Goal: Task Accomplishment & Management: Use online tool/utility

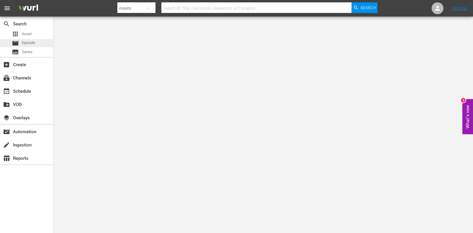
click at [23, 42] on span "Episode" at bounding box center [28, 43] width 13 height 6
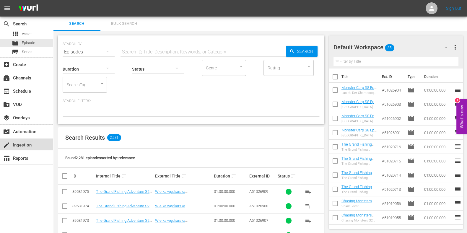
click at [27, 144] on div "create Ingestion" at bounding box center [16, 144] width 33 height 5
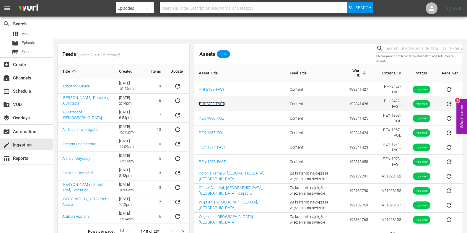
click at [221, 103] on link "PHI-2422-FAST" at bounding box center [212, 104] width 26 height 4
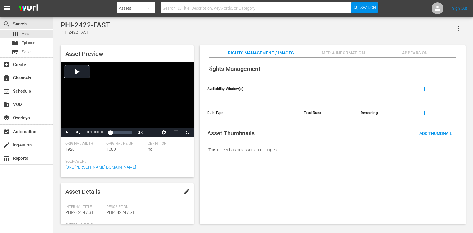
click at [187, 193] on span "edit" at bounding box center [186, 191] width 7 height 7
click at [95, 190] on div "PHI-2422-FAST PHI-2422-FAST" at bounding box center [82, 194] width 35 height 14
drag, startPoint x: 85, startPoint y: 194, endPoint x: 46, endPoint y: 191, distance: 39.1
paste textarea "Cities Of Gold, The Reality Behind The Myth"
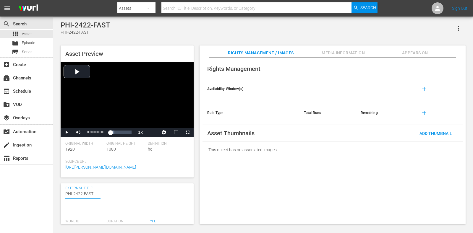
type textarea "Cities Of Gold, The Reality Behind The Myth"
click at [65, 194] on textarea "PHI-2422-FAST" at bounding box center [82, 200] width 35 height 19
type textarea "Cities Of Gold, HThe Reality Behind The Myth"
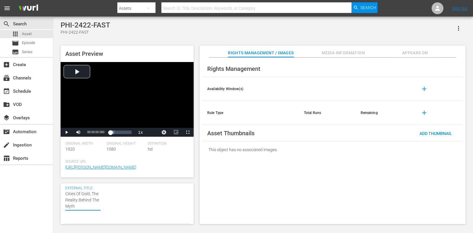
type textarea "Cities Of Gold, HThe Reality Behind The Myth"
type textarea "Cities Of Gold, HiThe Reality Behind The Myth"
type textarea "Cities Of Gold, HisThe Reality Behind The Myth"
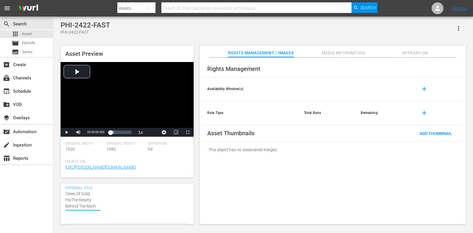
type textarea "Cities Of Gold, HistThe Reality Behind The Myth"
type textarea "Cities Of Gold, HistoThe Reality Behind The Myth"
type textarea "Cities Of Gold, HistorThe Reality Behind The Myth"
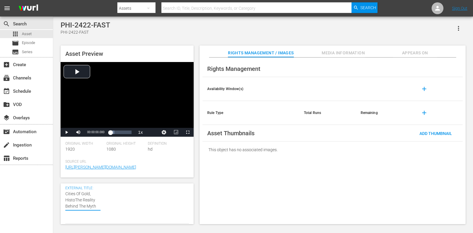
type textarea "Cities Of Gold, HistorThe Reality Behind The Myth"
type textarea "Cities Of Gold, HistoryThe Reality Behind The Myth"
type textarea "Cities Of Gold, History The Reality Behind The Myth"
type textarea "Cities Of Gold, History CThe Reality Behind The Myth"
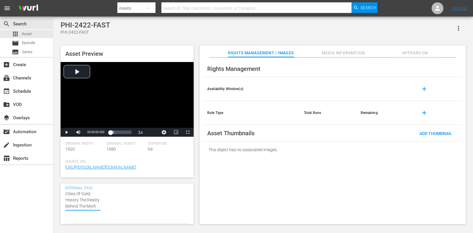
type textarea "Cities Of Gold, History CThe Reality Behind The Myth"
type textarea "Cities Of Gold, History ClThe Reality Behind The Myth"
type textarea "Cities Of Gold, History ClaThe Reality Behind The Myth"
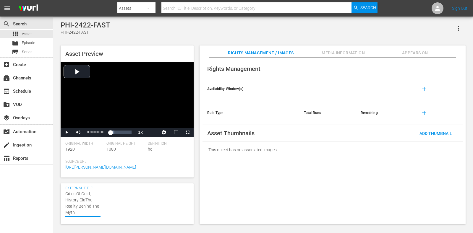
type textarea "Cities Of Gold, History ClasThe Reality Behind The Myth"
type textarea "Cities Of Gold, History ClassThe Reality Behind The Myth"
type textarea "Cities Of Gold, History ClassiThe Reality Behind The Myth"
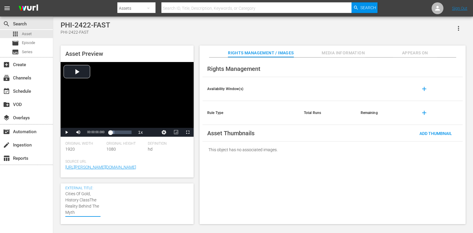
type textarea "Cities Of Gold, History ClassiThe Reality Behind The Myth"
type textarea "Cities Of Gold, History ClassThe Reality Behind The Myth"
type textarea "Cities Of Gold, History ClasThe Reality Behind The Myth"
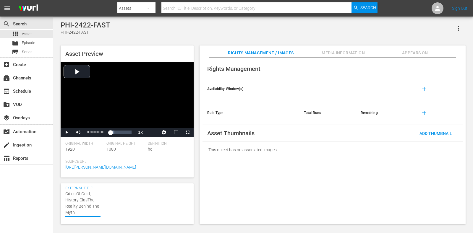
type textarea "Cities Of Gold, History ClaThe Reality Behind The Myth"
type textarea "Cities Of Gold, History ClThe Reality Behind The Myth"
type textarea "Cities Of Gold, History CThe Reality Behind The Myth"
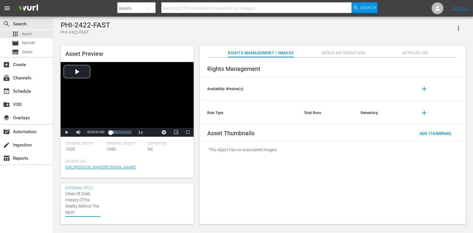
type textarea "Cities Of Gold, History CThe Reality Behind The Myth"
type textarea "Cities Of Gold, History The Reality Behind The Myth"
type textarea "Cities Of Gold, HistoryThe Reality Behind The Myth"
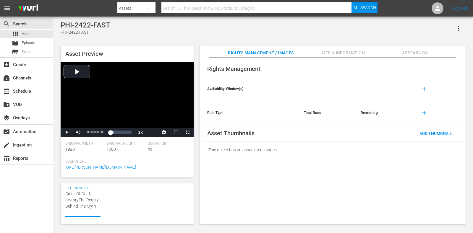
type textarea "Cities Of Gold, HistorThe Reality Behind The Myth"
type textarea "Cities Of Gold, HistoThe Reality Behind The Myth"
type textarea "Cities Of Gold, HistThe Reality Behind The Myth"
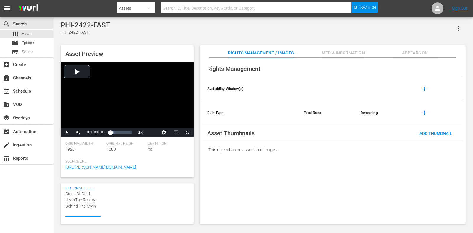
type textarea "Cities Of Gold, HistThe Reality Behind The Myth"
type textarea "Cities Of Gold, HisThe Reality Behind The Myth"
type textarea "Cities Of Gold, HiThe Reality Behind The Myth"
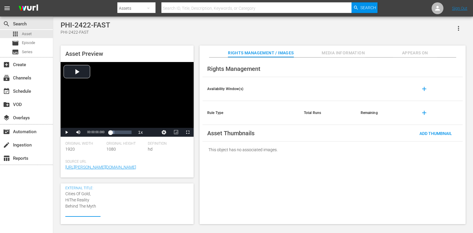
type textarea "Cities Of Gold, HThe Reality Behind The Myth"
type textarea "Cities Of Gold, The Reality Behind The Myth"
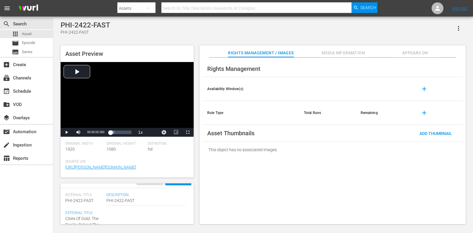
drag, startPoint x: 86, startPoint y: 205, endPoint x: 35, endPoint y: 183, distance: 55.4
click at [53, 0] on div "search Search apps Asset movie Episode subtitles Series add_box Create subscrip…" at bounding box center [263, 0] width 420 height 0
type textarea "H"
type textarea "Hi"
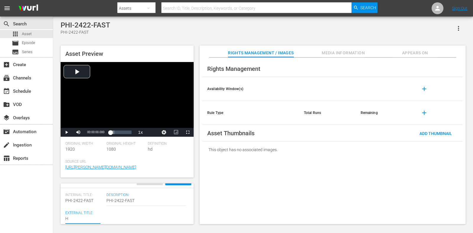
type textarea "Hi"
type textarea "His"
type textarea "Hist"
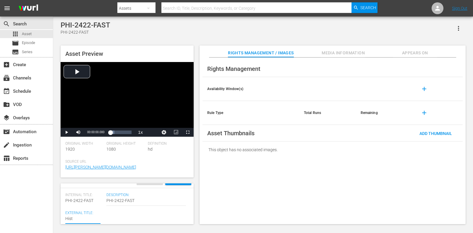
type textarea "Histo"
type textarea "Histor"
type textarea "History"
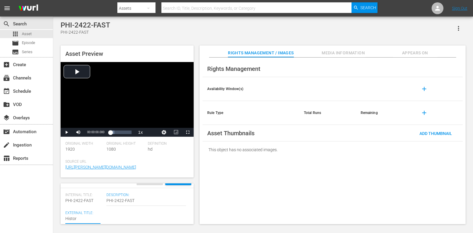
type textarea "History"
type textarea "History C"
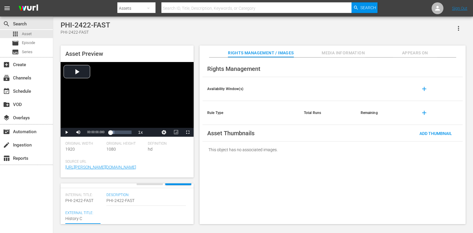
type textarea "History Cl"
type textarea "History Cla"
type textarea "History Clas"
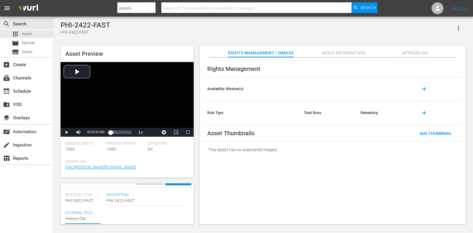
type textarea "History Clas"
type textarea "History Class"
type textarea "History Classi"
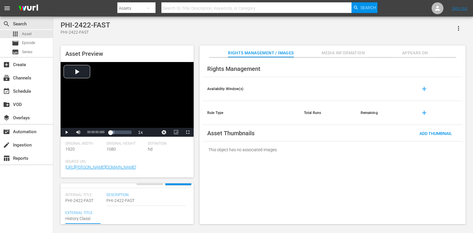
type textarea "History Classic"
type textarea "History Classic -"
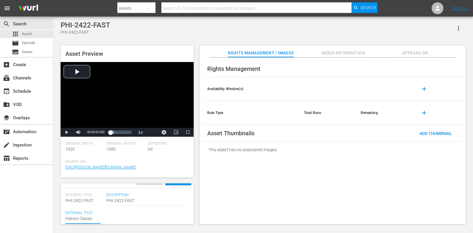
type textarea "History Classic -"
paste textarea "Cities Of Gold, The Reality Behind The Myth"
type textarea "History Classic - Cities Of Gold, The Reality Behind The Myth"
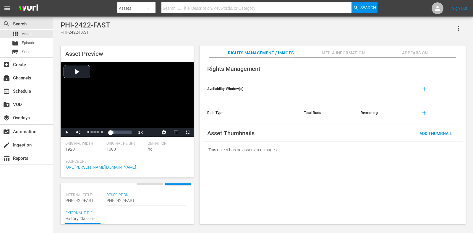
type textarea "History Classic - Cities Of Gold, The Reality Behind The Myth"
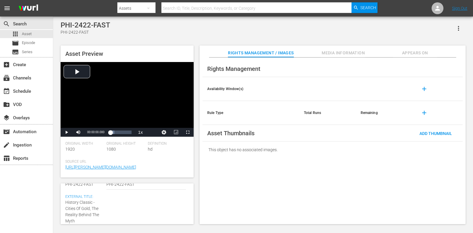
type textarea "History Classic - Cities Of Gold, The Reality Behind The Myth"
type textarea "History Classic - Cities Of Gold, The Reality Behind The Myth 3"
type textarea "History Classic - Cities Of Gold, The Reality Behind The Myth 30"
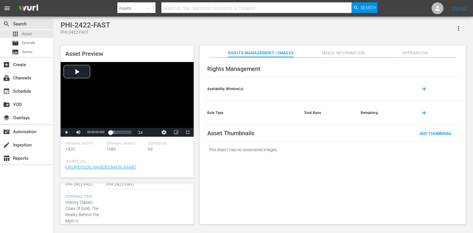
type textarea "History Classic - Cities Of Gold, The Reality Behind The Myth 30"
type textarea "History Classic - Cities Of Gold, The Reality Behind The Myth 30~"
type textarea "History Classic - Cities Of Gold, The Reality Behind The Myth 30"
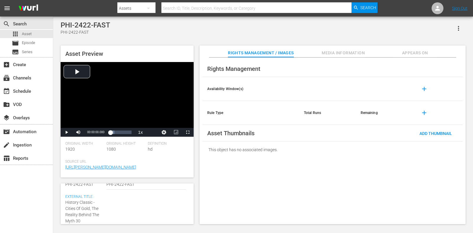
type textarea "History Classic - Cities Of Gold, The Reality Behind The Myth 30@"
type textarea "History Classic - Cities Of Gold, The Reality Behind The Myth 30"
type textarea "History Classic - Cities Of Gold, The Reality Behind The Myth 30?"
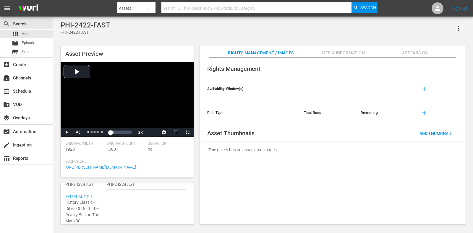
type textarea "History Classic - Cities Of Gold, The Reality Behind The Myth 30?"
type textarea "History Classic - Cities Of Gold, The Reality Behind The Myth 30"
type textarea "History Classic - Cities Of Gold, The Reality Behind The Myth 30%"
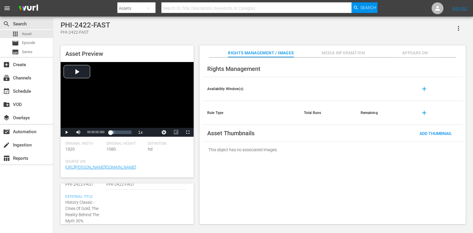
type textarea "History Classic - Cities Of Gold, The Reality Behind The Myth 30"
type textarea "History Classic - Cities Of Gold, The Reality Behind The Myth 30^"
type textarea "History Classic - Cities Of Gold, The Reality Behind The Myth 30"
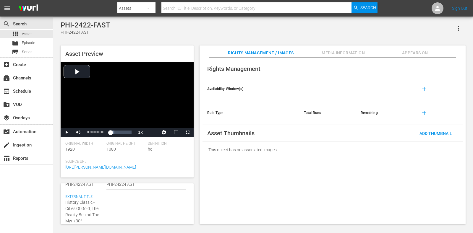
type textarea "History Classic - Cities Of Gold, The Reality Behind The Myth 30"
type textarea "History Classic - Cities Of Gold, The Reality Behind The Myth 30&"
type textarea "History Classic - Cities Of Gold, The Reality Behind The Myth 30"
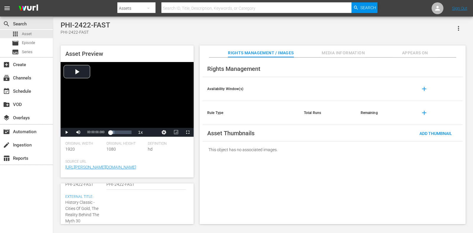
type textarea "History Classic - Cities Of Gold, The Reality Behind The Myth 30*"
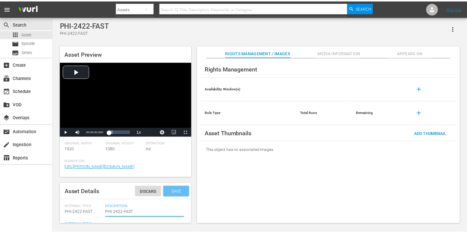
scroll to position [0, 0]
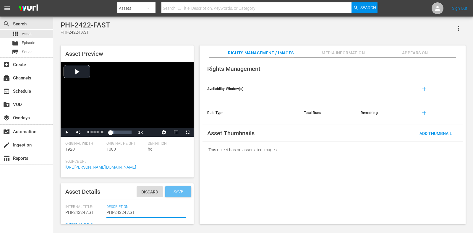
click at [174, 190] on span "Save" at bounding box center [178, 192] width 19 height 5
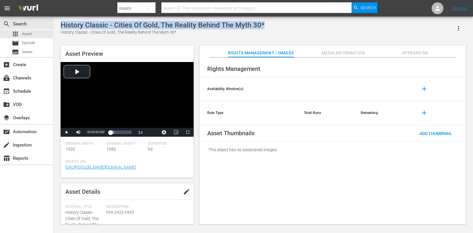
drag, startPoint x: 62, startPoint y: 24, endPoint x: 269, endPoint y: 25, distance: 206.7
click at [269, 25] on div "History Classic - Cities Of Gold, The Reality Behind The Myth 30* History Class…" at bounding box center [263, 121] width 411 height 200
copy div "History Classic - Cities Of Gold, The Reality Behind The Myth 30*"
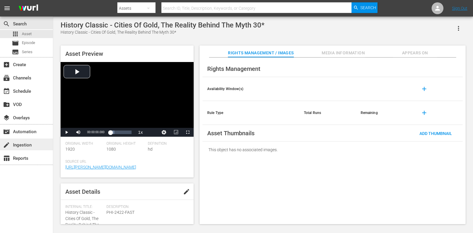
click at [38, 144] on div "create Ingestion" at bounding box center [26, 145] width 53 height 12
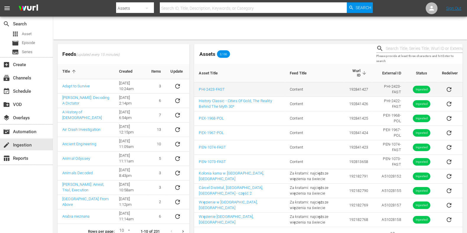
click at [209, 86] on td "PHI-2423-FAST" at bounding box center [239, 89] width 91 height 14
click at [211, 89] on link "PHI-2423-FAST" at bounding box center [212, 89] width 26 height 4
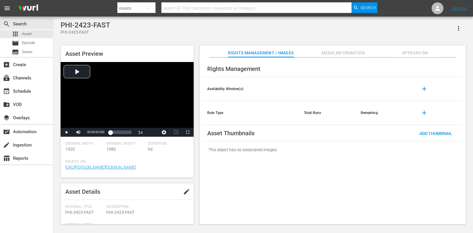
click at [184, 193] on span "edit" at bounding box center [186, 191] width 7 height 7
drag, startPoint x: 66, startPoint y: 194, endPoint x: 121, endPoint y: 192, distance: 55.3
paste textarea "History Classic - Cities Of Gold, The Reality Behind The Myth 30*"
type textarea "History Classic - Cities Of Gold, The Reality Behind The Myth 30*"
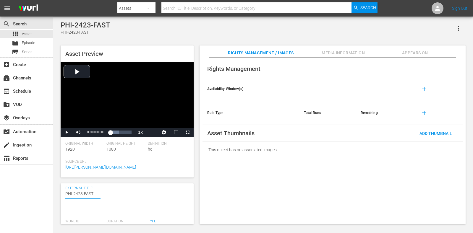
type textarea "History Classic - Cities Of Gold, The Reality Behind The Myth 30*"
type textarea "History Classic - Cities Of Gold, The Reality Behind The Myth 3*"
type textarea "History Classic - Cities Of Gold, The Reality Behind The Myth *"
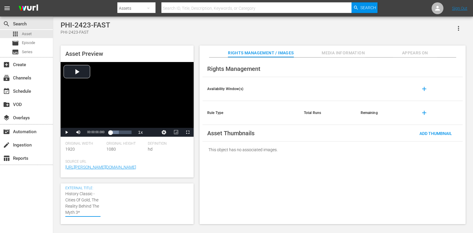
type textarea "History Classic - Cities Of Gold, The Reality Behind The Myth *"
type textarea "History Classic - Cities Of Gold, The Reality Behind The Myth 1*"
type textarea "History Classic - Cities Of Gold, The Reality Behind The Myth 15*"
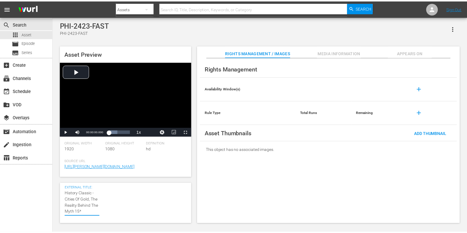
scroll to position [0, 0]
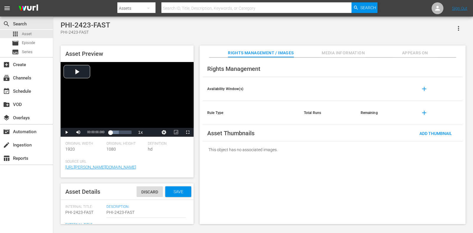
type textarea "History Classic - Cities Of Gold, The Reality Behind The Myth 15*"
click at [169, 194] on span "Save" at bounding box center [178, 192] width 19 height 5
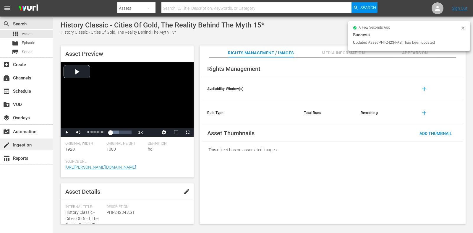
click at [33, 146] on div "create Ingestion" at bounding box center [16, 144] width 33 height 5
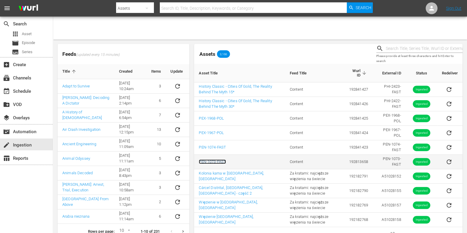
click at [222, 160] on link "PEN-1073-FAST" at bounding box center [212, 162] width 27 height 4
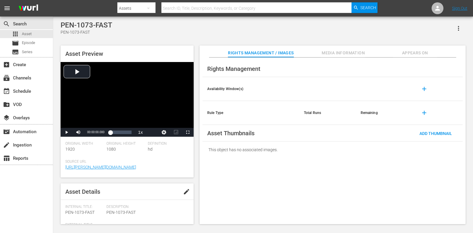
click at [185, 195] on span "edit" at bounding box center [186, 191] width 7 height 7
drag, startPoint x: 67, startPoint y: 195, endPoint x: 106, endPoint y: 194, distance: 39.3
type textarea "P"
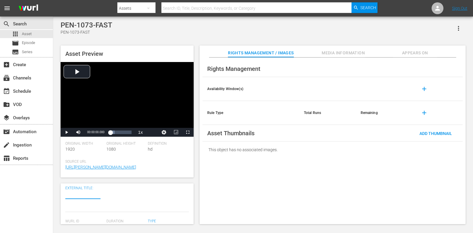
type textarea "E"
type textarea "Ex"
type textarea "Exp"
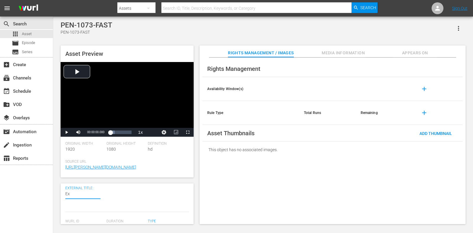
type textarea "Exp"
type textarea "Expl"
type textarea "Explo"
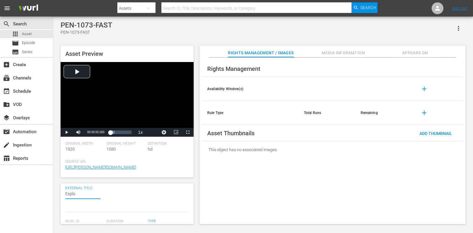
type textarea "Explor"
type textarea "Explore"
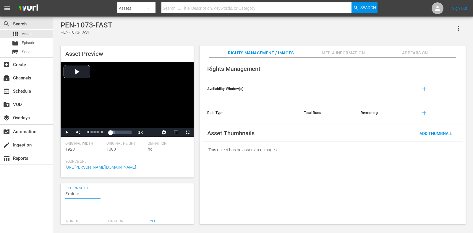
type textarea "Explore"
type textarea "Explore C"
type textarea "Explore Cl"
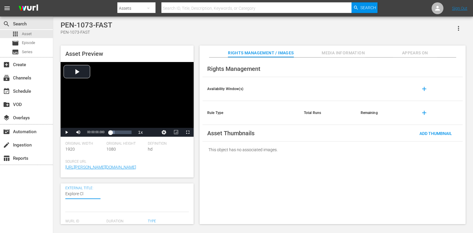
type textarea "Explore Cla"
type textarea "Explore Clas"
type textarea "Explore Class"
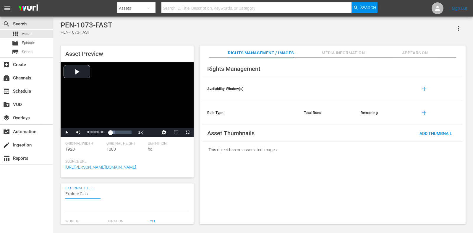
type textarea "Explore Class"
type textarea "Explore Classi"
type textarea "Explore Classic"
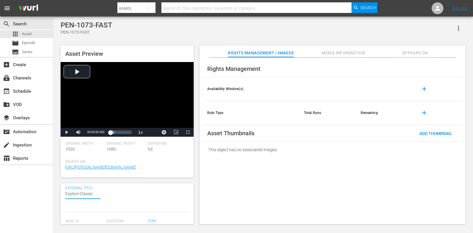
type textarea "Explore Classic"
type textarea "Explore Classic -"
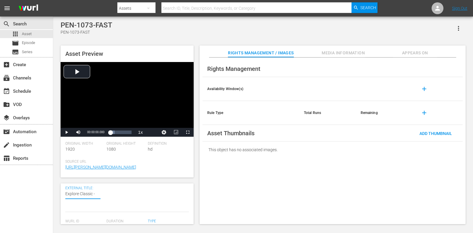
type textarea "Explore Classic -"
paste textarea "Behind Bars: The World's Toughest Prisons S2"
type textarea "Explore Classic - Behind Bars: The World's Toughest Prisons S2"
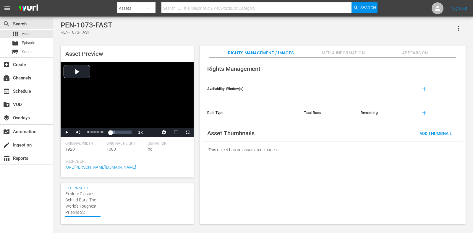
type textarea "Explore Classic - Behind Bars: The World's Toughest Prisons S2"
type textarea "Explore Classic - Behind Bars: The World's Toughest Prisons S2 3"
type textarea "Explore Classic - Behind Bars: The World's Toughest Prisons S2 30"
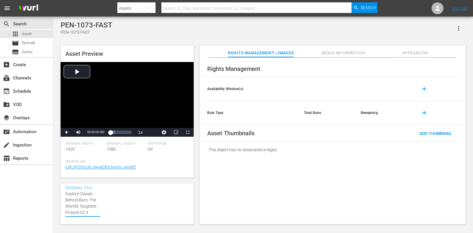
type textarea "Explore Classic - Behind Bars: The World's Toughest Prisons S2 30"
type textarea "Explore Classic - Behind Bars: The World's Toughest Prisons S2 30*"
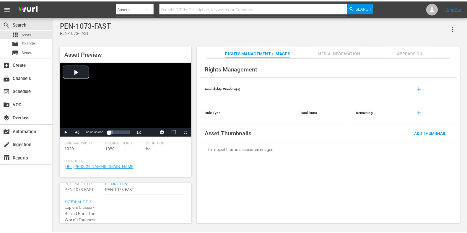
scroll to position [0, 0]
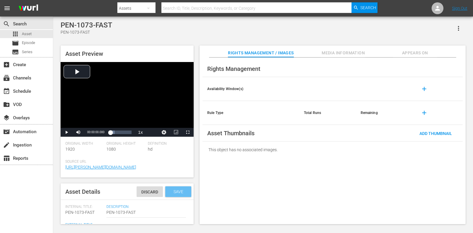
type textarea "Explore Classic - Behind Bars: The World's Toughest Prisons S2 30*"
click at [175, 190] on span "Save" at bounding box center [178, 192] width 19 height 5
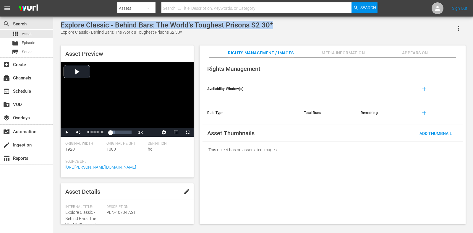
drag, startPoint x: 259, startPoint y: 30, endPoint x: 59, endPoint y: 27, distance: 199.6
click at [59, 27] on div "Explore Classic - Behind Bars: The World's Toughest Prisons S2 30* Explore Clas…" at bounding box center [263, 121] width 411 height 200
copy div "Explore Classic - Behind Bars: The World's Toughest Prisons S2 30*"
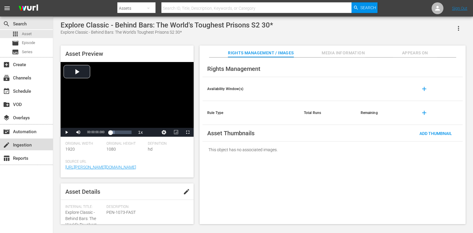
click at [25, 147] on div "create Ingestion" at bounding box center [16, 144] width 33 height 5
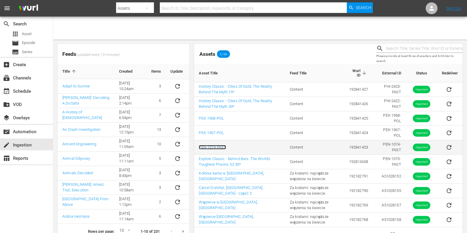
click at [225, 146] on link "PEN-1074-FAST" at bounding box center [212, 147] width 27 height 4
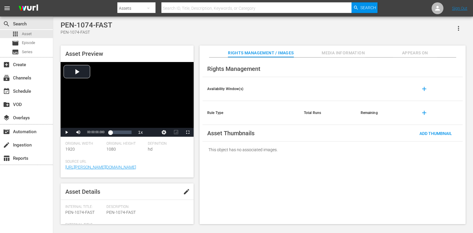
click at [184, 193] on span "edit" at bounding box center [186, 191] width 7 height 7
drag, startPoint x: 65, startPoint y: 195, endPoint x: 120, endPoint y: 194, distance: 55.0
paste textarea "Explore Classic - Behind Bars: The World's Toughest Prisons S2 30*"
type textarea "Explore Classic - Behind Bars: The World's Toughest Prisons S2 30*"
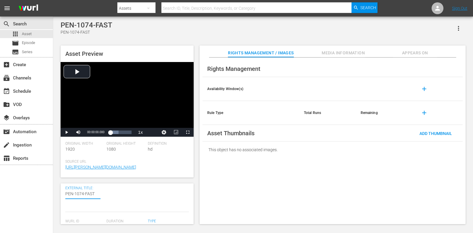
type textarea "Explore Classic - Behind Bars: The World's Toughest Prisons S2 30*"
type textarea "Explore Classic - Behind Bars: The World's Toughest Prisons S2 3*"
type textarea "Explore Classic - Behind Bars: The World's Toughest Prisons S2 *"
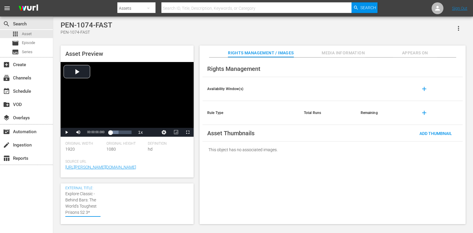
type textarea "Explore Classic - Behind Bars: The World's Toughest Prisons S2 *"
type textarea "Explore Classic - Behind Bars: The World's Toughest Prisons S2 1*"
type textarea "Explore Classic - Behind Bars: The World's Toughest Prisons S2 15*"
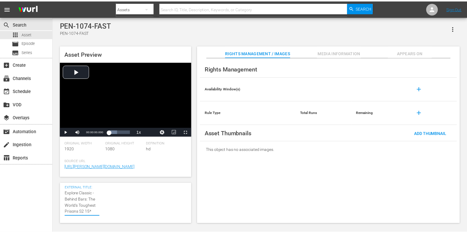
scroll to position [0, 0]
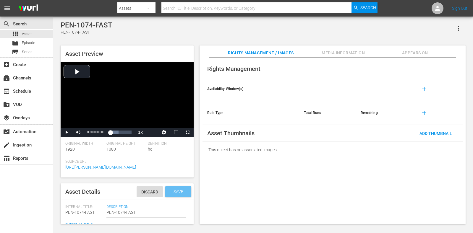
type textarea "Explore Classic - Behind Bars: The World's Toughest Prisons S2 15*"
click at [175, 191] on span "Save" at bounding box center [178, 192] width 19 height 5
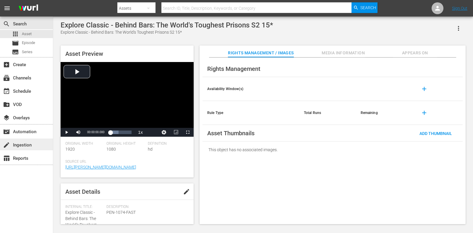
click at [18, 146] on div "create Ingestion" at bounding box center [16, 144] width 33 height 5
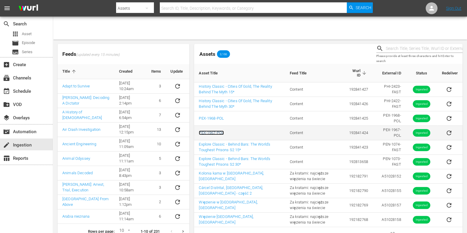
click at [220, 131] on link "PEX-1967-POL" at bounding box center [211, 133] width 25 height 4
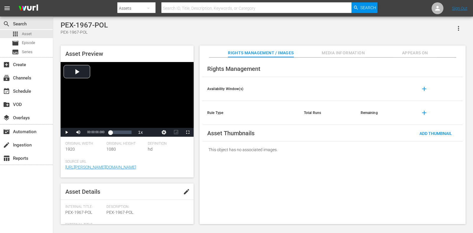
click at [184, 196] on button "edit" at bounding box center [186, 192] width 14 height 14
drag, startPoint x: 66, startPoint y: 193, endPoint x: 126, endPoint y: 195, distance: 60.1
paste textarea "Explore Classic - Behind Bars: The World's Toughest Prisons S2 30*"
type textarea "Explore Classic - Behind Bars: The World's Toughest Prisons S2 30*"
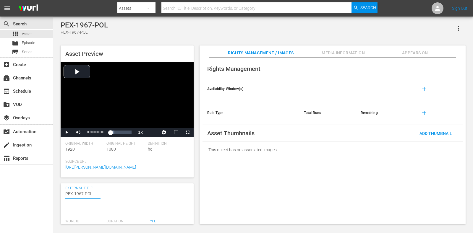
type textarea "Explore Classic - Behind Bars: The World's Toughest Prisons S2 30*"
drag, startPoint x: 65, startPoint y: 195, endPoint x: 83, endPoint y: 196, distance: 18.4
click at [65, 195] on textarea "PEX-1967-POL" at bounding box center [82, 203] width 35 height 25
type textarea "PExplore Classic - Behind Bars: The World's Toughest Prisons S2 30*"
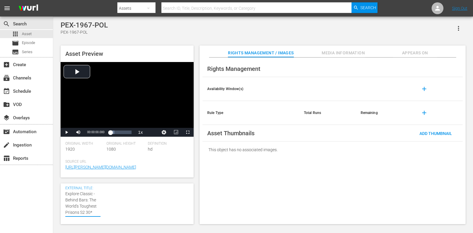
type textarea "PExplore Classic - Behind Bars: The World's Toughest Prisons S2 30*"
type textarea "POExplore Classic - Behind Bars: The World's Toughest Prisons S2 30*"
type textarea "POLExplore Classic - Behind Bars: The World's Toughest Prisons S2 30*"
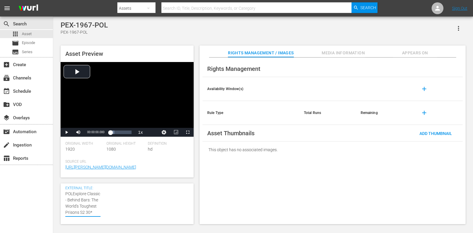
type textarea "POL Explore Classic - Behind Bars: The World's Toughest Prisons S2 30*"
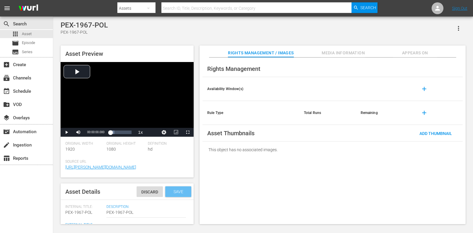
type textarea "POL Explore Classic - Behind Bars: The World's Toughest Prisons S2 30*"
click at [167, 196] on div "Save" at bounding box center [178, 192] width 26 height 11
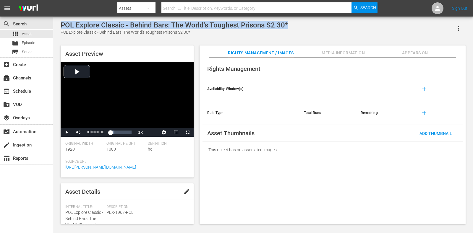
drag, startPoint x: 296, startPoint y: 25, endPoint x: 60, endPoint y: 26, distance: 235.9
click at [60, 26] on div "POL Explore Classic - Behind Bars: The World's Toughest Prisons S2 30* POL Expl…" at bounding box center [263, 121] width 411 height 200
copy div "POL Explore Classic - Behind Bars: The World's Toughest Prisons S2 30*"
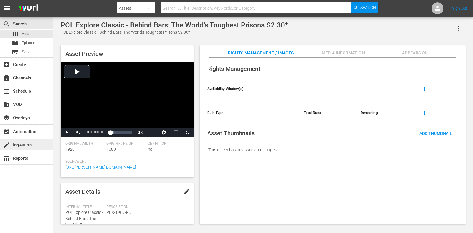
click at [16, 145] on div "create Ingestion" at bounding box center [16, 144] width 33 height 5
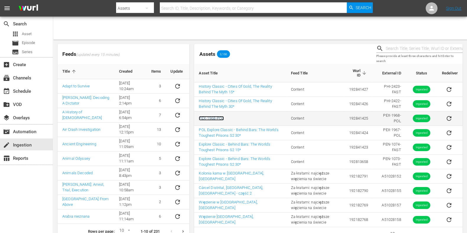
click at [211, 119] on link "PEX-1968-POL" at bounding box center [211, 118] width 25 height 4
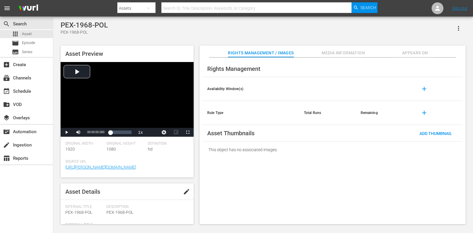
click at [188, 193] on span "edit" at bounding box center [186, 191] width 7 height 7
click at [76, 194] on textarea "PEX-1968-POL" at bounding box center [82, 194] width 35 height 7
click at [75, 194] on textarea "PEX-1968-POL" at bounding box center [82, 194] width 35 height 7
paste textarea "OL Explore Classic - Behind Bars: The World's Toughest Prisons S2 30*"
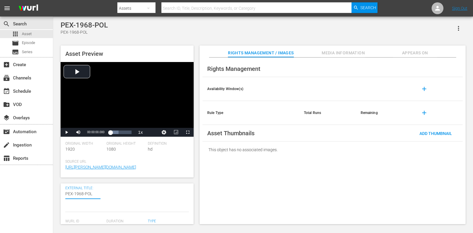
type textarea "POL Explore Classic - Behind Bars: The World's Toughest Prisons S2 30*"
type textarea "POL Explore Classic - Behind Bars: The World's Toughest Prisons S2 3*"
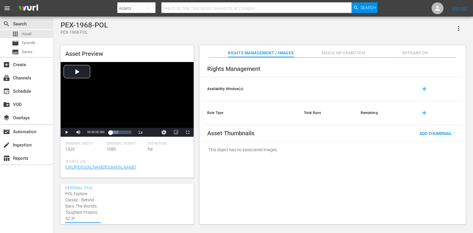
type textarea "POL Explore Classic - Behind Bars: The World's Toughest Prisons S2 *"
type textarea "POL Explore Classic - Behind Bars: The World's Toughest Prisons S2 1*"
type textarea "POL Explore Classic - Behind Bars: The World's Toughest Prisons S2 15*"
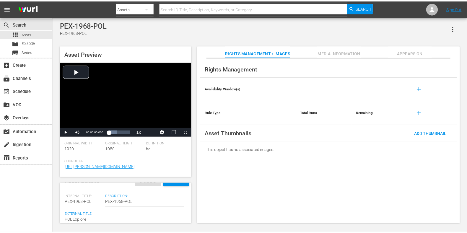
scroll to position [0, 0]
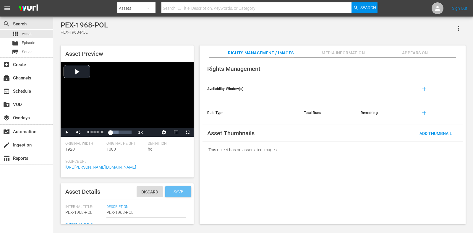
type textarea "POL Explore Classic - Behind Bars: The World's Toughest Prisons S2 15*"
click at [176, 191] on span "Save" at bounding box center [178, 192] width 19 height 5
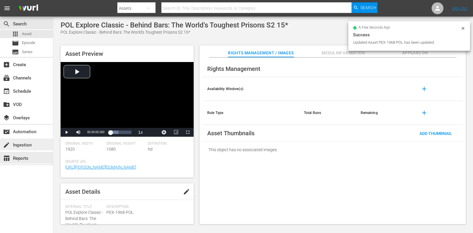
click at [34, 150] on div "create Ingestion" at bounding box center [26, 145] width 53 height 12
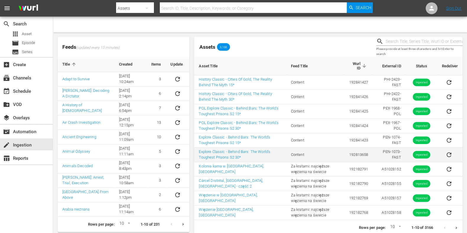
scroll to position [13, 0]
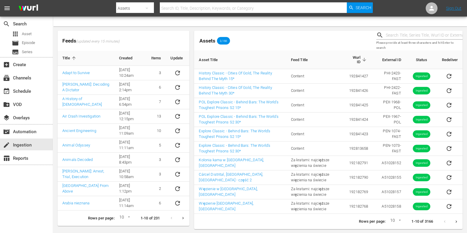
click at [416, 36] on input "text" at bounding box center [424, 35] width 77 height 9
paste input "51028176"
type input "51028176"
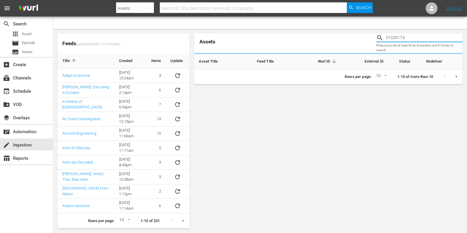
scroll to position [10, 0]
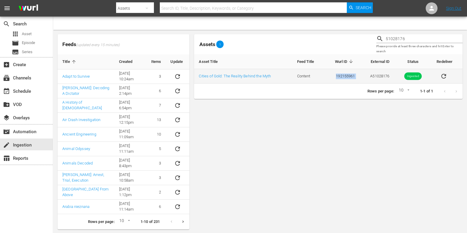
drag, startPoint x: 360, startPoint y: 76, endPoint x: 312, endPoint y: 82, distance: 48.3
click at [312, 82] on tr "Cities of Gold: The Reality Behind the Myth Content 192155961 A51028176 Ingested" at bounding box center [328, 76] width 269 height 14
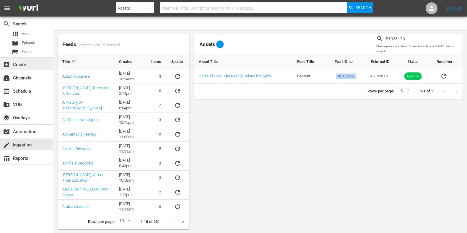
copy tr "192155961"
click at [36, 35] on div "apps Asset" at bounding box center [26, 34] width 53 height 8
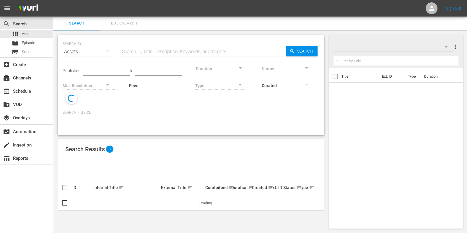
click at [202, 55] on div "Duration" at bounding box center [222, 64] width 52 height 21
click at [201, 48] on input "text" at bounding box center [204, 52] width 166 height 14
paste input "192155961"
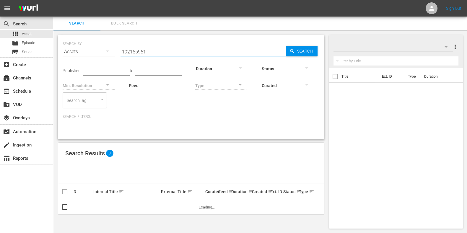
type input "192155961"
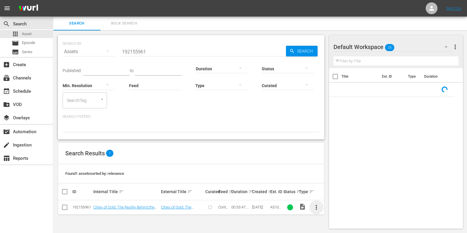
click at [319, 210] on span "more_vert" at bounding box center [316, 207] width 7 height 7
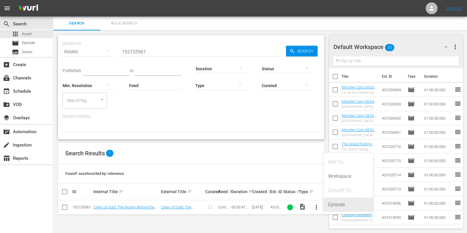
click at [339, 203] on div "Episode" at bounding box center [348, 205] width 40 height 14
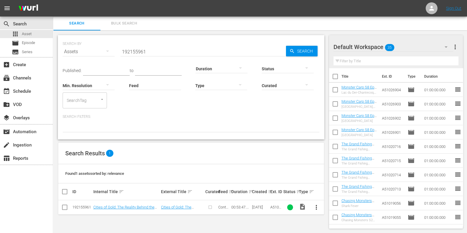
click at [310, 218] on div "SEARCH BY Search By Assets Search ID, Title, Description, Keywords, or Category…" at bounding box center [191, 131] width 276 height 203
click at [318, 211] on button "more_vert" at bounding box center [317, 207] width 14 height 14
click at [332, 196] on div "Convert To..." at bounding box center [348, 191] width 40 height 14
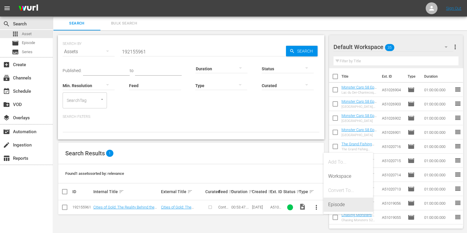
click at [331, 202] on div "Episode" at bounding box center [348, 205] width 40 height 14
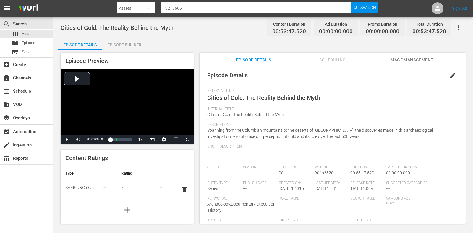
click at [130, 46] on div "Episode Builder" at bounding box center [124, 45] width 44 height 14
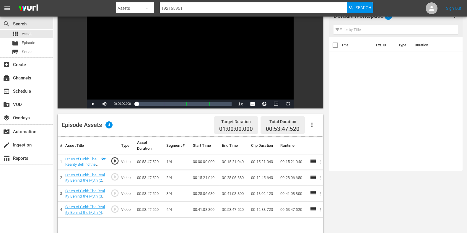
scroll to position [148, 0]
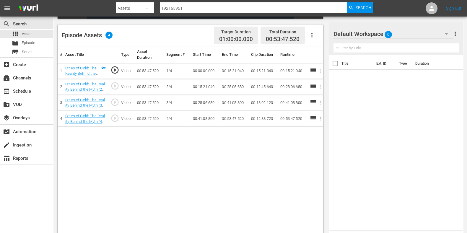
click at [423, 35] on div "Default Workspace 0" at bounding box center [394, 34] width 120 height 17
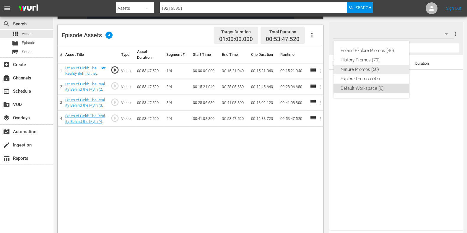
click at [358, 60] on div "History Promos (70)" at bounding box center [371, 59] width 61 height 9
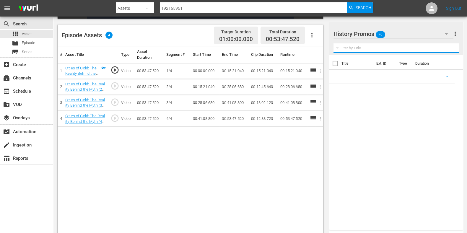
click at [361, 48] on input "text" at bounding box center [396, 47] width 125 height 9
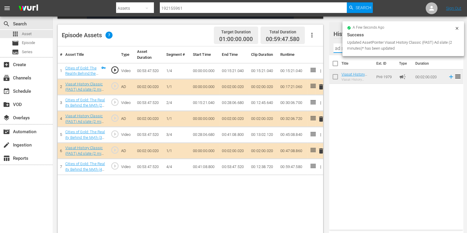
click at [337, 50] on input "ad slate" at bounding box center [396, 47] width 125 height 9
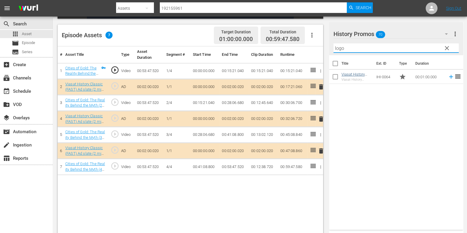
type input "logo"
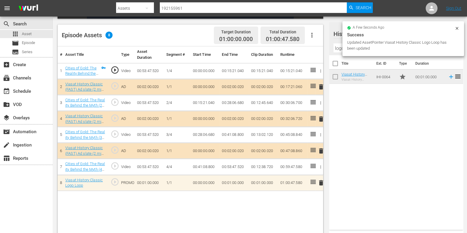
click at [457, 30] on icon at bounding box center [457, 28] width 5 height 5
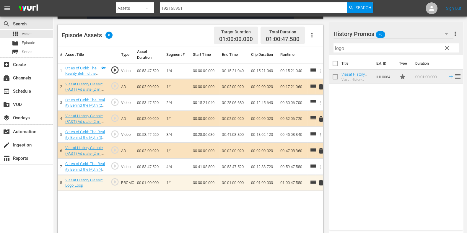
click at [446, 48] on span "clear" at bounding box center [447, 48] width 7 height 7
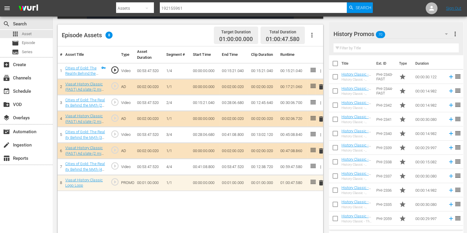
click at [358, 49] on input "text" at bounding box center [396, 47] width 125 height 9
click at [353, 48] on input "text" at bounding box center [396, 47] width 125 height 9
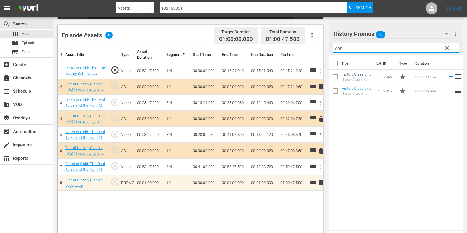
type input "con"
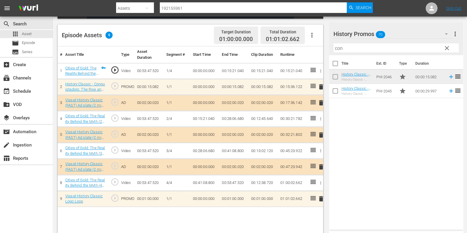
click at [318, 85] on span "delete" at bounding box center [321, 86] width 7 height 7
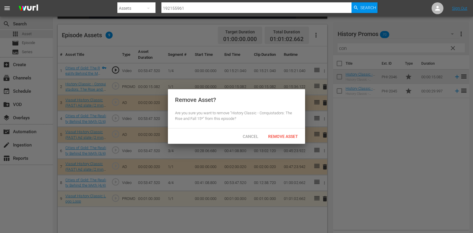
click at [289, 136] on span "Remove Asset" at bounding box center [282, 136] width 39 height 5
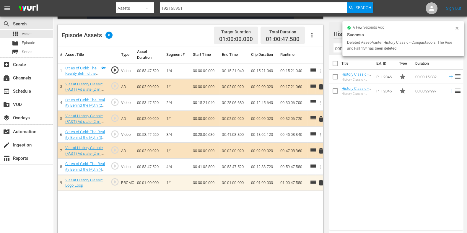
click at [230, 184] on td "00:01:00.000" at bounding box center [234, 183] width 29 height 16
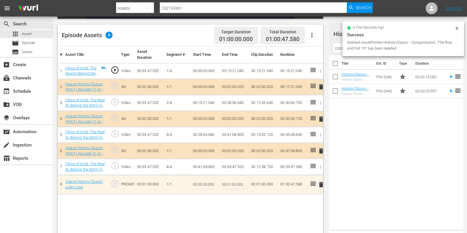
click at [230, 182] on input "00:01:00.000" at bounding box center [233, 185] width 23 height 14
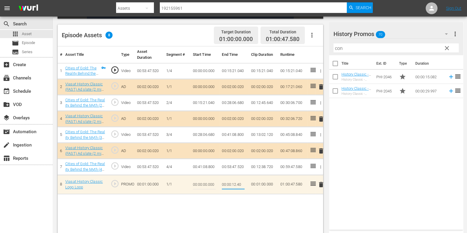
type input "00:00:12.420"
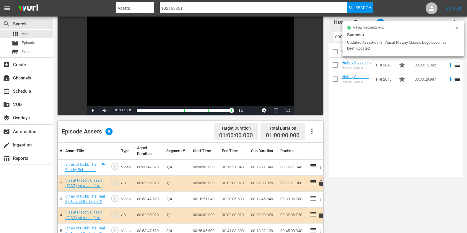
scroll to position [0, 0]
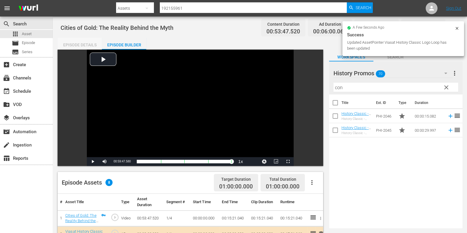
click at [86, 45] on div "Episode Details" at bounding box center [80, 45] width 44 height 14
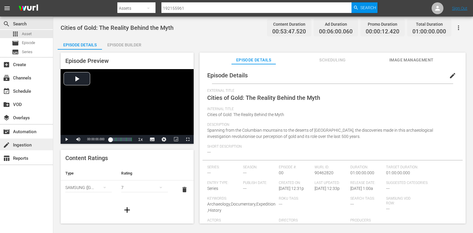
click at [22, 142] on div "create Ingestion" at bounding box center [16, 144] width 33 height 5
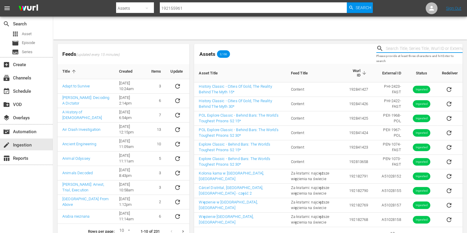
click at [433, 49] on input "text" at bounding box center [424, 48] width 77 height 9
paste input "51027910"
type input "51027910"
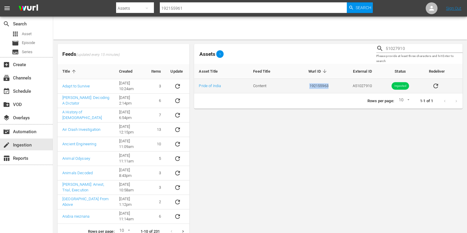
drag, startPoint x: 333, startPoint y: 85, endPoint x: 285, endPoint y: 86, distance: 47.6
click at [285, 86] on tr "Pride of India Content 192155963 A51027910 Ingested" at bounding box center [328, 86] width 269 height 14
copy tr "192155963"
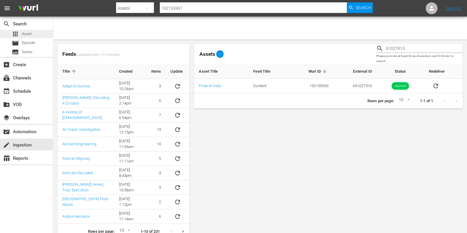
click at [20, 34] on div "apps Asset" at bounding box center [22, 34] width 20 height 8
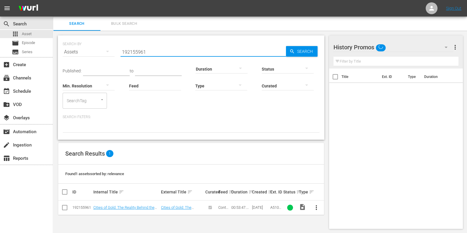
drag, startPoint x: 167, startPoint y: 51, endPoint x: 76, endPoint y: 56, distance: 91.2
click at [76, 56] on div "SEARCH BY Search By Assets Search ID, Title, Description, Keywords, or Category…" at bounding box center [191, 48] width 257 height 21
paste input "3"
type input "192155963"
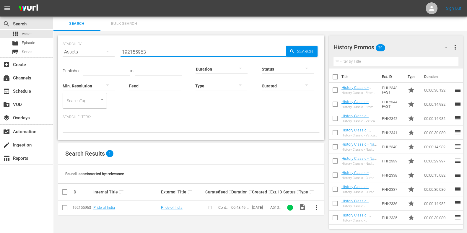
click at [319, 209] on span "more_vert" at bounding box center [316, 207] width 7 height 7
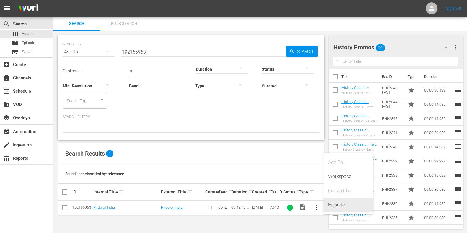
click at [344, 205] on div "Episode" at bounding box center [348, 205] width 40 height 14
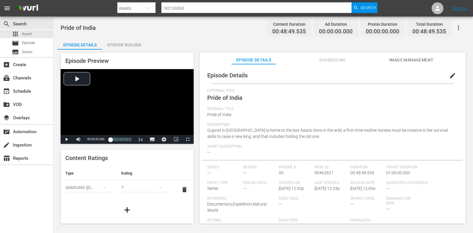
click at [131, 45] on div "Episode Builder" at bounding box center [124, 45] width 44 height 14
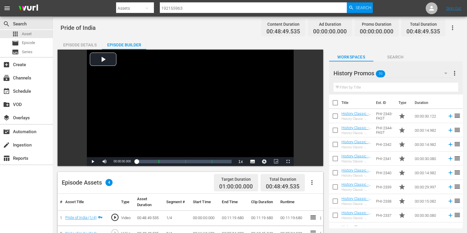
click at [438, 69] on div "History Promos 70" at bounding box center [393, 73] width 119 height 17
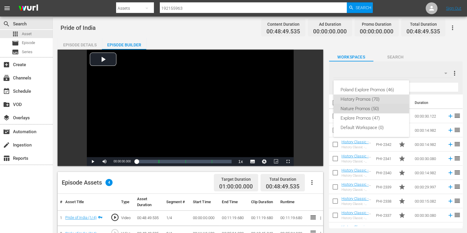
click at [367, 113] on div "Nature Promos (50)" at bounding box center [371, 108] width 61 height 9
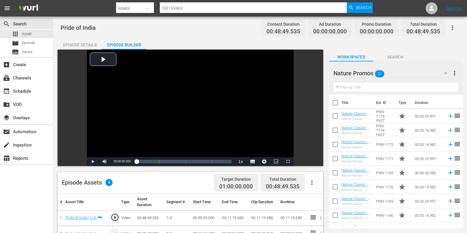
click at [358, 87] on input "text" at bounding box center [396, 87] width 125 height 9
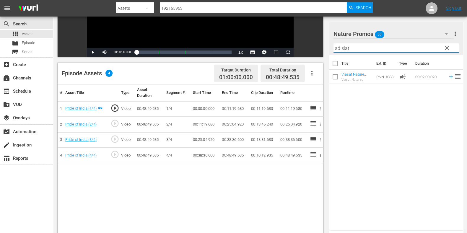
scroll to position [111, 0]
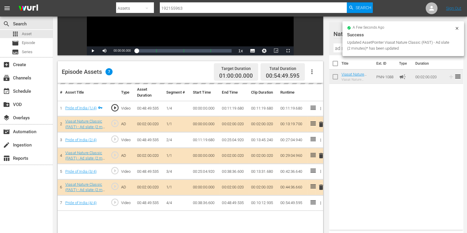
click at [336, 49] on input "ad slat" at bounding box center [396, 47] width 125 height 9
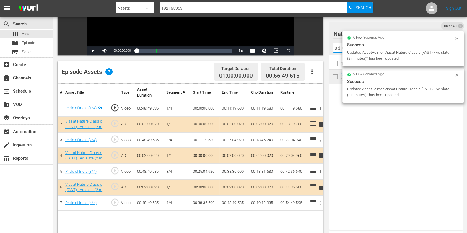
click at [336, 49] on input "ad slat" at bounding box center [396, 47] width 125 height 9
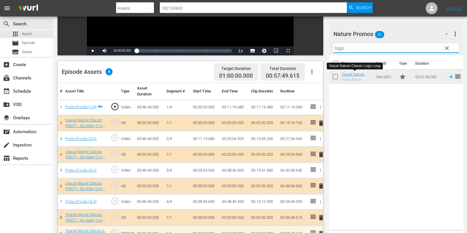
click at [341, 47] on input "logo" at bounding box center [396, 47] width 125 height 9
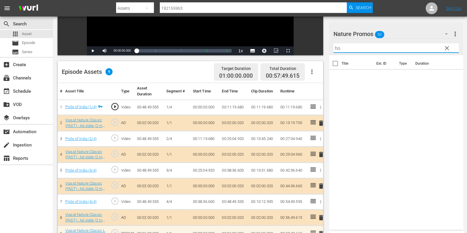
type input "h"
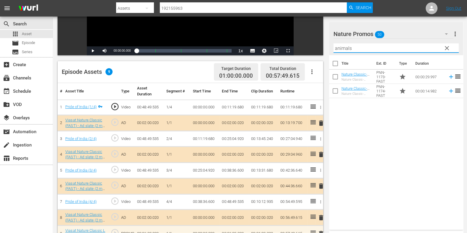
click at [353, 112] on div "Title Ext. ID Type Duration Nature Classic- Animals Decoded 30* Nature Classic-…" at bounding box center [396, 141] width 134 height 172
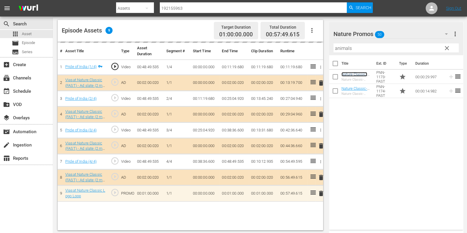
scroll to position [154, 0]
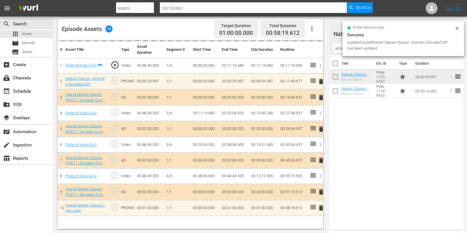
click at [337, 51] on input "animals" at bounding box center [396, 47] width 125 height 9
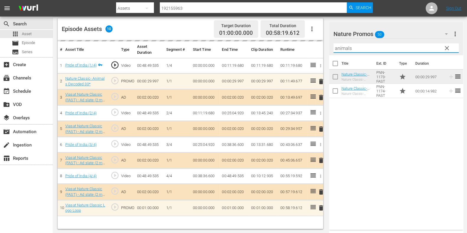
click at [337, 51] on input "animals" at bounding box center [396, 47] width 125 height 9
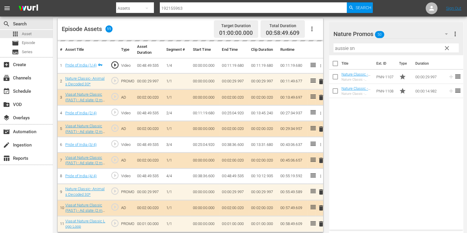
click at [341, 49] on input "aussie sn" at bounding box center [396, 47] width 125 height 9
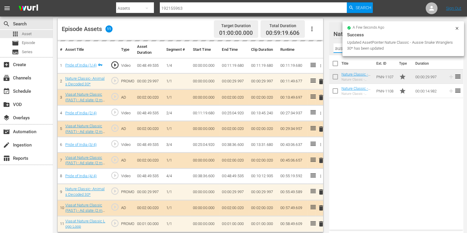
click at [341, 49] on input "aussie sn" at bounding box center [396, 47] width 125 height 9
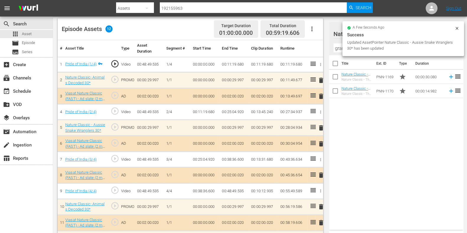
click at [372, 120] on div "Title Ext. ID Type Duration Nature Classic - The Grand Fishing Adventure S2 30*…" at bounding box center [396, 141] width 134 height 172
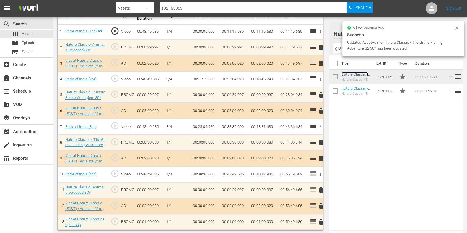
scroll to position [187, 0]
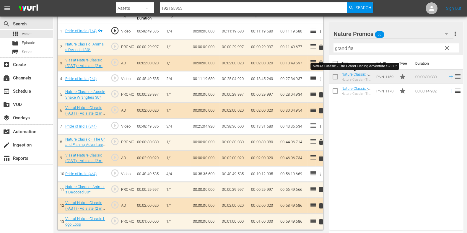
click at [340, 50] on input "grand fis" at bounding box center [396, 47] width 125 height 9
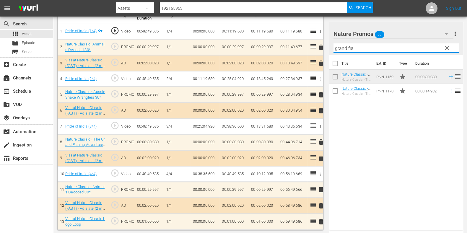
click at [340, 50] on input "grand fis" at bounding box center [396, 47] width 125 height 9
type input "v"
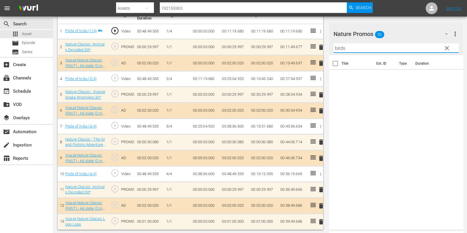
click at [343, 51] on input "birds" at bounding box center [396, 47] width 125 height 9
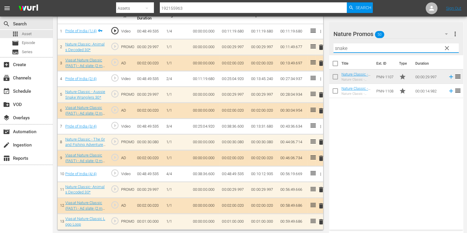
type input "snake"
click at [375, 120] on div "Title Ext. ID Type Duration Nature Classic - Aussie Snake Wranglers 30* Nature …" at bounding box center [396, 141] width 134 height 172
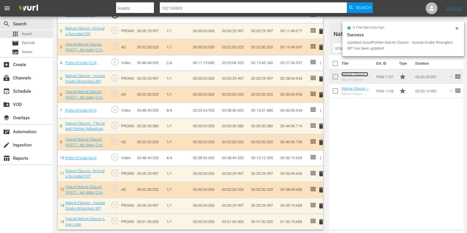
scroll to position [203, 0]
click at [223, 223] on td "00:01:00.000" at bounding box center [234, 222] width 29 height 16
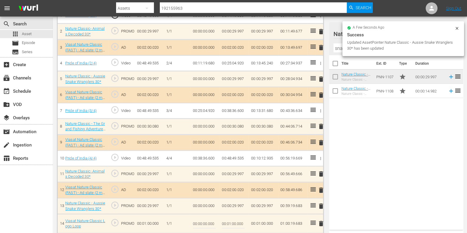
click at [230, 223] on input "00:01:00.000" at bounding box center [233, 224] width 23 height 14
click at [231, 222] on input "00:01:00.000" at bounding box center [233, 224] width 23 height 14
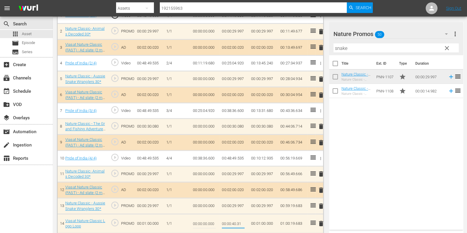
type input "00:00:40.317"
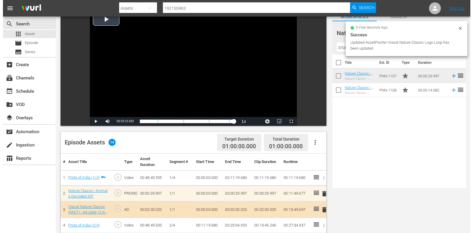
scroll to position [0, 0]
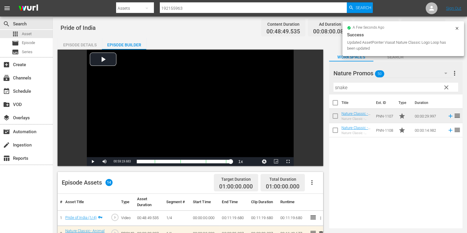
click at [76, 41] on div "Episode Details" at bounding box center [80, 45] width 44 height 14
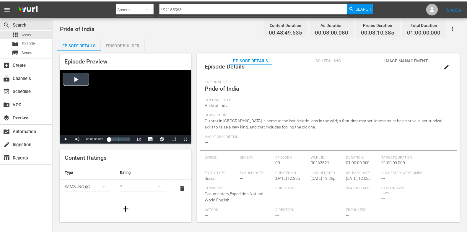
scroll to position [25, 0]
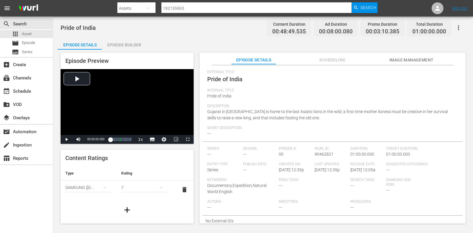
click at [117, 45] on div "Episode Builder" at bounding box center [124, 45] width 44 height 14
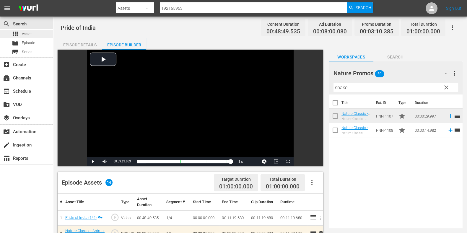
click at [32, 35] on div "apps Asset" at bounding box center [26, 34] width 53 height 8
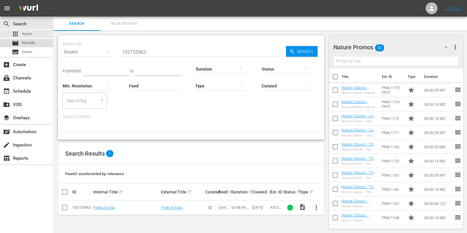
click at [37, 46] on div "movie Episode" at bounding box center [26, 43] width 53 height 8
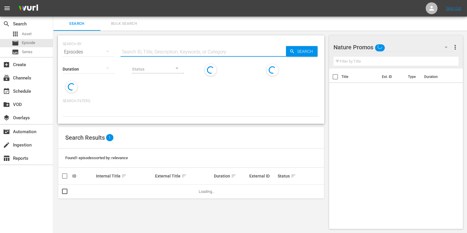
click at [158, 51] on input "text" at bounding box center [204, 52] width 166 height 14
paste input "Outback Vet S2E5"
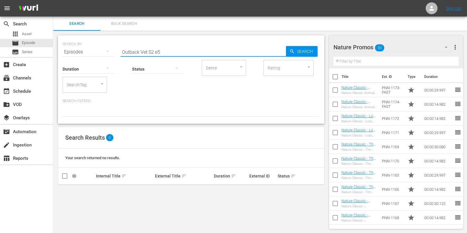
type input "Outback Vet S2 e5"
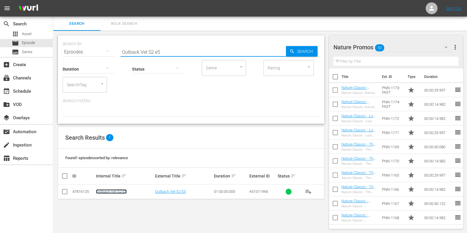
click at [105, 192] on link "Outback Vet S2 E5" at bounding box center [111, 192] width 31 height 4
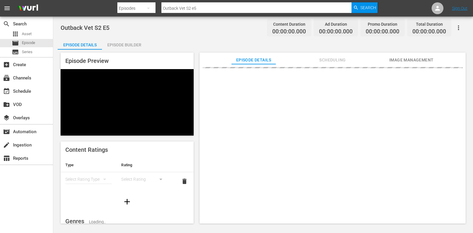
click at [343, 61] on span "Scheduling" at bounding box center [332, 59] width 44 height 7
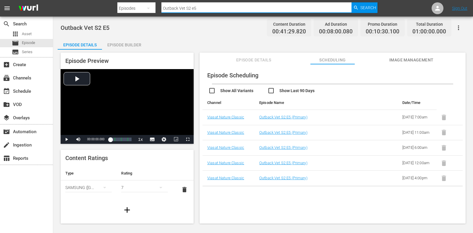
click at [237, 8] on input "Outback Vet S2 e5" at bounding box center [256, 8] width 190 height 14
type input "Outback Vet S2 e6"
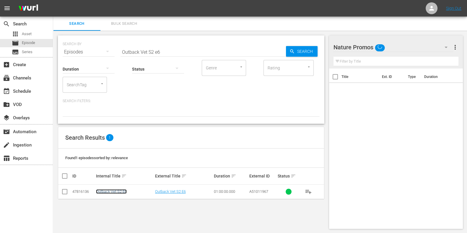
click at [115, 192] on link "Outback Vet S2 E6" at bounding box center [111, 192] width 31 height 4
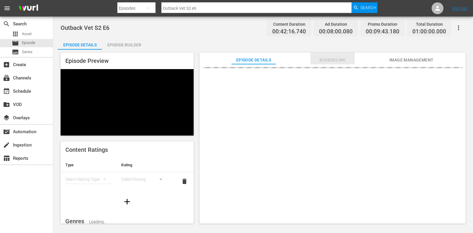
click at [321, 57] on span "Scheduling" at bounding box center [332, 59] width 44 height 7
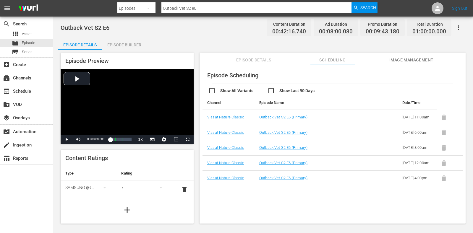
drag, startPoint x: 204, startPoint y: 9, endPoint x: 85, endPoint y: 12, distance: 119.2
click at [85, 12] on nav "menu Search By Episodes Search ID, Title, Description, Keywords, or Category Ou…" at bounding box center [236, 8] width 473 height 17
paste input "Wildlife Rescue Australia E1"
type input "Wildlife Rescue Australia ep"
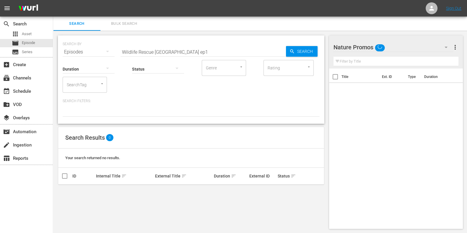
click at [206, 54] on input "Wildlife Rescue Australia ep1" at bounding box center [204, 52] width 166 height 14
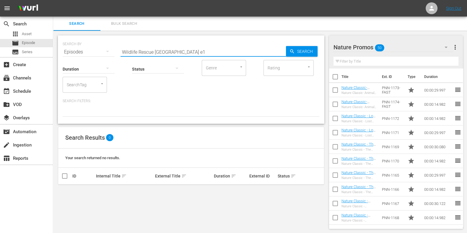
type input "Wildlife Rescue Australia e1"
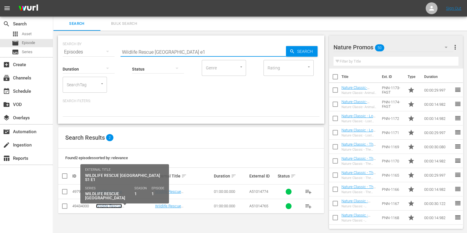
click at [125, 205] on link "Wildlife Rescue Australia S1 E1" at bounding box center [119, 208] width 46 height 9
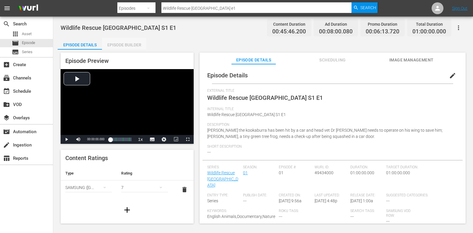
click at [122, 41] on div "Episode Builder" at bounding box center [124, 45] width 44 height 14
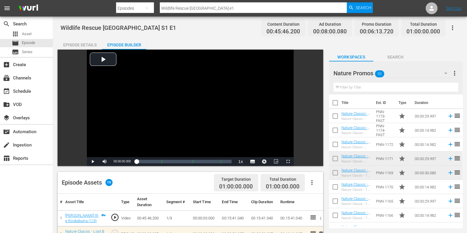
click at [72, 41] on div "Episode Details" at bounding box center [80, 45] width 44 height 14
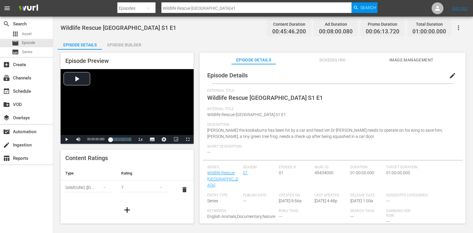
click at [327, 68] on div "Episode Details edit" at bounding box center [333, 75] width 260 height 17
click at [326, 63] on span "Scheduling" at bounding box center [332, 59] width 44 height 7
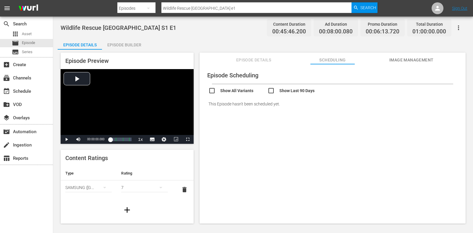
click at [119, 44] on div "Episode Builder" at bounding box center [124, 45] width 44 height 14
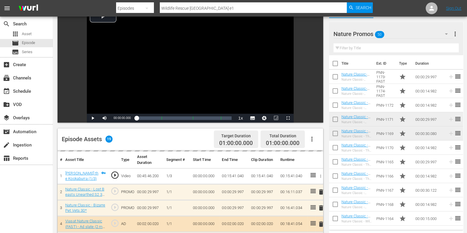
scroll to position [111, 0]
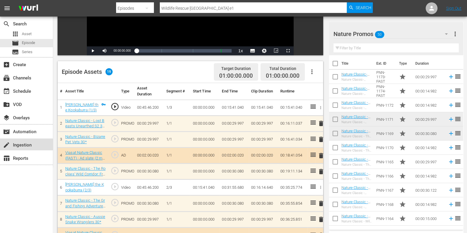
click at [18, 139] on div "create Ingestion" at bounding box center [26, 145] width 53 height 12
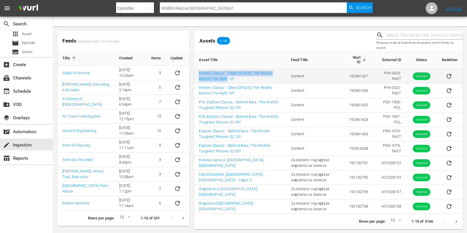
drag, startPoint x: 196, startPoint y: 71, endPoint x: 228, endPoint y: 83, distance: 33.8
click at [228, 83] on td "History Classic - Cities Of Gold, The Reality Behind The Myth 15*" at bounding box center [240, 76] width 92 height 14
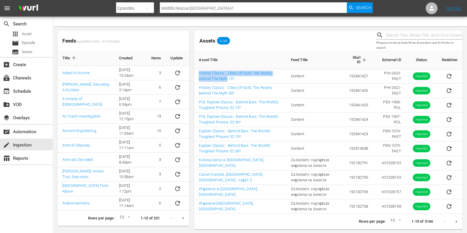
copy link "History Classic - Cities Of Gold, The Reality Behind The Myth"
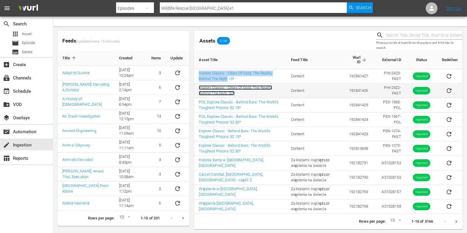
click at [249, 88] on link "History Classic - Cities Of Gold, The Reality Behind The Myth 30*" at bounding box center [235, 90] width 73 height 10
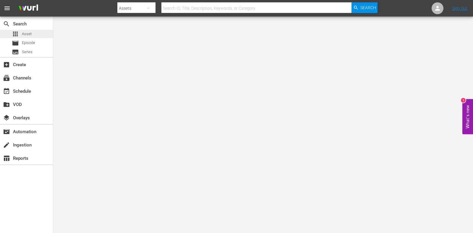
click at [20, 32] on div "apps Asset" at bounding box center [22, 34] width 20 height 8
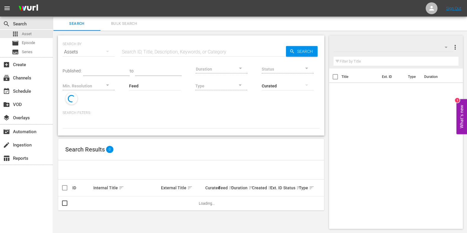
click at [175, 48] on input "text" at bounding box center [204, 52] width 166 height 14
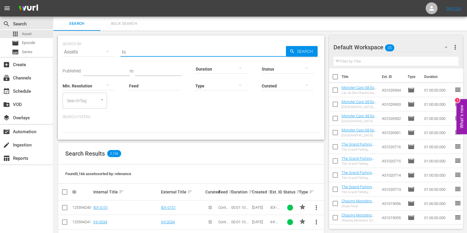
type input "h"
type input "explore classic"
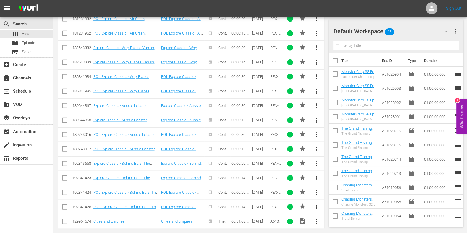
scroll to position [1725, 0]
click at [65, 161] on input "checkbox" at bounding box center [64, 164] width 7 height 7
checkbox input "true"
click at [64, 174] on span at bounding box center [64, 177] width 7 height 7
drag, startPoint x: 65, startPoint y: 173, endPoint x: 252, endPoint y: 112, distance: 196.7
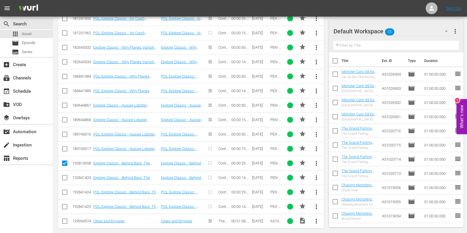
click at [65, 176] on input "checkbox" at bounding box center [64, 179] width 7 height 7
checkbox input "true"
click at [378, 28] on icon "button" at bounding box center [446, 31] width 7 height 7
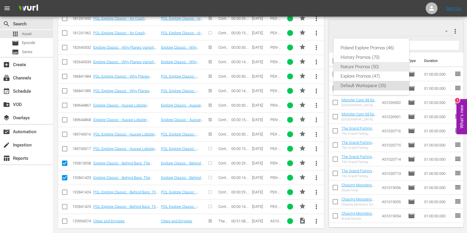
click at [373, 72] on div "Explore Promos (47)" at bounding box center [371, 76] width 61 height 9
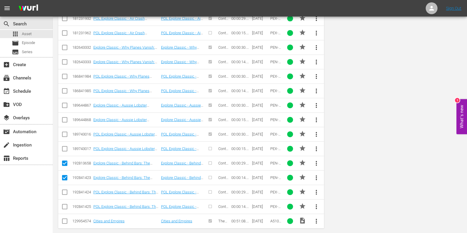
scroll to position [0, 0]
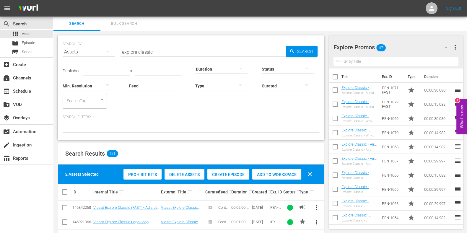
click at [289, 177] on div "Add to Workspace" at bounding box center [276, 174] width 49 height 11
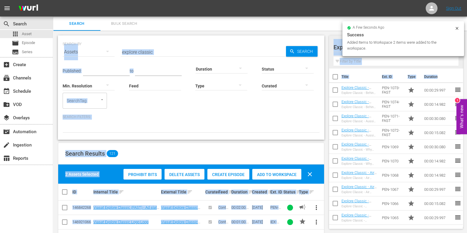
drag, startPoint x: 467, startPoint y: 25, endPoint x: 468, endPoint y: 141, distance: 116.2
click at [378, 148] on html "menu Sign Out search Search apps Asset movie Episode subtitles Series add_box C…" at bounding box center [233, 116] width 467 height 233
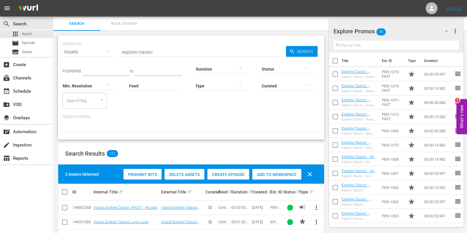
scroll to position [1725, 0]
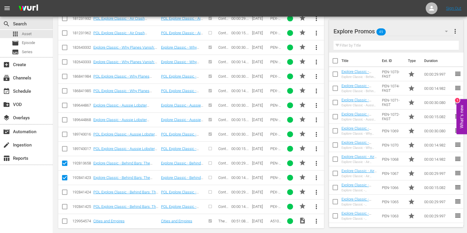
click at [66, 161] on input "checkbox" at bounding box center [64, 164] width 7 height 7
checkbox input "false"
click at [64, 174] on span at bounding box center [64, 177] width 7 height 7
click at [64, 186] on input "checkbox" at bounding box center [64, 193] width 7 height 7
checkbox input "true"
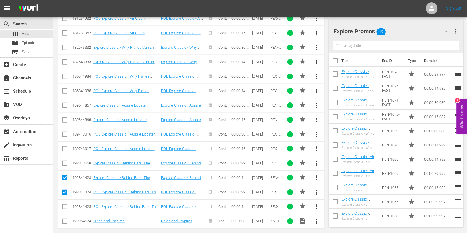
click at [65, 186] on input "checkbox" at bounding box center [64, 208] width 7 height 7
checkbox input "true"
click at [65, 176] on input "checkbox" at bounding box center [64, 179] width 7 height 7
checkbox input "false"
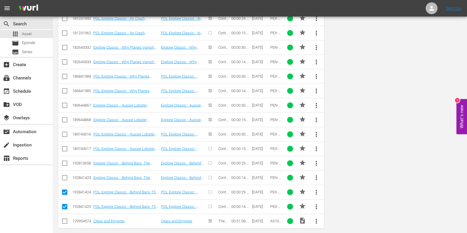
scroll to position [0, 0]
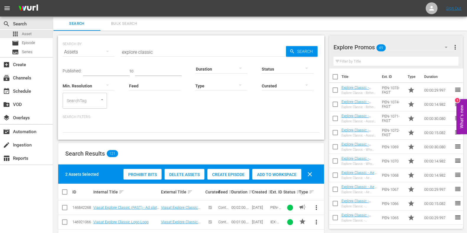
click at [378, 43] on button "button" at bounding box center [446, 47] width 14 height 14
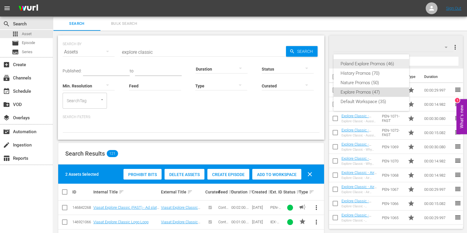
click at [371, 63] on div "Poland Explore Promos (46)" at bounding box center [371, 63] width 61 height 9
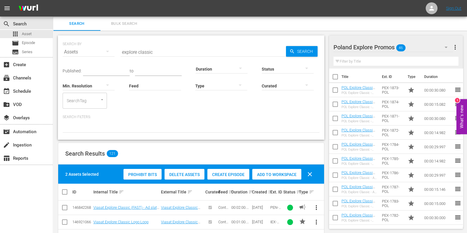
click at [272, 175] on span "Add to Workspace" at bounding box center [276, 174] width 49 height 5
click at [132, 48] on input "explore classic" at bounding box center [204, 52] width 166 height 14
click at [130, 48] on input "explore classic" at bounding box center [204, 52] width 166 height 14
type input "history classic"
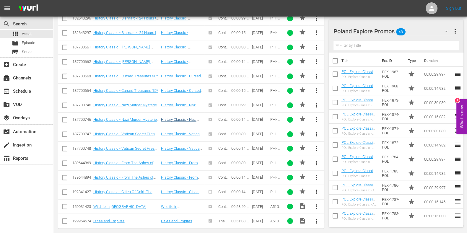
scroll to position [1205, 0]
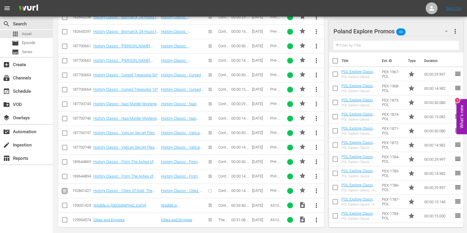
click at [66, 186] on input "checkbox" at bounding box center [64, 192] width 7 height 7
checkbox input "false"
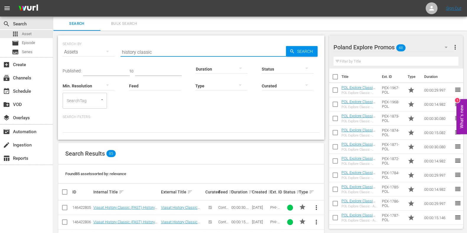
drag, startPoint x: 174, startPoint y: 54, endPoint x: 266, endPoint y: 41, distance: 92.9
click at [98, 57] on div "SEARCH BY Search By Assets Search ID, Title, Description, Keywords, or Category…" at bounding box center [191, 48] width 257 height 21
paste input "History Classic - Cities Of Gold, The Reality Behind The Myth"
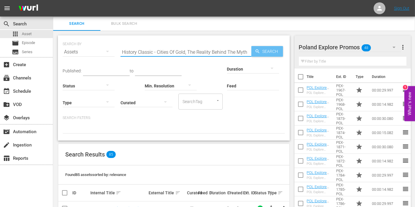
click at [269, 50] on span "Search" at bounding box center [271, 51] width 23 height 11
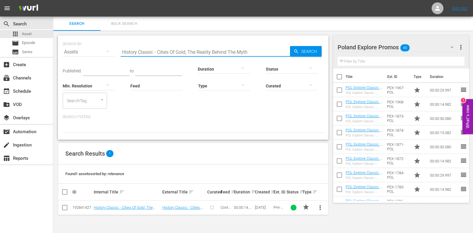
drag, startPoint x: 255, startPoint y: 49, endPoint x: 58, endPoint y: 46, distance: 196.6
click at [59, 46] on div "SEARCH BY Search By Assets Search ID, Title, Description, Keywords, or Category…" at bounding box center [193, 87] width 271 height 104
paste input "30*"
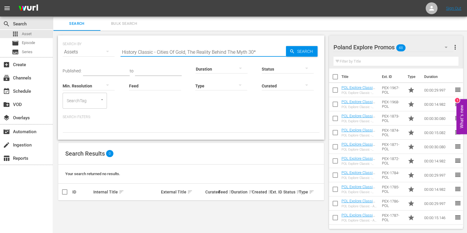
click at [254, 51] on input "History Classic - Cities Of Gold, The Reality Behind The Myth 30*" at bounding box center [204, 52] width 166 height 14
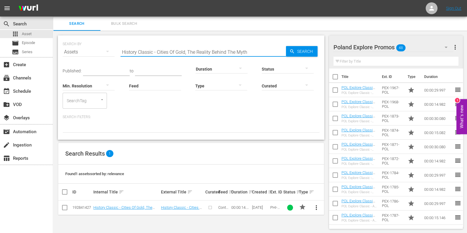
type input "History Classic - Cities Of Gold, The Reality Behind The Myth"
click at [378, 49] on div "Poland Explore Promos 48" at bounding box center [394, 47] width 120 height 17
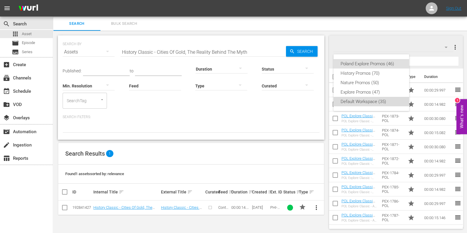
click at [367, 101] on div "Default Workspace (35)" at bounding box center [371, 101] width 61 height 9
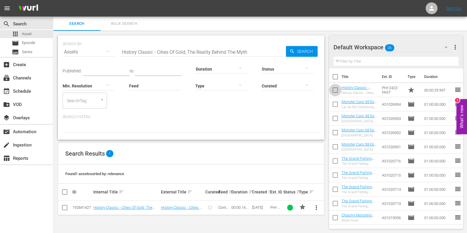
click at [335, 87] on input "checkbox" at bounding box center [335, 91] width 12 height 12
checkbox input "true"
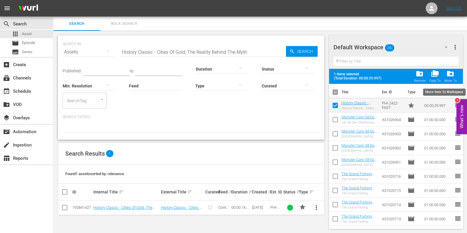
click at [378, 74] on span "drive_file_move" at bounding box center [451, 74] width 8 height 8
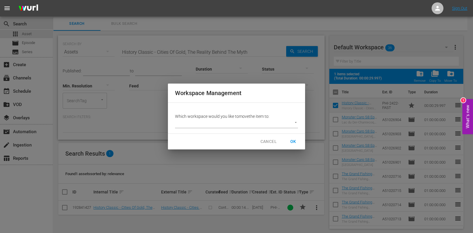
click at [255, 122] on body "menu Sign Out search Search apps Asset movie Episode subtitles Series add_box C…" at bounding box center [236, 116] width 473 height 233
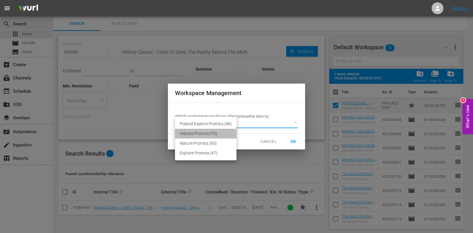
click at [211, 137] on li "History Promos (70)" at bounding box center [205, 134] width 61 height 10
type input "2370"
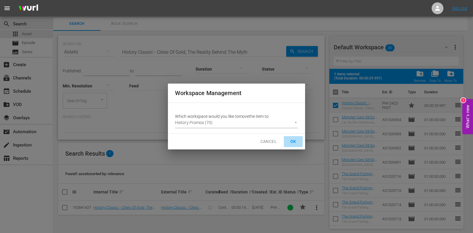
click at [294, 143] on span "OK" at bounding box center [293, 141] width 9 height 7
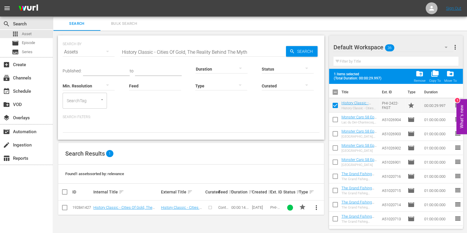
checkbox input "false"
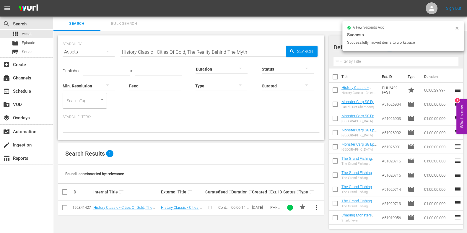
click at [378, 27] on icon at bounding box center [457, 28] width 3 height 3
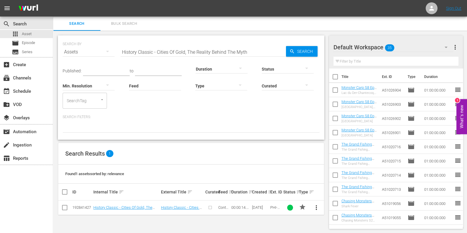
click at [378, 46] on div "Default Workspace 35" at bounding box center [394, 47] width 120 height 17
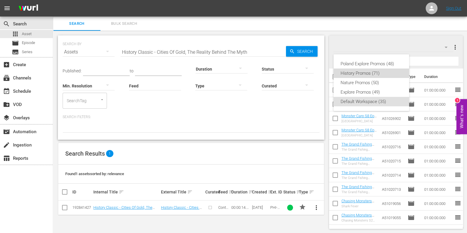
click at [375, 76] on div "History Promos (71)" at bounding box center [371, 73] width 61 height 9
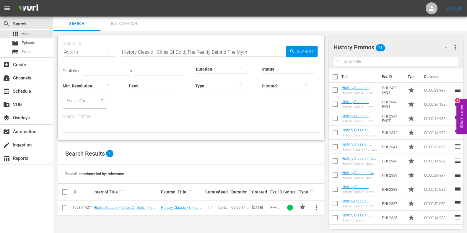
click at [318, 186] on span "more_vert" at bounding box center [316, 207] width 7 height 7
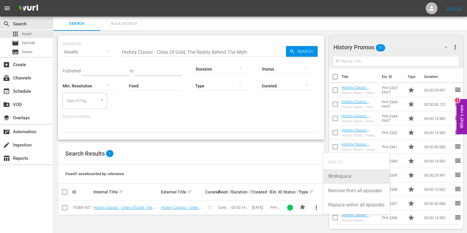
click at [354, 178] on div "Workspace" at bounding box center [356, 176] width 57 height 14
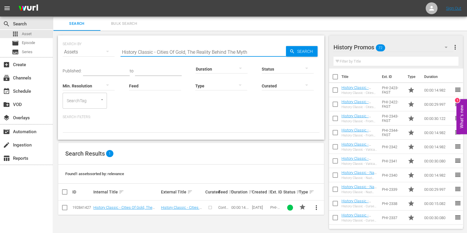
click at [122, 51] on input "History Classic - Cities Of Gold, The Reality Behind The Myth" at bounding box center [204, 52] width 166 height 14
type input "History Classic - Cities Of Gold, The Reality Behind The Myth"
click at [37, 31] on div "apps Asset" at bounding box center [26, 34] width 53 height 8
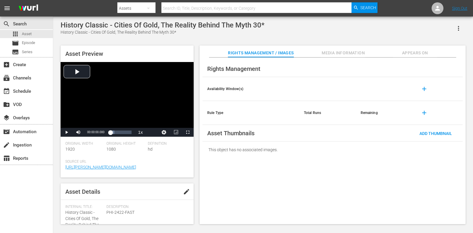
scroll to position [74, 0]
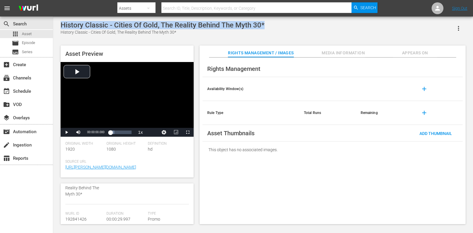
drag, startPoint x: 61, startPoint y: 25, endPoint x: 298, endPoint y: 28, distance: 237.1
click at [298, 28] on div "History Classic - Cities Of Gold, The Reality Behind The Myth 30* History Class…" at bounding box center [263, 28] width 405 height 14
copy div "History Classic - Cities Of Gold, The Reality Behind The Myth 30*"
click at [460, 28] on icon "button" at bounding box center [458, 28] width 7 height 7
click at [442, 32] on div "Add To Workspace" at bounding box center [441, 31] width 40 height 14
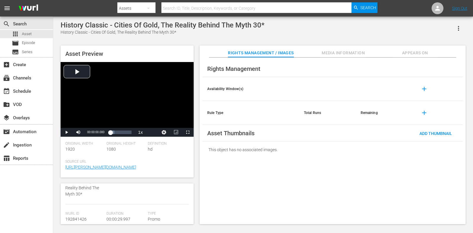
click at [88, 31] on div "History Classic - Cities Of Gold, The Reality Behind The Myth 30*" at bounding box center [163, 32] width 204 height 6
click at [185, 193] on span "edit" at bounding box center [186, 191] width 7 height 7
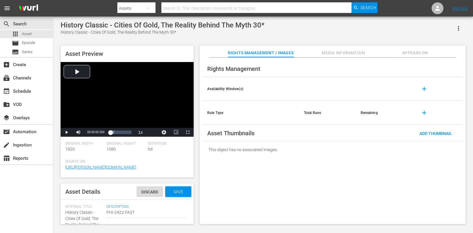
click at [163, 186] on div "Asset Details Discard Save" at bounding box center [127, 192] width 133 height 17
click at [166, 189] on div "Save" at bounding box center [178, 192] width 26 height 11
click at [183, 193] on span "edit" at bounding box center [186, 191] width 7 height 7
click at [150, 191] on span "Discard" at bounding box center [150, 192] width 26 height 5
click at [37, 35] on div "apps Asset" at bounding box center [26, 34] width 53 height 8
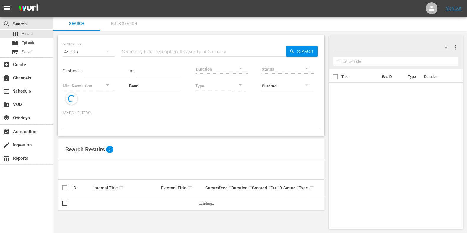
click at [141, 45] on input "text" at bounding box center [204, 52] width 166 height 14
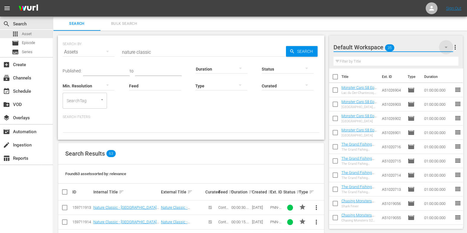
click at [446, 44] on icon "button" at bounding box center [446, 47] width 7 height 7
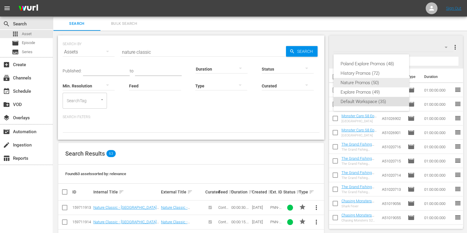
click at [369, 81] on div "Nature Promos (50)" at bounding box center [371, 82] width 61 height 9
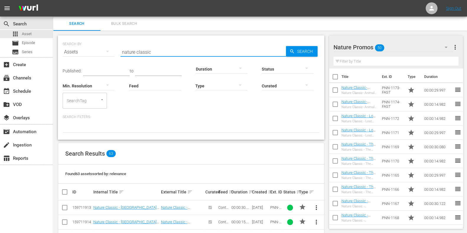
drag, startPoint x: 153, startPoint y: 50, endPoint x: 67, endPoint y: 51, distance: 86.9
click at [67, 51] on div "SEARCH BY Search By Assets Search ID, Title, Description, Keywords, or Category…" at bounding box center [191, 48] width 257 height 21
paste input "Wildlife Rescue Australia E1"
type input "Wildlife Rescue Australia"
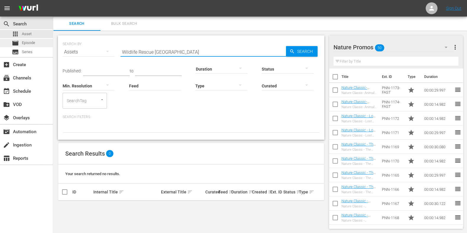
click at [38, 45] on div "movie Episode" at bounding box center [26, 43] width 53 height 8
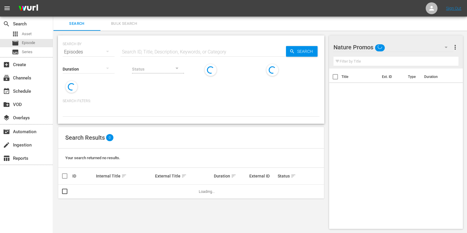
click at [178, 53] on input "text" at bounding box center [204, 52] width 166 height 14
paste input "Wildlife Rescue Australia E1"
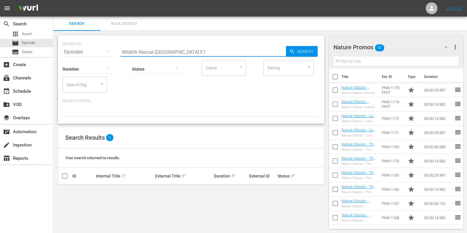
type input "Wildlife Rescue Australia E1"
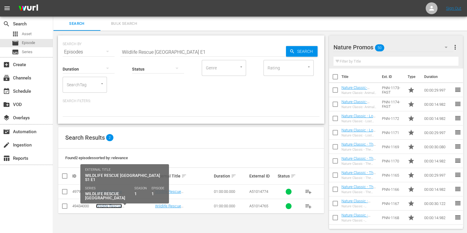
click at [136, 205] on link "Wildlife Rescue Australia S1 E1" at bounding box center [119, 208] width 46 height 9
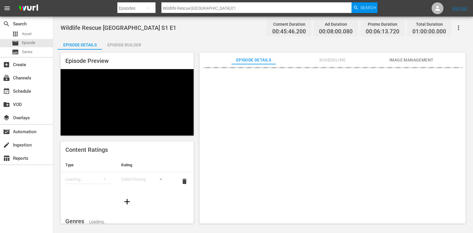
click at [303, 56] on div "Episode Details Scheduling Image Management" at bounding box center [332, 59] width 237 height 12
click at [305, 58] on div "Episode Details Scheduling Image Management" at bounding box center [332, 59] width 237 height 12
click at [318, 63] on span "Scheduling" at bounding box center [332, 59] width 44 height 7
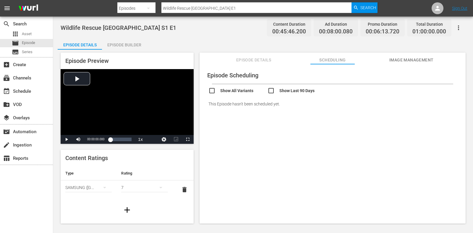
click at [127, 44] on div "Episode Builder" at bounding box center [124, 45] width 44 height 14
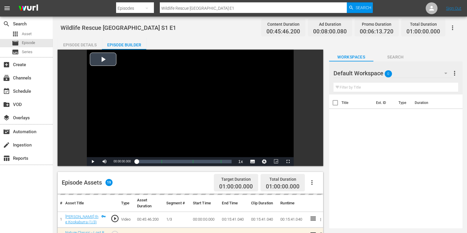
scroll to position [111, 0]
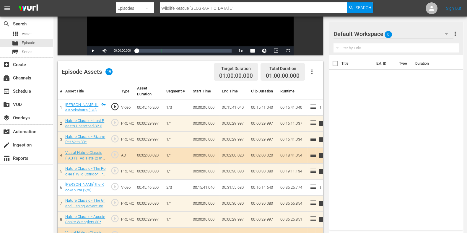
click at [443, 32] on icon "button" at bounding box center [446, 33] width 7 height 7
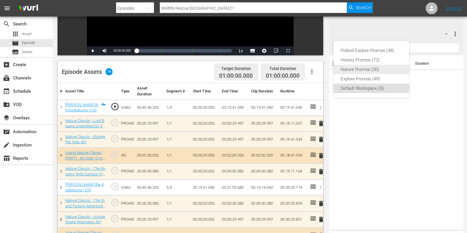
click at [380, 70] on div "Nature Promos (50)" at bounding box center [371, 69] width 61 height 9
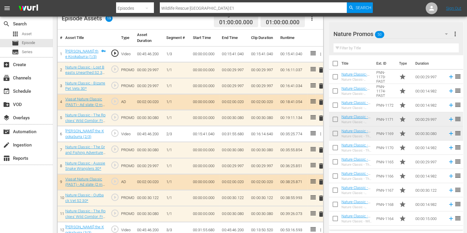
scroll to position [148, 0]
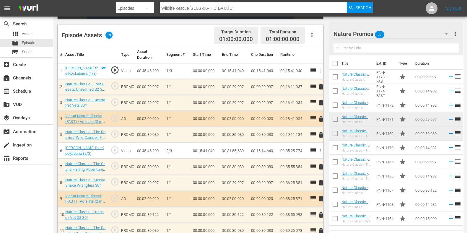
click at [365, 48] on input "text" at bounding box center [396, 47] width 125 height 9
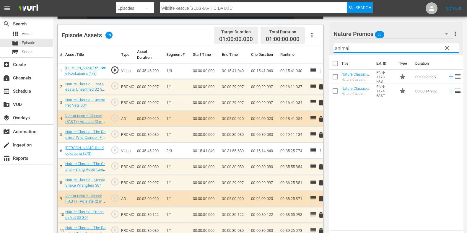
type input "animal"
click at [346, 135] on div "Title Ext. ID Type Duration Nature Classic- Animals Decoded 30* Nature Classic-…" at bounding box center [396, 141] width 134 height 172
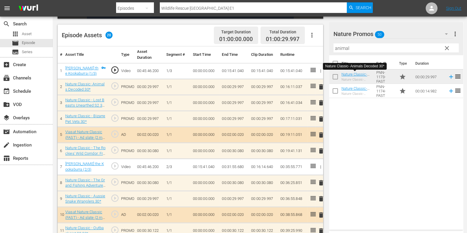
click at [322, 104] on span "delete" at bounding box center [321, 102] width 7 height 7
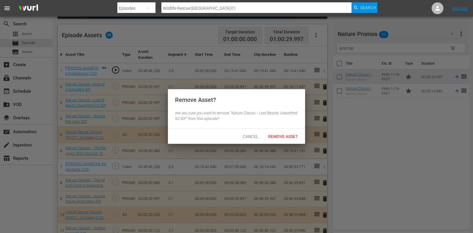
click at [299, 131] on div "Remove Asset" at bounding box center [282, 136] width 39 height 11
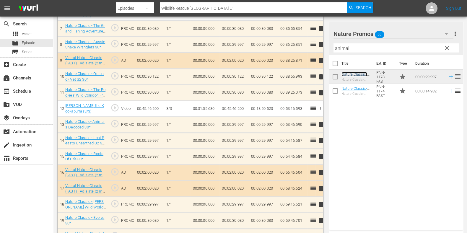
scroll to position [285, 0]
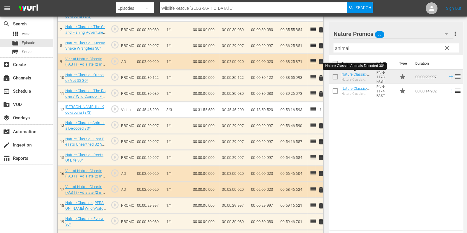
click at [323, 142] on span "delete" at bounding box center [321, 141] width 7 height 7
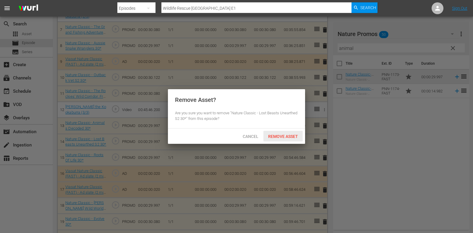
click at [276, 132] on div "Remove Asset" at bounding box center [282, 136] width 39 height 11
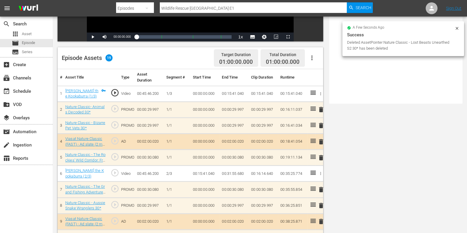
scroll to position [0, 0]
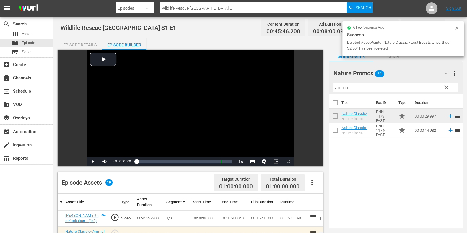
click at [217, 11] on input "Wildlife Rescue Australia E1" at bounding box center [253, 8] width 187 height 14
type input "Wildlife Rescue Australia E2"
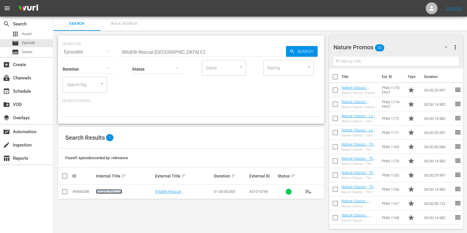
click at [117, 190] on link "Wildlife Rescue Australia S1 E2" at bounding box center [119, 194] width 46 height 9
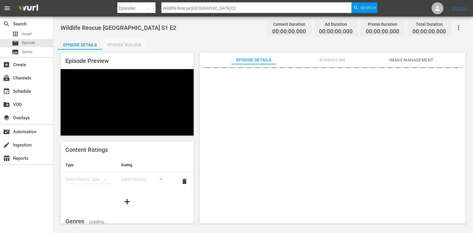
click at [122, 45] on div "Episode Builder" at bounding box center [124, 45] width 44 height 14
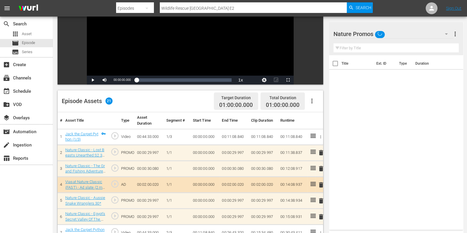
scroll to position [119, 0]
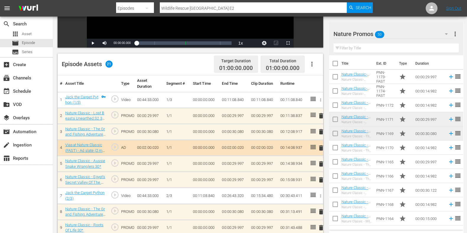
click at [373, 52] on input "text" at bounding box center [396, 47] width 125 height 9
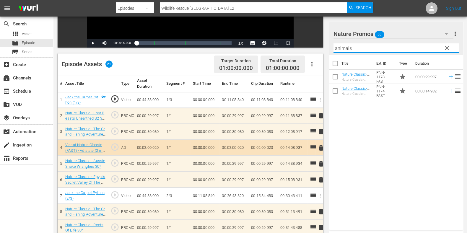
type input "animals"
click at [368, 113] on div "Title Ext. ID Type Duration Nature Classic- Animals Decoded 30* Nature Classic-…" at bounding box center [396, 141] width 134 height 172
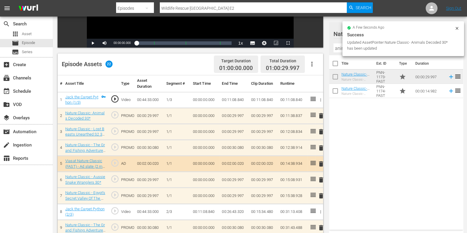
click at [321, 132] on span "delete" at bounding box center [321, 131] width 7 height 7
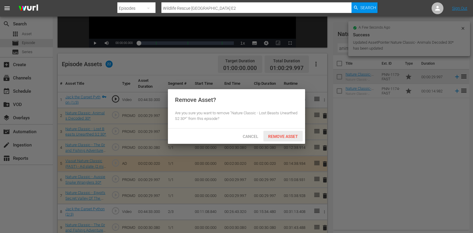
click at [280, 138] on span "Remove Asset" at bounding box center [282, 136] width 39 height 5
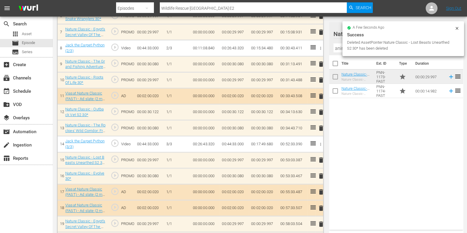
scroll to position [317, 0]
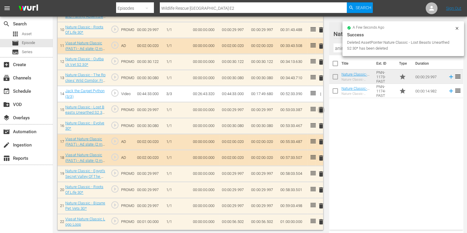
click at [322, 110] on span "delete" at bounding box center [321, 109] width 7 height 7
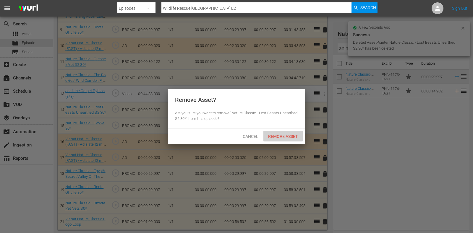
click at [296, 138] on span "Remove Asset" at bounding box center [282, 136] width 39 height 5
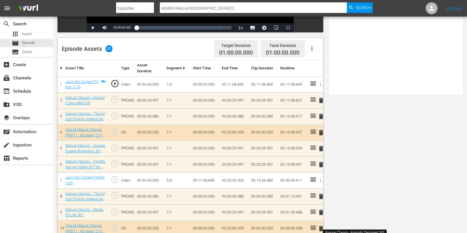
scroll to position [0, 0]
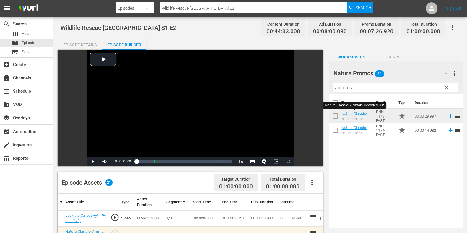
click at [239, 1] on div at bounding box center [244, 1] width 257 height 1
click at [239, 7] on input "Wildlife Rescue Australia E2" at bounding box center [253, 8] width 187 height 14
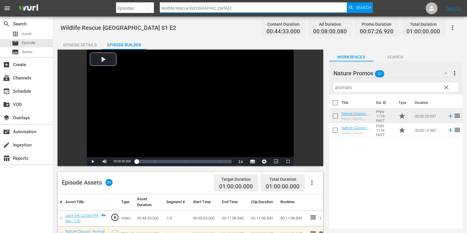
type input "Wildlife Rescue Australia E3"
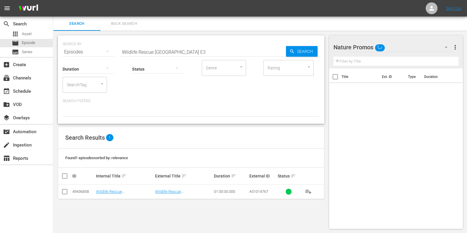
click at [135, 189] on td "Wildlife Rescue Australia S1 E3" at bounding box center [124, 192] width 59 height 14
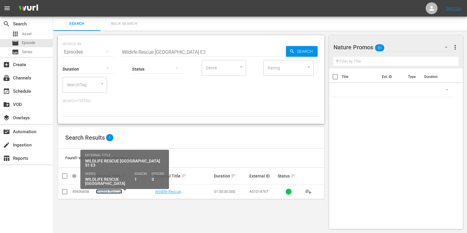
click at [135, 191] on link "Wildlife Rescue Australia S1 E3" at bounding box center [119, 194] width 46 height 9
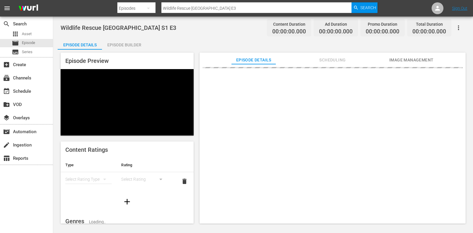
click at [118, 47] on div "Episode Builder" at bounding box center [124, 45] width 44 height 14
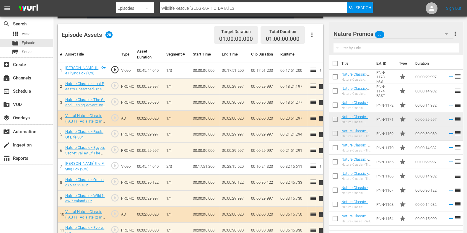
scroll to position [148, 0]
click at [387, 45] on input "text" at bounding box center [396, 47] width 125 height 9
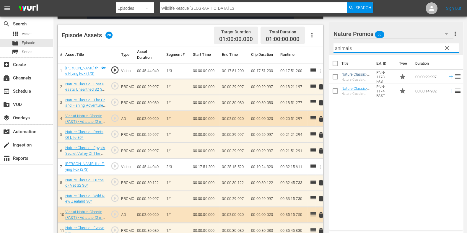
type input "animals"
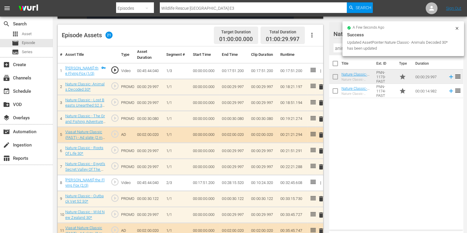
click at [322, 103] on span "delete" at bounding box center [321, 102] width 7 height 7
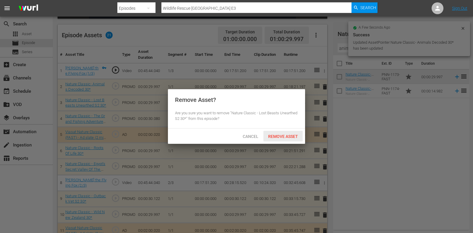
click at [278, 137] on span "Remove Asset" at bounding box center [282, 136] width 39 height 5
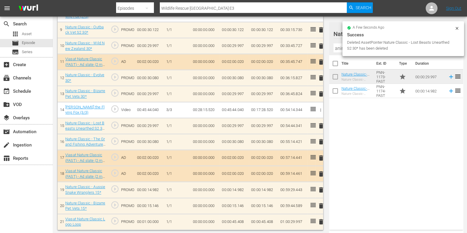
scroll to position [301, 0]
click at [321, 127] on span "delete" at bounding box center [321, 125] width 7 height 7
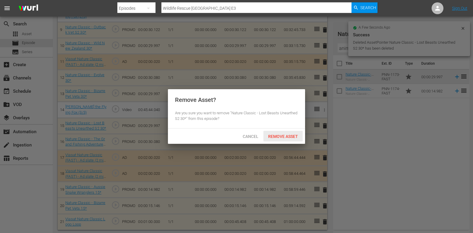
click at [281, 129] on div "Cancel Remove Asset" at bounding box center [236, 136] width 137 height 15
click at [280, 134] on span "Remove Asset" at bounding box center [282, 136] width 39 height 5
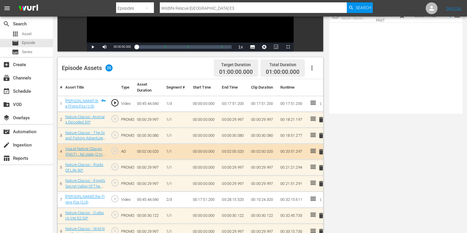
scroll to position [0, 0]
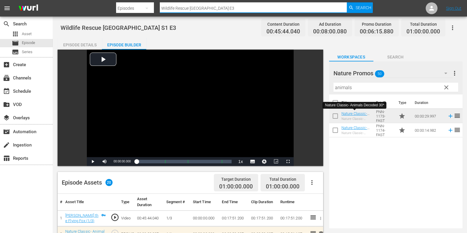
drag, startPoint x: 224, startPoint y: 8, endPoint x: 119, endPoint y: 7, distance: 105.8
click at [111, 8] on nav "menu Search By Episodes Search ID, Title, Description, Keywords, or Category Wi…" at bounding box center [233, 8] width 467 height 17
paste input "Animals Decoded E1"
type input "Animals Decoded"
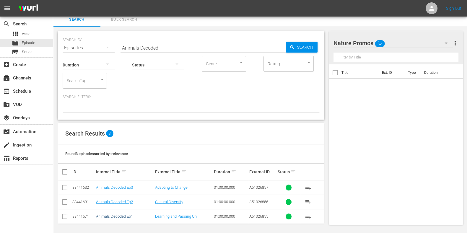
scroll to position [5, 0]
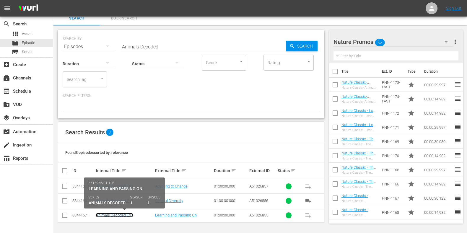
click at [122, 215] on link "Animals Decoded Ep1" at bounding box center [114, 215] width 37 height 4
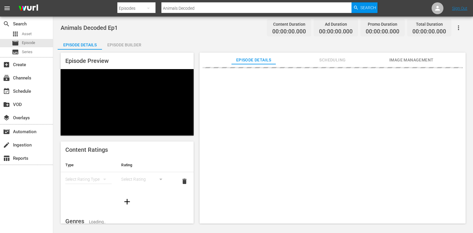
click at [133, 47] on div "Episode Builder" at bounding box center [124, 45] width 44 height 14
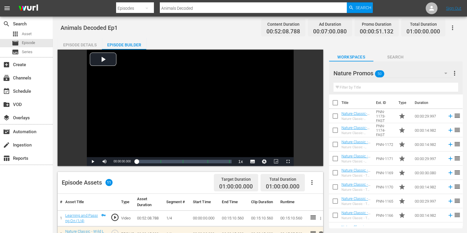
click at [82, 44] on div "Episode Details" at bounding box center [80, 45] width 44 height 14
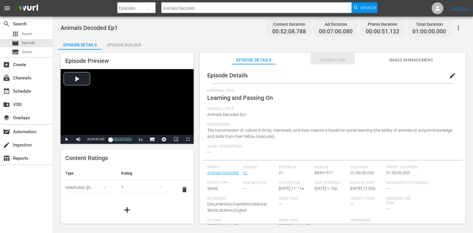
click at [322, 57] on span "Scheduling" at bounding box center [332, 59] width 44 height 7
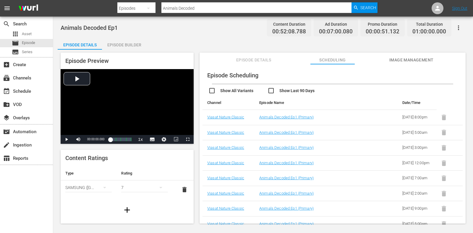
drag, startPoint x: 201, startPoint y: 8, endPoint x: 134, endPoint y: 8, distance: 66.8
click at [134, 8] on div "Search By Episodes Search ID, Title, Description, Keywords, or Category Animals…" at bounding box center [247, 8] width 260 height 14
paste input "The Real Jungle Book"
type input "The Real Jungle Book"
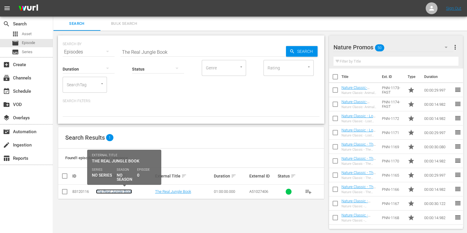
click at [122, 193] on link "The Real Jungle Book" at bounding box center [114, 192] width 36 height 4
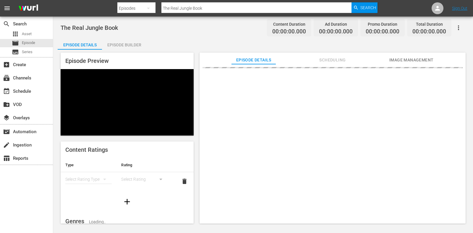
click at [126, 46] on div "Episode Builder" at bounding box center [124, 45] width 44 height 14
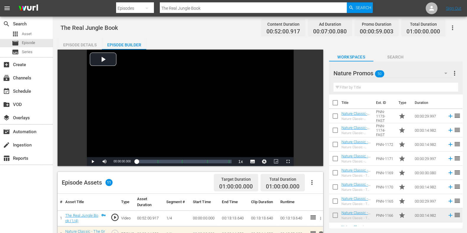
click at [78, 42] on div "Episode Details" at bounding box center [80, 45] width 44 height 14
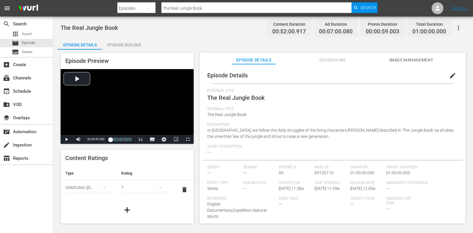
click at [316, 60] on span "Scheduling" at bounding box center [332, 59] width 44 height 7
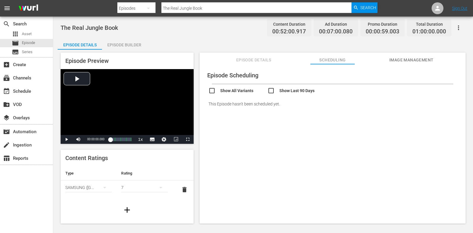
click at [136, 47] on div "Episode Builder" at bounding box center [124, 45] width 44 height 14
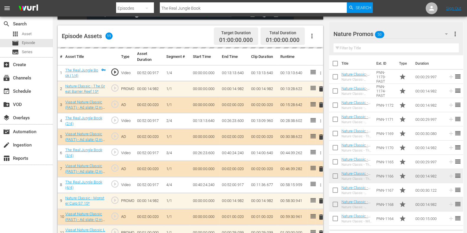
scroll to position [148, 0]
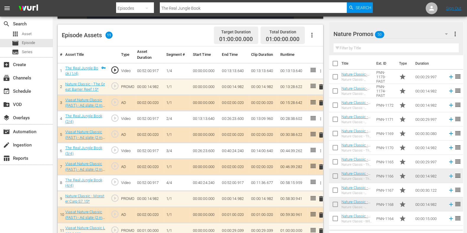
click at [361, 45] on input "text" at bounding box center [396, 47] width 125 height 9
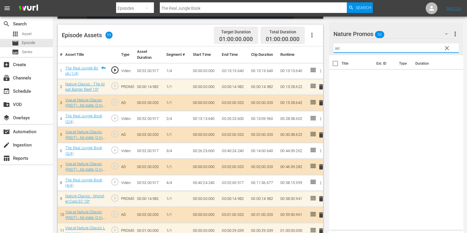
type input "w"
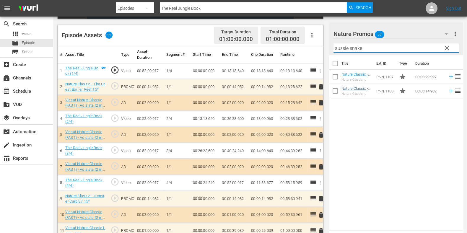
type input "aussie snake"
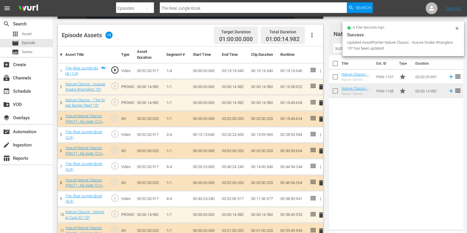
click at [321, 103] on span "delete" at bounding box center [321, 102] width 7 height 7
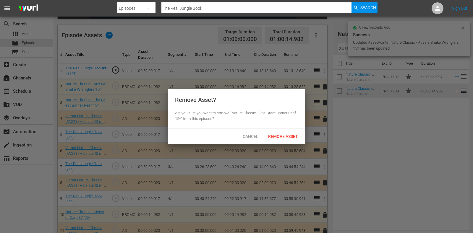
click at [289, 132] on div "Remove Asset" at bounding box center [282, 136] width 39 height 11
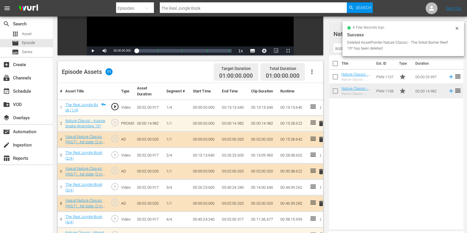
scroll to position [157, 0]
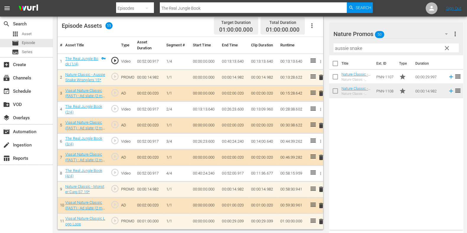
drag, startPoint x: 219, startPoint y: 6, endPoint x: 113, endPoint y: 7, distance: 106.1
click at [113, 7] on nav "menu Search By Episodes Search ID, Title, Description, Keywords, or Category Th…" at bounding box center [233, 8] width 467 height 17
paste input "Hot Life: Africa E1"
type input "Hot Life: Africa"
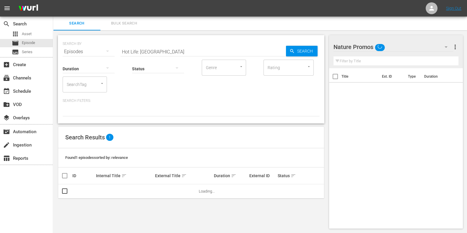
scroll to position [34, 0]
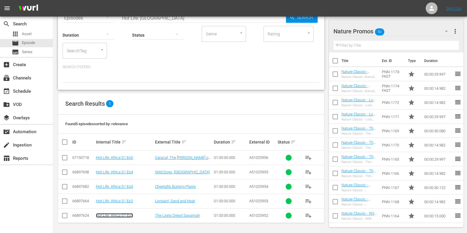
click at [125, 214] on link "Hot Life: Africa S1 Ep1" at bounding box center [114, 215] width 37 height 4
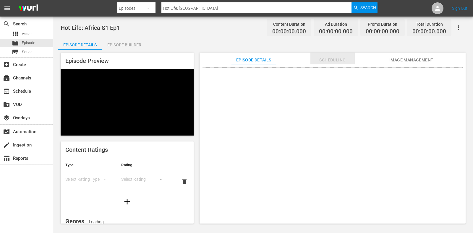
click at [322, 58] on span "Scheduling" at bounding box center [332, 59] width 44 height 7
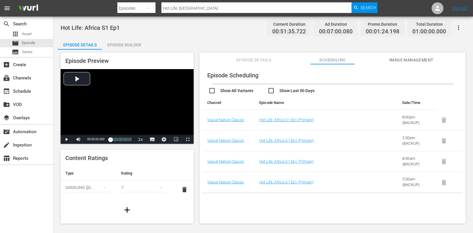
click at [116, 42] on div "Episode Builder" at bounding box center [124, 45] width 44 height 14
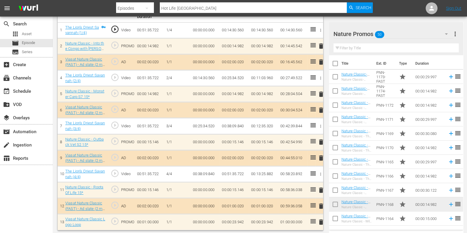
scroll to position [189, 0]
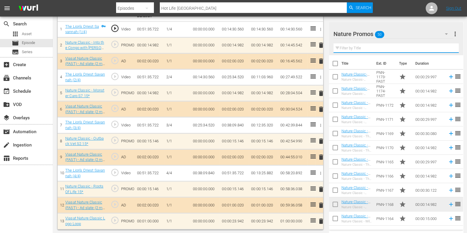
click at [371, 46] on input "text" at bounding box center [396, 47] width 125 height 9
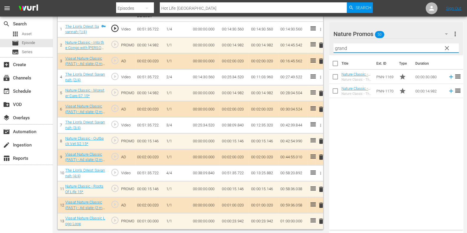
click at [401, 138] on div "Title Ext. ID Type Duration Nature Classic - The Grand Fishing Adventure S2 30*…" at bounding box center [396, 141] width 134 height 172
drag, startPoint x: 377, startPoint y: 48, endPoint x: 321, endPoint y: 46, distance: 56.2
click at [310, 46] on div "Video Player is loading. Play Video Play Mute Current Time 00:00:00.000 / Durat…" at bounding box center [260, 44] width 405 height 369
type input "aussie"
click at [388, 181] on div "Title Ext. ID Type Duration Nature Classic - Aussie Snake Wranglers 30* Nature …" at bounding box center [396, 141] width 134 height 172
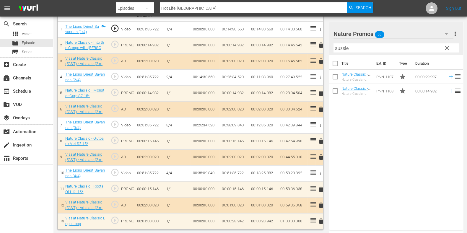
click at [444, 47] on span "clear" at bounding box center [447, 48] width 7 height 7
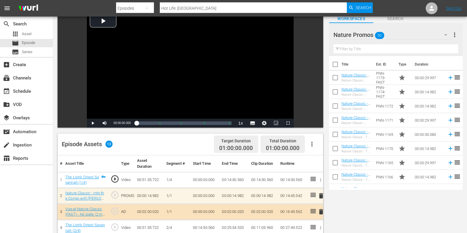
scroll to position [0, 0]
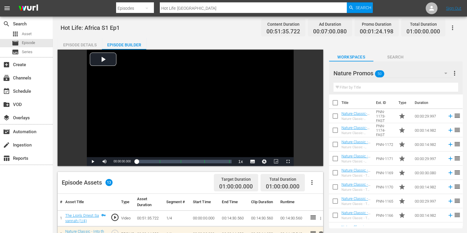
click at [223, 7] on input "Hot Life: Africa" at bounding box center [253, 8] width 187 height 14
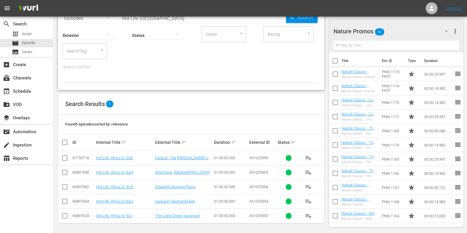
scroll to position [34, 0]
click at [118, 204] on td "Hot Life: Africa S1 Ep2" at bounding box center [124, 201] width 59 height 14
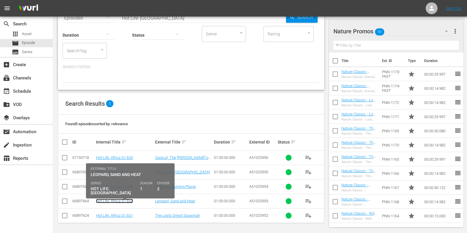
click at [119, 202] on link "Hot Life: Africa S1 Ep2" at bounding box center [114, 201] width 37 height 4
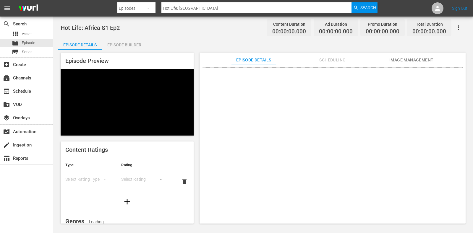
click at [126, 38] on div "Episode Builder" at bounding box center [124, 45] width 44 height 14
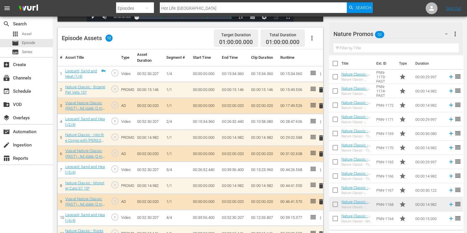
scroll to position [156, 0]
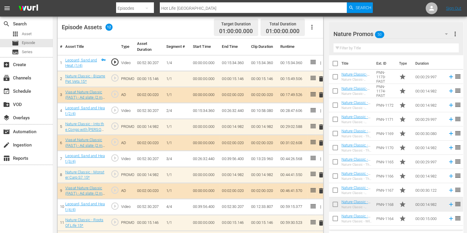
click at [358, 50] on input "text" at bounding box center [396, 47] width 125 height 9
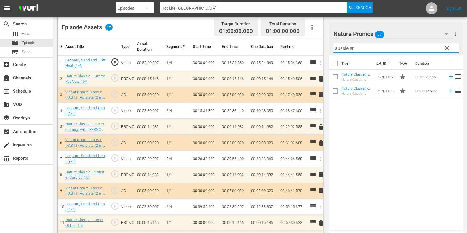
type input "aussie sn"
click at [380, 153] on div "Title Ext. ID Type Duration Nature Classic - Aussie Snake Wranglers 30* Nature …" at bounding box center [396, 141] width 134 height 172
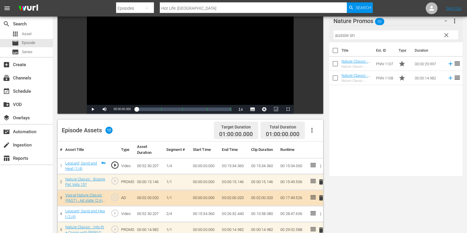
scroll to position [0, 0]
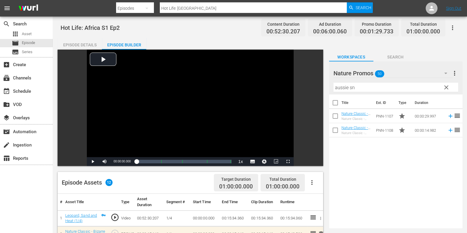
click at [200, 7] on input "Hot Life: Africa" at bounding box center [253, 8] width 187 height 14
click at [199, 8] on input "Hot Life: Africa" at bounding box center [253, 8] width 187 height 14
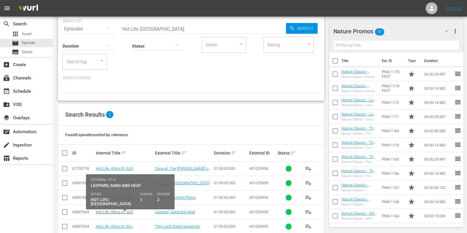
scroll to position [34, 0]
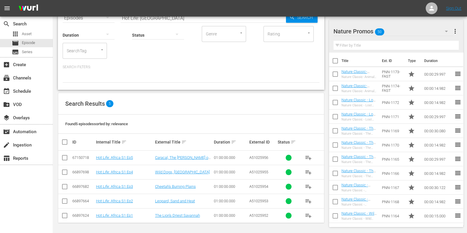
click at [123, 190] on td "Hot Life: Africa S1 Ep3" at bounding box center [124, 186] width 59 height 14
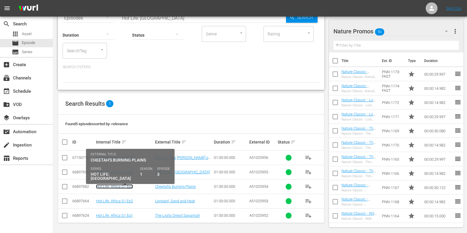
click at [123, 186] on link "Hot Life: Africa S1 Ep3" at bounding box center [114, 186] width 37 height 4
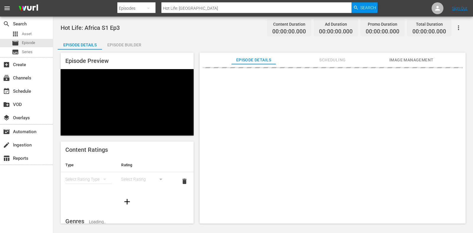
click at [133, 45] on div "Episode Builder" at bounding box center [124, 45] width 44 height 14
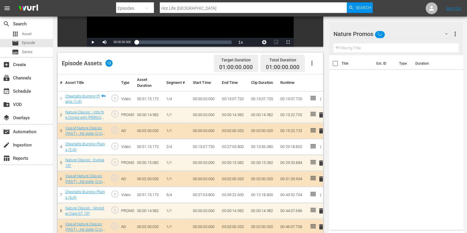
scroll to position [189, 0]
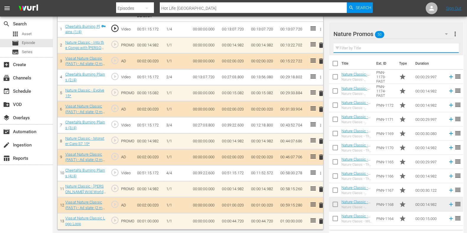
click at [360, 51] on input "text" at bounding box center [396, 47] width 125 height 9
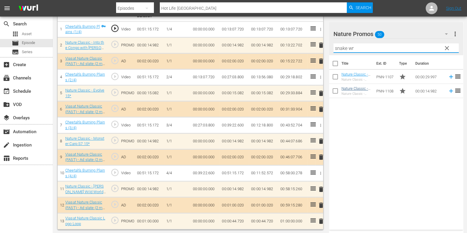
type input "snake wr"
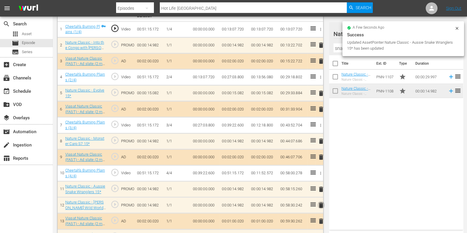
click at [320, 205] on span "delete" at bounding box center [321, 205] width 7 height 7
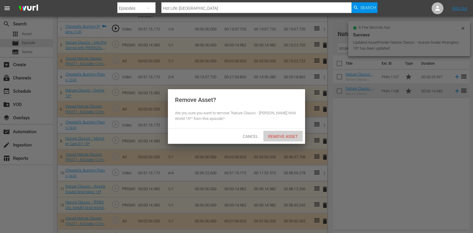
click at [288, 135] on span "Remove Asset" at bounding box center [282, 136] width 39 height 5
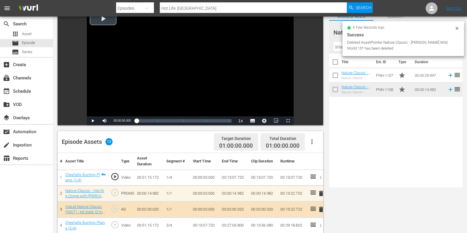
scroll to position [0, 0]
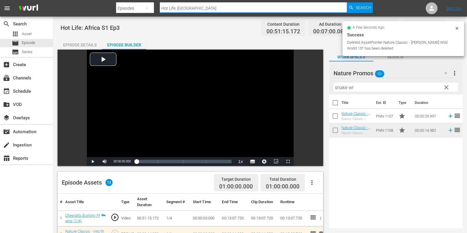
click at [208, 8] on input "Hot Life: Africa" at bounding box center [253, 8] width 187 height 14
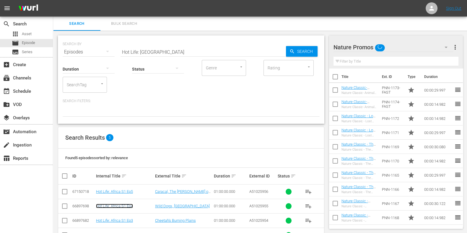
click at [130, 205] on link "Hot Life: Africa S1 Ep4" at bounding box center [114, 206] width 37 height 4
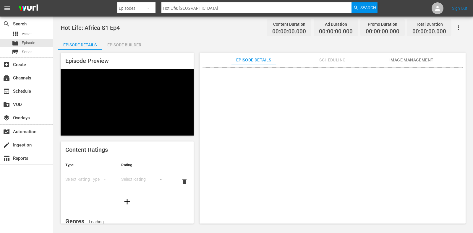
click at [135, 46] on div "Episode Builder" at bounding box center [124, 45] width 44 height 14
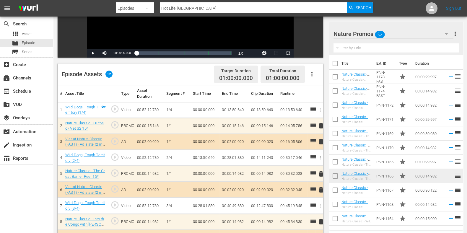
scroll to position [173, 0]
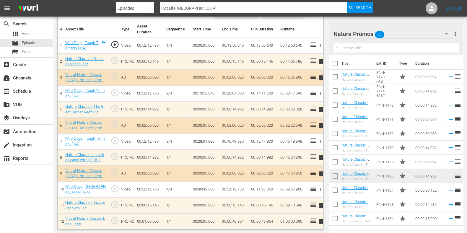
click at [368, 47] on input "text" at bounding box center [396, 47] width 125 height 9
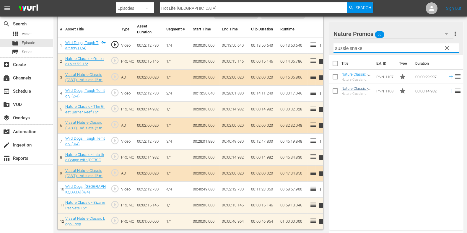
type input "aussie snake"
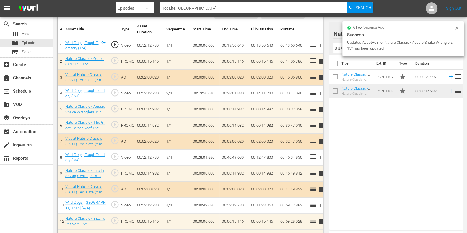
click at [323, 121] on td "delete" at bounding box center [319, 126] width 8 height 16
click at [321, 124] on span "delete" at bounding box center [321, 125] width 7 height 7
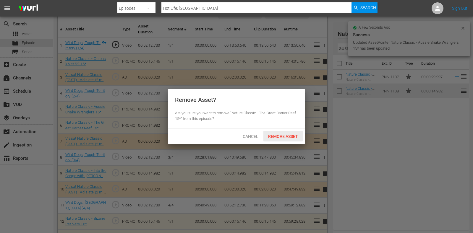
click at [294, 135] on span "Remove Asset" at bounding box center [282, 136] width 39 height 5
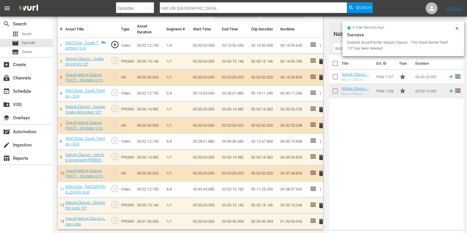
click at [456, 27] on icon at bounding box center [457, 28] width 3 height 3
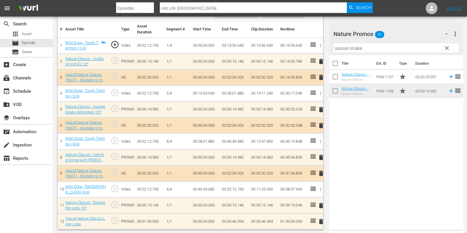
click at [449, 48] on span "clear" at bounding box center [447, 48] width 7 height 7
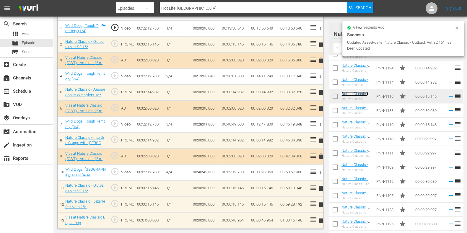
scroll to position [189, 0]
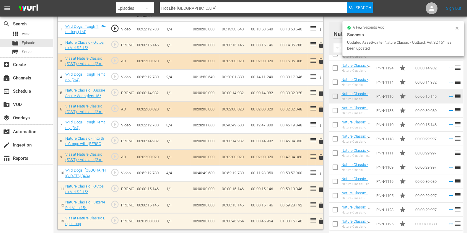
click at [321, 207] on span "delete" at bounding box center [321, 205] width 7 height 7
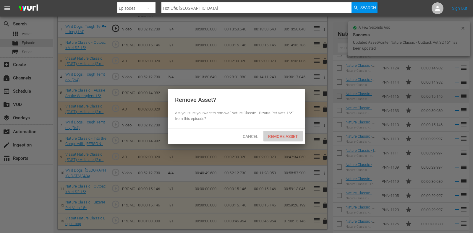
click at [293, 140] on div "Remove Asset" at bounding box center [282, 136] width 39 height 11
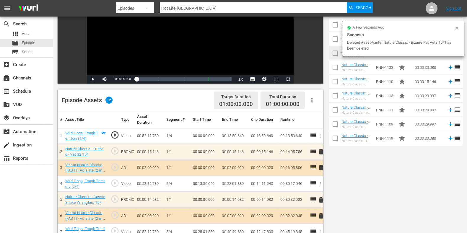
scroll to position [0, 0]
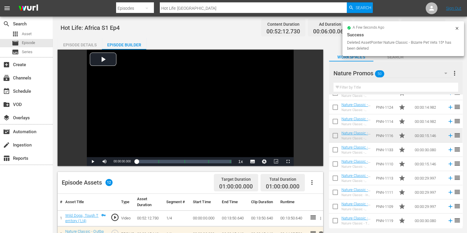
click at [216, 9] on input "Hot Life: Africa" at bounding box center [253, 8] width 187 height 14
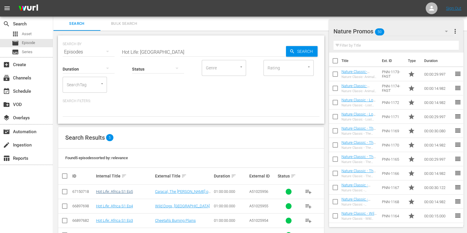
scroll to position [34, 0]
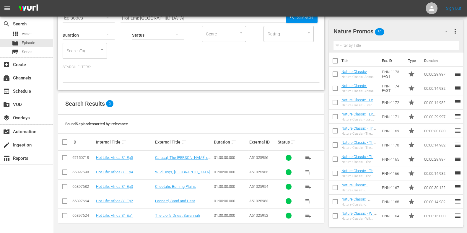
click at [118, 154] on td "Hot Life: Africa S1 Ep5" at bounding box center [124, 158] width 59 height 14
click at [100, 162] on td "Hot Life: Africa S1 Ep5" at bounding box center [124, 158] width 59 height 14
click at [100, 159] on link "Hot Life: Africa S1 Ep5" at bounding box center [114, 158] width 37 height 4
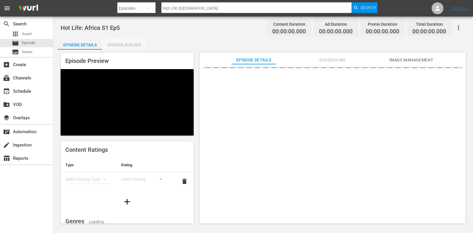
click at [130, 41] on div "Episode Builder" at bounding box center [124, 45] width 44 height 14
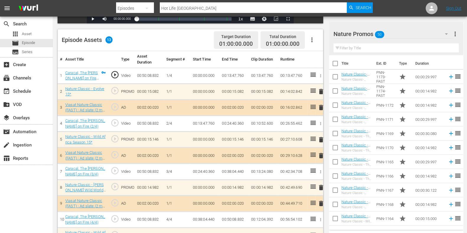
scroll to position [148, 0]
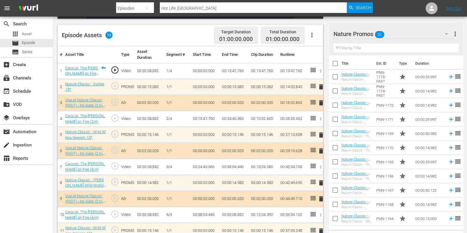
click at [395, 54] on div "Filter by Title" at bounding box center [396, 48] width 125 height 14
click at [396, 48] on input "text" at bounding box center [396, 47] width 125 height 9
click at [416, 41] on div "Filter by Title" at bounding box center [396, 48] width 125 height 14
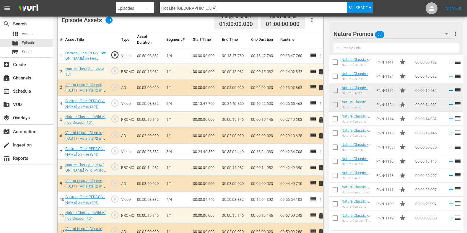
scroll to position [152, 0]
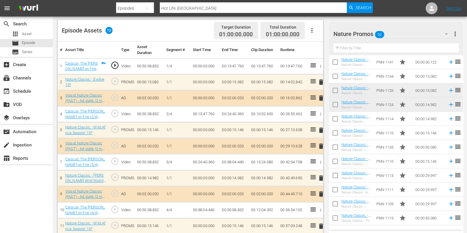
click at [320, 130] on span "delete" at bounding box center [321, 130] width 7 height 7
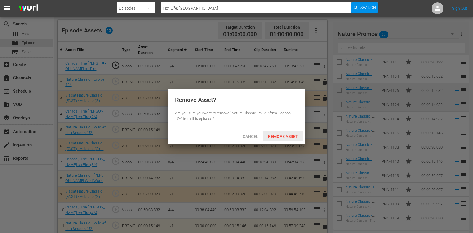
click at [295, 136] on span "Remove Asset" at bounding box center [282, 136] width 39 height 5
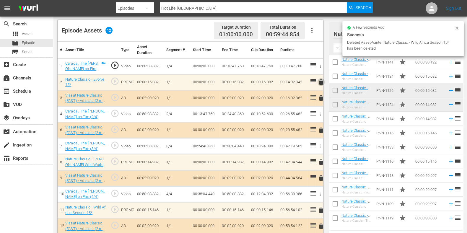
click at [321, 81] on span "delete" at bounding box center [321, 82] width 7 height 7
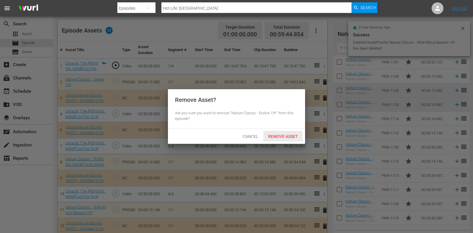
click at [296, 134] on span "Remove Asset" at bounding box center [282, 136] width 39 height 5
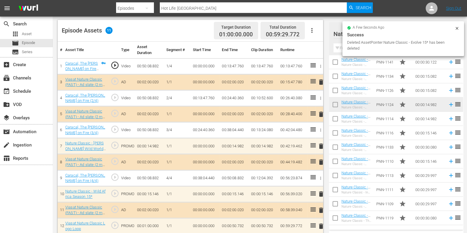
click at [320, 148] on span "delete" at bounding box center [321, 146] width 7 height 7
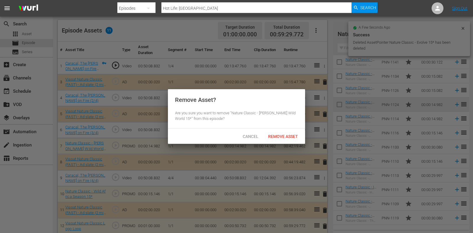
click at [294, 140] on div "Remove Asset" at bounding box center [282, 136] width 39 height 11
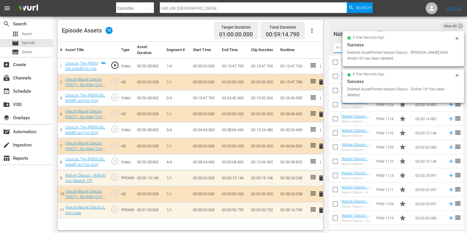
click at [342, 48] on input "text" at bounding box center [396, 47] width 125 height 9
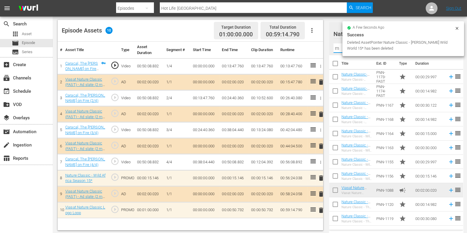
scroll to position [0, 0]
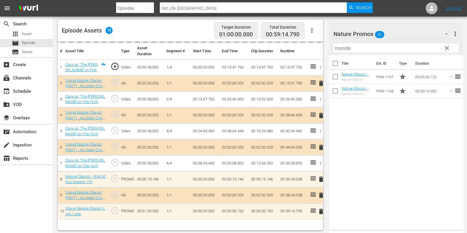
click at [348, 43] on input "monste" at bounding box center [396, 47] width 125 height 9
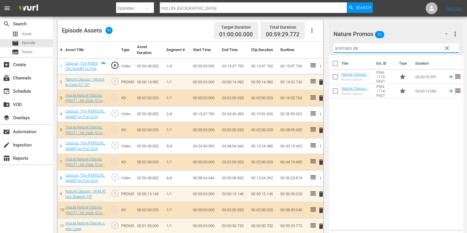
drag, startPoint x: 323, startPoint y: 46, endPoint x: 306, endPoint y: 46, distance: 16.9
click at [306, 46] on div "Video Player is loading. Play Video Play Mute Current Time 00:00:00.000 / Durat…" at bounding box center [260, 65] width 405 height 337
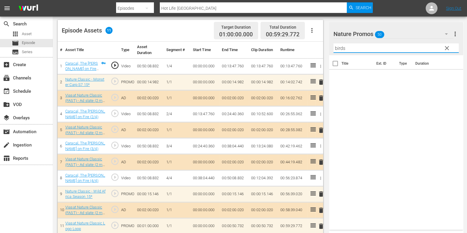
drag, startPoint x: 375, startPoint y: 44, endPoint x: 316, endPoint y: 45, distance: 58.8
click at [316, 45] on div "Video Player is loading. Play Video Play Mute Current Time 00:00:00.000 / Durat…" at bounding box center [260, 65] width 405 height 337
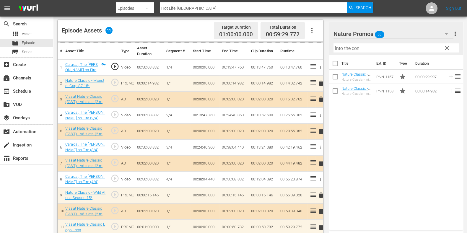
click at [341, 47] on input "into the con" at bounding box center [396, 47] width 125 height 9
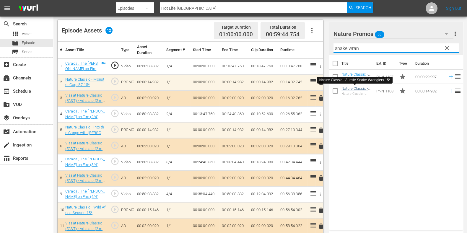
type input "snake wran"
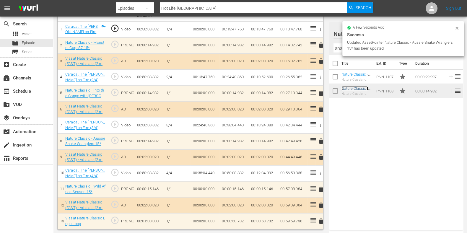
scroll to position [189, 0]
click at [237, 222] on td "00:00:50.732" at bounding box center [234, 221] width 29 height 16
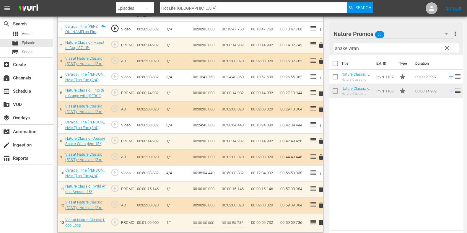
click at [240, 220] on input "00:00:50.732" at bounding box center [233, 223] width 23 height 14
type input "00:00:50.999"
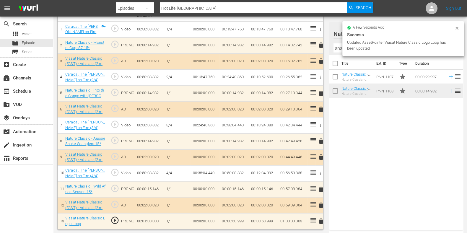
click at [235, 219] on td "00:00:50.999" at bounding box center [234, 221] width 29 height 16
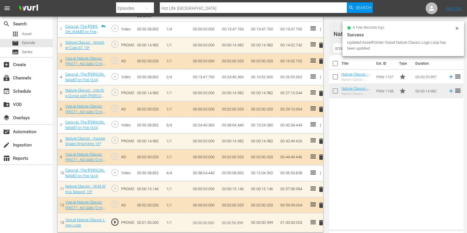
drag, startPoint x: 244, startPoint y: 222, endPoint x: 247, endPoint y: 224, distance: 3.9
click at [244, 222] on input "00:00:50.999" at bounding box center [233, 223] width 23 height 14
type input "00:00:50.996"
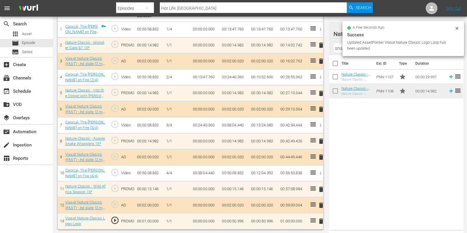
scroll to position [0, 0]
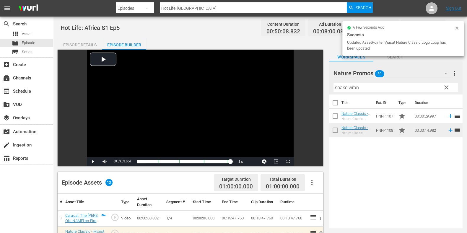
click at [88, 42] on div "Episode Details" at bounding box center [80, 45] width 44 height 14
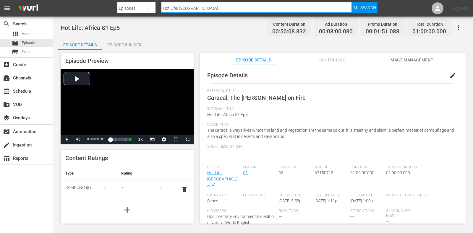
drag, startPoint x: 184, startPoint y: 2, endPoint x: 143, endPoint y: 2, distance: 41.1
click at [143, 2] on div "Search By Episodes Search ID, Title, Description, Keywords, or Category Hot Lif…" at bounding box center [247, 8] width 260 height 14
type input "aussie snake wrangler"
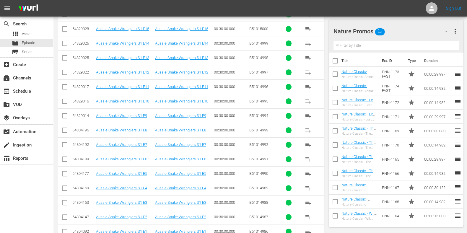
scroll to position [193, 0]
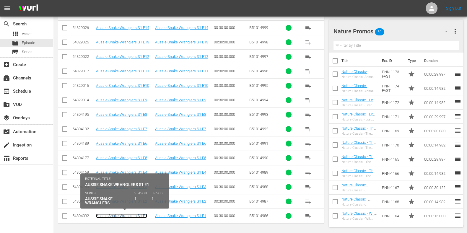
click at [143, 214] on link "Aussie Snake Wranglers S1 E1" at bounding box center [121, 216] width 51 height 4
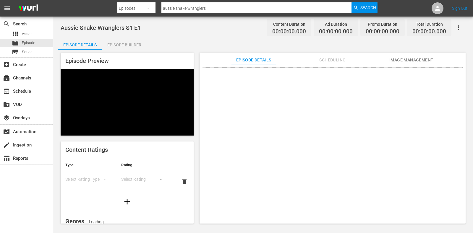
click at [121, 47] on div "Episode Builder" at bounding box center [124, 45] width 44 height 14
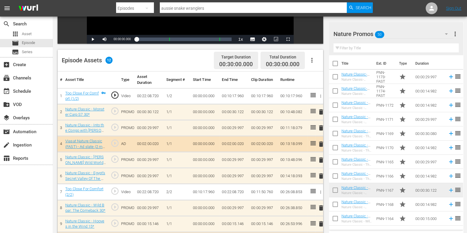
scroll to position [173, 0]
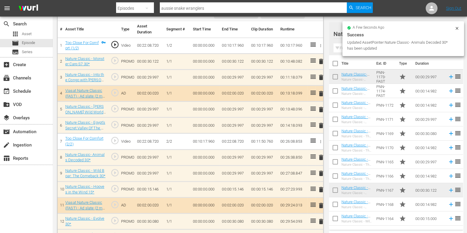
click at [321, 171] on span "delete" at bounding box center [321, 173] width 7 height 7
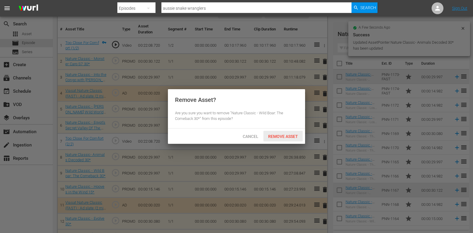
click at [285, 138] on span "Remove Asset" at bounding box center [282, 136] width 39 height 5
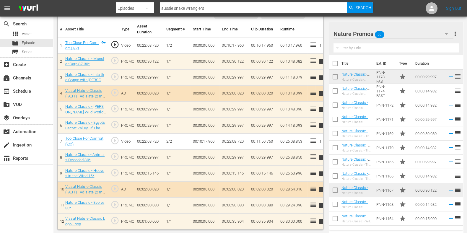
click at [377, 46] on input "text" at bounding box center [396, 47] width 125 height 9
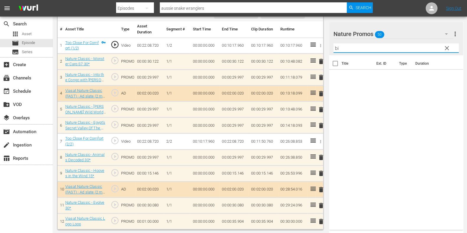
type input "b"
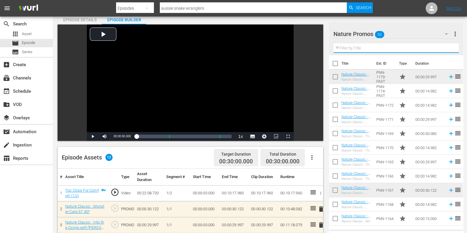
click at [223, 11] on input "aussie snake wranglers" at bounding box center [253, 8] width 187 height 14
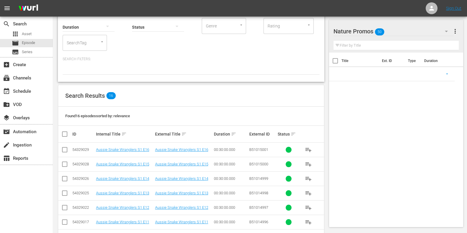
scroll to position [193, 0]
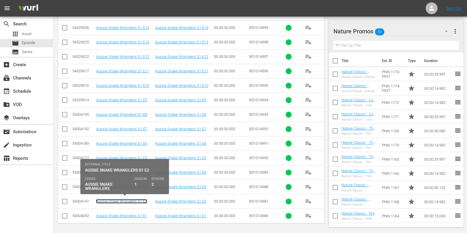
click at [141, 199] on link "Aussie Snake Wranglers S1 E2" at bounding box center [121, 201] width 51 height 4
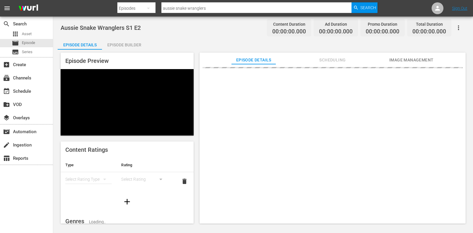
click at [140, 42] on div "Episode Builder" at bounding box center [124, 45] width 44 height 14
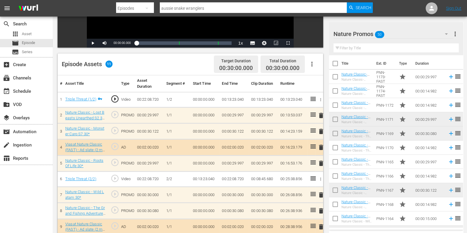
scroll to position [156, 0]
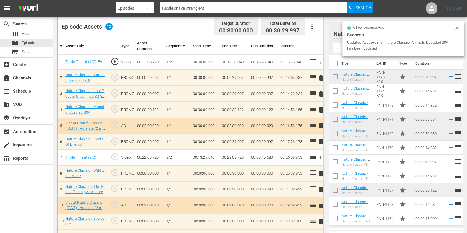
click at [321, 92] on span "delete" at bounding box center [321, 93] width 7 height 7
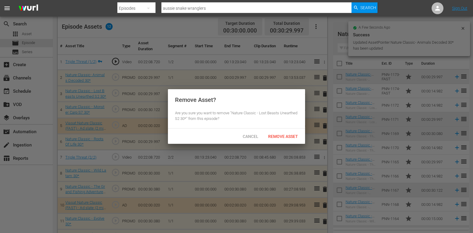
click at [278, 134] on span "Remove Asset" at bounding box center [282, 136] width 39 height 5
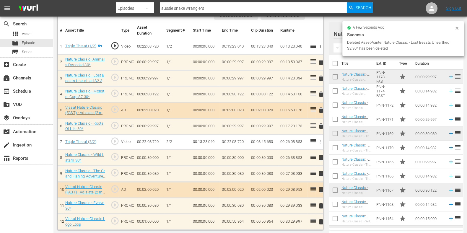
scroll to position [0, 0]
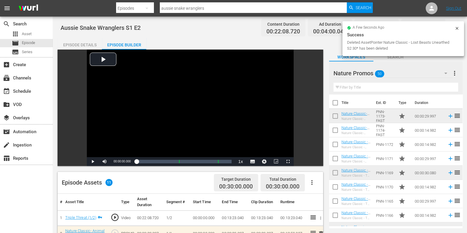
click at [83, 39] on div "Episode Details" at bounding box center [80, 45] width 44 height 14
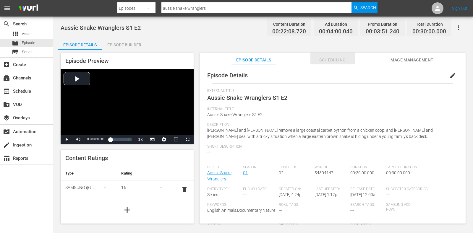
click at [333, 56] on span "Scheduling" at bounding box center [332, 59] width 44 height 7
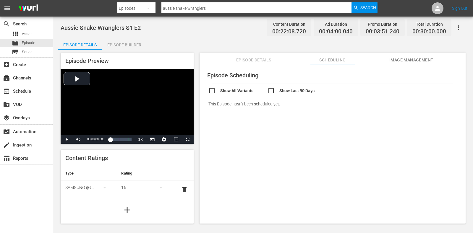
click at [244, 11] on input "aussie snake wranglers" at bounding box center [256, 8] width 190 height 14
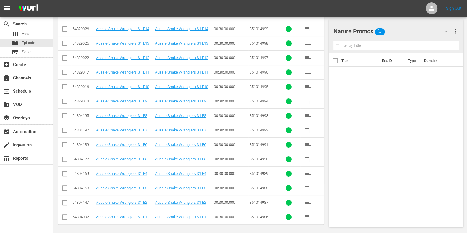
scroll to position [193, 0]
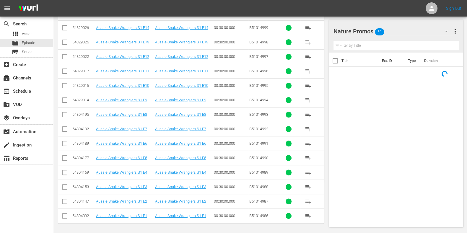
click at [137, 189] on td "Aussie Snake Wranglers S1 E3" at bounding box center [124, 187] width 59 height 14
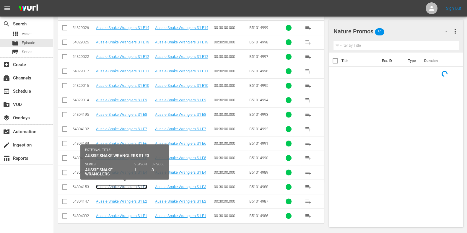
click at [138, 186] on link "Aussie Snake Wranglers S1 E3" at bounding box center [121, 187] width 51 height 4
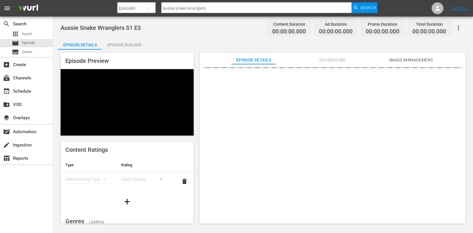
click at [123, 48] on div "Episode Builder" at bounding box center [124, 45] width 44 height 14
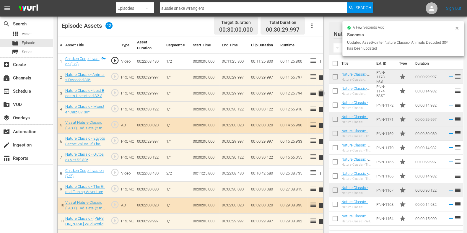
click at [321, 92] on span "delete" at bounding box center [321, 93] width 7 height 7
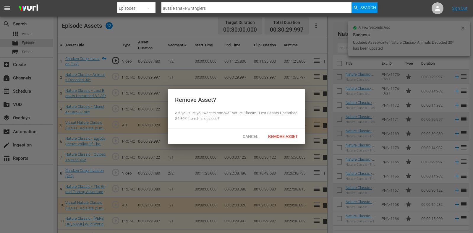
click at [290, 131] on div "Cancel Remove Asset" at bounding box center [236, 136] width 137 height 15
click at [288, 135] on span "Remove Asset" at bounding box center [282, 136] width 39 height 5
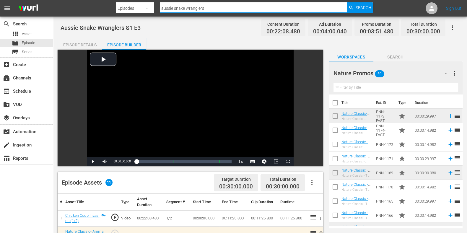
click at [214, 8] on input "aussie snake wranglers" at bounding box center [253, 8] width 187 height 14
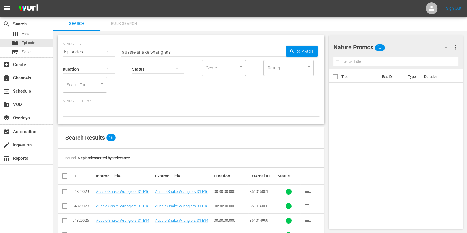
scroll to position [193, 0]
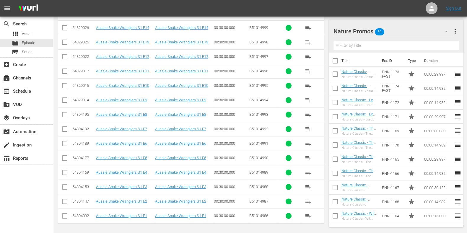
click at [133, 165] on td "Aussie Snake Wranglers S1 E4" at bounding box center [124, 172] width 59 height 14
click at [133, 169] on td "Aussie Snake Wranglers S1 E4" at bounding box center [124, 172] width 59 height 14
click at [132, 171] on link "Aussie Snake Wranglers S1 E4" at bounding box center [121, 172] width 51 height 4
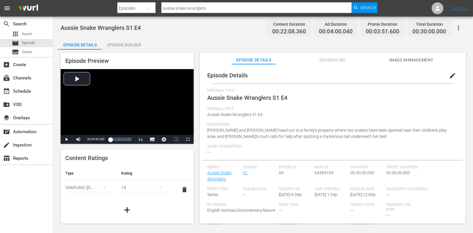
click at [119, 47] on div "Episode Builder" at bounding box center [124, 45] width 44 height 14
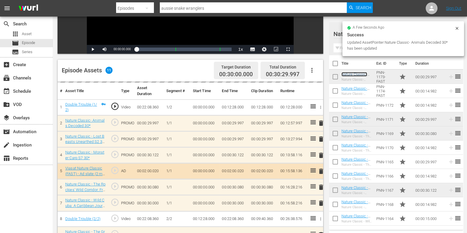
scroll to position [148, 0]
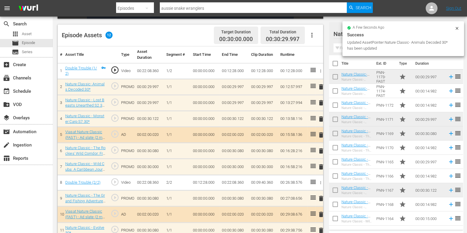
click at [322, 102] on span "delete" at bounding box center [321, 102] width 7 height 7
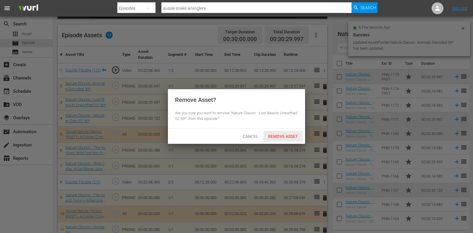
click at [294, 137] on span "Remove Asset" at bounding box center [282, 136] width 39 height 5
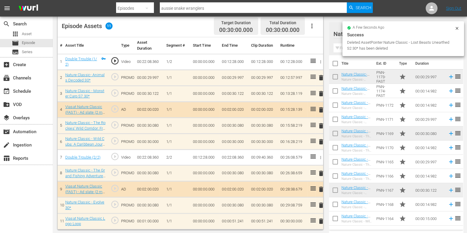
scroll to position [0, 0]
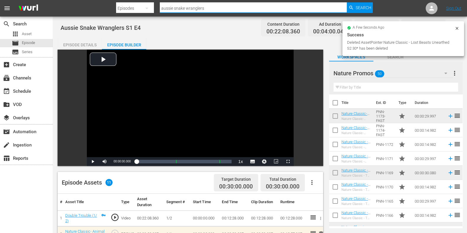
click at [229, 10] on input "aussie snake wranglers" at bounding box center [253, 8] width 187 height 14
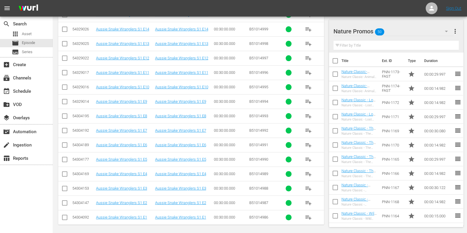
scroll to position [193, 0]
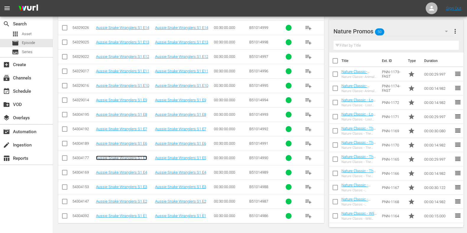
click at [138, 156] on link "Aussie Snake Wranglers S1 E5" at bounding box center [121, 158] width 51 height 4
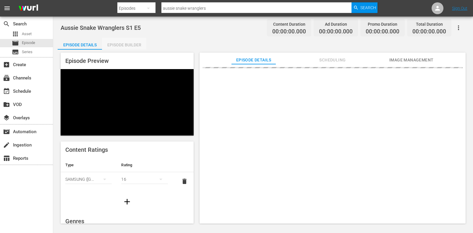
click at [118, 44] on div "Episode Builder" at bounding box center [124, 45] width 44 height 14
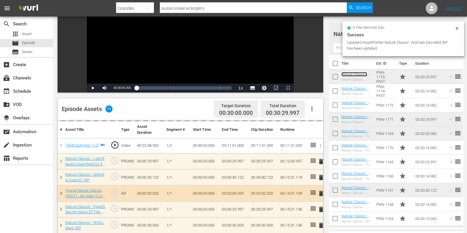
scroll to position [148, 0]
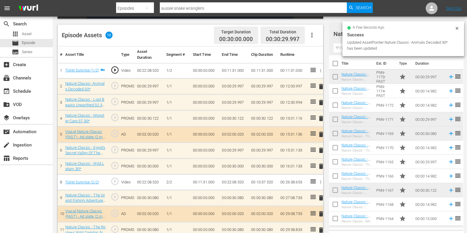
click at [322, 101] on span "delete" at bounding box center [321, 102] width 7 height 7
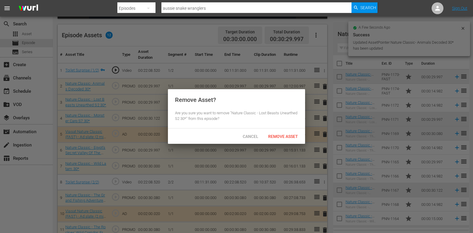
click at [279, 135] on span "Remove Asset" at bounding box center [282, 136] width 39 height 5
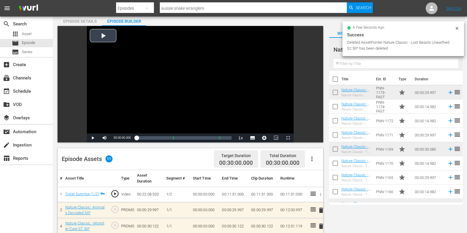
scroll to position [0, 0]
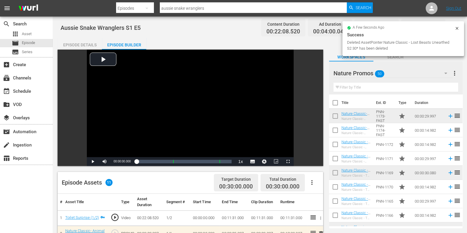
click at [234, 11] on input "aussie snake wranglers" at bounding box center [253, 8] width 187 height 14
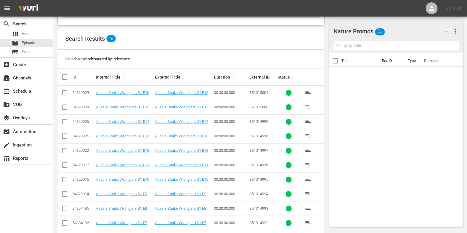
scroll to position [193, 0]
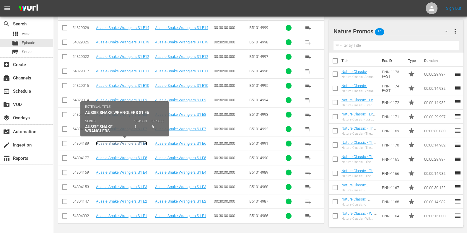
click at [142, 143] on link "Aussie Snake Wranglers S1 E6" at bounding box center [121, 143] width 51 height 4
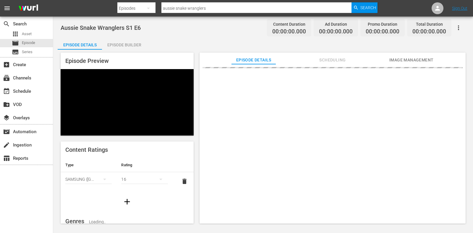
click at [124, 41] on div "Episode Builder" at bounding box center [124, 45] width 44 height 14
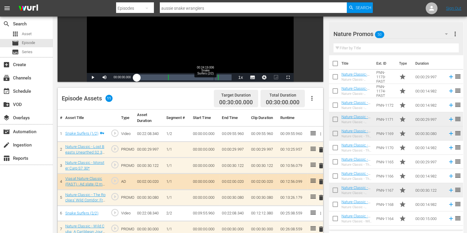
scroll to position [148, 0]
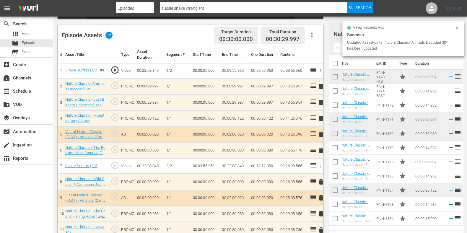
click at [320, 105] on span "delete" at bounding box center [321, 102] width 7 height 7
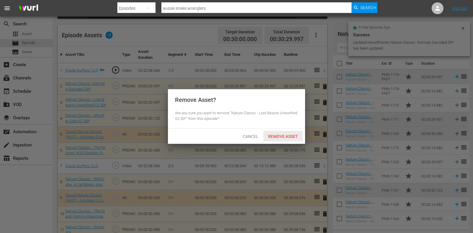
click at [283, 140] on div "Remove Asset" at bounding box center [282, 136] width 39 height 11
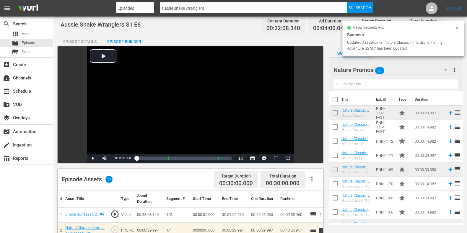
scroll to position [0, 0]
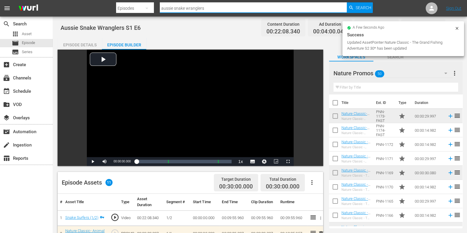
click at [215, 4] on input "aussie snake wranglers" at bounding box center [253, 8] width 187 height 14
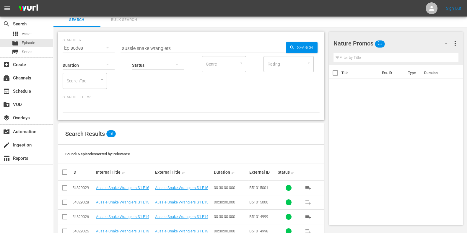
scroll to position [193, 0]
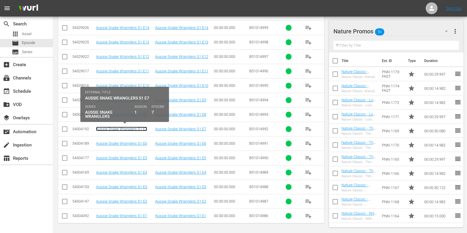
click at [135, 127] on link "Aussie Snake Wranglers S1 E7" at bounding box center [121, 129] width 51 height 4
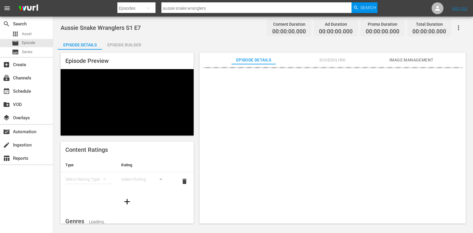
click at [139, 51] on div "Episode Preview Content Ratings Type Rating Select Rating Type Select Rating de…" at bounding box center [263, 139] width 411 height 179
click at [135, 44] on div "Episode Builder" at bounding box center [124, 45] width 44 height 14
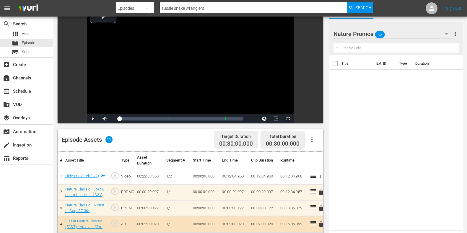
scroll to position [85, 0]
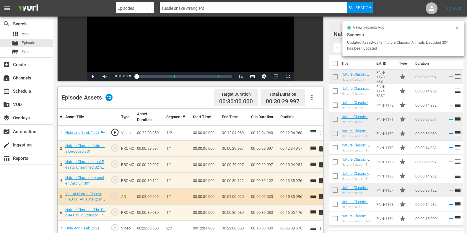
click at [322, 163] on span "delete" at bounding box center [321, 164] width 7 height 7
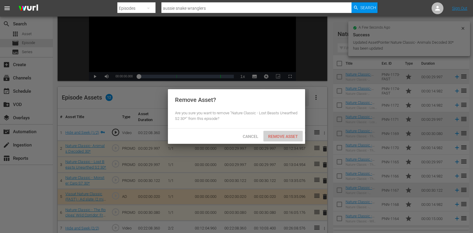
click at [291, 134] on span "Remove Asset" at bounding box center [282, 136] width 39 height 5
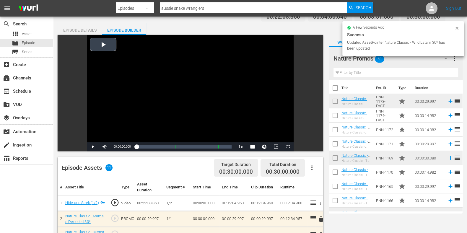
scroll to position [0, 0]
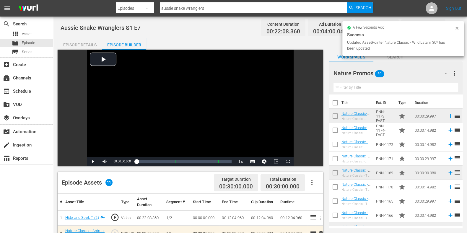
click at [222, 6] on input "aussie snake wranglers" at bounding box center [253, 8] width 187 height 14
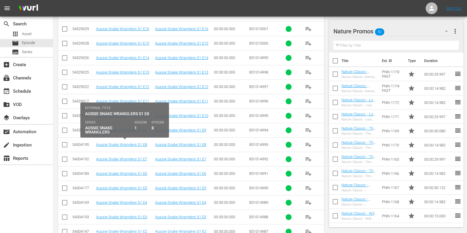
scroll to position [156, 0]
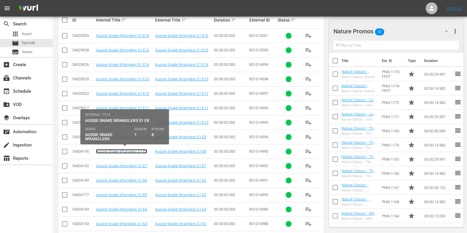
click at [141, 151] on link "Aussie Snake Wranglers S1 E8" at bounding box center [121, 151] width 51 height 4
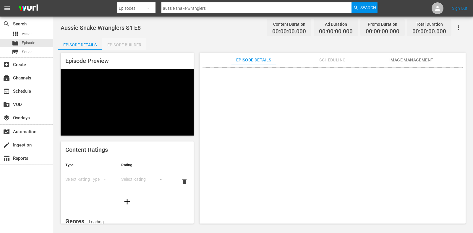
click at [143, 46] on div "Episode Builder" at bounding box center [124, 45] width 44 height 14
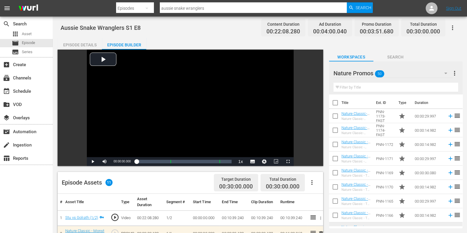
click at [203, 7] on input "aussie snake wranglers" at bounding box center [253, 8] width 187 height 14
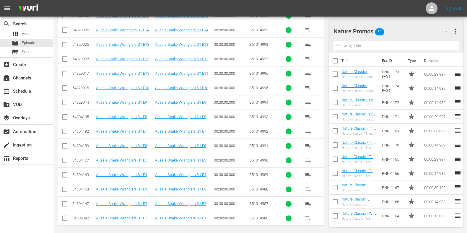
scroll to position [193, 0]
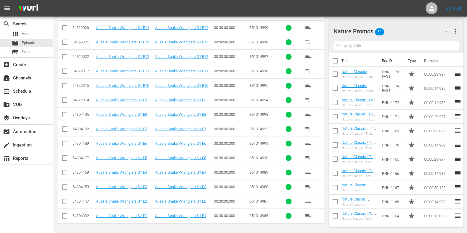
click at [134, 103] on td "Aussie Snake Wranglers S1 E9" at bounding box center [124, 100] width 59 height 14
click at [135, 101] on link "Aussie Snake Wranglers S1 E9" at bounding box center [121, 100] width 51 height 4
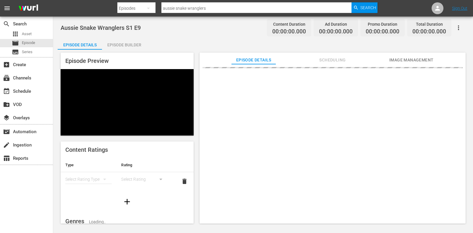
click at [132, 47] on div "Episode Builder" at bounding box center [124, 45] width 44 height 14
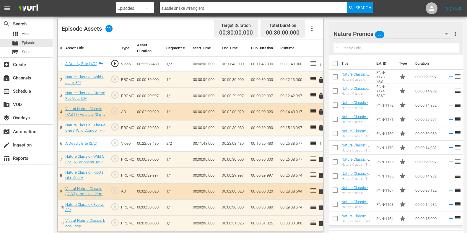
scroll to position [156, 0]
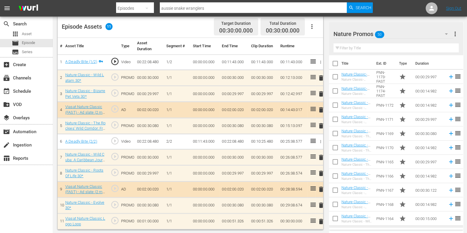
click at [394, 49] on input "text" at bounding box center [396, 47] width 125 height 9
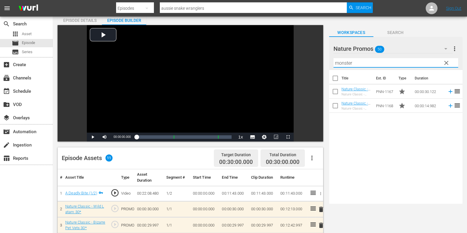
scroll to position [0, 0]
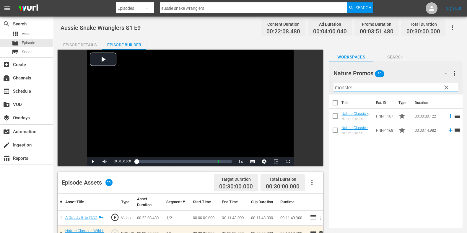
type input "monster"
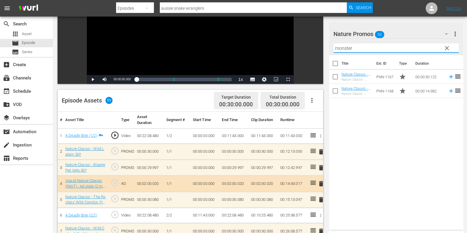
scroll to position [156, 0]
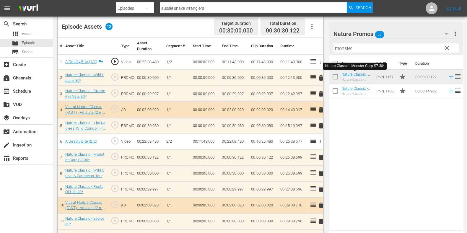
click at [326, 173] on div "Video Player is loading. Play Video Play Mute Current Time 00:00:00.000 / Durat…" at bounding box center [192, 70] width 269 height 352
click at [322, 173] on span "delete" at bounding box center [321, 173] width 7 height 7
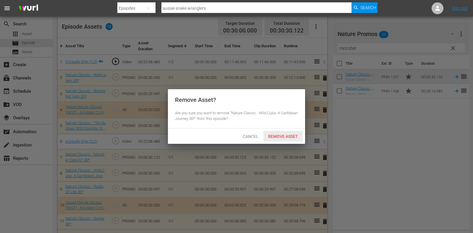
click at [297, 135] on span "Remove Asset" at bounding box center [282, 136] width 39 height 5
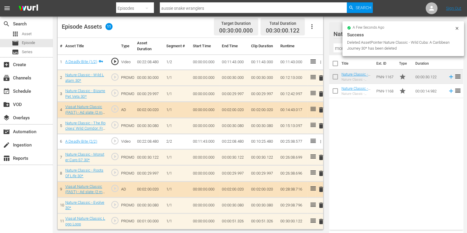
click at [228, 217] on td "00:00:51.326" at bounding box center [234, 221] width 29 height 16
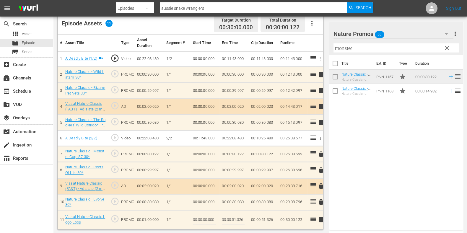
click at [239, 218] on input "00:00:51.326" at bounding box center [233, 220] width 23 height 14
type input "00:00:51.204"
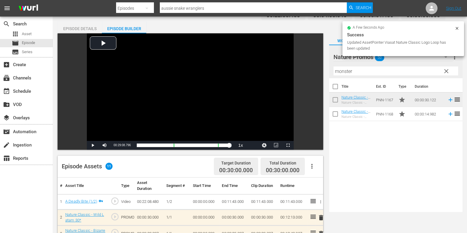
scroll to position [0, 0]
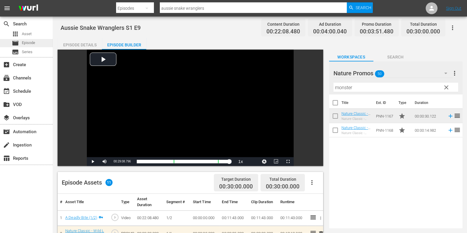
click at [29, 44] on span "Episode" at bounding box center [28, 43] width 13 height 6
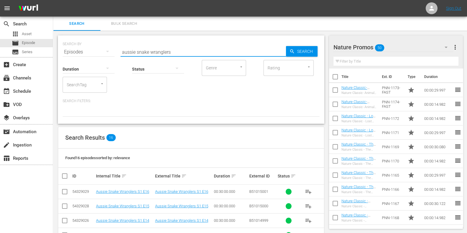
drag, startPoint x: 187, startPoint y: 49, endPoint x: 92, endPoint y: 45, distance: 95.6
click at [88, 45] on div "SEARCH BY Search By Episodes Search ID, Title, Description, Keywords, or Catego…" at bounding box center [191, 48] width 257 height 21
paste input "The Grand Fishing Adventure S1E1"
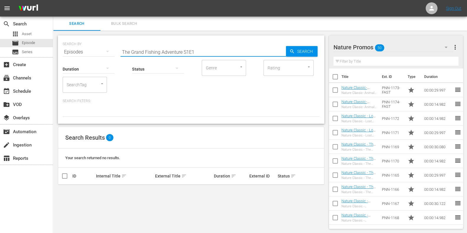
click at [203, 49] on input "The Grand Fishing Adventure S1E1" at bounding box center [204, 52] width 166 height 14
type input "The Grand Fishing Adventure S1 ep1"
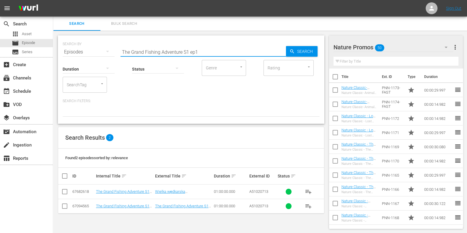
scroll to position [0, 0]
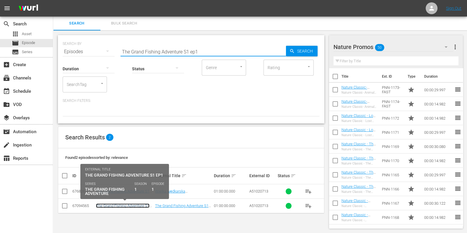
click at [135, 206] on link "The Grand Fishing Adventure S1 Ep1" at bounding box center [123, 208] width 54 height 9
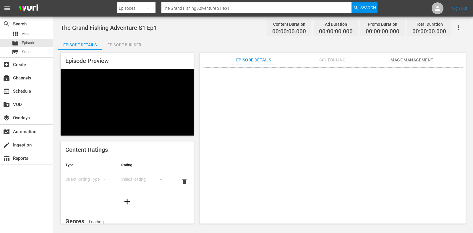
click at [332, 58] on span "Scheduling" at bounding box center [332, 59] width 44 height 7
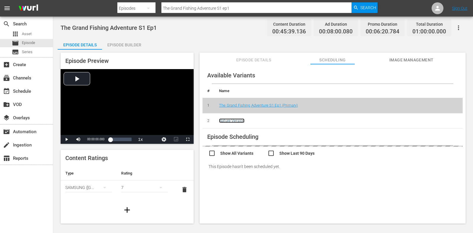
click at [240, 120] on link "Nature Version" at bounding box center [231, 121] width 25 height 4
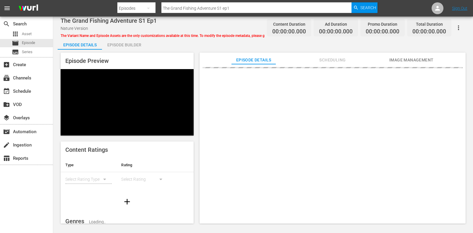
click at [119, 47] on div "Episode Builder" at bounding box center [124, 45] width 44 height 14
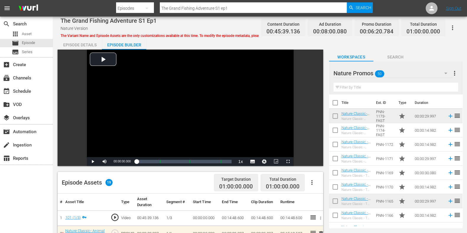
click at [80, 42] on div "Episode Details" at bounding box center [80, 45] width 44 height 14
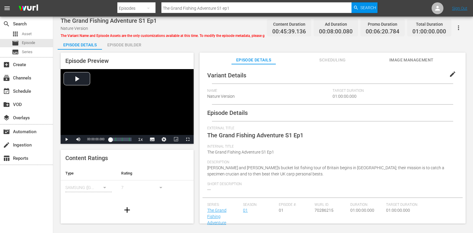
click at [320, 56] on button "Scheduling" at bounding box center [332, 59] width 44 height 12
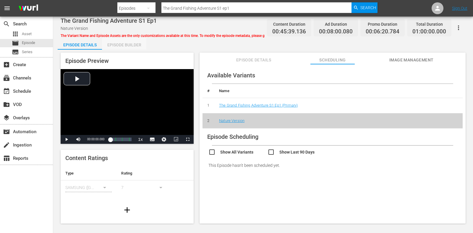
click at [126, 42] on div "Episode Builder" at bounding box center [124, 45] width 44 height 14
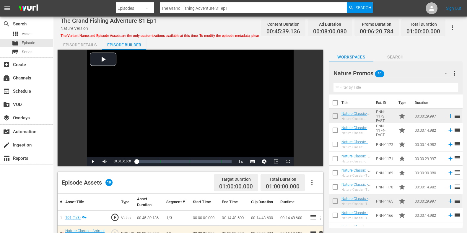
click at [238, 8] on input "The Grand Fishing Adventure S1 ep1" at bounding box center [253, 8] width 187 height 14
type input "The Grand Fishing Adventure S1 ep2"
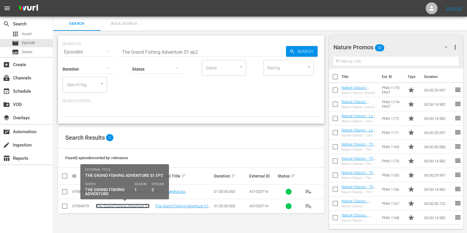
click at [117, 204] on link "The Grand Fishing Adventure S1 Ep2" at bounding box center [123, 208] width 54 height 9
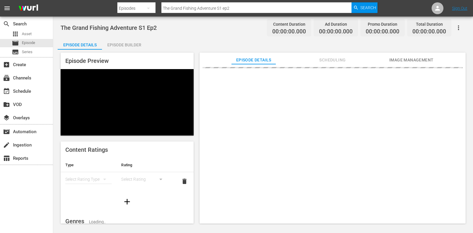
click at [322, 56] on span "Scheduling" at bounding box center [332, 59] width 44 height 7
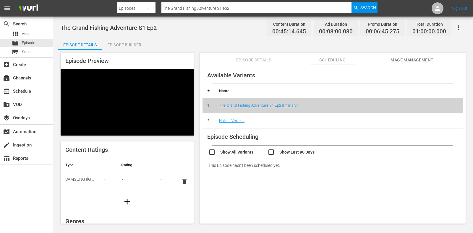
click at [232, 123] on td "Nature Version" at bounding box center [338, 120] width 248 height 15
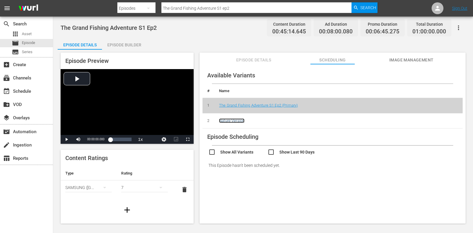
click at [232, 120] on link "Nature Version" at bounding box center [231, 121] width 25 height 4
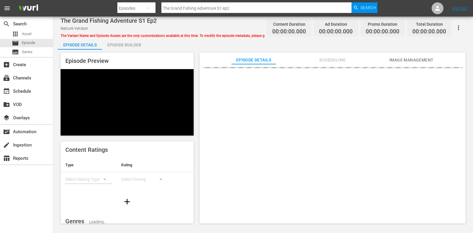
click at [127, 48] on div "Episode Builder" at bounding box center [124, 45] width 44 height 14
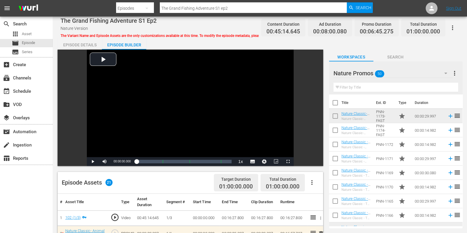
click at [242, 8] on input "The Grand Fishing Adventure S1 ep2" at bounding box center [253, 8] width 187 height 14
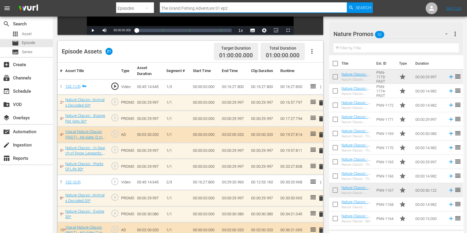
scroll to position [148, 0]
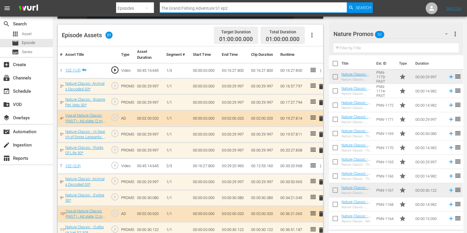
click at [362, 48] on input "text" at bounding box center [396, 47] width 125 height 9
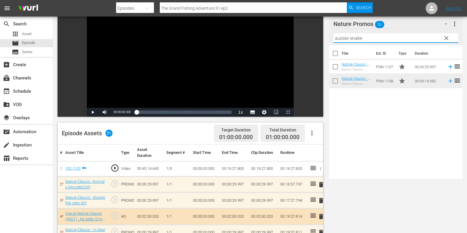
scroll to position [0, 0]
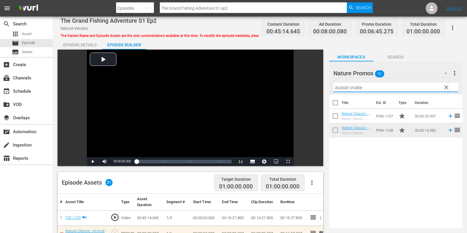
type input "aussie snake"
click at [85, 41] on div "Episode Details" at bounding box center [80, 45] width 44 height 14
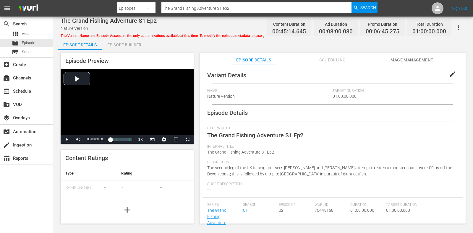
click at [322, 58] on span "Scheduling" at bounding box center [332, 59] width 44 height 7
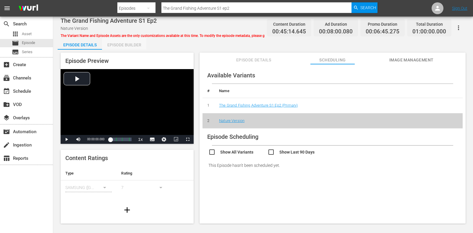
click at [134, 45] on div "Episode Builder" at bounding box center [124, 45] width 44 height 14
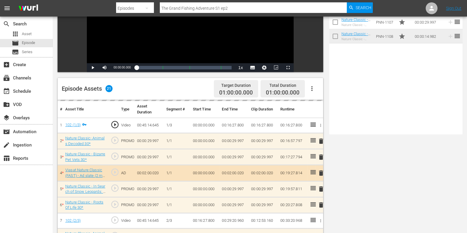
scroll to position [148, 0]
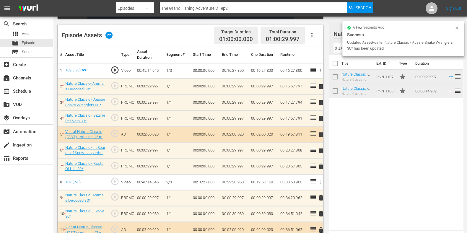
click at [320, 117] on span "delete" at bounding box center [321, 118] width 7 height 7
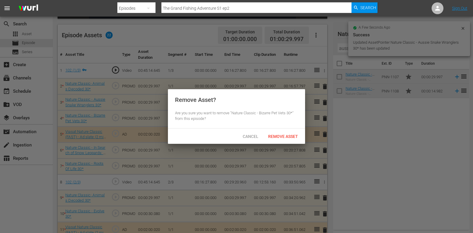
click at [284, 124] on div "Remove Asset? Are you sure you want to remove "Nature Classic - Bizarre Pet Vet…" at bounding box center [236, 108] width 137 height 39
click at [282, 145] on div at bounding box center [236, 116] width 473 height 233
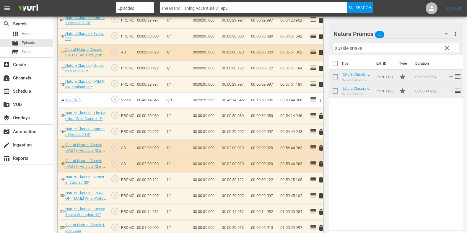
scroll to position [109, 0]
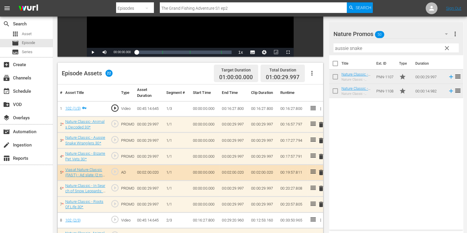
click at [320, 155] on span "delete" at bounding box center [321, 156] width 7 height 7
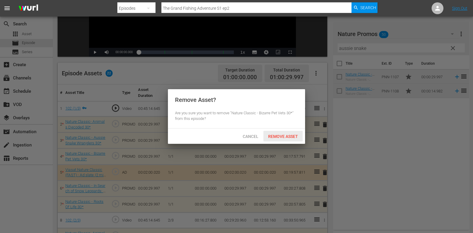
click at [286, 136] on span "Remove Asset" at bounding box center [282, 136] width 39 height 5
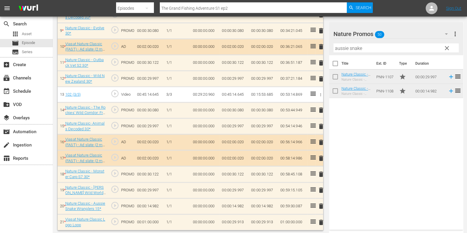
scroll to position [0, 0]
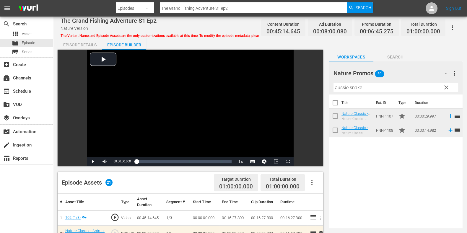
click at [239, 10] on input "The Grand Fishing Adventure S1 ep2" at bounding box center [253, 8] width 187 height 14
type input "The Grand Fishing Adventure S1 ep"
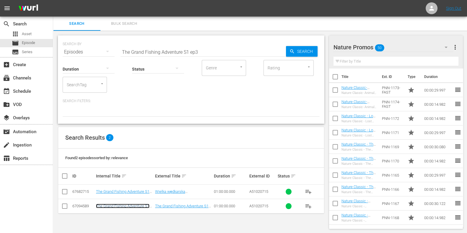
click at [133, 204] on link "The Grand Fishing Adventure S1 Ep3" at bounding box center [123, 208] width 54 height 9
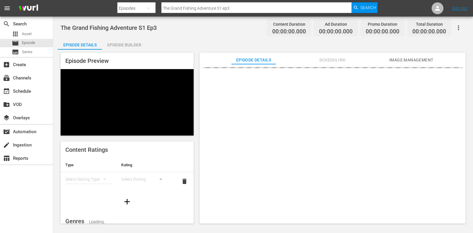
click at [322, 50] on div "Episode Preview Content Ratings Type Rating Select Rating Type Select Rating de…" at bounding box center [263, 139] width 411 height 179
click at [324, 54] on button "Scheduling" at bounding box center [332, 59] width 44 height 12
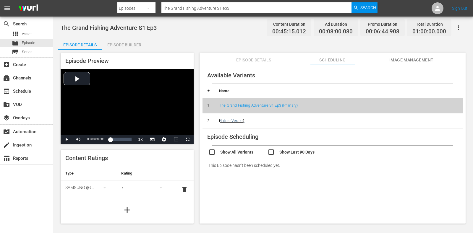
click at [237, 122] on link "Nature Version" at bounding box center [231, 121] width 25 height 4
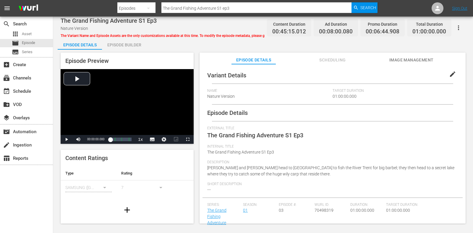
click at [126, 44] on div "Episode Builder" at bounding box center [124, 45] width 44 height 14
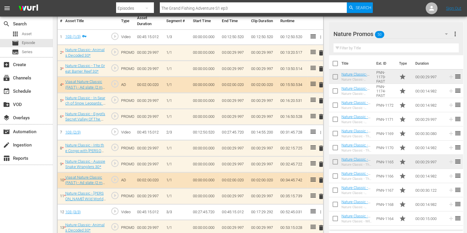
scroll to position [185, 0]
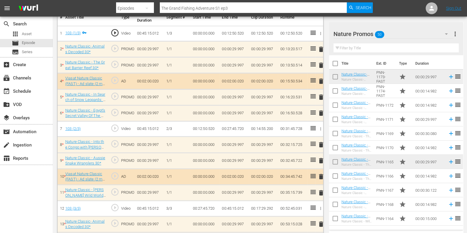
click at [366, 51] on input "text" at bounding box center [396, 47] width 125 height 9
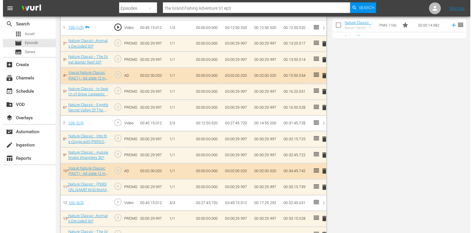
scroll to position [0, 0]
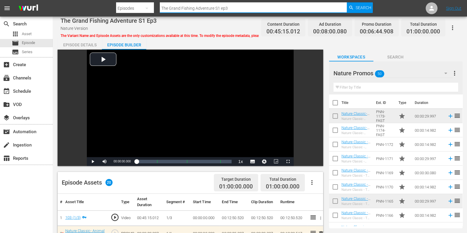
click at [243, 11] on input "The Grand Fishing Adventure S1 ep3" at bounding box center [253, 8] width 187 height 14
type input "The Grand Fishing Adventure S1 ep"
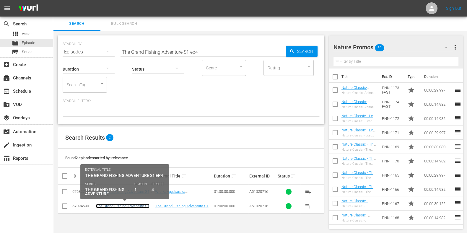
click at [115, 205] on link "The Grand Fishing Adventure S1 Ep4" at bounding box center [123, 208] width 54 height 9
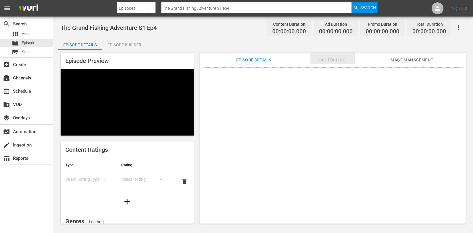
click at [322, 61] on span "Scheduling" at bounding box center [332, 59] width 44 height 7
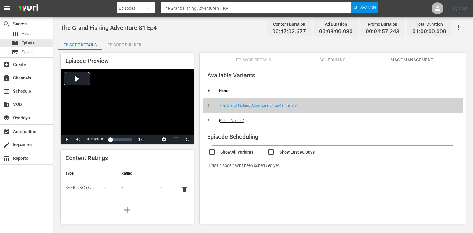
click at [235, 120] on link "Nature Version" at bounding box center [231, 121] width 25 height 4
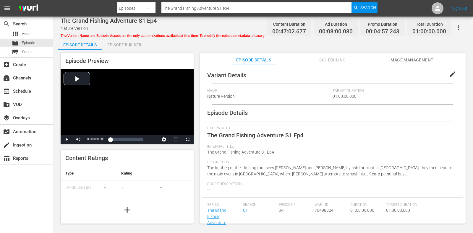
click at [328, 60] on span "Scheduling" at bounding box center [332, 59] width 44 height 7
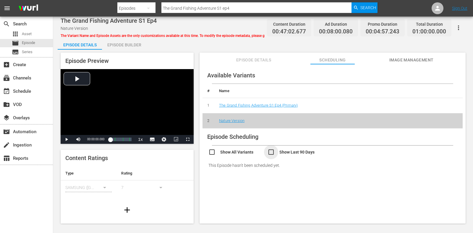
click at [284, 157] on input "checkbox" at bounding box center [297, 153] width 59 height 9
checkbox input "true"
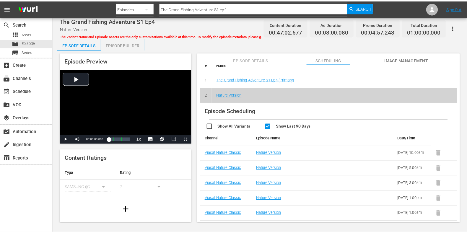
scroll to position [74, 0]
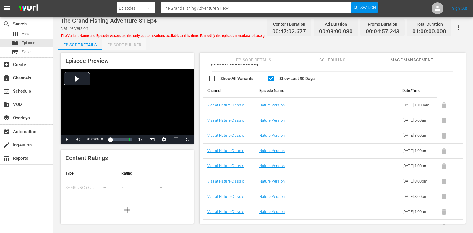
click at [121, 45] on div "Episode Builder" at bounding box center [124, 45] width 44 height 14
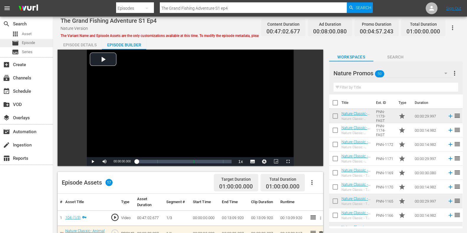
click at [20, 41] on div "movie Episode" at bounding box center [23, 43] width 23 height 8
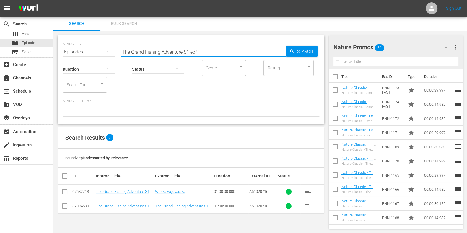
drag, startPoint x: 187, startPoint y: 54, endPoint x: 131, endPoint y: 55, distance: 56.8
click at [129, 55] on input "The Grand Fishing Adventure S1 ep4" at bounding box center [204, 52] width 166 height 14
paste input "Outback Truckers S2E5"
click at [192, 47] on input "TheOutback Truckers S2E5" at bounding box center [204, 52] width 166 height 14
drag, startPoint x: 202, startPoint y: 52, endPoint x: 78, endPoint y: 40, distance: 123.9
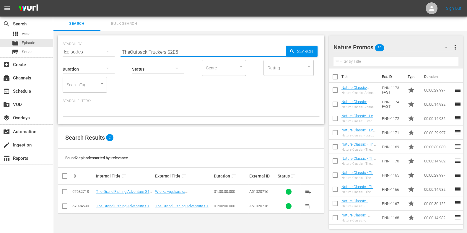
click at [78, 40] on div "SEARCH BY Search By Episodes Search ID, Title, Description, Keywords, or Catego…" at bounding box center [191, 48] width 257 height 21
paste input "text"
type input "Outback Truckers S2 ep5"
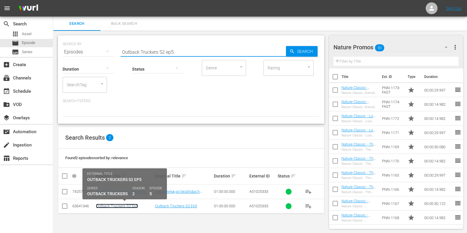
click at [126, 207] on link "Outback Truckers S2 Ep5" at bounding box center [117, 206] width 42 height 4
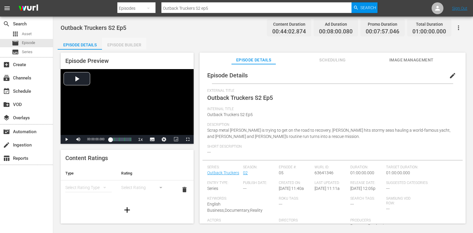
click at [120, 46] on div "Episode Builder" at bounding box center [124, 45] width 44 height 14
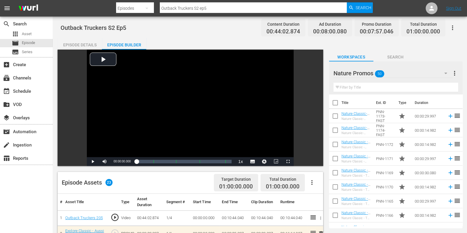
drag, startPoint x: 82, startPoint y: 45, endPoint x: 86, endPoint y: 44, distance: 3.3
click at [82, 45] on div "Episode Details" at bounding box center [80, 45] width 44 height 14
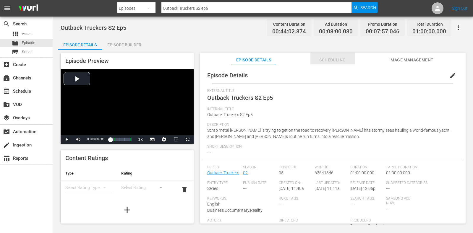
click at [341, 59] on span "Scheduling" at bounding box center [332, 59] width 44 height 7
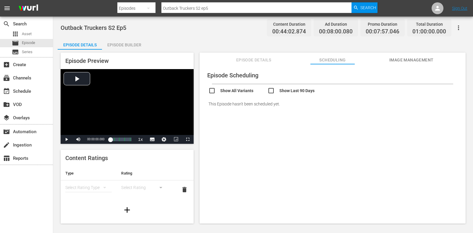
click at [119, 39] on div "Episode Builder" at bounding box center [124, 45] width 44 height 14
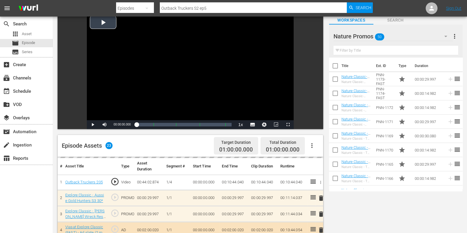
scroll to position [74, 0]
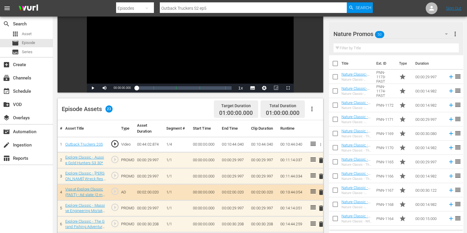
click at [404, 36] on div "Nature Promos 50" at bounding box center [394, 34] width 120 height 17
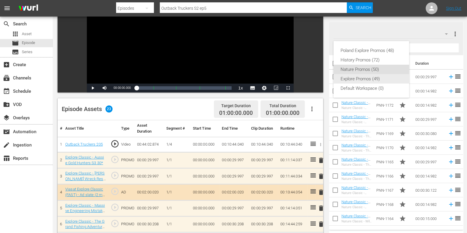
click at [365, 78] on div "Explore Promos (49)" at bounding box center [371, 78] width 61 height 9
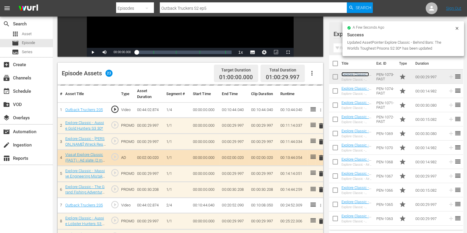
scroll to position [111, 0]
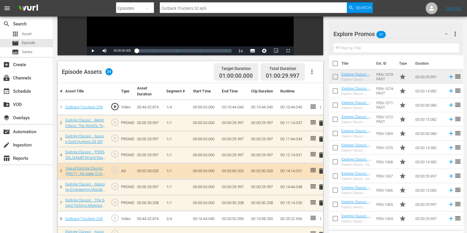
click at [321, 153] on span "delete" at bounding box center [321, 155] width 7 height 7
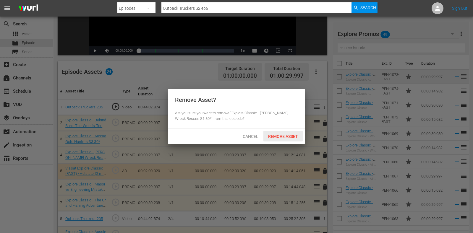
click at [254, 137] on span "Cancel" at bounding box center [250, 136] width 25 height 5
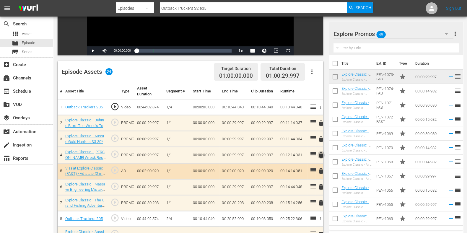
click at [318, 154] on span "delete" at bounding box center [321, 155] width 7 height 7
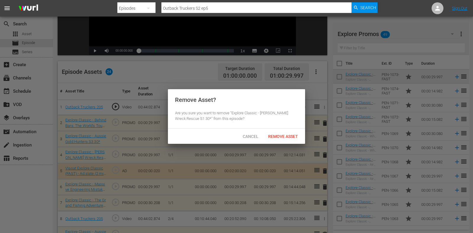
click at [293, 138] on span "Remove Asset" at bounding box center [282, 136] width 39 height 5
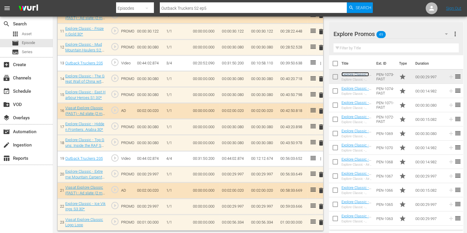
scroll to position [347, 0]
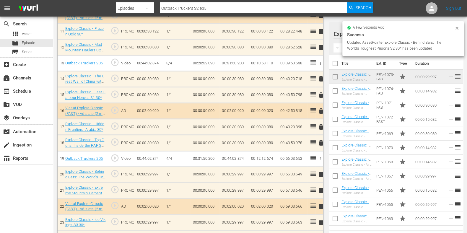
click at [320, 189] on div "delete" at bounding box center [319, 190] width 3 height 9
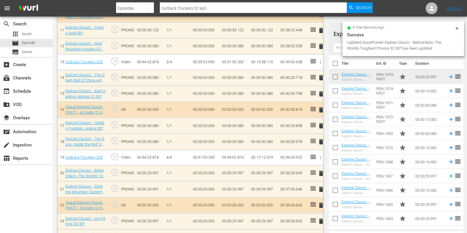
scroll to position [346, 0]
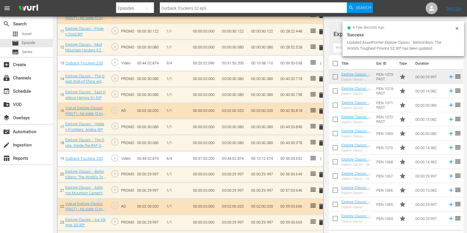
click at [321, 187] on span "delete" at bounding box center [321, 190] width 7 height 7
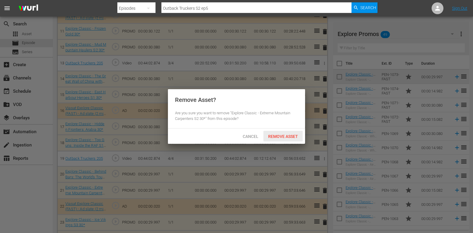
click at [279, 131] on div "Cancel Remove Asset" at bounding box center [236, 136] width 137 height 15
drag, startPoint x: 282, startPoint y: 133, endPoint x: 288, endPoint y: 141, distance: 9.9
click at [282, 133] on div "Remove Asset" at bounding box center [282, 136] width 39 height 11
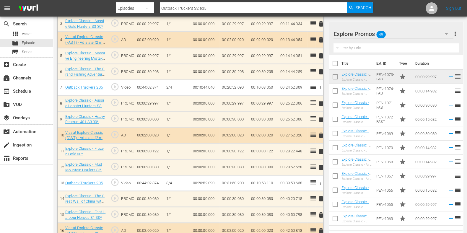
scroll to position [198, 0]
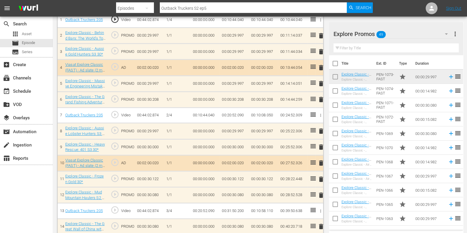
click at [363, 48] on input "text" at bounding box center [396, 47] width 125 height 9
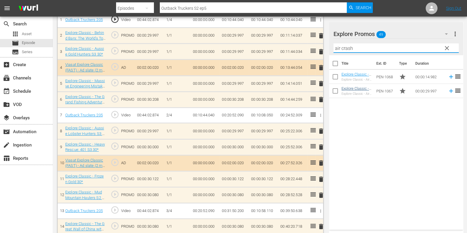
type input "air crash"
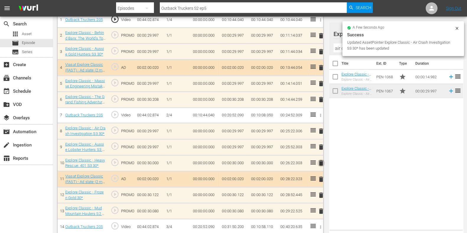
click at [319, 161] on span "delete" at bounding box center [321, 163] width 7 height 7
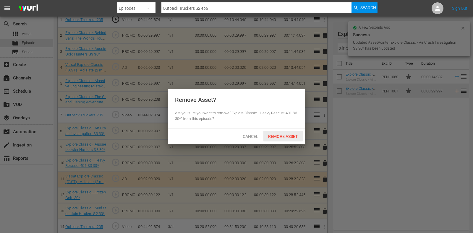
click at [287, 132] on div "Remove Asset" at bounding box center [282, 136] width 39 height 11
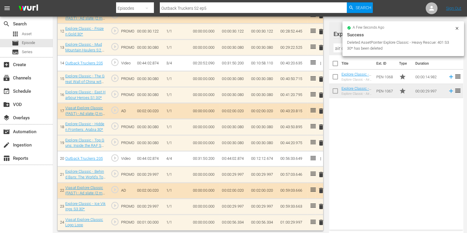
scroll to position [346, 0]
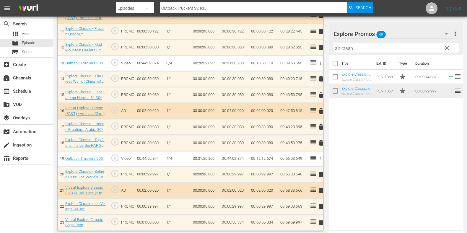
click at [243, 221] on td "00:00:56.334" at bounding box center [234, 223] width 29 height 16
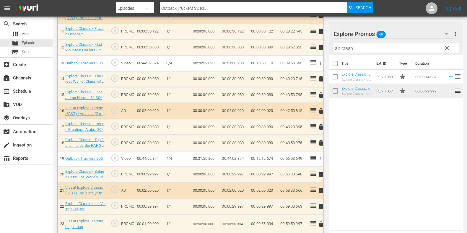
scroll to position [349, 0]
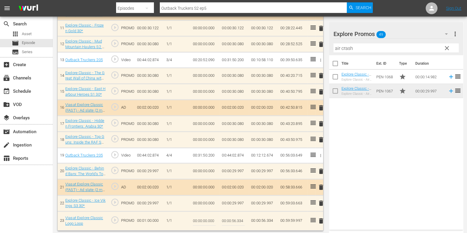
click at [244, 220] on input "00:00:56.334" at bounding box center [233, 221] width 23 height 14
type input "00:00:56.337"
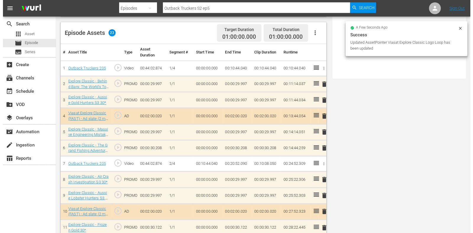
scroll to position [0, 0]
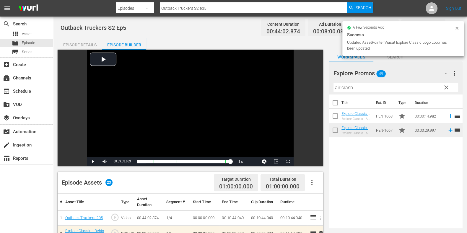
click at [216, 9] on input "Outback Truckers S2 ep5" at bounding box center [253, 8] width 187 height 14
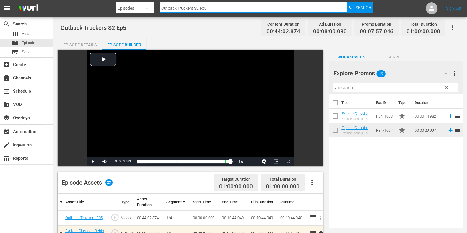
type input "Outback Truckers S2 ep"
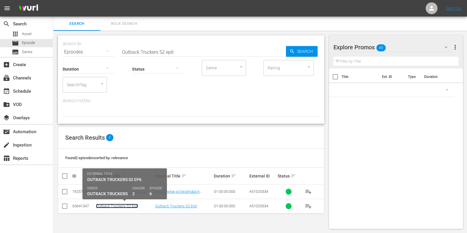
click at [128, 206] on link "Outback Truckers S2 Ep6" at bounding box center [117, 206] width 42 height 4
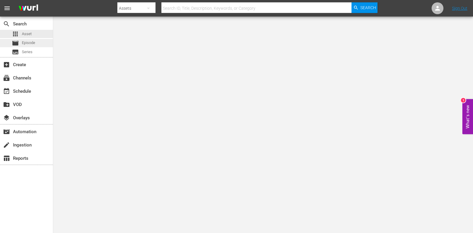
click at [19, 44] on div "movie Episode" at bounding box center [23, 43] width 23 height 8
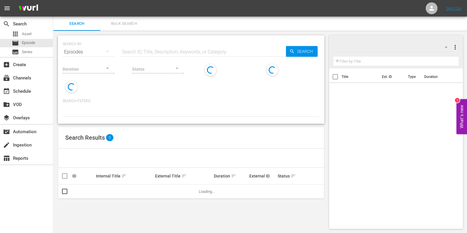
click at [219, 48] on input "text" at bounding box center [204, 52] width 166 height 14
paste input "Outback Truckers S2E5"
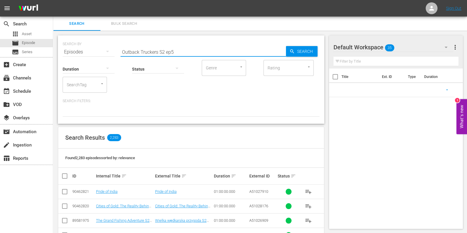
type input "Outback Truckers S2 ep5"
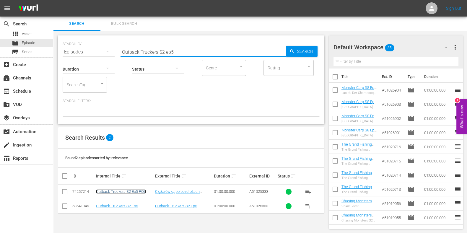
click at [137, 193] on link "Outback Truckers S2 Ep5 POL" at bounding box center [121, 192] width 50 height 4
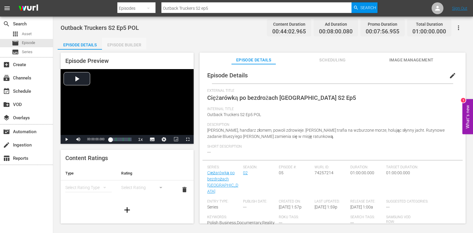
click at [130, 47] on div "Episode Builder" at bounding box center [124, 45] width 44 height 14
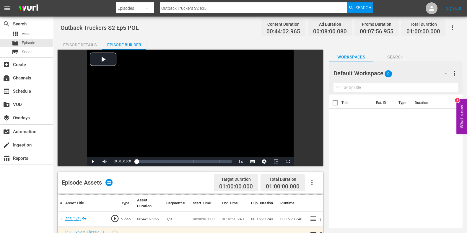
click at [411, 71] on div "Default Workspace 0" at bounding box center [393, 73] width 119 height 17
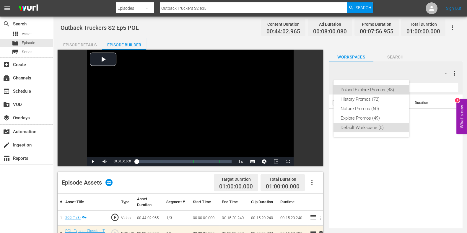
click at [363, 89] on div "Poland Explore Promos (48)" at bounding box center [371, 89] width 61 height 9
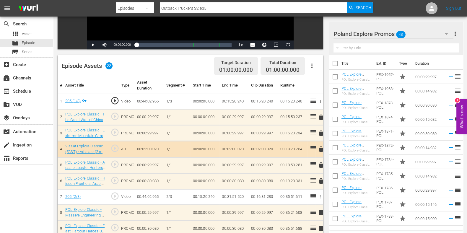
scroll to position [111, 0]
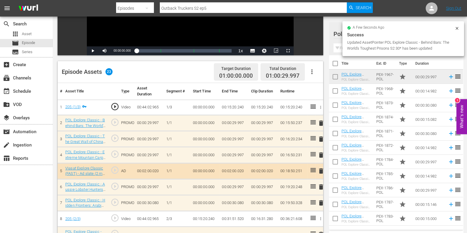
click at [341, 47] on input "text" at bounding box center [396, 47] width 125 height 9
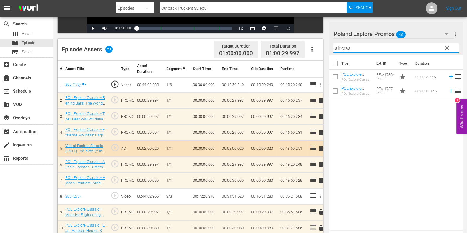
scroll to position [222, 0]
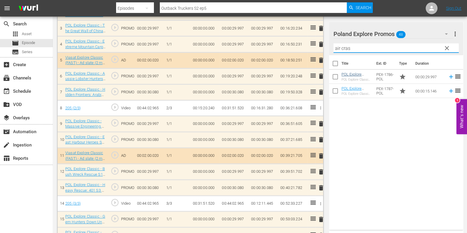
type input "air cras"
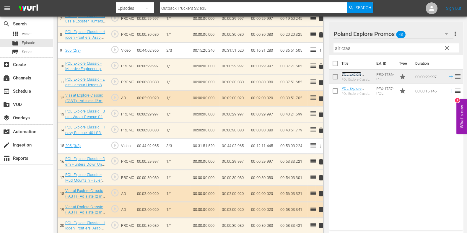
scroll to position [363, 0]
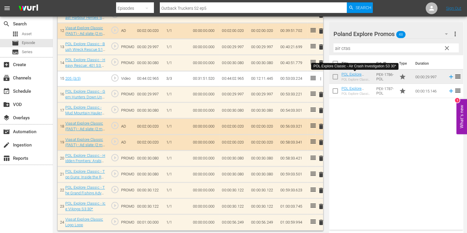
click at [388, 164] on div "Title Ext. ID Type Duration POL Explore Classic - Air Crash Investigation S3 30…" at bounding box center [396, 141] width 134 height 172
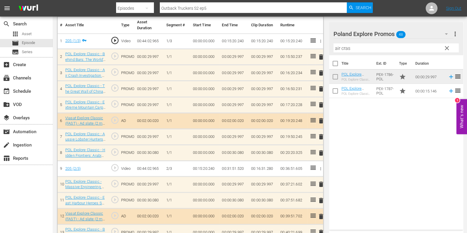
scroll to position [141, 0]
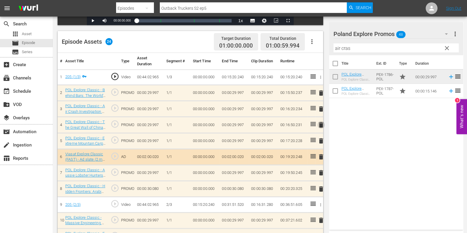
click at [324, 127] on span "delete" at bounding box center [321, 125] width 7 height 7
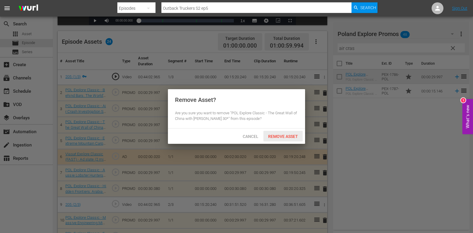
click at [259, 138] on span "Cancel" at bounding box center [250, 136] width 25 height 5
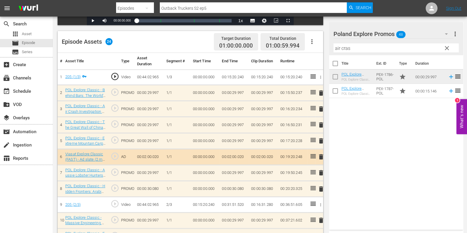
click at [324, 123] on span "delete" at bounding box center [321, 125] width 7 height 7
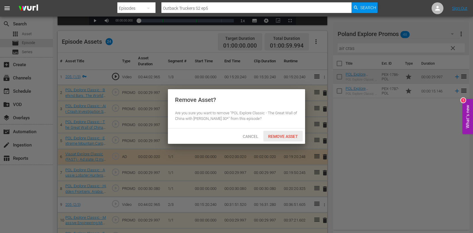
click at [282, 132] on div "Remove Asset" at bounding box center [282, 136] width 39 height 11
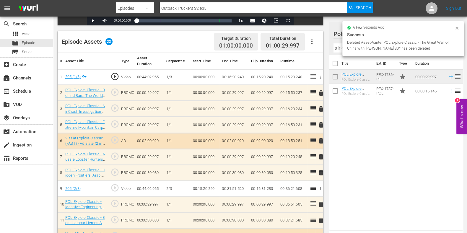
click at [321, 126] on span "delete" at bounding box center [321, 125] width 7 height 7
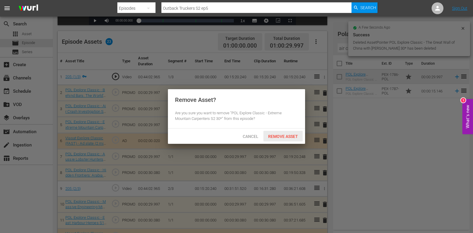
click at [291, 135] on span "Remove Asset" at bounding box center [282, 136] width 39 height 5
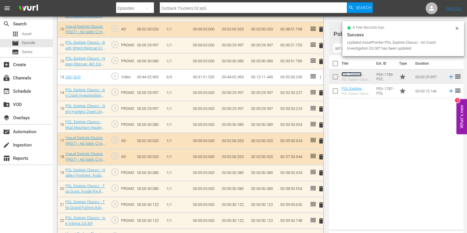
scroll to position [331, 0]
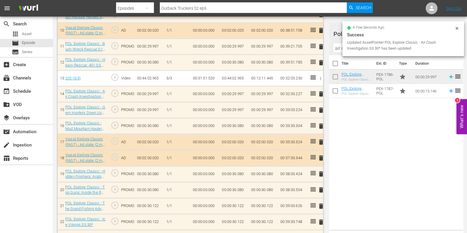
click at [322, 109] on span "delete" at bounding box center [321, 110] width 7 height 7
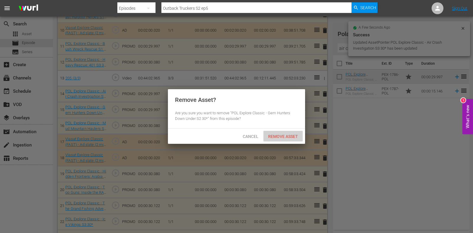
click at [288, 133] on div "Remove Asset" at bounding box center [282, 136] width 39 height 11
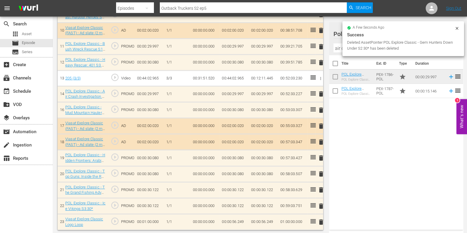
click at [339, 50] on input "air cras" at bounding box center [396, 47] width 125 height 9
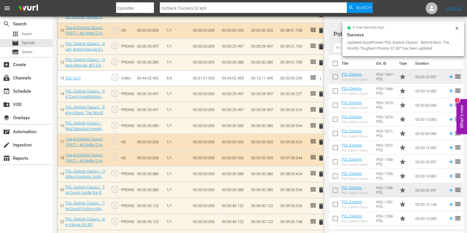
click at [324, 47] on span "delete" at bounding box center [321, 46] width 7 height 7
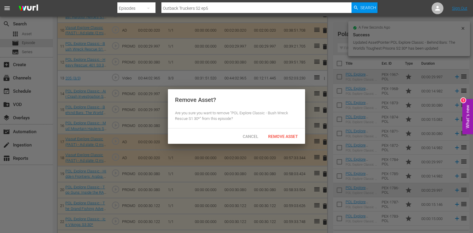
click at [288, 125] on div "Remove Asset? Are you sure you want to remove "POL Explore Classic - Bush Wreck…" at bounding box center [236, 108] width 137 height 39
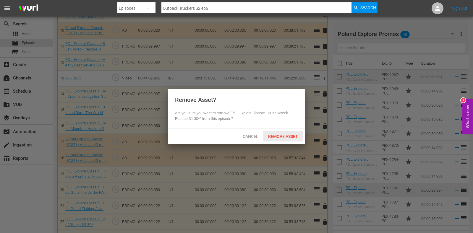
click at [288, 137] on span "Remove Asset" at bounding box center [282, 136] width 39 height 5
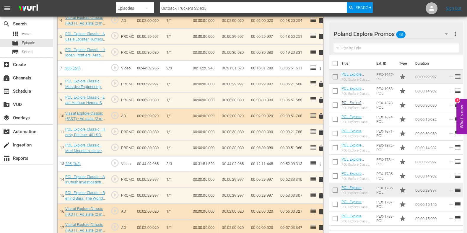
scroll to position [258, 0]
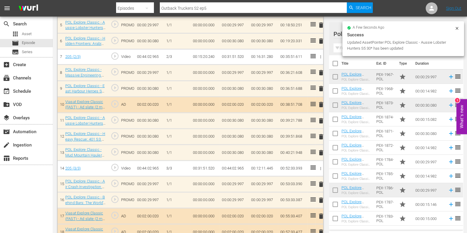
click at [322, 135] on span "delete" at bounding box center [321, 136] width 7 height 7
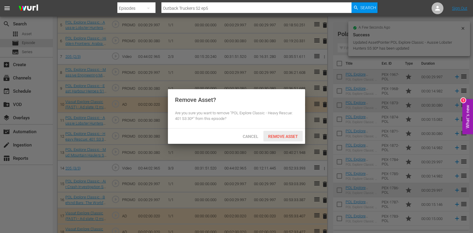
click at [285, 134] on span "Remove Asset" at bounding box center [282, 136] width 39 height 5
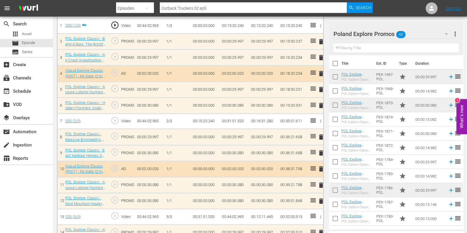
scroll to position [0, 0]
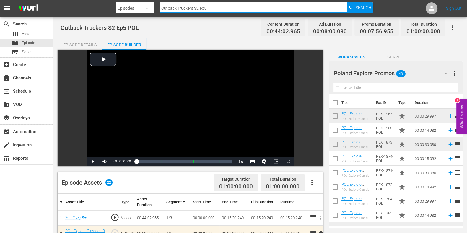
click at [216, 4] on input "Outback Truckers S2 ep5" at bounding box center [253, 8] width 187 height 14
type input "Outback Truckers S2 ep6"
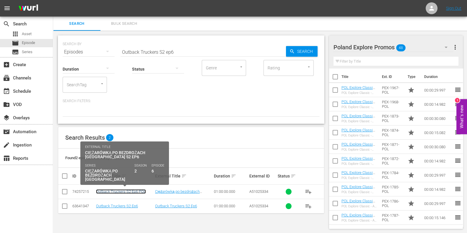
click at [129, 193] on link "Outback Truckers S2 Ep6 POL" at bounding box center [121, 192] width 50 height 4
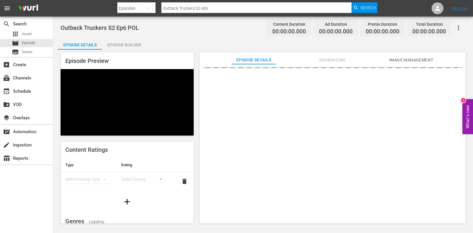
click at [120, 42] on div "Episode Builder" at bounding box center [124, 45] width 44 height 14
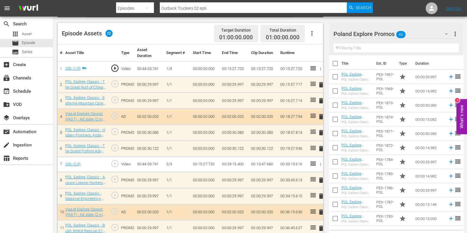
scroll to position [148, 0]
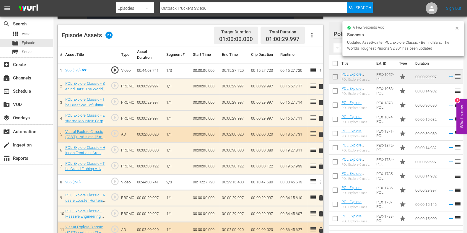
click at [321, 100] on span "delete" at bounding box center [321, 102] width 7 height 7
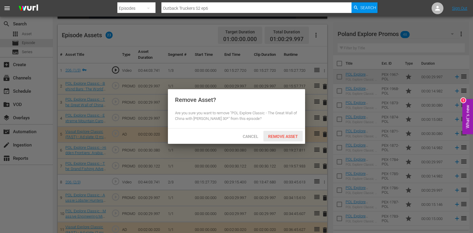
click at [281, 137] on span "Remove Asset" at bounding box center [282, 136] width 39 height 5
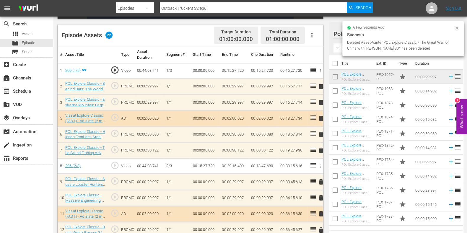
click at [322, 103] on span "delete" at bounding box center [321, 102] width 7 height 7
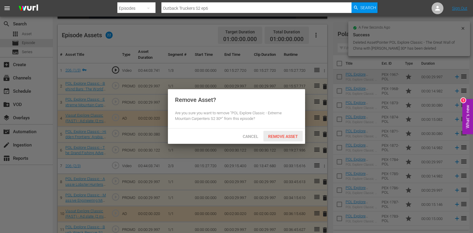
click at [284, 137] on span "Remove Asset" at bounding box center [282, 136] width 39 height 5
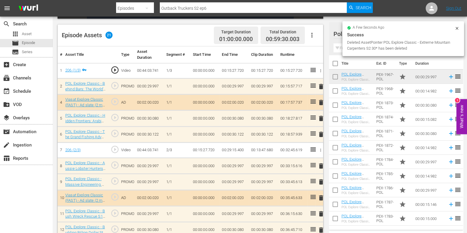
click at [343, 45] on div "a few seconds ago Success Deleted AssetPointer POL Explore Classic - Extreme Mo…" at bounding box center [404, 38] width 122 height 35
click at [340, 49] on input "text" at bounding box center [396, 47] width 125 height 9
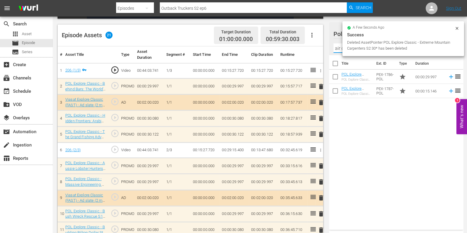
type input "air cr"
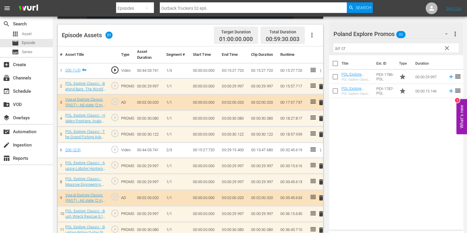
click at [356, 150] on div "Title Ext. ID Type Duration POL Explore Classic - Air Crash Investigation S3 30…" at bounding box center [396, 141] width 134 height 172
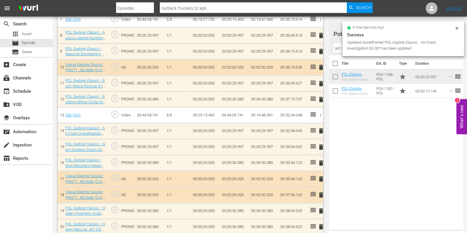
scroll to position [294, 0]
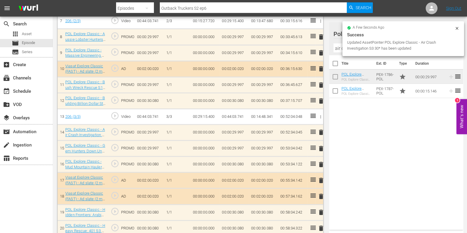
click at [321, 148] on span "delete" at bounding box center [321, 148] width 7 height 7
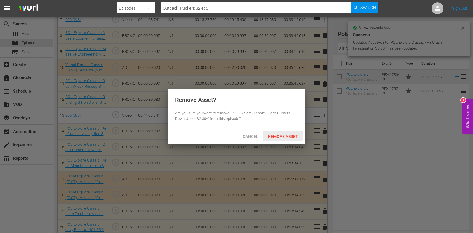
click at [284, 135] on span "Remove Asset" at bounding box center [282, 136] width 39 height 5
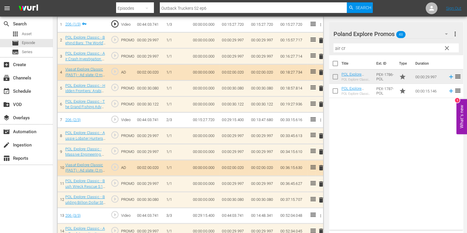
scroll to position [183, 0]
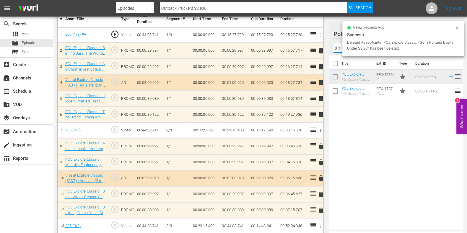
click at [339, 46] on input "air cr" at bounding box center [396, 47] width 125 height 9
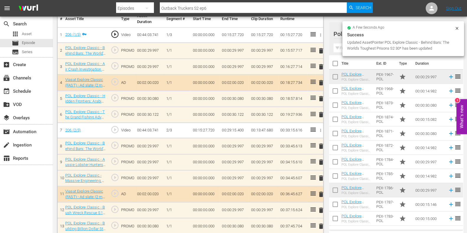
click at [322, 175] on span "delete" at bounding box center [321, 178] width 7 height 7
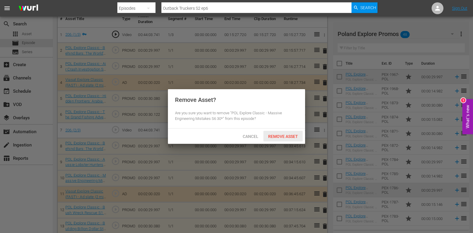
click at [281, 133] on div "Remove Asset" at bounding box center [282, 136] width 39 height 11
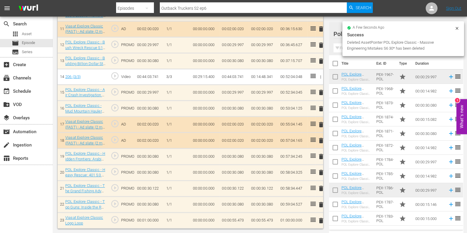
scroll to position [331, 0]
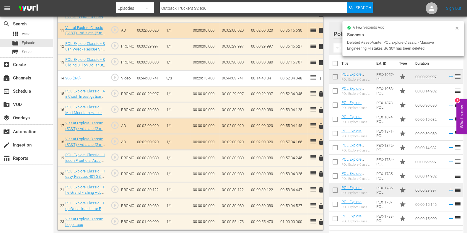
click at [322, 173] on span "delete" at bounding box center [321, 174] width 7 height 7
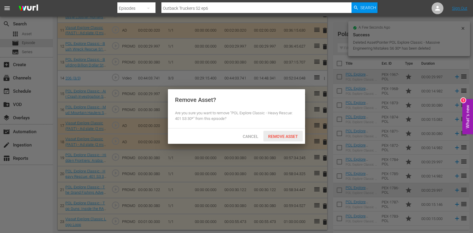
click at [290, 135] on span "Remove Asset" at bounding box center [282, 136] width 39 height 5
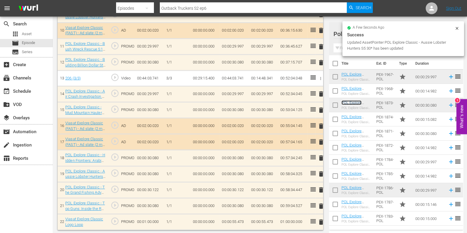
scroll to position [0, 0]
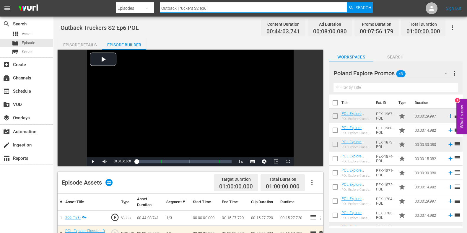
click at [228, 6] on input "Outback Truckers S2 ep6" at bounding box center [253, 8] width 187 height 14
type input "Outback Truckers S2 ep7"
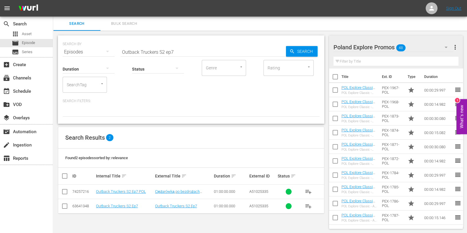
click at [228, 6] on nav "menu Sign Out" at bounding box center [233, 8] width 467 height 17
click at [200, 54] on input "Outback Truckers S2 ep7" at bounding box center [204, 52] width 166 height 14
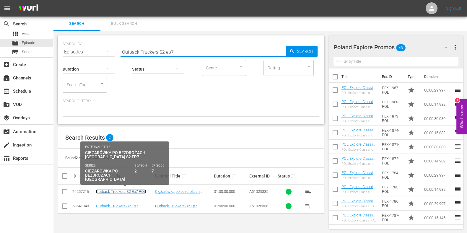
click at [136, 191] on link "Outback Truckers S2 Ep7 POL" at bounding box center [121, 192] width 50 height 4
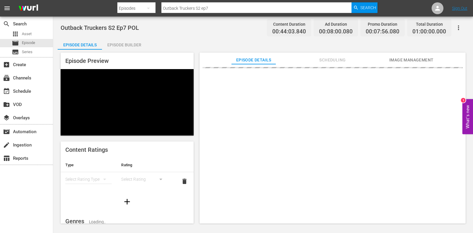
click at [132, 45] on div "Episode Builder" at bounding box center [124, 45] width 44 height 14
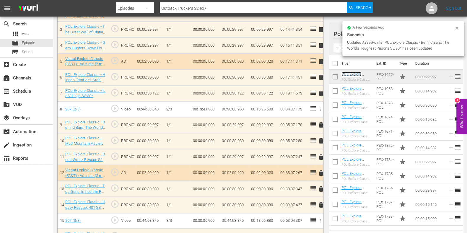
scroll to position [220, 0]
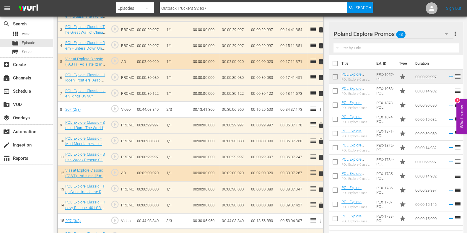
click at [348, 43] on input "text" at bounding box center [396, 47] width 125 height 9
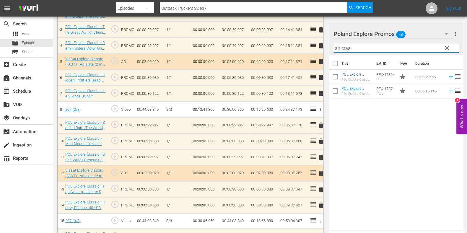
type input "air cras"
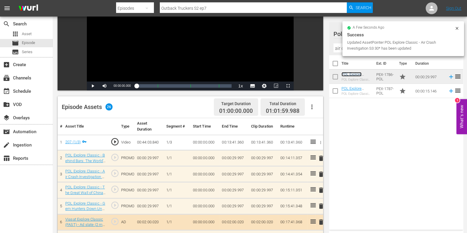
scroll to position [72, 0]
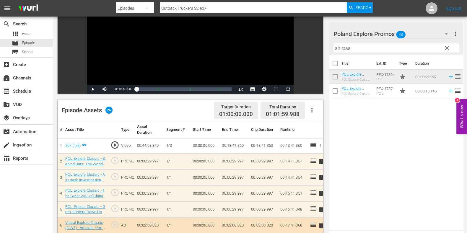
click at [322, 191] on span "delete" at bounding box center [321, 193] width 7 height 7
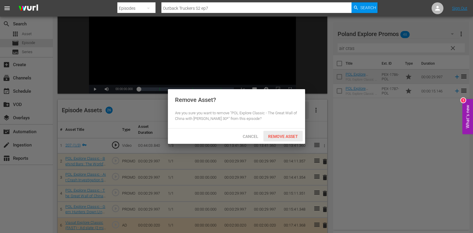
click at [286, 132] on div "Remove Asset" at bounding box center [282, 136] width 39 height 11
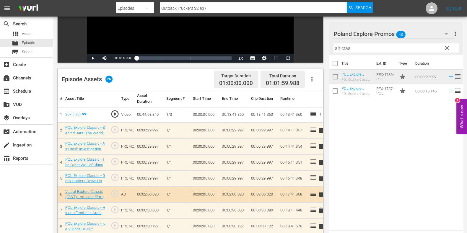
scroll to position [146, 0]
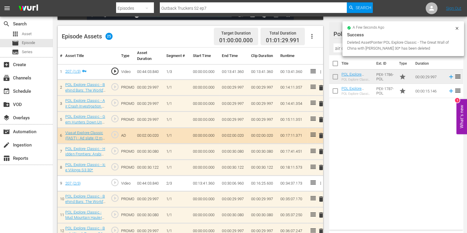
click at [322, 119] on span "delete" at bounding box center [321, 119] width 7 height 7
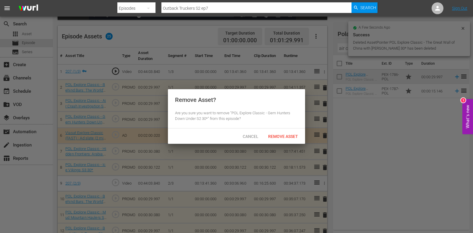
click at [281, 128] on hr at bounding box center [236, 128] width 137 height 0
click at [282, 136] on span "Remove Asset" at bounding box center [282, 136] width 39 height 5
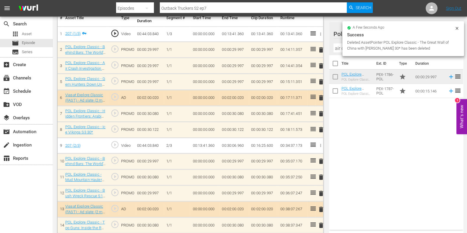
scroll to position [220, 0]
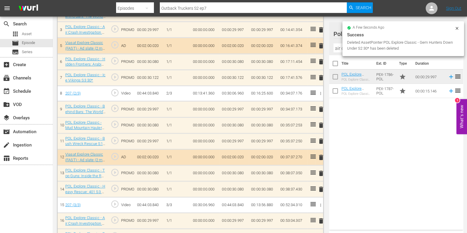
click at [321, 141] on span "delete" at bounding box center [321, 141] width 7 height 7
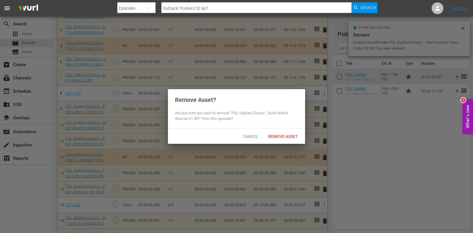
click at [292, 136] on span "Remove Asset" at bounding box center [282, 136] width 39 height 5
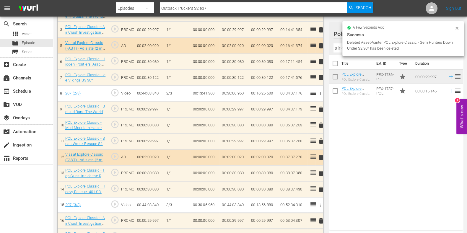
scroll to position [257, 0]
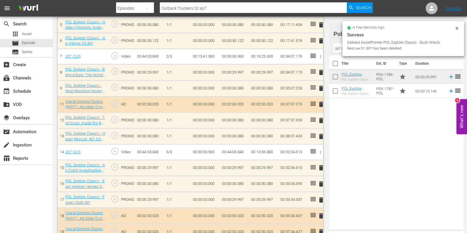
click at [319, 138] on span "delete" at bounding box center [321, 136] width 7 height 7
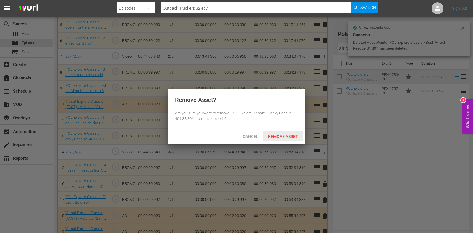
click at [285, 135] on span "Remove Asset" at bounding box center [282, 136] width 39 height 5
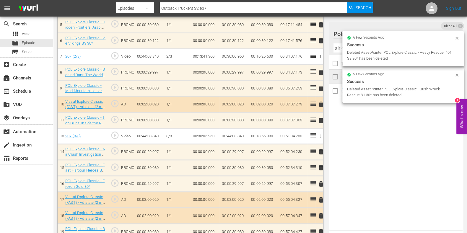
click at [456, 37] on icon at bounding box center [457, 38] width 5 height 5
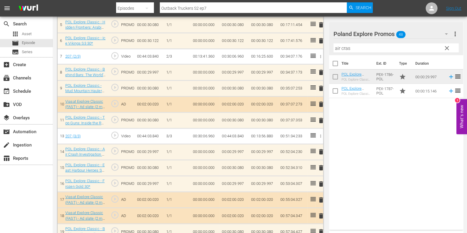
click at [458, 31] on span "more_vert" at bounding box center [455, 33] width 7 height 7
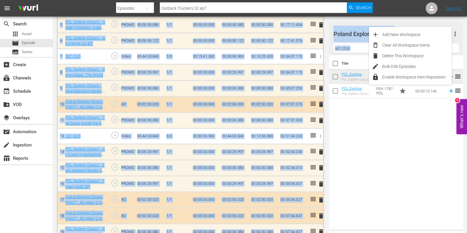
drag, startPoint x: 463, startPoint y: 46, endPoint x: 456, endPoint y: 48, distance: 7.8
click at [457, 46] on div "Outback Truckers S2 Ep7 POL Content Duration 00:44:03.840 Ad Duration 00:08:00.…" at bounding box center [260, 33] width 414 height 549
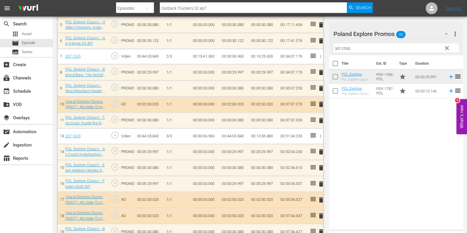
click at [452, 49] on input "air cras" at bounding box center [396, 47] width 125 height 9
click at [448, 50] on span "clear" at bounding box center [447, 48] width 7 height 7
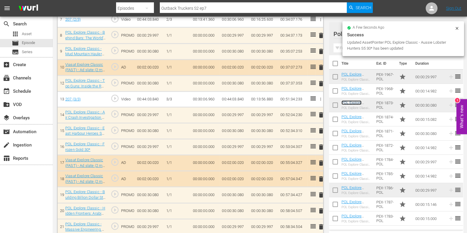
scroll to position [294, 0]
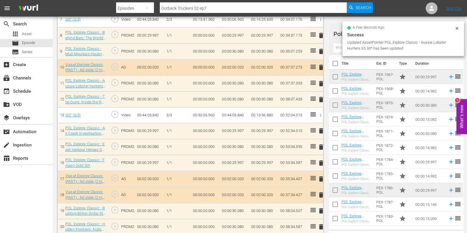
click at [322, 161] on span "delete" at bounding box center [321, 163] width 7 height 7
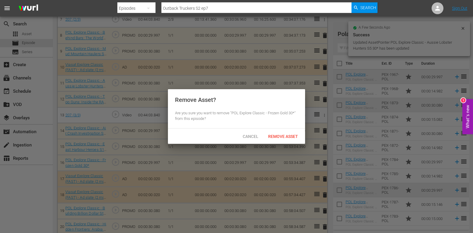
click at [284, 134] on span "Remove Asset" at bounding box center [282, 136] width 39 height 5
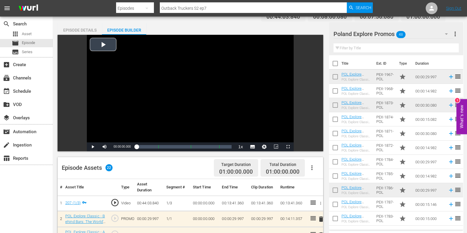
scroll to position [0, 0]
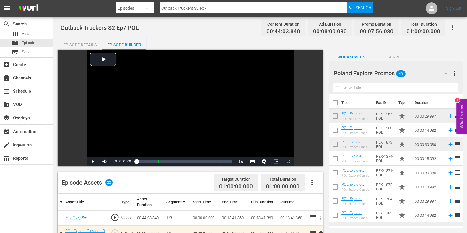
click at [231, 7] on input "Outback Truckers S2 ep7" at bounding box center [253, 8] width 187 height 14
type input "Outback Truckers S2 ep8"
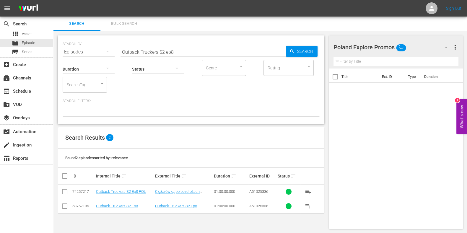
click at [125, 188] on td "Outback Truckers S2 Ep8 POL" at bounding box center [124, 192] width 59 height 14
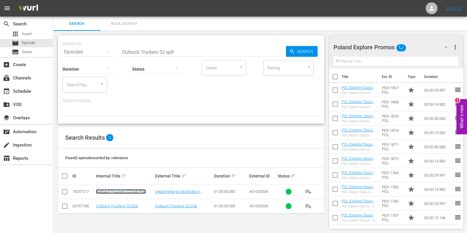
click at [125, 192] on link "Outback Truckers S2 Ep8 POL" at bounding box center [121, 192] width 50 height 4
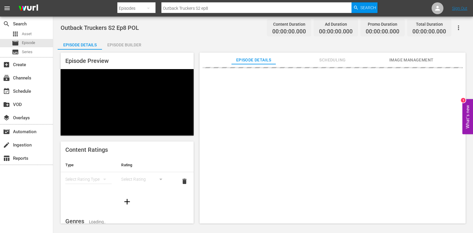
click at [122, 49] on div "Episode Builder" at bounding box center [124, 45] width 44 height 14
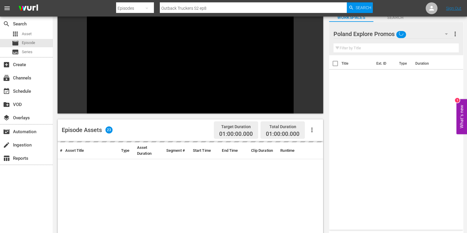
scroll to position [82, 0]
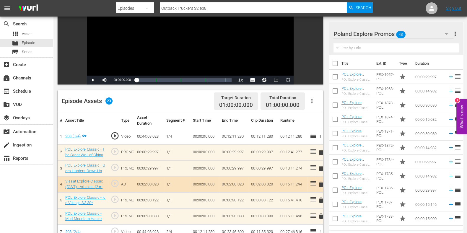
click at [390, 48] on input "text" at bounding box center [396, 47] width 125 height 9
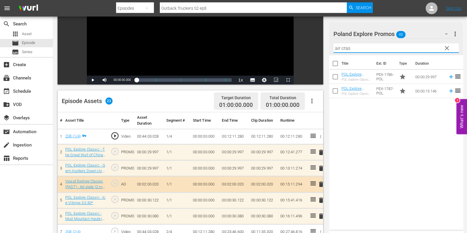
type input "air cras"
click at [381, 158] on div "Title Ext. ID Type Duration POL Explore Classic - Air Crash Investigation S3 30…" at bounding box center [396, 141] width 134 height 172
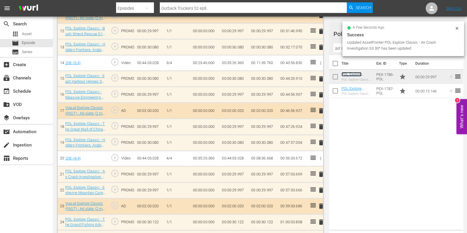
scroll to position [362, 0]
click at [321, 187] on span "delete" at bounding box center [321, 190] width 7 height 7
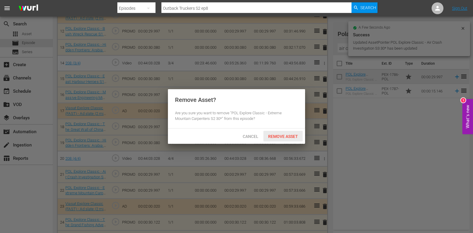
click at [282, 137] on span "Remove Asset" at bounding box center [282, 136] width 39 height 5
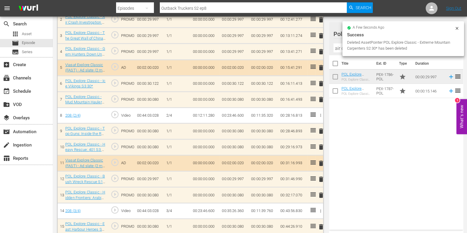
scroll to position [140, 0]
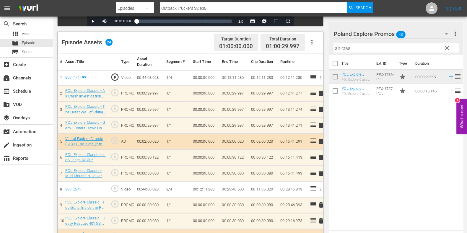
click at [321, 108] on span "delete" at bounding box center [321, 109] width 7 height 7
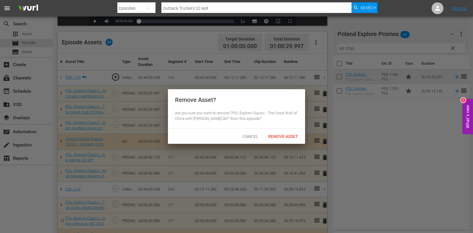
click at [288, 134] on span "Remove Asset" at bounding box center [282, 136] width 39 height 5
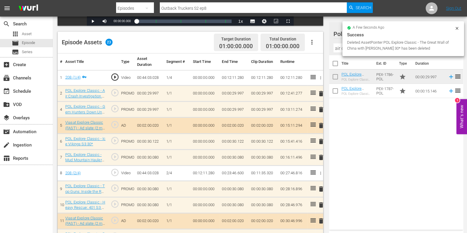
click at [322, 111] on span "delete" at bounding box center [321, 109] width 7 height 7
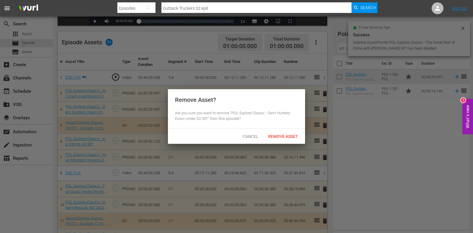
drag, startPoint x: 304, startPoint y: 135, endPoint x: 302, endPoint y: 137, distance: 3.1
click at [303, 137] on div "Cancel Remove Asset" at bounding box center [236, 136] width 137 height 15
click at [296, 140] on div "Remove Asset" at bounding box center [282, 136] width 39 height 11
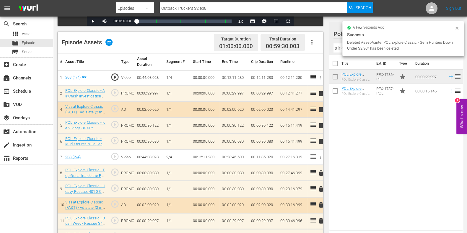
click at [320, 188] on span "delete" at bounding box center [321, 189] width 7 height 7
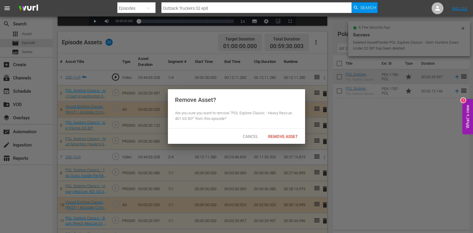
click at [276, 141] on div "Remove Asset" at bounding box center [282, 136] width 39 height 11
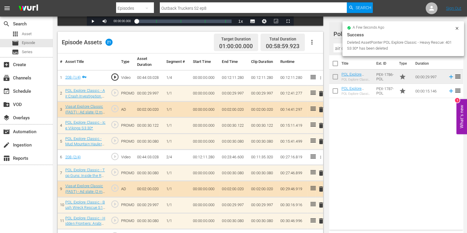
click at [457, 27] on icon at bounding box center [457, 28] width 5 height 5
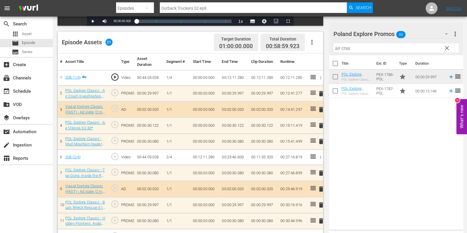
click at [450, 46] on span "clear" at bounding box center [447, 48] width 7 height 7
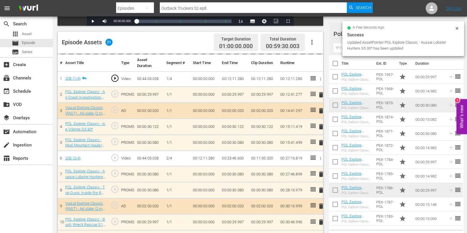
click at [342, 48] on input "text" at bounding box center [396, 47] width 125 height 9
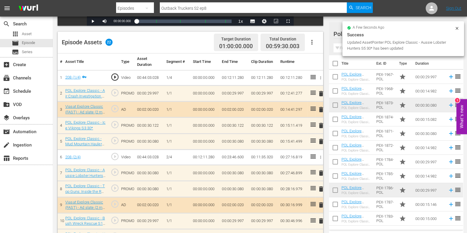
click at [455, 29] on icon at bounding box center [457, 28] width 5 height 5
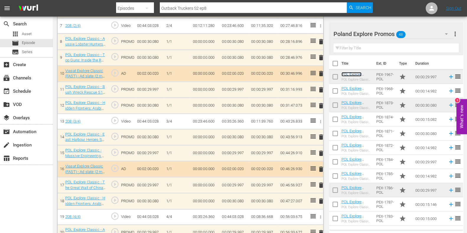
scroll to position [295, 0]
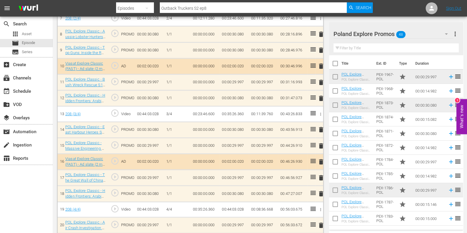
click at [368, 47] on input "text" at bounding box center [396, 47] width 125 height 9
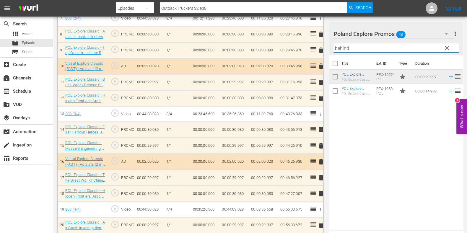
type input "behind"
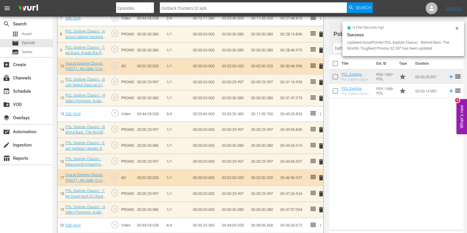
click at [321, 160] on span "delete" at bounding box center [321, 161] width 7 height 7
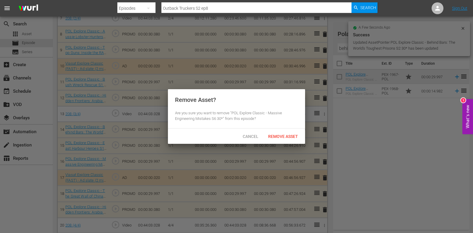
click at [284, 139] on div "Remove Asset" at bounding box center [282, 136] width 39 height 11
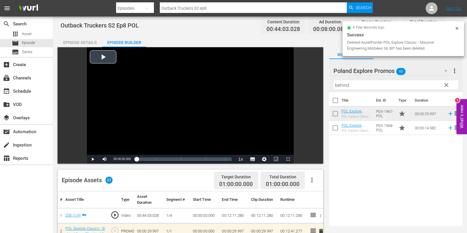
scroll to position [0, 0]
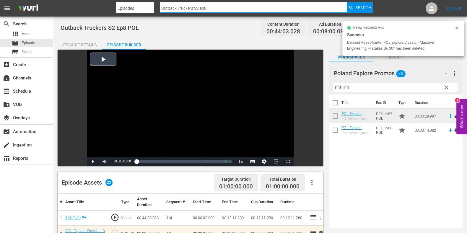
click at [220, 9] on input "Outback Truckers S2 ep8" at bounding box center [253, 8] width 187 height 14
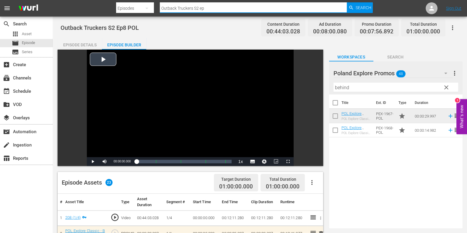
type input "Outback Truckers S2 ep9"
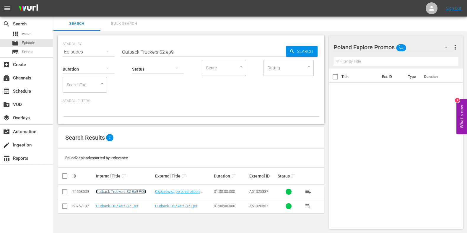
click at [124, 192] on link "Outback Truckers S2 Ep9 POL" at bounding box center [121, 192] width 50 height 4
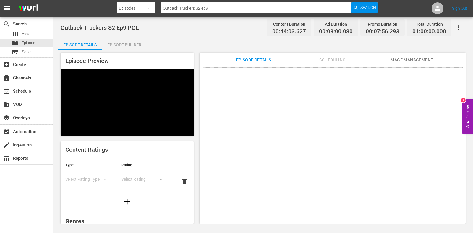
click at [129, 43] on div "Episode Builder" at bounding box center [124, 45] width 44 height 14
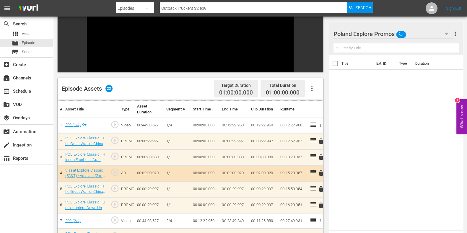
scroll to position [82, 0]
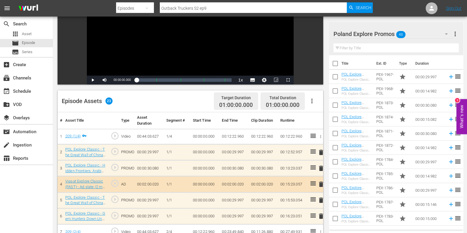
click at [352, 50] on input "text" at bounding box center [396, 47] width 125 height 9
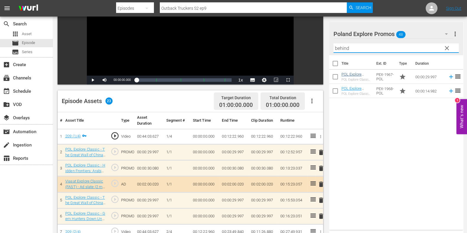
type input "behind"
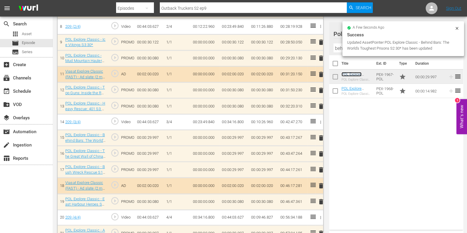
scroll to position [303, 0]
click at [320, 152] on span "delete" at bounding box center [321, 153] width 7 height 7
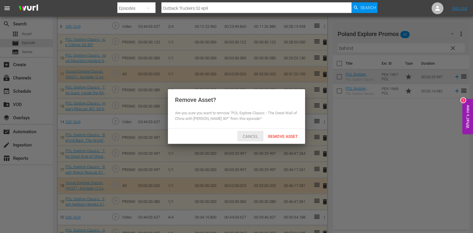
click at [251, 132] on div "Cancel" at bounding box center [250, 136] width 26 height 11
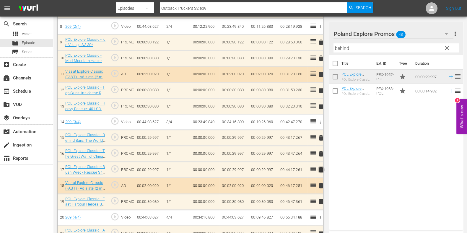
click at [322, 168] on span "delete" at bounding box center [321, 169] width 7 height 7
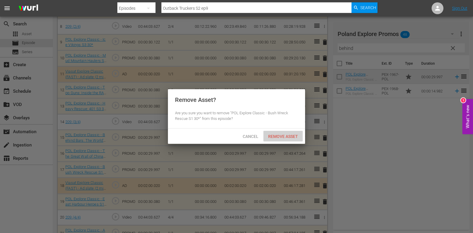
click at [289, 132] on div "Remove Asset" at bounding box center [282, 136] width 39 height 11
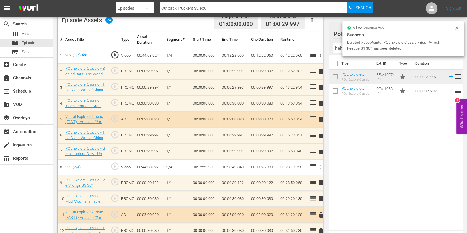
scroll to position [156, 0]
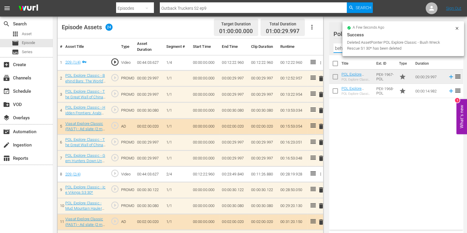
click at [339, 48] on input "behind" at bounding box center [396, 47] width 125 height 9
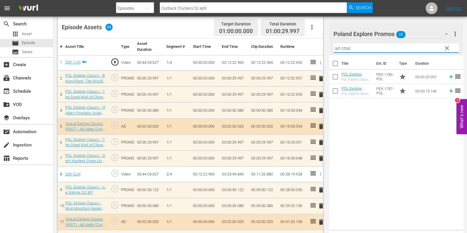
click at [403, 141] on div "Title Ext. ID Type Duration POL Explore Classic - Air Crash Investigation S3 30…" at bounding box center [396, 141] width 134 height 172
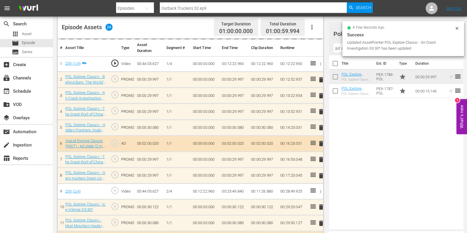
click at [320, 111] on span "delete" at bounding box center [321, 111] width 7 height 7
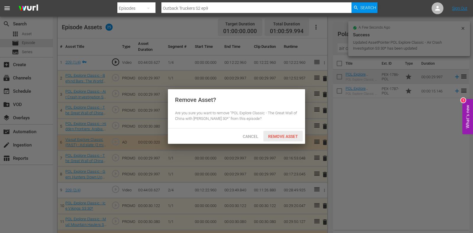
click at [290, 134] on span "Remove Asset" at bounding box center [282, 136] width 39 height 5
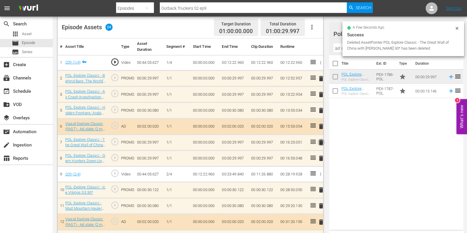
click at [322, 145] on span "delete" at bounding box center [321, 142] width 7 height 7
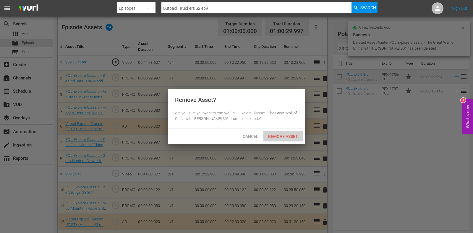
click at [289, 134] on span "Remove Asset" at bounding box center [282, 136] width 39 height 5
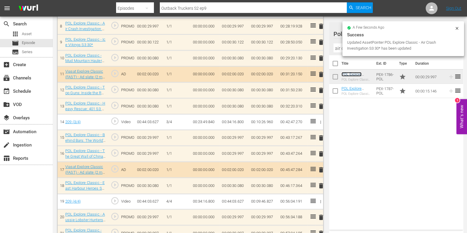
scroll to position [304, 0]
click at [320, 151] on span "delete" at bounding box center [321, 153] width 7 height 7
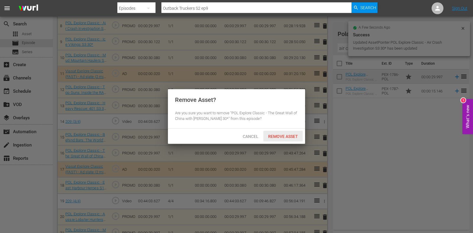
click at [290, 135] on span "Remove Asset" at bounding box center [282, 136] width 39 height 5
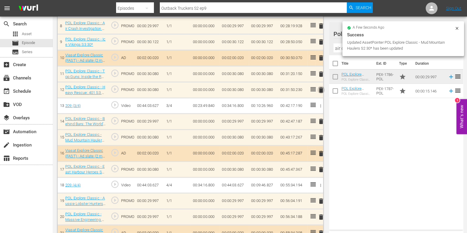
click at [321, 87] on span "delete" at bounding box center [321, 90] width 7 height 7
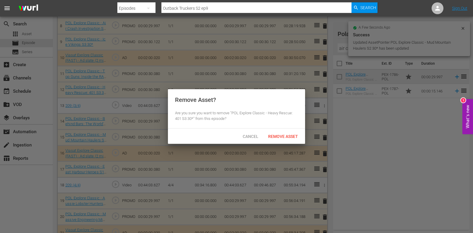
click at [281, 143] on div "Cancel Remove Asset" at bounding box center [236, 136] width 137 height 15
click at [281, 140] on div "Remove Asset" at bounding box center [282, 136] width 39 height 11
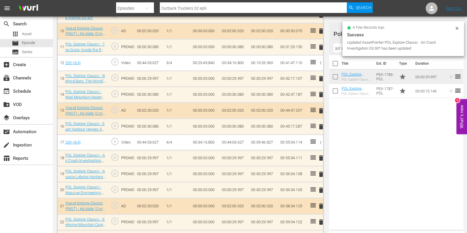
scroll to position [331, 0]
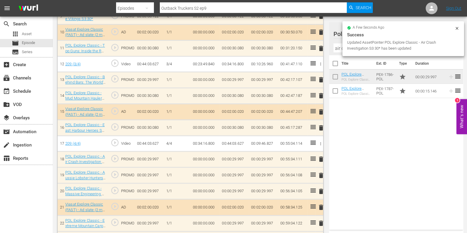
drag, startPoint x: 321, startPoint y: 189, endPoint x: 314, endPoint y: 185, distance: 8.4
click at [321, 189] on span "delete" at bounding box center [321, 191] width 7 height 7
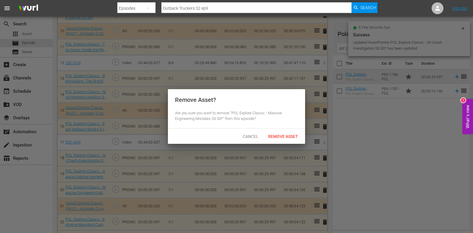
click at [286, 135] on span "Remove Asset" at bounding box center [282, 136] width 39 height 5
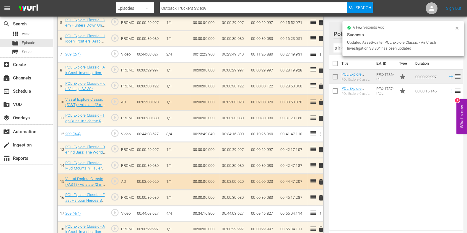
scroll to position [257, 0]
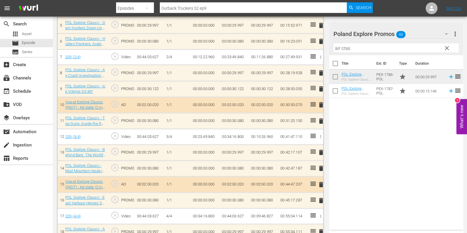
click at [339, 48] on input "air cras" at bounding box center [396, 47] width 125 height 9
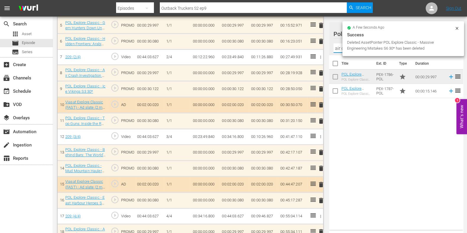
click at [339, 48] on input "air cras" at bounding box center [396, 47] width 125 height 9
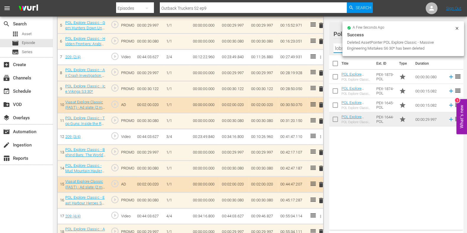
type input "lobster"
click at [415, 187] on div "Title Ext. ID Type Duration POL Explore Classic - Aussie Lobster Hunters S5 30*…" at bounding box center [396, 141] width 134 height 172
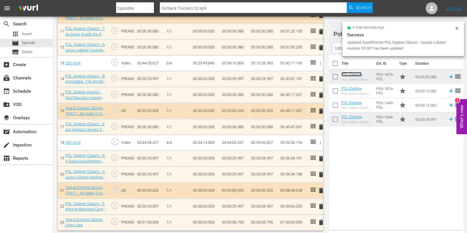
scroll to position [0, 0]
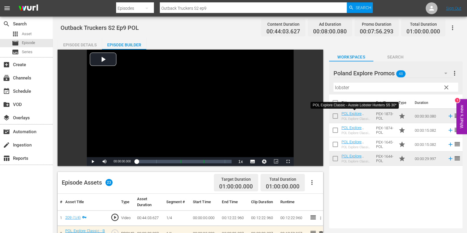
drag, startPoint x: 211, startPoint y: 5, endPoint x: 101, endPoint y: -1, distance: 110.7
click at [101, 0] on html "menu Search By Episodes Search ID, Title, Description, Keywords, or Category Ou…" at bounding box center [233, 116] width 467 height 233
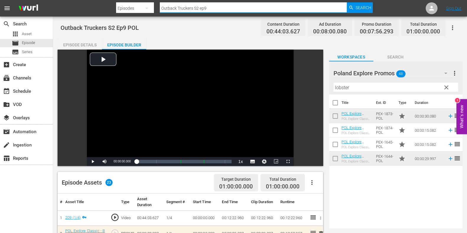
paste input "Air Crash Investigation S3 ep5"
type input "Air Crash Investigation S3 ep1"
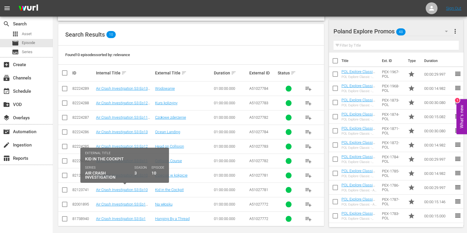
scroll to position [106, 0]
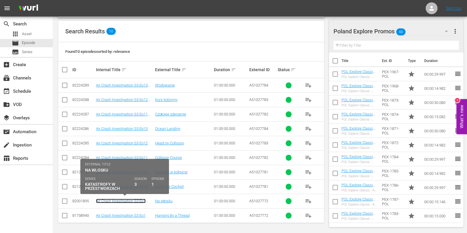
click at [125, 200] on link "Air Crash Investigation S3 Ep1 POL" at bounding box center [121, 203] width 50 height 9
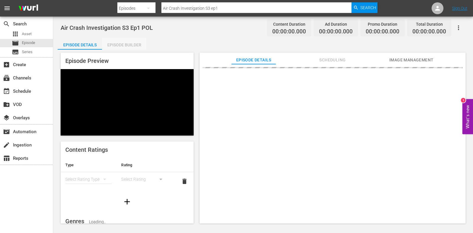
drag, startPoint x: 117, startPoint y: 38, endPoint x: 121, endPoint y: 43, distance: 6.6
click at [117, 38] on div "Episode Builder" at bounding box center [124, 45] width 44 height 14
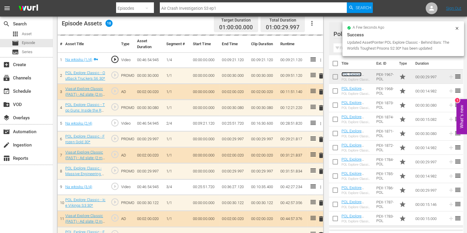
scroll to position [148, 0]
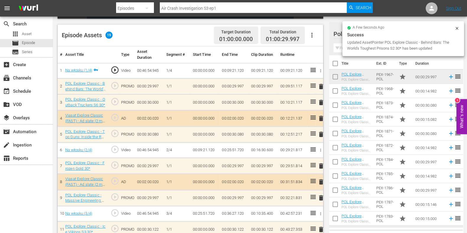
click at [318, 101] on span "delete" at bounding box center [321, 102] width 7 height 7
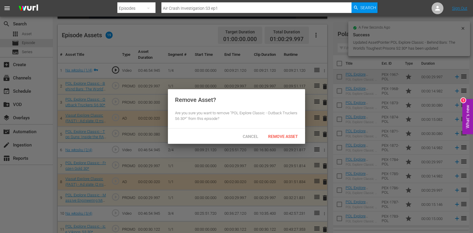
click at [284, 139] on div "Remove Asset" at bounding box center [282, 136] width 39 height 11
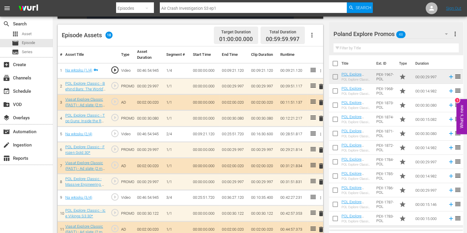
click at [320, 121] on span "delete" at bounding box center [321, 118] width 7 height 7
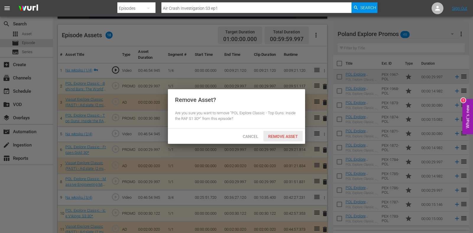
click at [294, 135] on span "Remove Asset" at bounding box center [282, 136] width 39 height 5
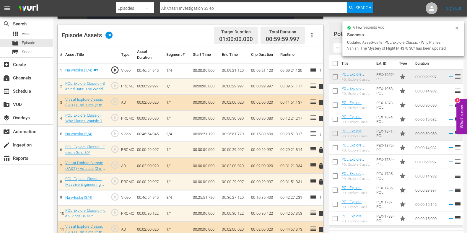
click at [322, 147] on span "delete" at bounding box center [321, 150] width 7 height 7
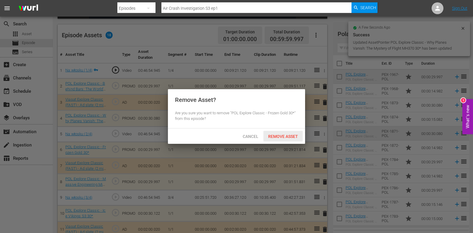
drag, startPoint x: 277, startPoint y: 137, endPoint x: 309, endPoint y: 116, distance: 38.1
click at [277, 137] on span "Remove Asset" at bounding box center [282, 136] width 39 height 5
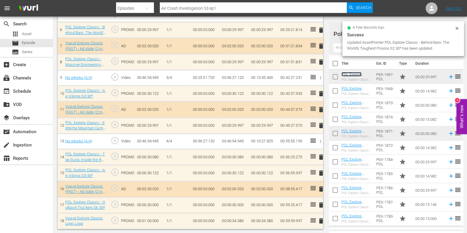
scroll to position [266, 0]
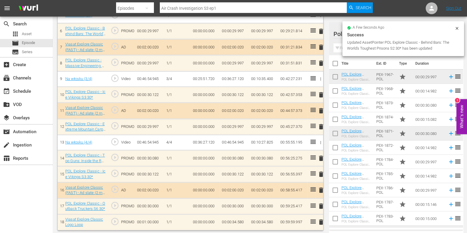
click at [320, 156] on span "delete" at bounding box center [321, 158] width 7 height 7
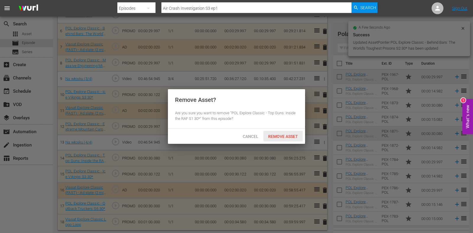
click at [284, 135] on span "Remove Asset" at bounding box center [282, 136] width 39 height 5
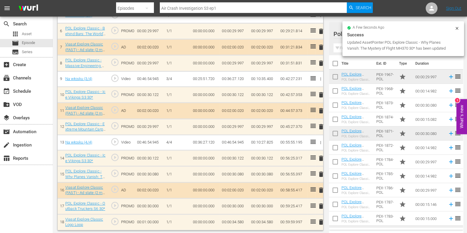
click at [240, 221] on td "00:00:34.580" at bounding box center [234, 222] width 29 height 16
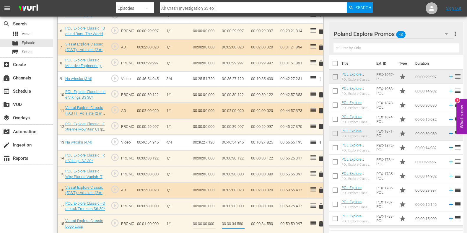
drag, startPoint x: 240, startPoint y: 221, endPoint x: 248, endPoint y: 222, distance: 8.6
click at [248, 222] on td "00:00:34.580" at bounding box center [234, 223] width 29 height 19
type input "00:00:34.583"
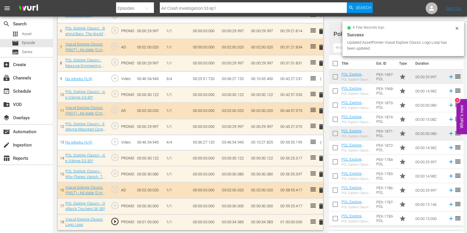
scroll to position [0, 0]
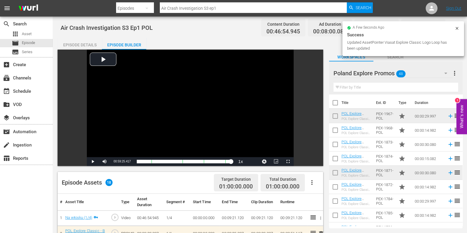
click at [226, 9] on input "Air Crash Investigation S3 ep1" at bounding box center [253, 8] width 187 height 14
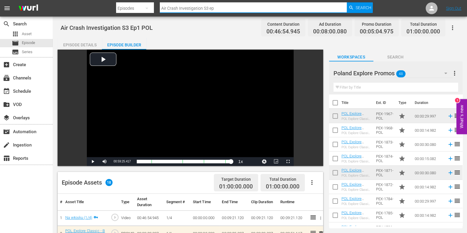
type input "Air Crash Investigation S3 ep2"
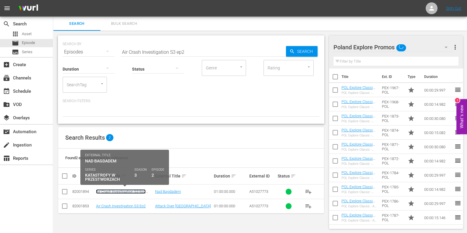
click at [137, 191] on link "Air Crash Investigation S3 Ep2 POL" at bounding box center [121, 194] width 50 height 9
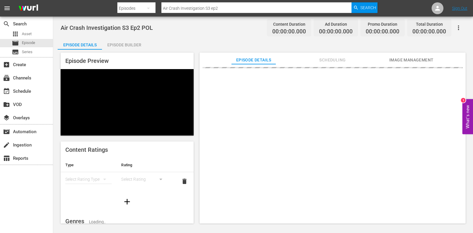
click at [112, 46] on div "Episode Builder" at bounding box center [124, 45] width 44 height 14
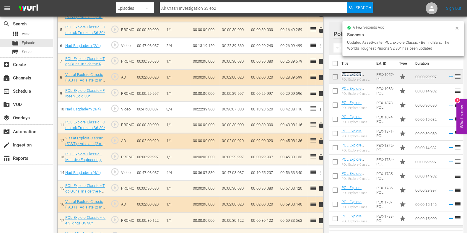
scroll to position [251, 0]
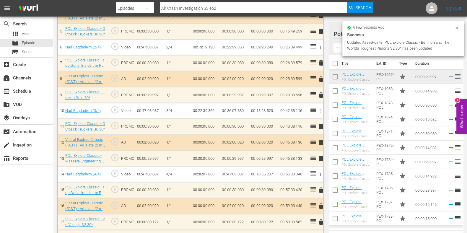
click at [321, 158] on span "delete" at bounding box center [321, 158] width 7 height 7
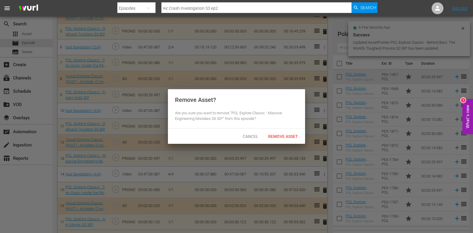
click at [286, 139] on div "Remove Asset" at bounding box center [282, 136] width 39 height 11
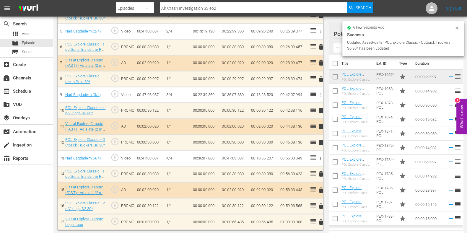
click at [320, 174] on span "delete" at bounding box center [321, 174] width 7 height 7
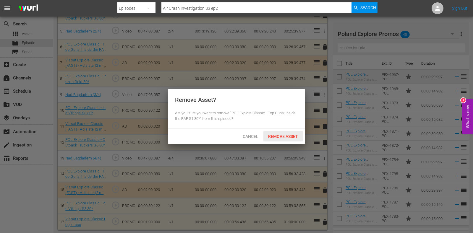
click at [288, 138] on span "Remove Asset" at bounding box center [282, 136] width 39 height 5
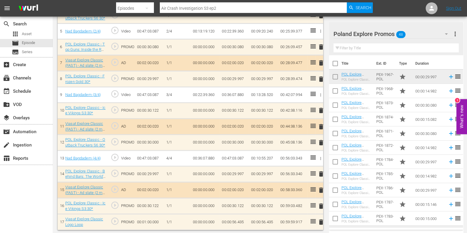
click at [320, 203] on span "delete" at bounding box center [321, 206] width 7 height 7
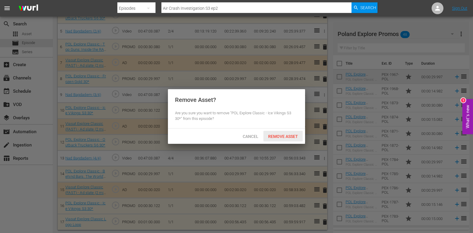
click at [293, 134] on span "Remove Asset" at bounding box center [282, 136] width 39 height 5
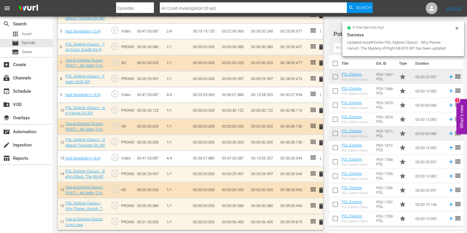
click at [243, 221] on td "00:00:56.435" at bounding box center [234, 222] width 29 height 16
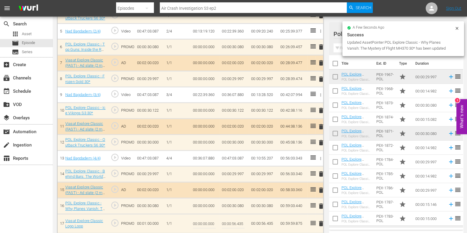
click at [240, 223] on input "00:00:56.435" at bounding box center [233, 224] width 23 height 14
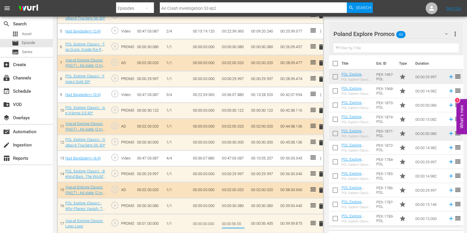
type input "00:00:56.555"
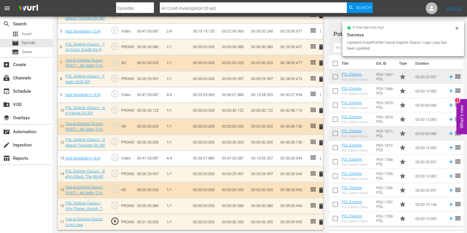
click at [238, 222] on td "00:00:56.555" at bounding box center [234, 222] width 29 height 16
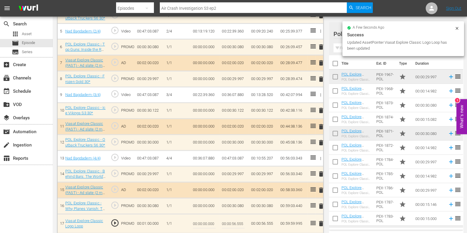
click at [244, 221] on input "00:00:56.555" at bounding box center [233, 224] width 23 height 14
type input "00:00:56.560"
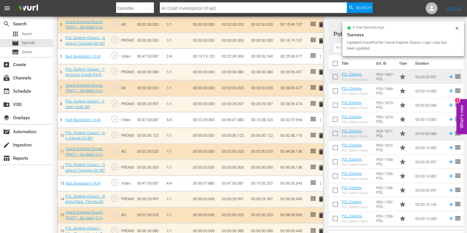
scroll to position [214, 0]
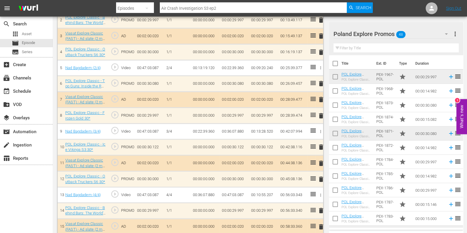
click at [324, 83] on span "delete" at bounding box center [321, 83] width 7 height 7
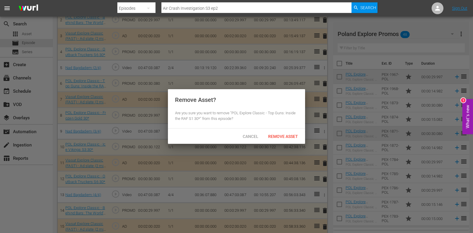
click at [298, 131] on div "Cancel Remove Asset" at bounding box center [236, 136] width 137 height 15
click at [299, 135] on span "Remove Asset" at bounding box center [282, 136] width 39 height 5
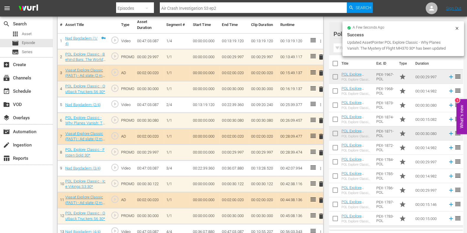
scroll to position [0, 0]
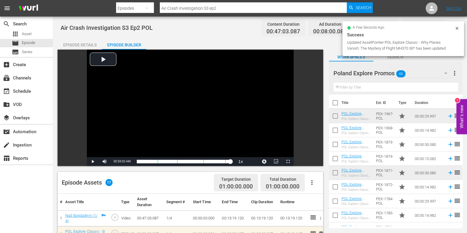
click at [236, 10] on input "Air Crash Investigation S3 ep2" at bounding box center [253, 8] width 187 height 14
type input "Air Crash Investigation S3 ep3"
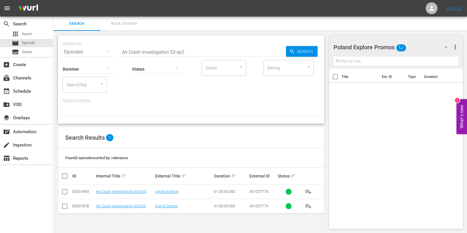
scroll to position [0, 0]
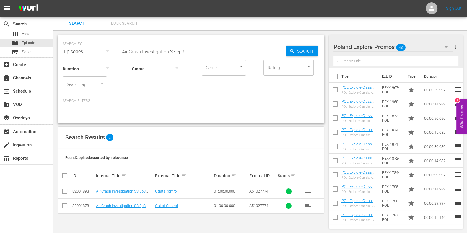
click at [130, 195] on td "Air Crash Investigation S3 Ep3 POL" at bounding box center [124, 191] width 59 height 14
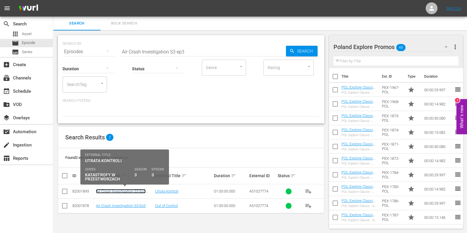
click at [130, 192] on link "Air Crash Investigation S3 Ep3 POL" at bounding box center [121, 193] width 50 height 9
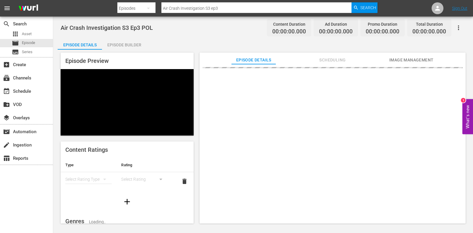
click at [135, 45] on div "Episode Builder" at bounding box center [124, 45] width 44 height 14
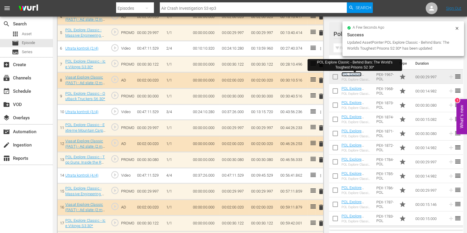
scroll to position [252, 0]
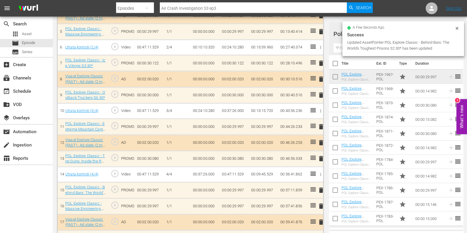
click at [321, 123] on td "delete" at bounding box center [319, 127] width 8 height 16
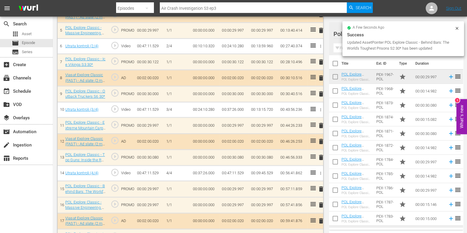
scroll to position [251, 0]
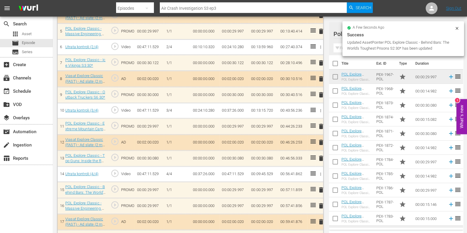
click at [320, 126] on span "delete" at bounding box center [321, 126] width 7 height 7
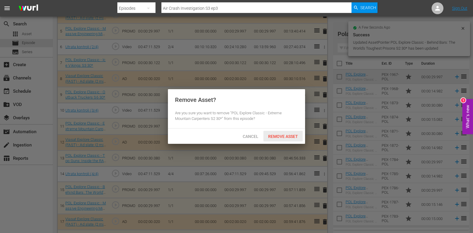
click at [281, 138] on span "Remove Asset" at bounding box center [282, 136] width 39 height 5
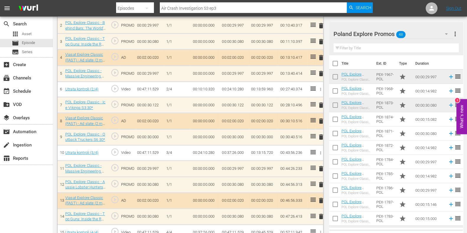
scroll to position [282, 0]
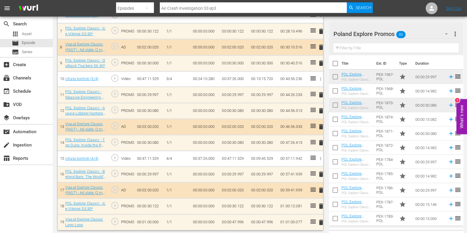
click at [318, 140] on span "delete" at bounding box center [321, 142] width 7 height 7
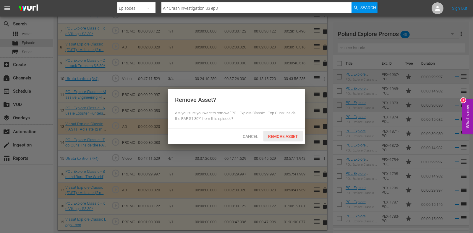
click at [284, 138] on span "Remove Asset" at bounding box center [282, 136] width 39 height 5
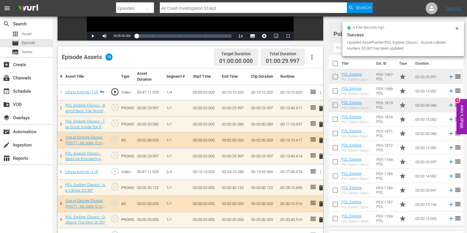
scroll to position [82, 0]
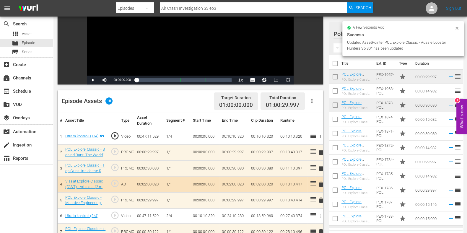
click at [321, 166] on span "delete" at bounding box center [321, 168] width 7 height 7
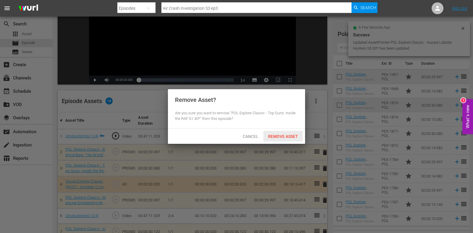
click at [284, 135] on span "Remove Asset" at bounding box center [282, 136] width 39 height 5
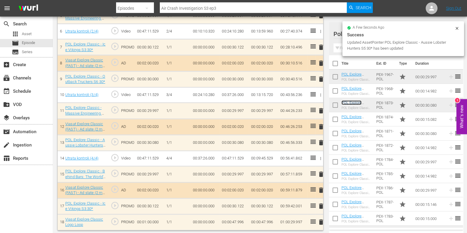
scroll to position [266, 0]
click at [234, 215] on td "00:00:47.996" at bounding box center [234, 222] width 29 height 16
click at [234, 218] on td "00:00:47.996" at bounding box center [234, 222] width 29 height 16
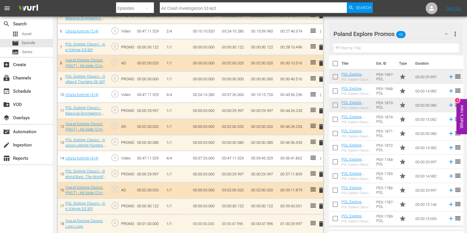
click at [322, 223] on span "delete" at bounding box center [321, 224] width 7 height 7
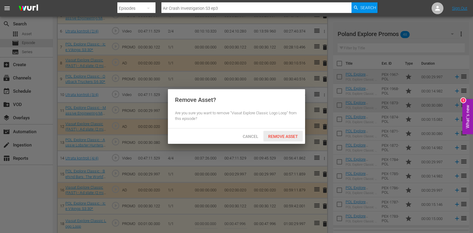
click at [277, 135] on span "Remove Asset" at bounding box center [282, 136] width 39 height 5
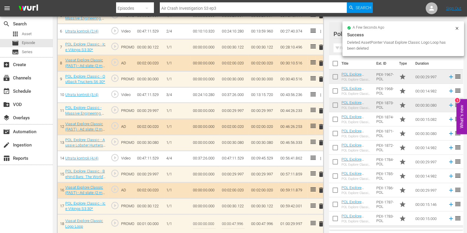
scroll to position [251, 0]
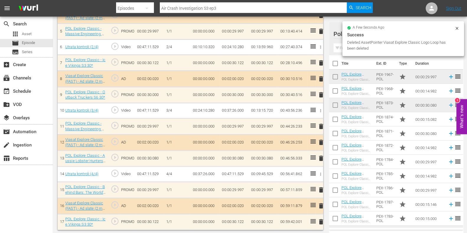
click at [341, 48] on input "text" at bounding box center [396, 47] width 125 height 9
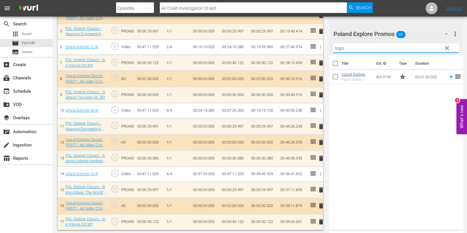
type input "logo"
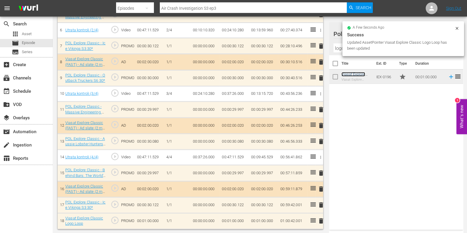
scroll to position [266, 0]
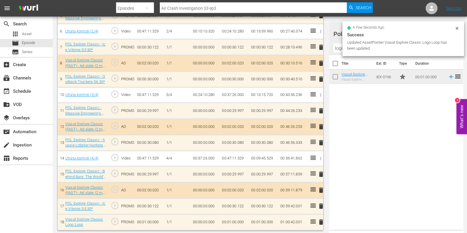
click at [225, 220] on td "00:01:00.000" at bounding box center [234, 222] width 29 height 16
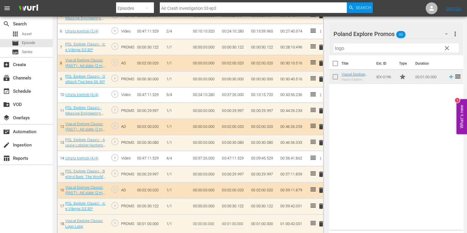
click at [230, 220] on input "00:01:00.000" at bounding box center [233, 224] width 23 height 14
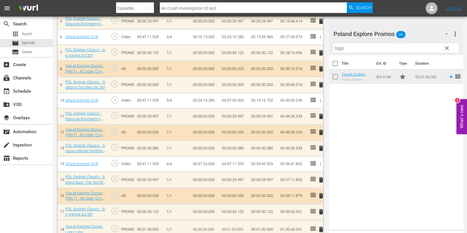
scroll to position [156, 0]
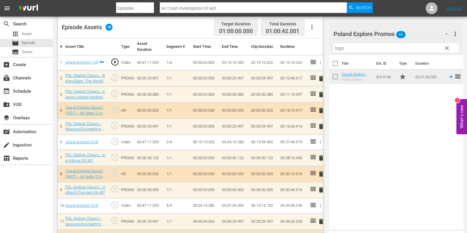
click at [321, 94] on span "delete" at bounding box center [321, 94] width 7 height 7
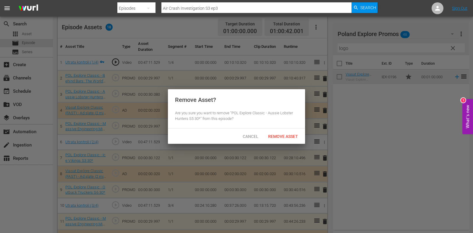
click at [277, 130] on div "Cancel Remove Asset" at bounding box center [236, 136] width 137 height 15
drag, startPoint x: 277, startPoint y: 134, endPoint x: 278, endPoint y: 137, distance: 3.3
click at [277, 135] on span "Remove Asset" at bounding box center [282, 136] width 39 height 5
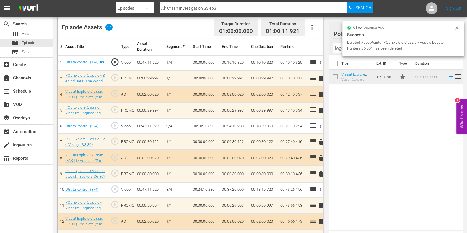
scroll to position [251, 0]
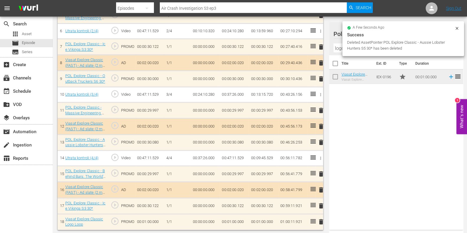
click at [241, 222] on td "00:01:00.000" at bounding box center [234, 222] width 29 height 16
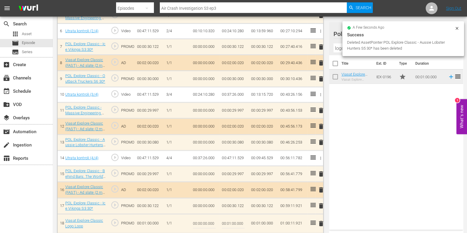
click at [232, 221] on input "00:01:00.000" at bounding box center [233, 224] width 23 height 14
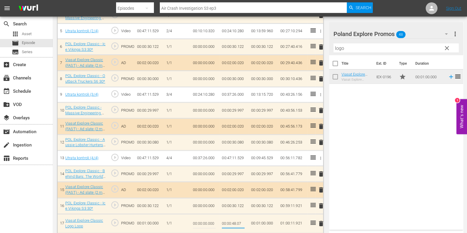
type input "00:00:48.079"
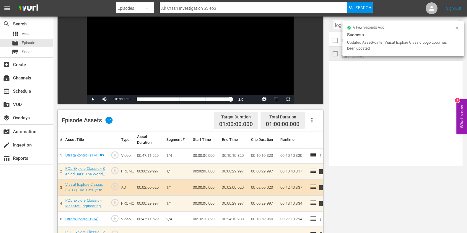
scroll to position [0, 0]
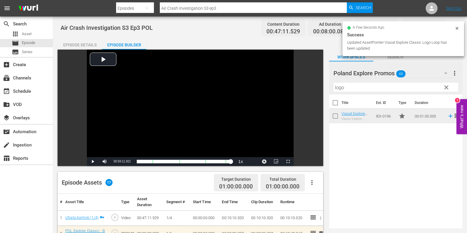
click at [231, 9] on input "Air Crash Investigation S3 ep3" at bounding box center [253, 8] width 187 height 14
type input "Air Crash Investigation S3 ep4"
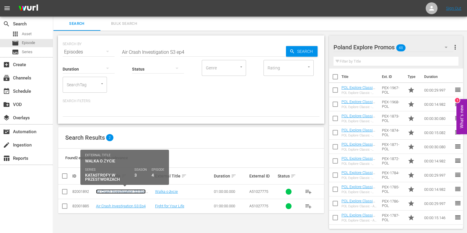
click at [132, 191] on link "Air Crash Investigation S3 Ep4 POL" at bounding box center [121, 194] width 50 height 9
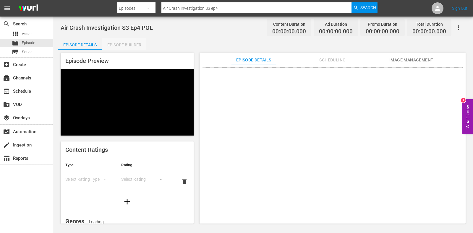
click at [132, 46] on div "Episode Builder" at bounding box center [124, 45] width 44 height 14
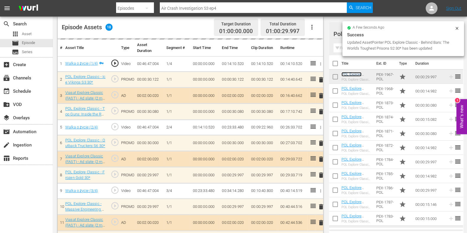
scroll to position [192, 0]
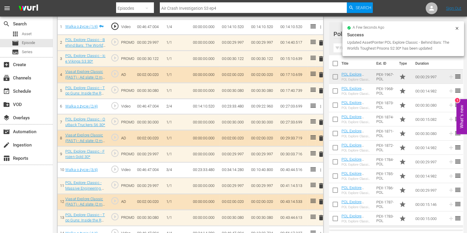
click at [321, 152] on span "delete" at bounding box center [321, 154] width 7 height 7
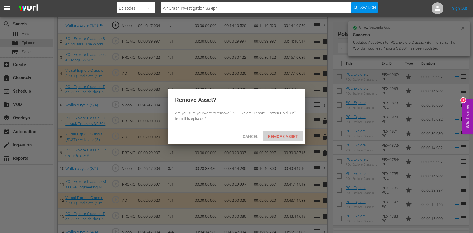
click at [292, 137] on span "Remove Asset" at bounding box center [282, 136] width 39 height 5
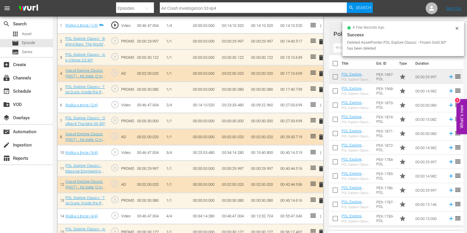
click at [322, 89] on span "delete" at bounding box center [321, 89] width 7 height 7
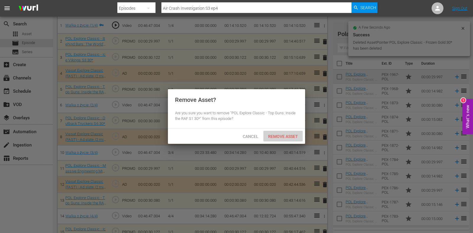
click at [291, 136] on span "Remove Asset" at bounding box center [282, 136] width 39 height 5
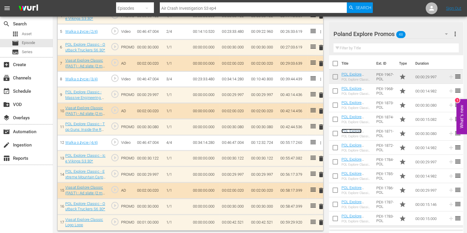
scroll to position [252, 0]
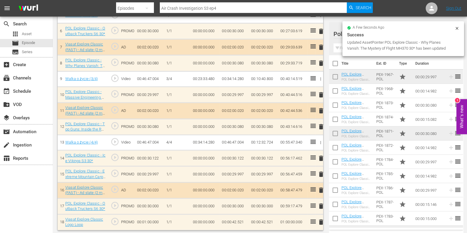
click at [322, 125] on td "delete" at bounding box center [319, 127] width 8 height 16
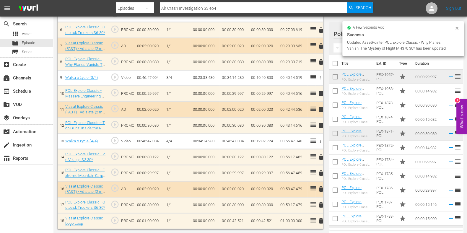
scroll to position [266, 0]
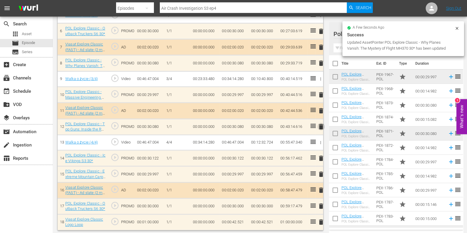
click at [320, 127] on span "delete" at bounding box center [321, 126] width 7 height 7
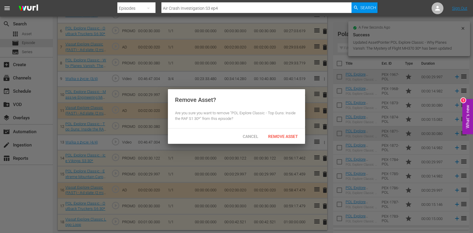
click at [291, 136] on span "Remove Asset" at bounding box center [282, 136] width 39 height 5
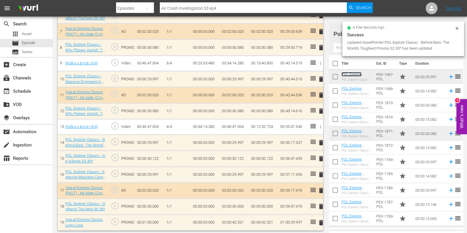
scroll to position [282, 0]
click at [318, 172] on span "delete" at bounding box center [321, 174] width 7 height 7
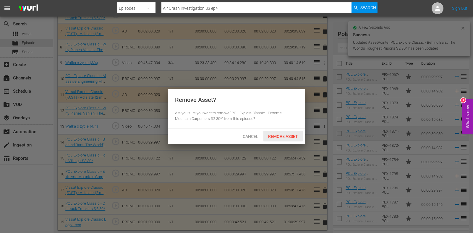
click at [287, 136] on span "Remove Asset" at bounding box center [282, 136] width 39 height 5
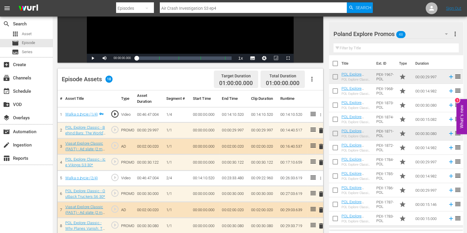
scroll to position [0, 0]
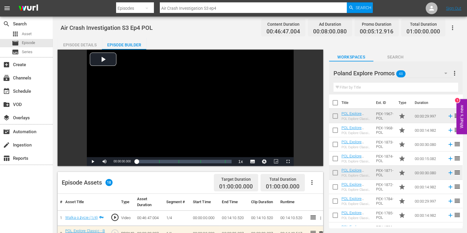
click at [231, 10] on input "Air Crash Investigation S3 ep4" at bounding box center [253, 8] width 187 height 14
type input "Air Crash Investigation S3 ep5"
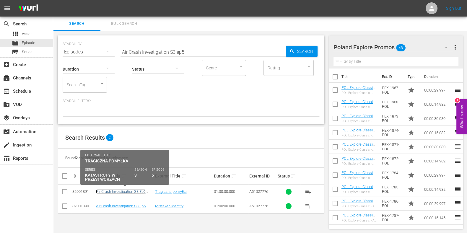
click at [135, 191] on link "Air Crash Investigation S3 Ep5 POL" at bounding box center [121, 194] width 50 height 9
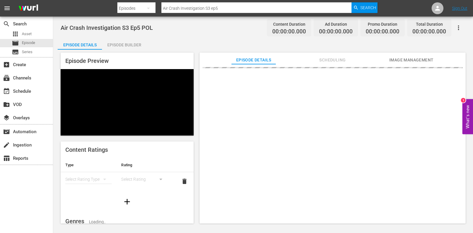
click at [128, 40] on div "Episode Builder" at bounding box center [124, 45] width 44 height 14
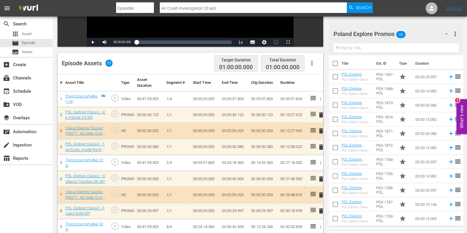
scroll to position [156, 0]
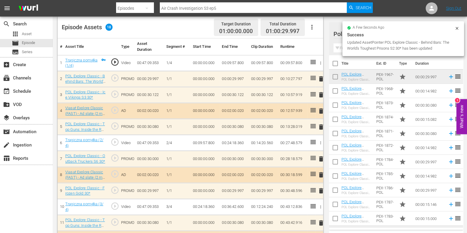
click at [319, 192] on span "delete" at bounding box center [321, 190] width 7 height 7
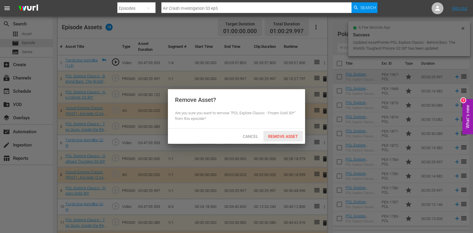
click at [276, 135] on span "Remove Asset" at bounding box center [282, 136] width 39 height 5
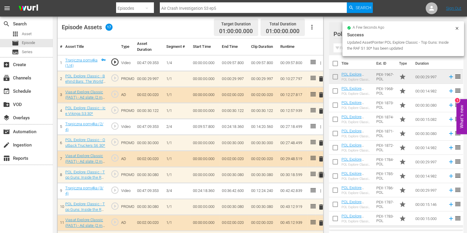
click at [322, 176] on span "delete" at bounding box center [321, 174] width 7 height 7
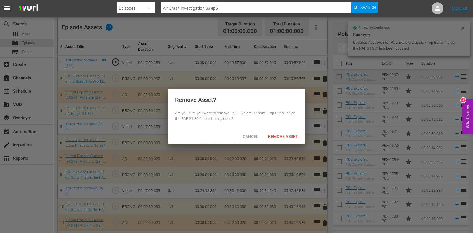
click at [291, 146] on div at bounding box center [236, 116] width 473 height 233
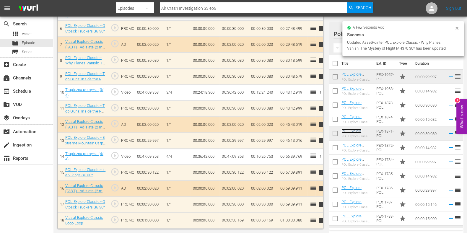
scroll to position [269, 0]
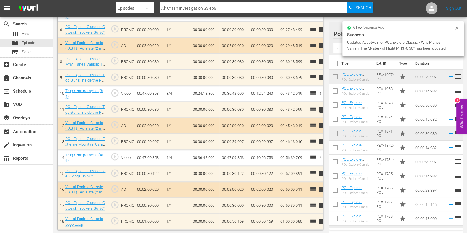
click at [322, 80] on span "delete" at bounding box center [321, 77] width 7 height 7
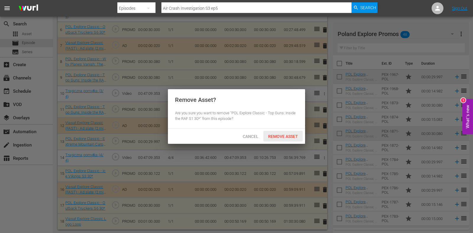
click at [285, 135] on span "Remove Asset" at bounding box center [282, 136] width 39 height 5
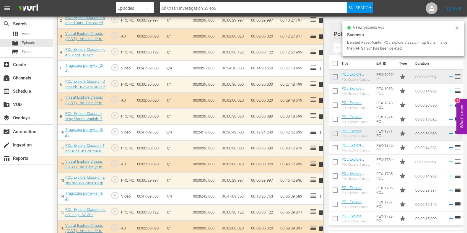
scroll to position [253, 0]
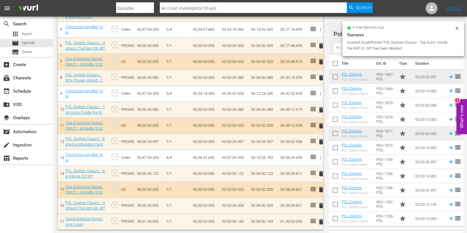
click at [319, 109] on span "delete" at bounding box center [321, 109] width 7 height 7
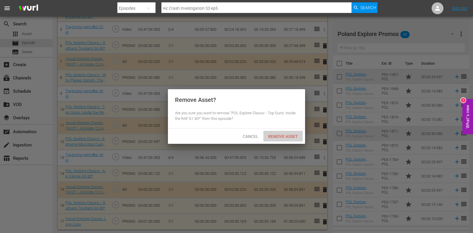
click at [282, 141] on div "Remove Asset" at bounding box center [282, 136] width 39 height 11
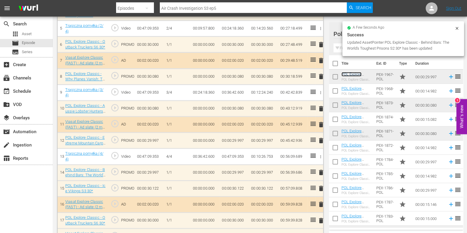
scroll to position [253, 0]
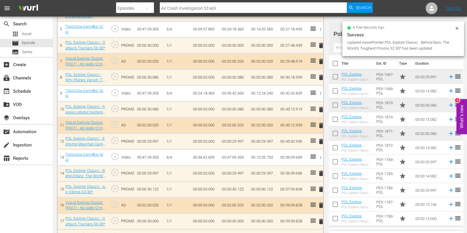
click at [321, 141] on span "delete" at bounding box center [321, 141] width 7 height 7
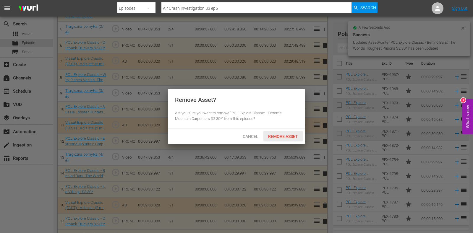
click at [293, 135] on span "Remove Asset" at bounding box center [282, 136] width 39 height 5
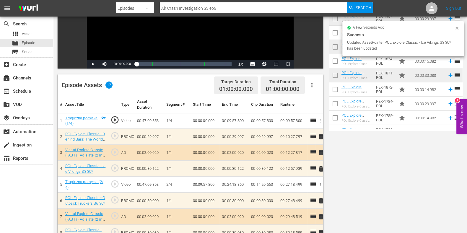
scroll to position [0, 0]
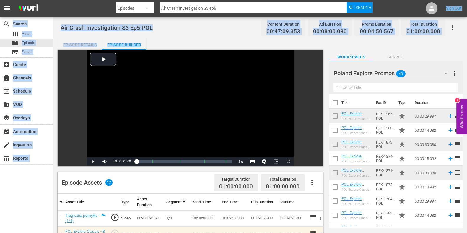
drag, startPoint x: 276, startPoint y: 13, endPoint x: 451, endPoint y: 40, distance: 176.8
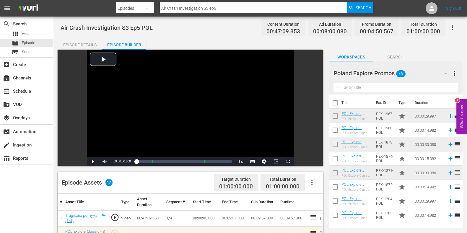
drag, startPoint x: 436, startPoint y: 32, endPoint x: 258, endPoint y: 32, distance: 177.7
click at [260, 33] on div "Air Crash Investigation S3 Ep5 POL Content Duration 00:47:09.353 Ad Duration 00…" at bounding box center [260, 27] width 399 height 13
drag, startPoint x: 175, startPoint y: 9, endPoint x: 125, endPoint y: 6, distance: 50.1
click at [97, 9] on nav "menu Search By Episodes Search ID, Title, Description, Keywords, or Category Ai…" at bounding box center [233, 8] width 467 height 17
paste input "Extreme Tow Truckers S1E9"
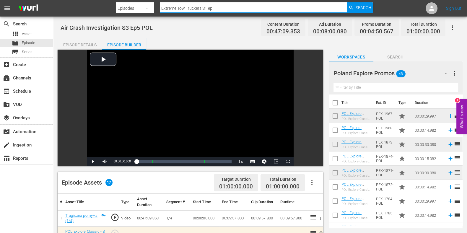
type input "Extreme Tow Truckers S1 ep9"
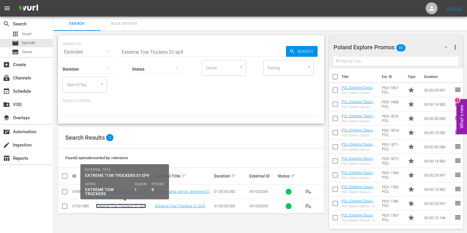
click at [135, 207] on link "Extreme Tow Truckers S1 Ep9" at bounding box center [121, 206] width 50 height 4
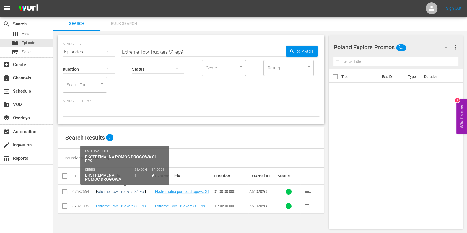
click at [140, 190] on link "Extreme Tow Truckers S1 Ep9 POL" at bounding box center [121, 194] width 50 height 9
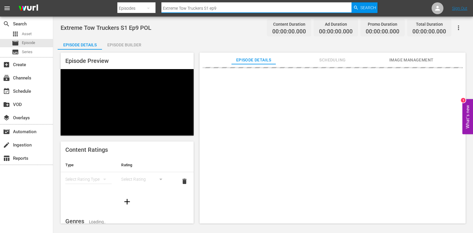
drag, startPoint x: 234, startPoint y: 10, endPoint x: 120, endPoint y: 2, distance: 114.7
click at [119, 4] on div "Search By Episodes Search ID, Title, Description, Keywords, or Category Extreme…" at bounding box center [247, 8] width 260 height 14
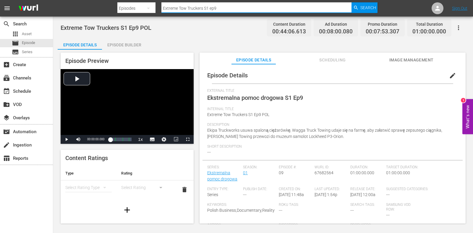
click at [142, 41] on div "Episode Builder" at bounding box center [124, 45] width 44 height 14
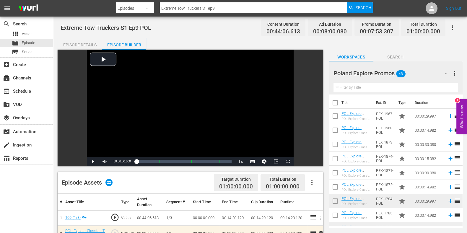
click at [78, 42] on div "Episode Details" at bounding box center [80, 45] width 44 height 14
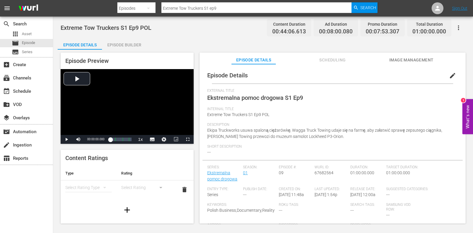
click at [330, 67] on div "Episode Details edit External Title Ekstremalna pomoc drogowa S1 Ep9 Internal T…" at bounding box center [333, 146] width 266 height 165
click at [328, 62] on span "Scheduling" at bounding box center [332, 59] width 44 height 7
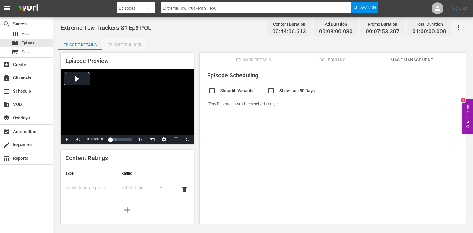
click at [125, 42] on div "Episode Builder" at bounding box center [124, 45] width 44 height 14
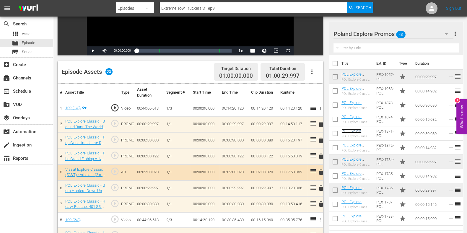
scroll to position [148, 0]
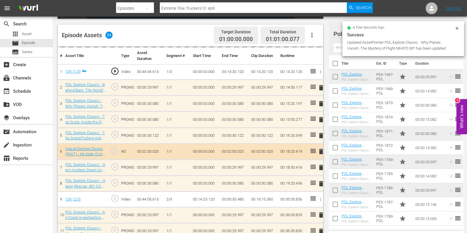
click at [320, 181] on div "delete" at bounding box center [319, 183] width 3 height 9
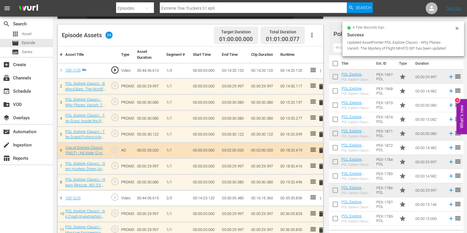
click at [320, 181] on span "delete" at bounding box center [321, 182] width 7 height 7
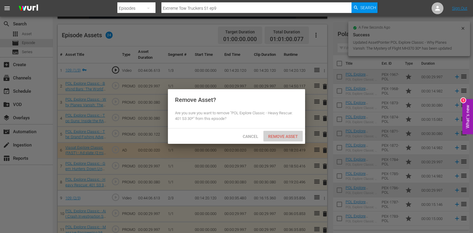
click at [279, 135] on span "Remove Asset" at bounding box center [282, 136] width 39 height 5
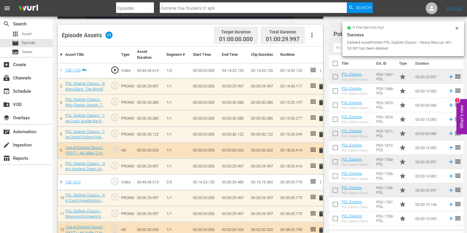
click at [319, 120] on span "delete" at bounding box center [321, 118] width 7 height 7
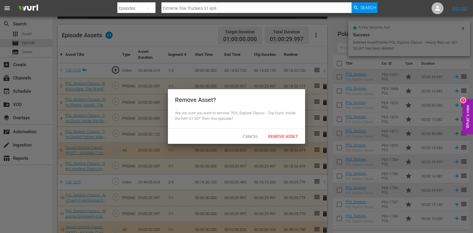
click at [290, 135] on span "Remove Asset" at bounding box center [282, 136] width 39 height 5
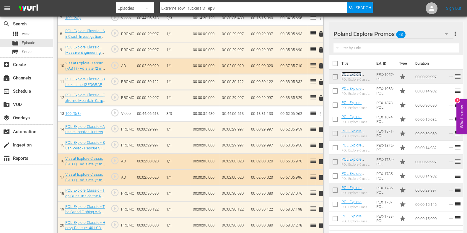
scroll to position [332, 0]
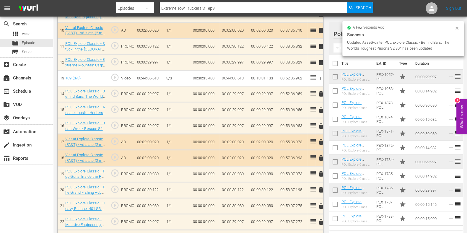
click at [323, 109] on td "delete" at bounding box center [319, 110] width 8 height 16
click at [319, 111] on span "delete" at bounding box center [321, 110] width 7 height 7
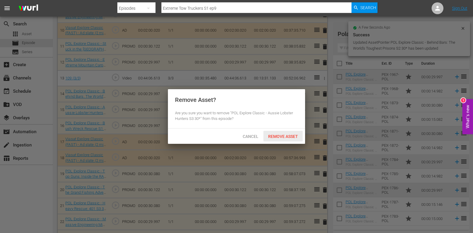
click at [284, 135] on span "Remove Asset" at bounding box center [282, 136] width 39 height 5
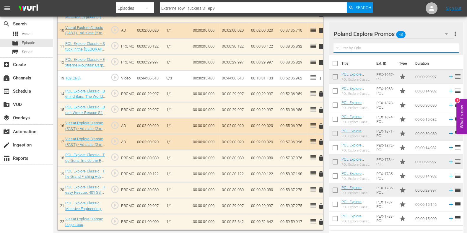
click at [342, 49] on input "text" at bounding box center [396, 47] width 125 height 9
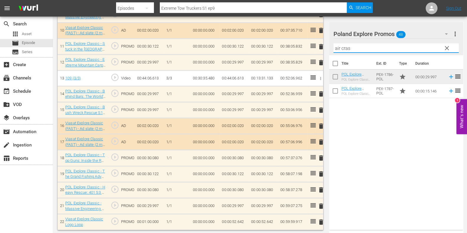
type input "air cras"
click at [381, 139] on div "Title Ext. ID Type Duration POL Explore Classic - Air Crash Investigation S3 30…" at bounding box center [396, 141] width 134 height 172
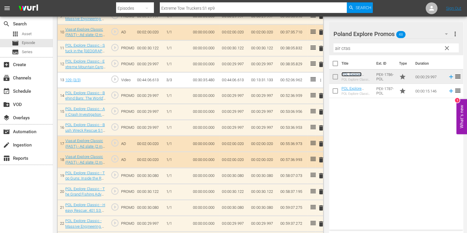
scroll to position [347, 0]
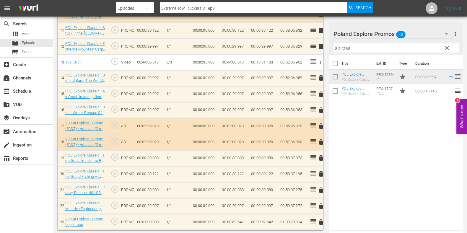
click at [322, 188] on span "delete" at bounding box center [321, 190] width 7 height 7
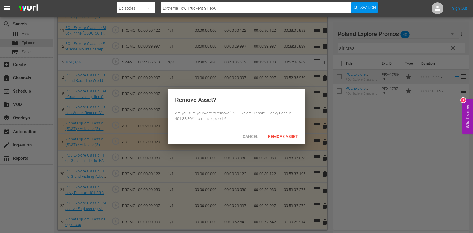
click at [287, 141] on div "Remove Asset" at bounding box center [282, 136] width 39 height 11
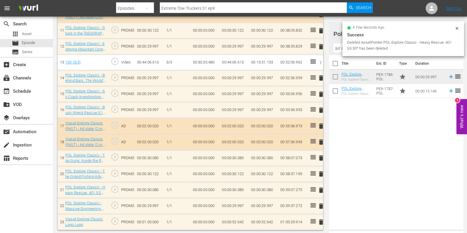
scroll to position [331, 0]
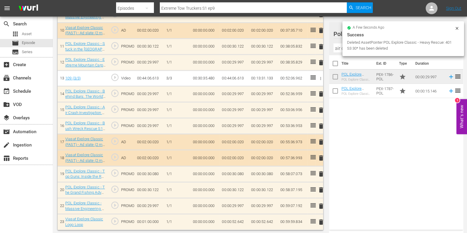
click at [322, 219] on span "delete" at bounding box center [321, 222] width 7 height 7
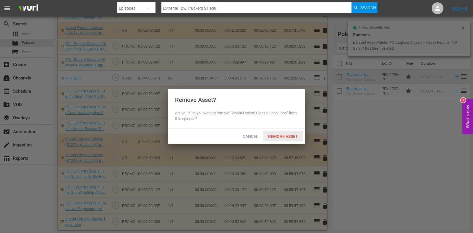
click at [284, 138] on span "Remove Asset" at bounding box center [282, 136] width 39 height 5
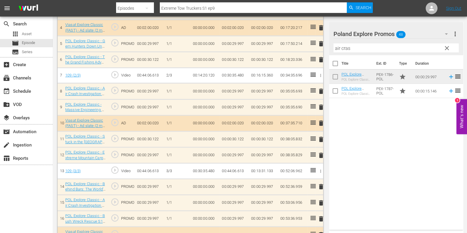
scroll to position [220, 0]
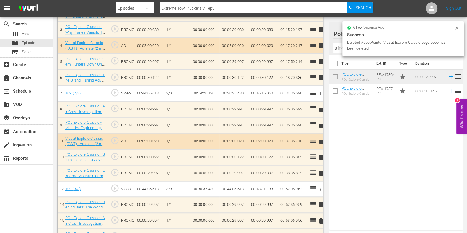
click at [320, 155] on span "delete" at bounding box center [321, 157] width 7 height 7
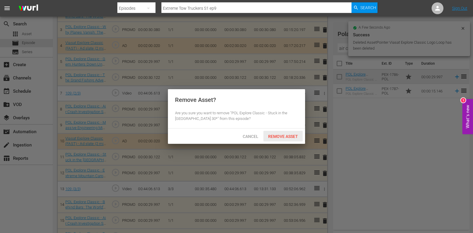
click at [287, 128] on hr at bounding box center [236, 128] width 137 height 0
click at [287, 133] on div "Remove Asset" at bounding box center [282, 136] width 39 height 11
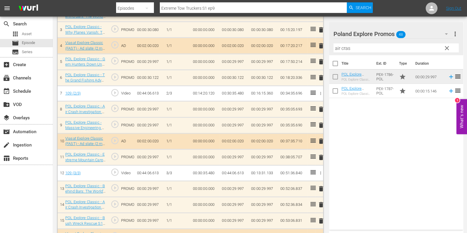
click at [344, 46] on input "air cras" at bounding box center [396, 47] width 125 height 9
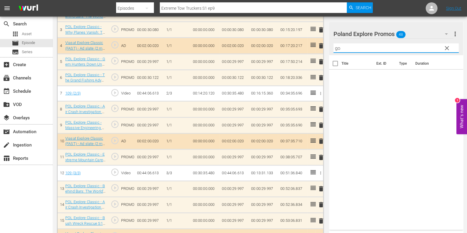
type input "g"
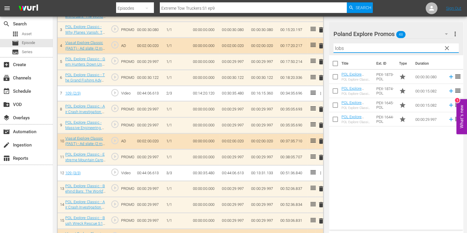
type input "lobst"
click at [344, 46] on input "lobst" at bounding box center [396, 47] width 125 height 9
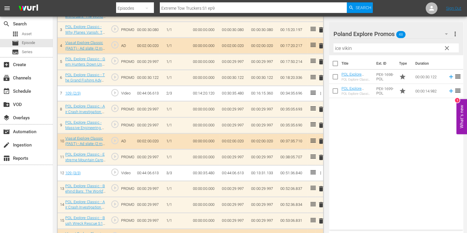
click at [408, 122] on div "Title Ext. ID Type Duration POL Explore Classic - Ice Vikings S3 30* POL Explor…" at bounding box center [396, 141] width 134 height 172
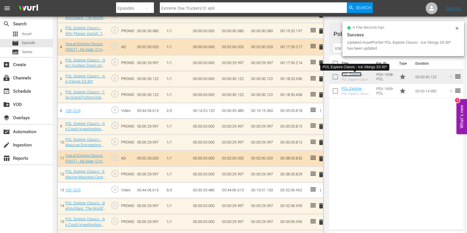
scroll to position [221, 0]
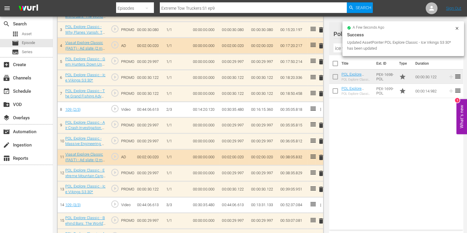
click at [321, 93] on div "delete" at bounding box center [319, 94] width 3 height 9
click at [322, 95] on td "delete" at bounding box center [319, 94] width 8 height 16
click at [319, 95] on span "delete" at bounding box center [321, 93] width 7 height 7
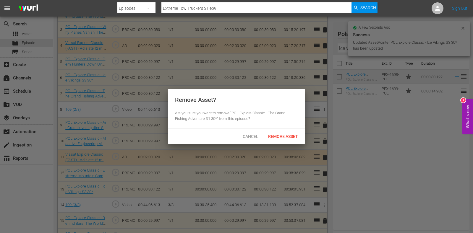
click at [288, 130] on div "Cancel Remove Asset" at bounding box center [236, 136] width 137 height 15
click at [286, 139] on div "Remove Asset" at bounding box center [282, 136] width 39 height 11
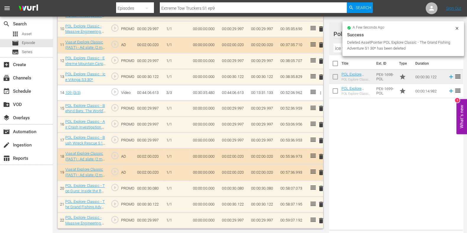
scroll to position [315, 0]
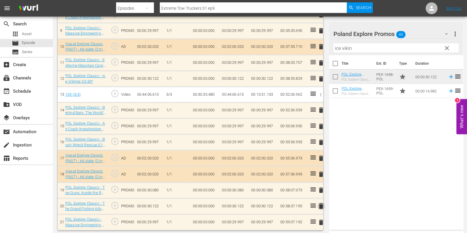
click at [320, 203] on span "delete" at bounding box center [321, 206] width 7 height 7
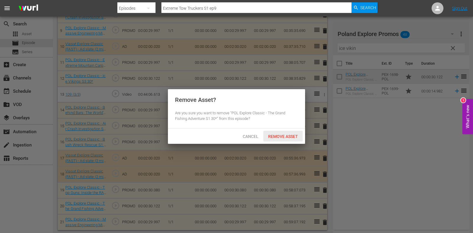
click at [285, 135] on span "Remove Asset" at bounding box center [282, 136] width 39 height 5
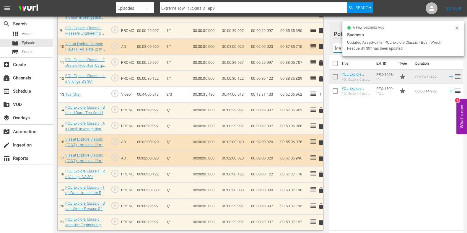
click at [341, 44] on input "ice vikin" at bounding box center [396, 47] width 125 height 9
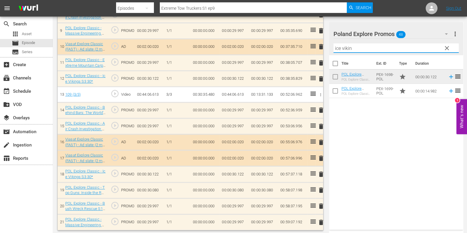
click at [341, 44] on input "ice vikin" at bounding box center [396, 47] width 125 height 9
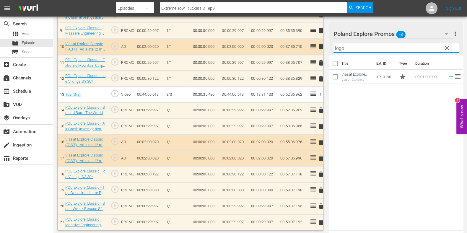
type input "logo"
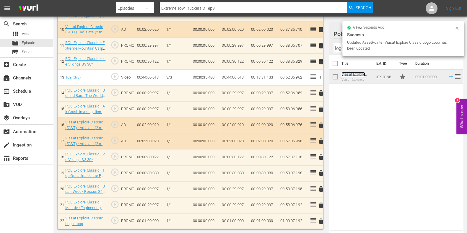
scroll to position [331, 0]
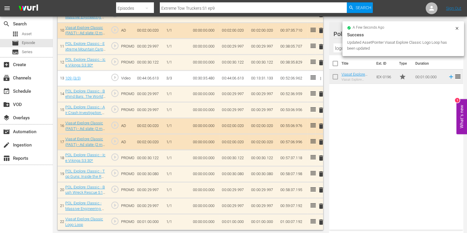
click at [234, 222] on td "00:01:00.000" at bounding box center [234, 222] width 29 height 16
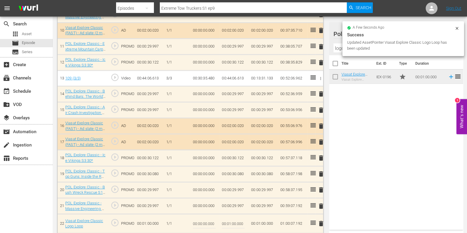
click at [231, 224] on input "00:01:00.000" at bounding box center [233, 224] width 23 height 14
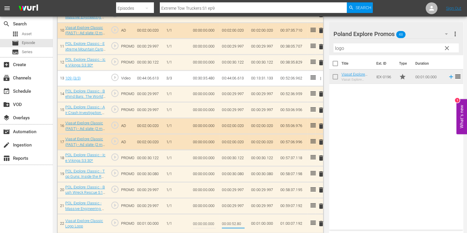
type input "00:00:52.808"
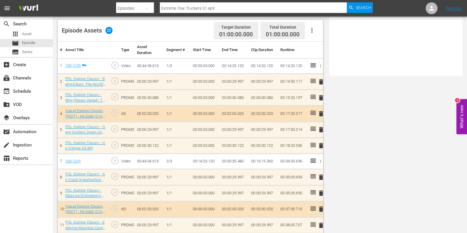
scroll to position [0, 0]
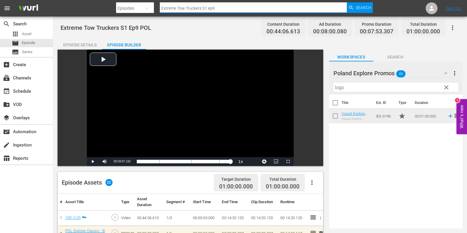
drag, startPoint x: 220, startPoint y: 11, endPoint x: 205, endPoint y: 9, distance: 15.2
click at [205, 9] on input "Extreme Tow Truckers S1 ep9" at bounding box center [253, 8] width 187 height 14
type input "Extreme Tow Truckers S2 ep1"
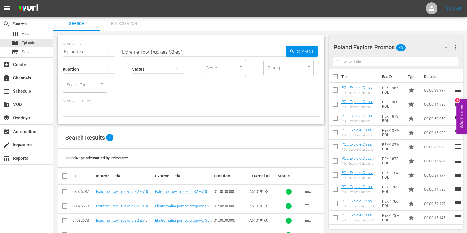
scroll to position [20, 0]
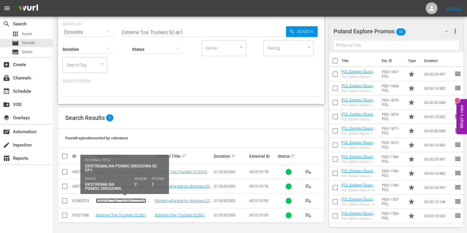
click at [139, 202] on link "Extreme Tow Truckers S2 Ep1 POL" at bounding box center [121, 203] width 50 height 9
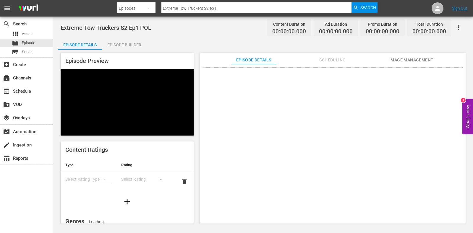
click at [122, 47] on div "Episode Builder" at bounding box center [124, 45] width 44 height 14
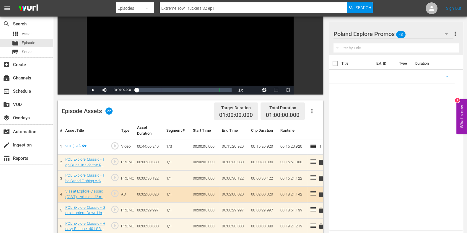
scroll to position [148, 0]
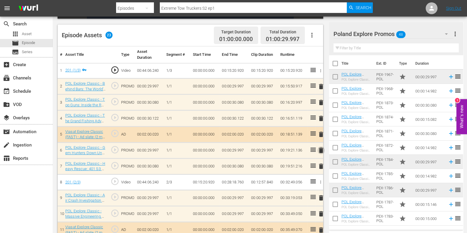
click at [320, 151] on span "delete" at bounding box center [321, 150] width 7 height 7
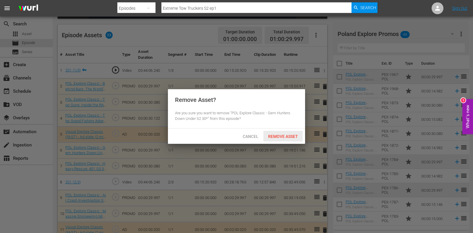
click at [283, 136] on span "Remove Asset" at bounding box center [282, 136] width 39 height 5
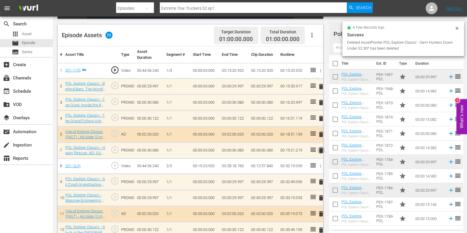
click at [320, 152] on span "delete" at bounding box center [321, 150] width 7 height 7
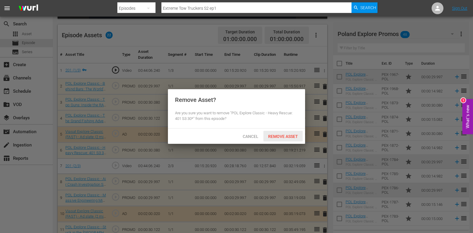
click at [292, 139] on div "Remove Asset" at bounding box center [282, 136] width 39 height 11
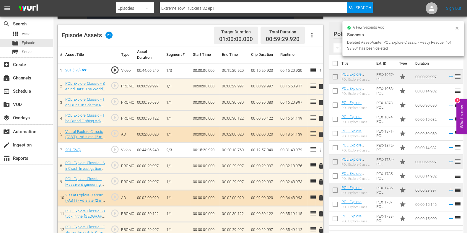
click at [324, 117] on span "delete" at bounding box center [321, 118] width 7 height 7
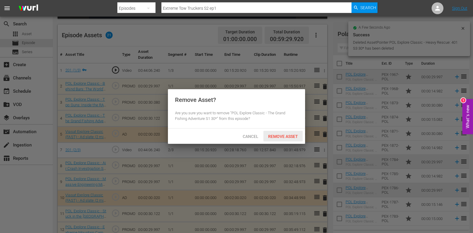
click at [286, 138] on span "Remove Asset" at bounding box center [282, 136] width 39 height 5
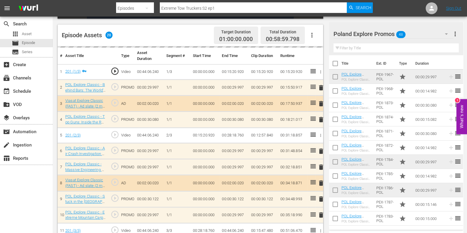
click at [346, 48] on input "text" at bounding box center [396, 47] width 125 height 9
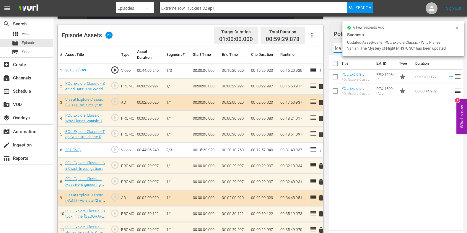
type input "ice viking"
click at [383, 119] on div "Title Ext. ID Type Duration POL Explore Classic - Ice Vikings S3 30* POL Explor…" at bounding box center [396, 141] width 134 height 172
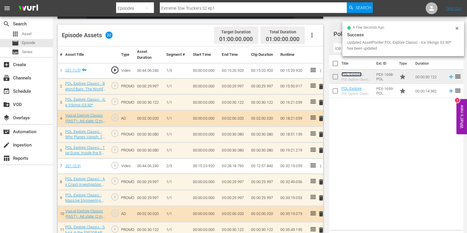
scroll to position [258, 0]
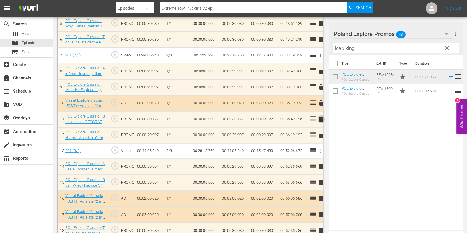
click at [322, 117] on span "delete" at bounding box center [321, 119] width 7 height 7
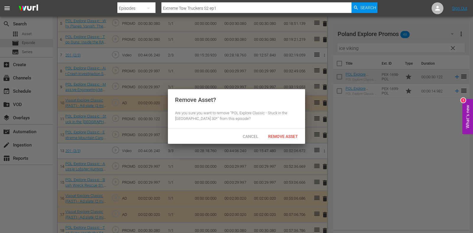
click at [276, 133] on div "Remove Asset" at bounding box center [282, 136] width 39 height 11
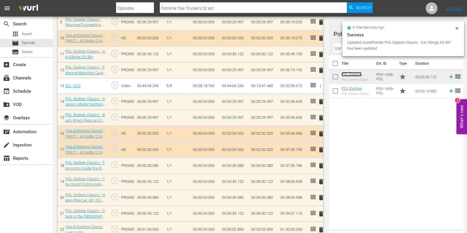
scroll to position [331, 0]
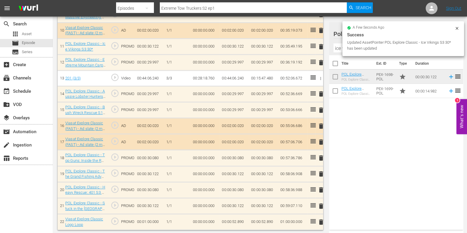
click at [321, 203] on span "delete" at bounding box center [321, 206] width 7 height 7
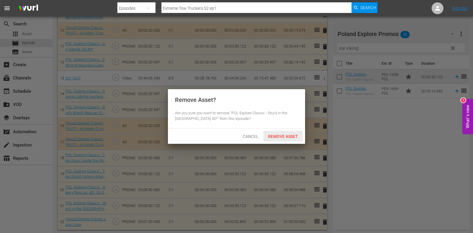
click at [286, 131] on div "Remove Asset" at bounding box center [282, 136] width 39 height 11
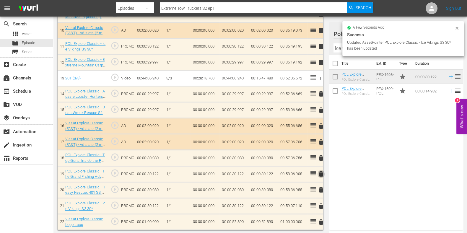
click at [321, 173] on span "delete" at bounding box center [321, 174] width 7 height 7
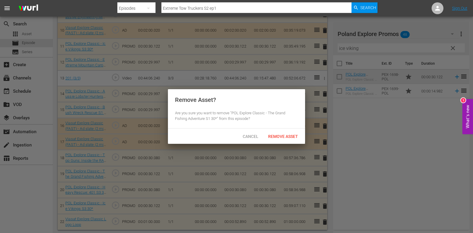
click at [278, 143] on div "Cancel Remove Asset" at bounding box center [236, 136] width 137 height 15
click at [278, 137] on span "Remove Asset" at bounding box center [282, 136] width 39 height 5
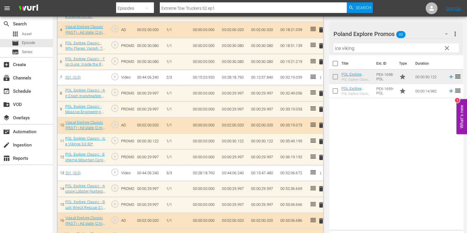
scroll to position [315, 0]
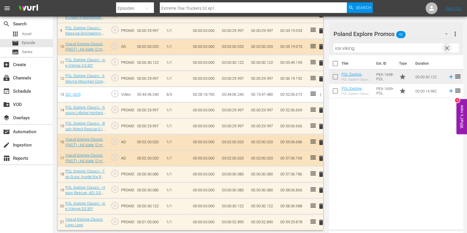
click at [447, 47] on span "clear" at bounding box center [447, 48] width 7 height 7
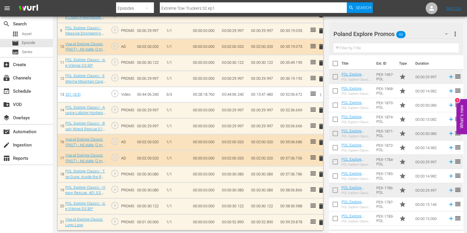
click at [322, 191] on span "delete" at bounding box center [321, 190] width 7 height 7
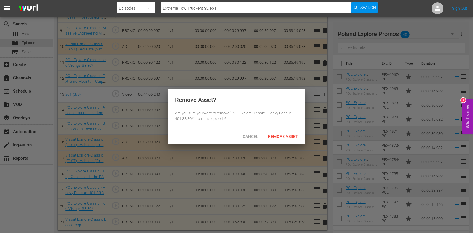
click at [280, 145] on div at bounding box center [236, 116] width 473 height 233
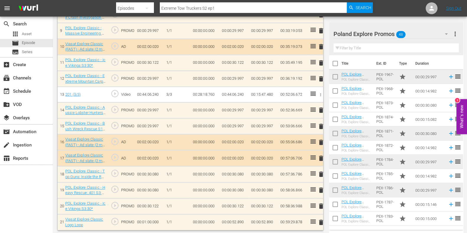
click at [322, 191] on span "delete" at bounding box center [321, 190] width 7 height 7
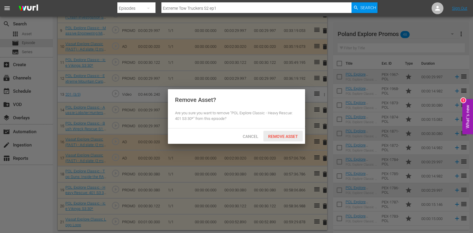
click at [281, 131] on div "Remove Asset" at bounding box center [282, 136] width 39 height 11
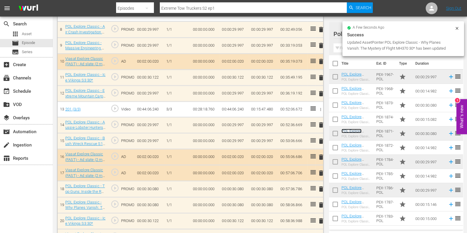
scroll to position [299, 0]
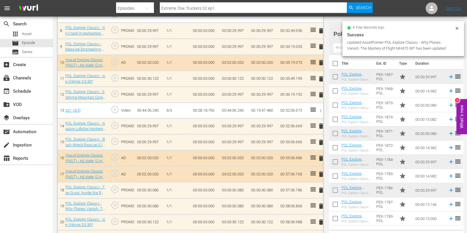
click at [321, 124] on span "delete" at bounding box center [321, 126] width 7 height 7
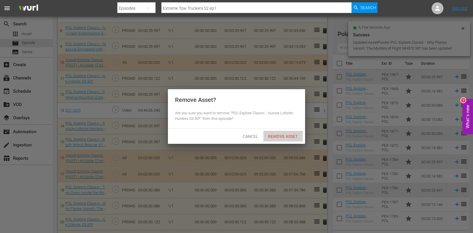
click at [292, 138] on span "Remove Asset" at bounding box center [282, 136] width 39 height 5
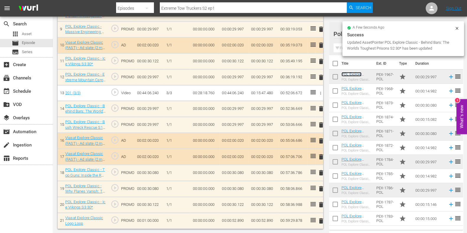
scroll to position [315, 0]
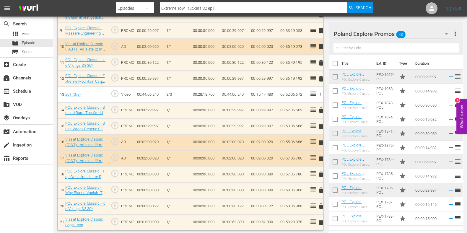
click at [321, 220] on span "delete" at bounding box center [321, 222] width 7 height 7
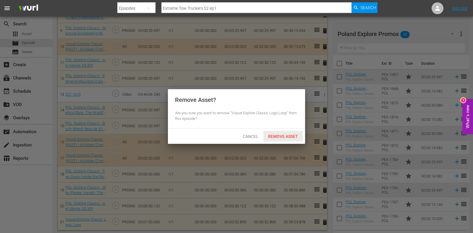
click at [281, 139] on div "Remove Asset" at bounding box center [282, 136] width 39 height 11
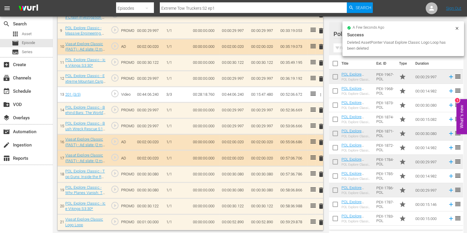
click at [340, 43] on input "text" at bounding box center [396, 47] width 125 height 9
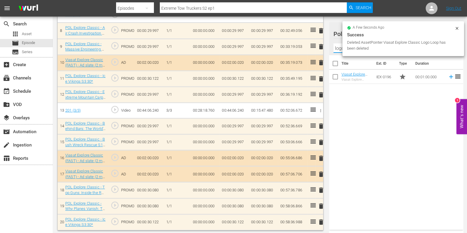
type input "logo"
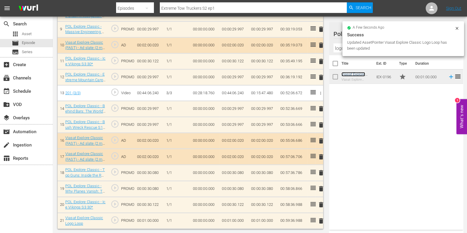
scroll to position [315, 0]
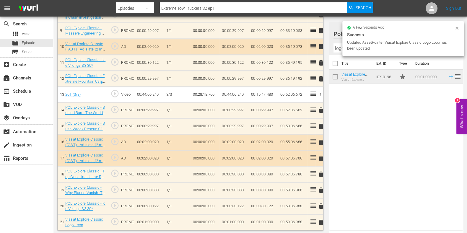
click at [456, 26] on icon at bounding box center [457, 28] width 5 height 5
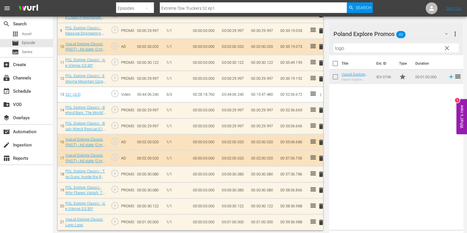
click at [446, 48] on span "clear" at bounding box center [447, 48] width 7 height 7
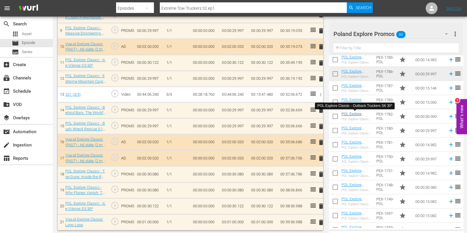
scroll to position [6, 0]
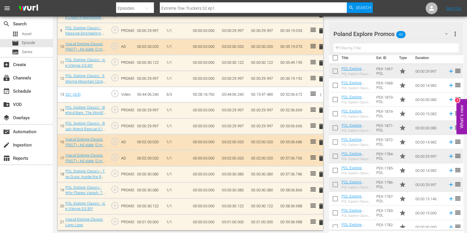
click at [359, 51] on input "text" at bounding box center [396, 47] width 125 height 9
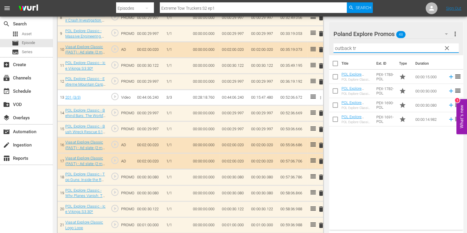
scroll to position [315, 0]
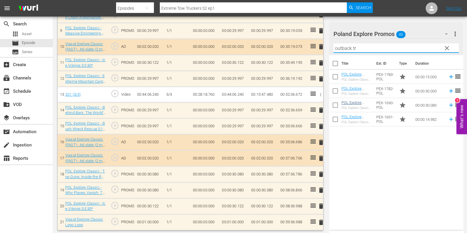
type input "outback tr"
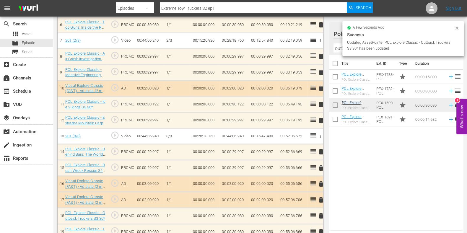
scroll to position [331, 0]
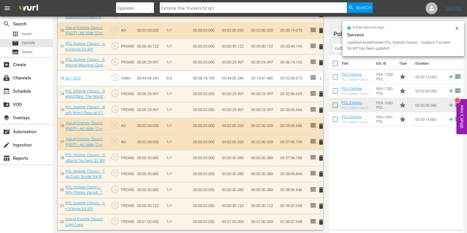
click at [234, 222] on td "00:01:00.000" at bounding box center [234, 222] width 29 height 16
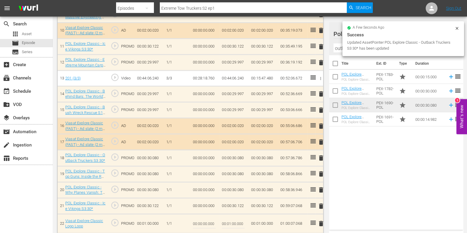
click at [230, 222] on input "00:01:00.000" at bounding box center [233, 224] width 23 height 14
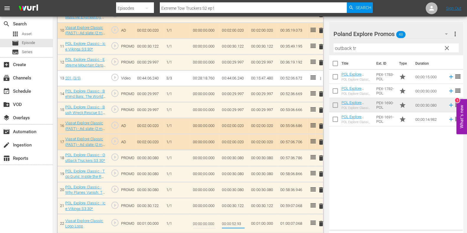
type input "00:00:52.932"
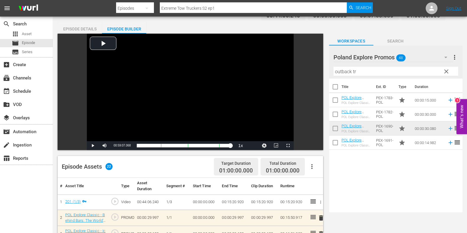
scroll to position [0, 0]
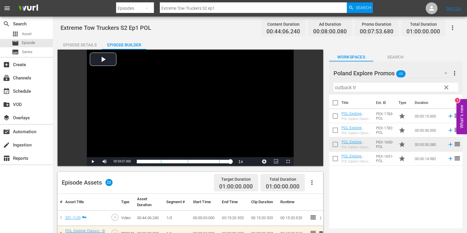
click at [234, 9] on input "Extreme Tow Truckers S2 ep1" at bounding box center [253, 8] width 187 height 14
type input "Extreme Tow Truckers S2 ep2"
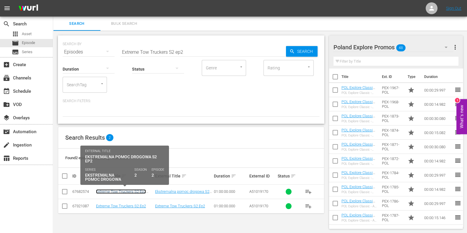
click at [117, 192] on link "Extreme Tow Truckers S2 Ep2 POL" at bounding box center [121, 194] width 50 height 9
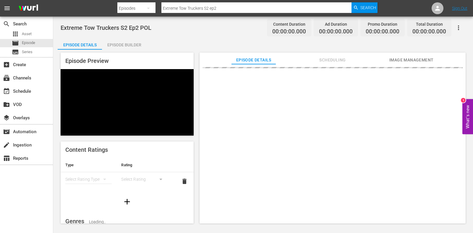
click at [117, 45] on div "Episode Builder" at bounding box center [124, 45] width 44 height 14
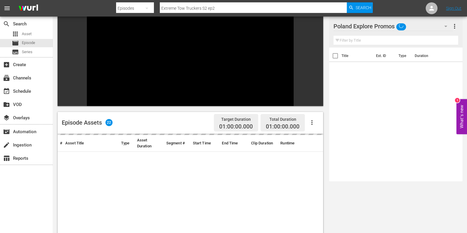
scroll to position [82, 0]
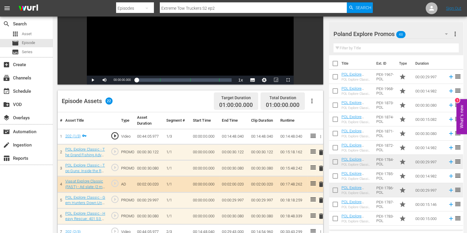
click at [320, 152] on span "delete" at bounding box center [321, 152] width 7 height 7
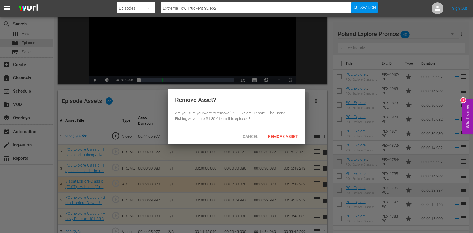
click at [280, 126] on div "Remove Asset? Are you sure you want to remove "POL Explore Classic - The Grand …" at bounding box center [236, 108] width 137 height 39
click at [279, 129] on div "Cancel Remove Asset" at bounding box center [236, 136] width 137 height 15
click at [282, 139] on div "Remove Asset" at bounding box center [282, 136] width 39 height 11
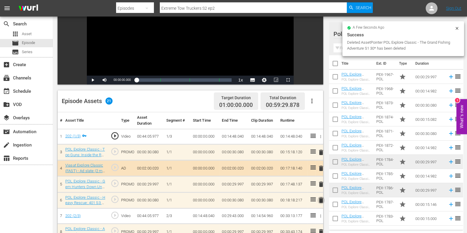
click at [321, 203] on span "delete" at bounding box center [321, 200] width 7 height 7
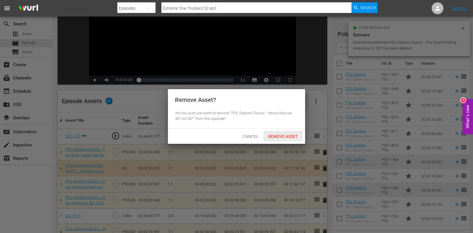
click at [286, 129] on div "Cancel Remove Asset" at bounding box center [236, 136] width 137 height 15
click at [288, 135] on span "Remove Asset" at bounding box center [282, 136] width 39 height 5
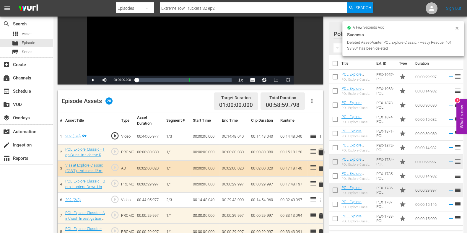
click at [320, 153] on span "delete" at bounding box center [321, 152] width 7 height 7
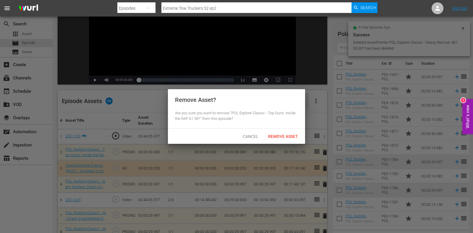
click at [276, 131] on div "Remove Asset" at bounding box center [282, 136] width 39 height 11
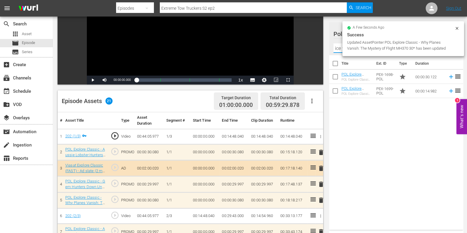
type input "ice vik"
click at [358, 111] on div "Title Ext. ID Type Duration POL Explore Classic - Ice Vikings S3 30* POL Explor…" at bounding box center [396, 141] width 134 height 172
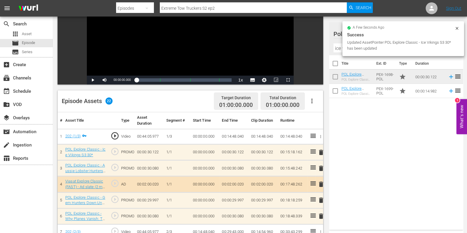
click at [320, 198] on span "delete" at bounding box center [321, 200] width 7 height 7
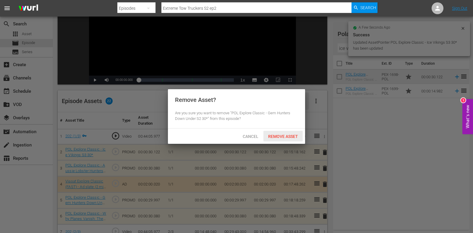
click at [284, 139] on div "Remove Asset" at bounding box center [282, 136] width 39 height 11
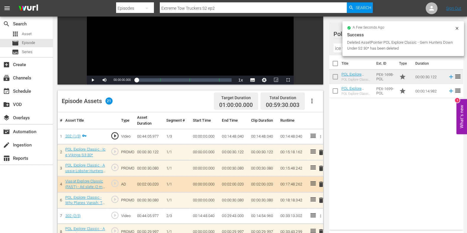
click at [457, 26] on icon at bounding box center [457, 28] width 5 height 5
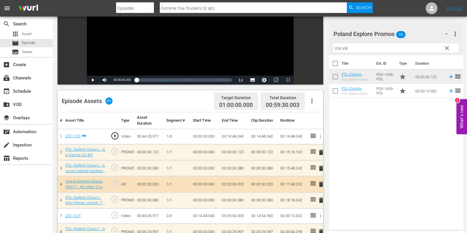
click at [446, 49] on span "clear" at bounding box center [447, 48] width 7 height 7
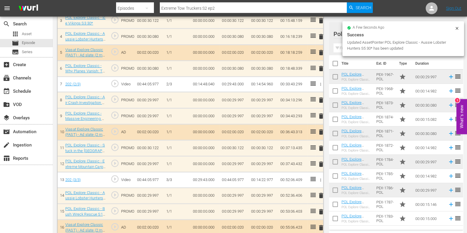
scroll to position [228, 0]
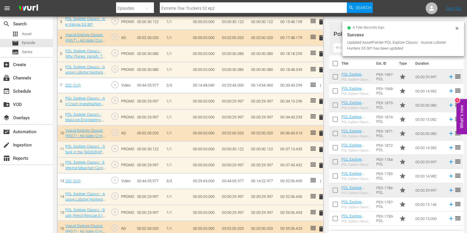
click at [320, 145] on button "delete" at bounding box center [321, 149] width 7 height 9
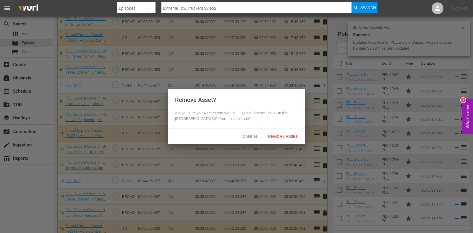
click at [293, 130] on div "Cancel Remove Asset" at bounding box center [236, 136] width 137 height 15
click at [294, 136] on span "Remove Asset" at bounding box center [282, 136] width 39 height 5
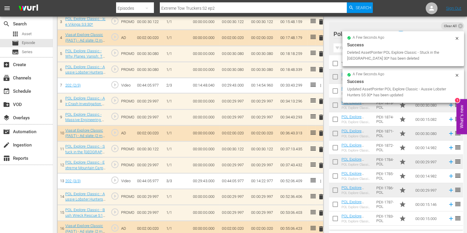
click at [341, 48] on input "text" at bounding box center [396, 47] width 125 height 9
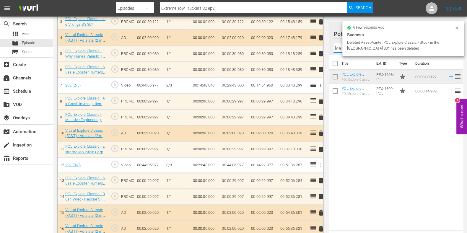
type input "ice viking"
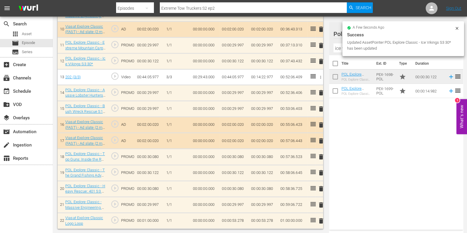
scroll to position [331, 0]
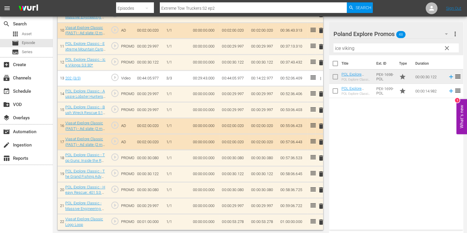
click at [324, 171] on span "delete" at bounding box center [321, 174] width 7 height 7
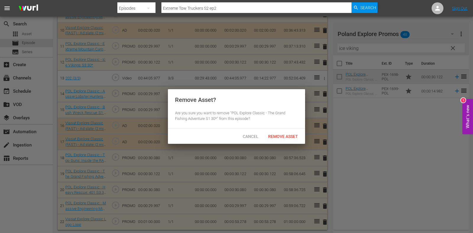
click at [288, 140] on div "Remove Asset" at bounding box center [282, 136] width 39 height 11
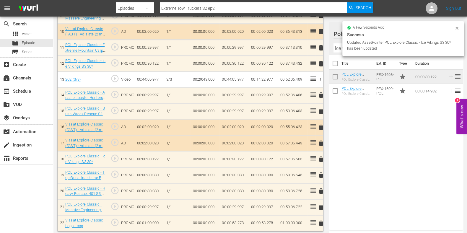
click at [320, 190] on span "delete" at bounding box center [321, 191] width 7 height 7
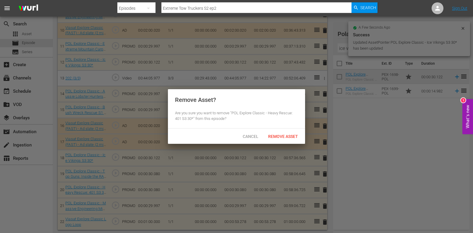
click at [282, 140] on div "Remove Asset" at bounding box center [282, 136] width 39 height 11
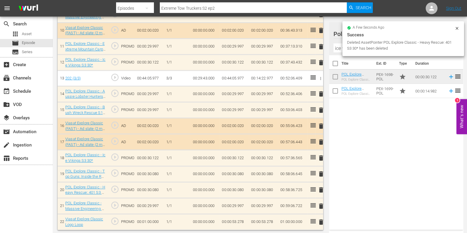
click at [458, 29] on icon at bounding box center [457, 28] width 3 height 3
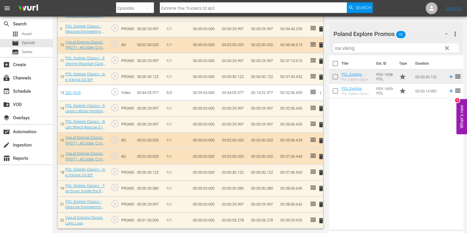
scroll to position [315, 0]
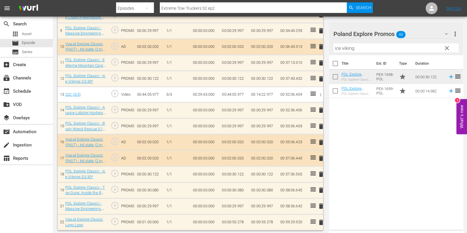
click at [448, 45] on span "clear" at bounding box center [447, 48] width 7 height 7
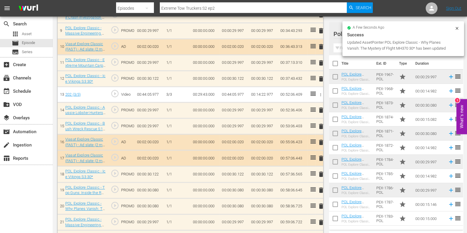
click at [318, 124] on span "delete" at bounding box center [321, 126] width 7 height 7
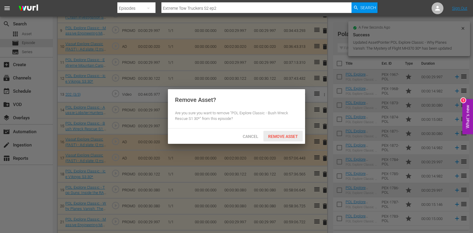
click at [244, 134] on span "Cancel" at bounding box center [250, 136] width 25 height 5
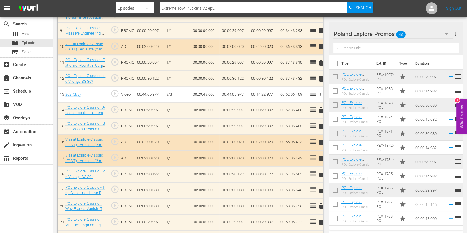
click at [322, 108] on span "delete" at bounding box center [321, 110] width 7 height 7
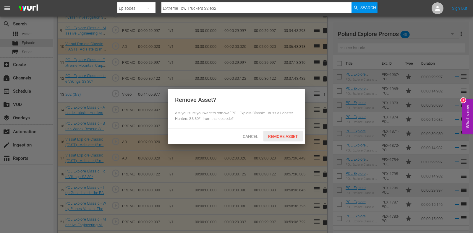
click at [296, 135] on span "Remove Asset" at bounding box center [282, 136] width 39 height 5
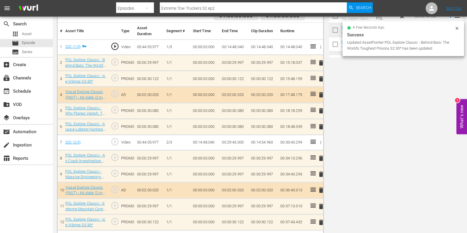
scroll to position [0, 0]
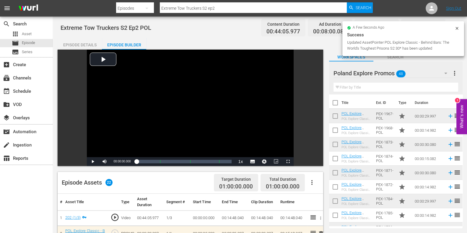
click at [234, 5] on input "Extreme Tow Truckers S2 ep2" at bounding box center [253, 8] width 187 height 14
type input "Extreme Tow Truckers S2 ep3"
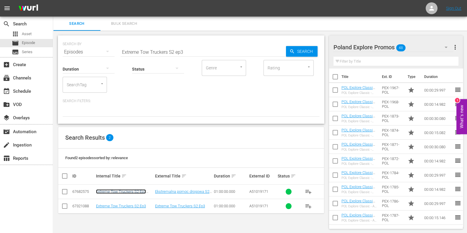
click at [124, 190] on link "Extreme Tow Truckers S2 Ep3 POL" at bounding box center [121, 194] width 50 height 9
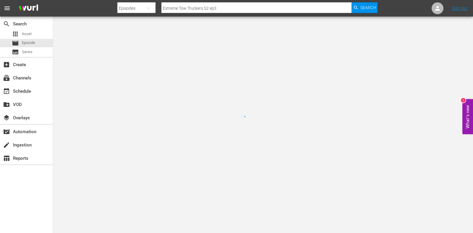
click at [124, 190] on div at bounding box center [236, 116] width 473 height 233
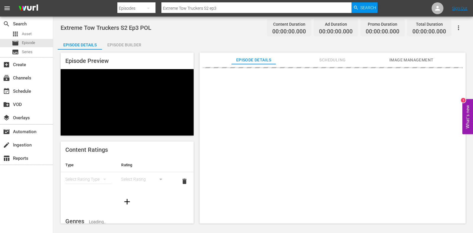
click at [113, 43] on div "Episode Builder" at bounding box center [124, 45] width 44 height 14
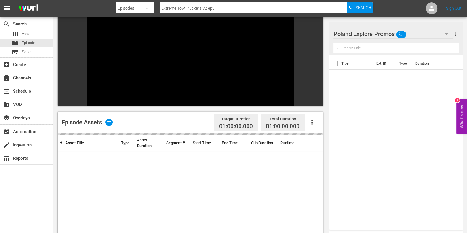
scroll to position [82, 0]
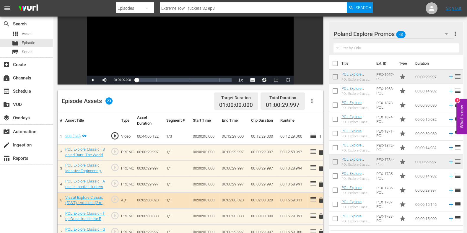
click at [323, 167] on span "delete" at bounding box center [321, 168] width 7 height 7
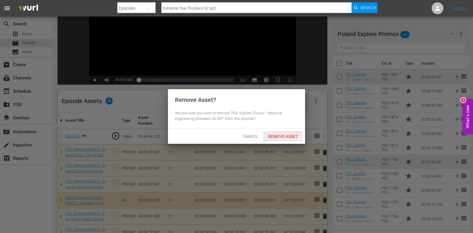
click at [279, 135] on span "Remove Asset" at bounding box center [282, 136] width 39 height 5
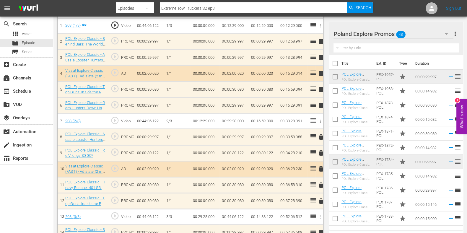
scroll to position [229, 0]
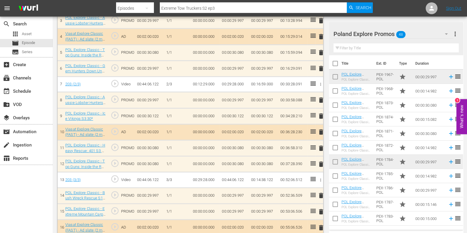
click at [319, 97] on span "delete" at bounding box center [321, 100] width 7 height 7
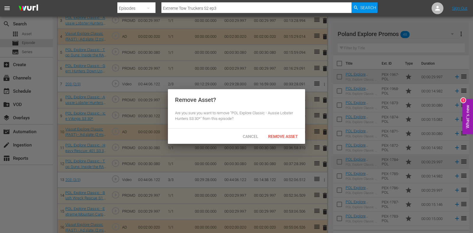
drag, startPoint x: 292, startPoint y: 127, endPoint x: 291, endPoint y: 135, distance: 8.3
click at [292, 128] on div "Remove Asset? Are you sure you want to remove "POL Explore Classic - Aussie Lob…" at bounding box center [236, 108] width 137 height 39
click at [291, 135] on span "Remove Asset" at bounding box center [282, 136] width 39 height 5
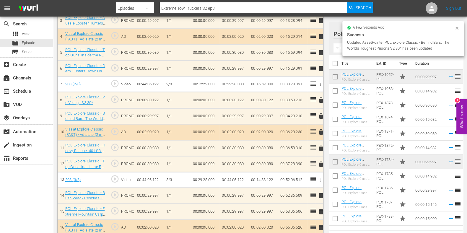
click at [322, 148] on span "delete" at bounding box center [321, 148] width 7 height 7
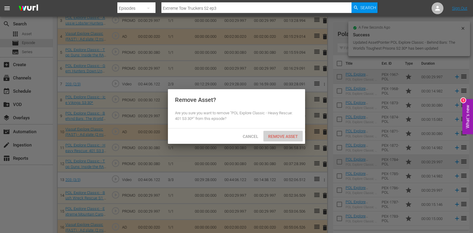
click at [284, 138] on span "Remove Asset" at bounding box center [282, 136] width 39 height 5
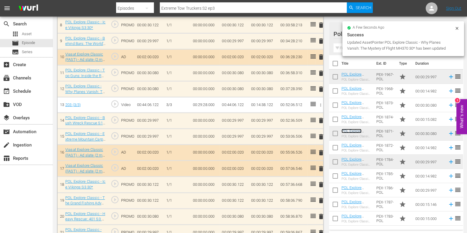
scroll to position [303, 0]
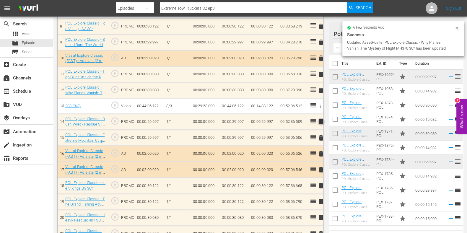
click at [322, 121] on span "delete" at bounding box center [321, 121] width 7 height 7
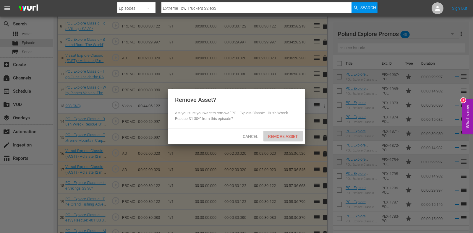
click at [290, 136] on span "Remove Asset" at bounding box center [282, 136] width 39 height 5
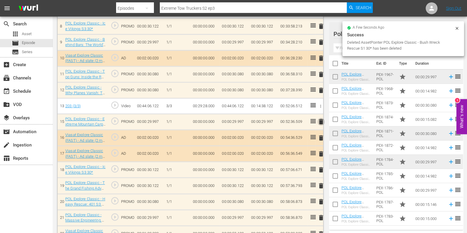
click at [320, 122] on span "delete" at bounding box center [321, 121] width 7 height 7
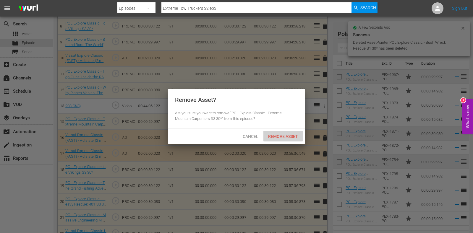
click at [296, 135] on span "Remove Asset" at bounding box center [282, 136] width 39 height 5
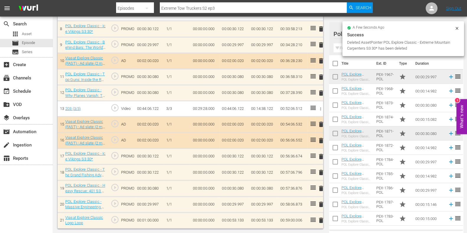
scroll to position [299, 0]
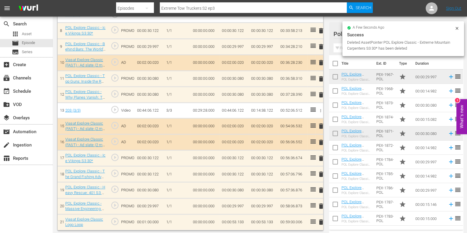
click at [322, 184] on td "delete" at bounding box center [319, 190] width 8 height 16
click at [322, 187] on span "delete" at bounding box center [321, 190] width 7 height 7
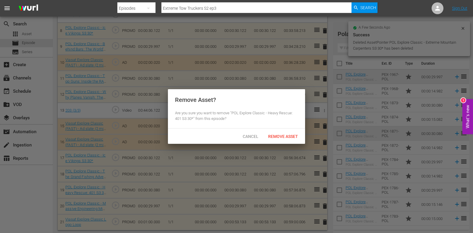
click at [296, 140] on div "Remove Asset" at bounding box center [282, 136] width 39 height 11
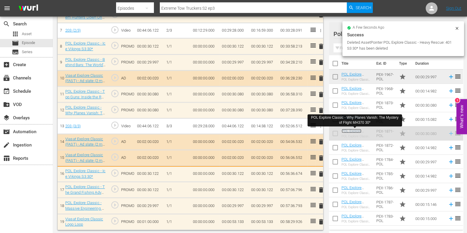
scroll to position [284, 0]
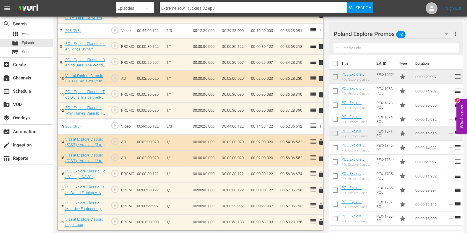
click at [345, 51] on input "text" at bounding box center [396, 47] width 125 height 9
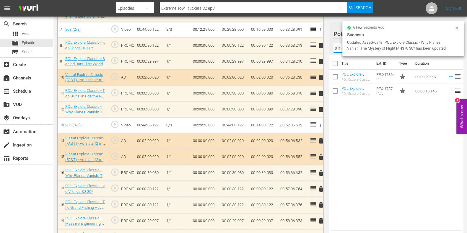
scroll to position [283, 0]
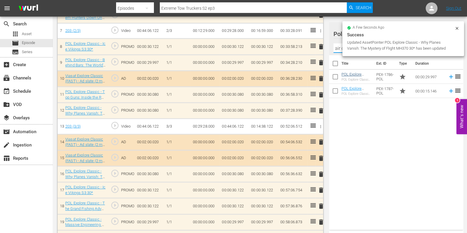
type input "air cr"
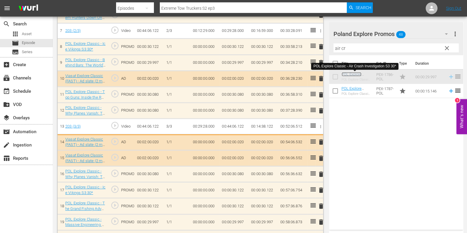
scroll to position [284, 0]
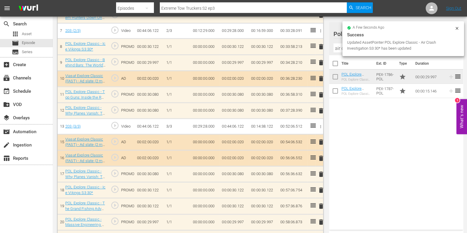
click at [459, 27] on icon at bounding box center [457, 28] width 5 height 5
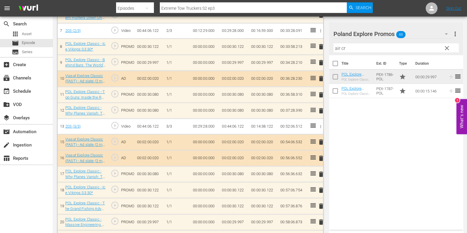
scroll to position [283, 0]
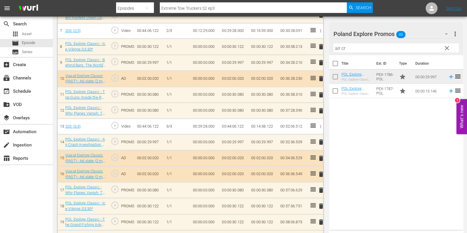
click at [450, 46] on span "clear" at bounding box center [447, 48] width 7 height 7
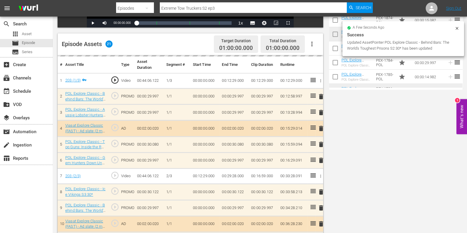
scroll to position [0, 0]
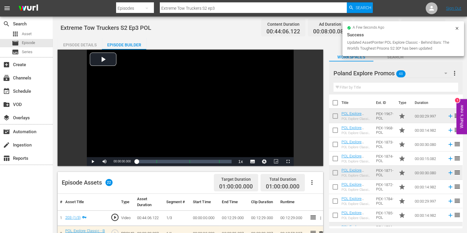
click at [235, 7] on input "Extreme Tow Truckers S2 ep3" at bounding box center [253, 8] width 187 height 14
type input "Extreme Tow Truckers S2 ep4"
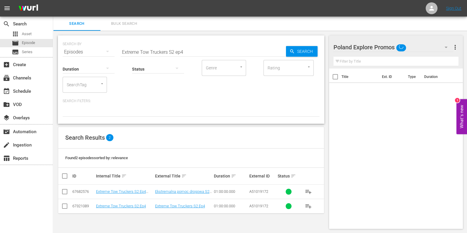
click at [114, 189] on td "Extreme Tow Truckers S2 Ep4 POL" at bounding box center [124, 192] width 59 height 14
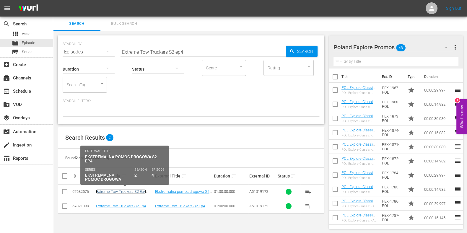
click at [113, 193] on link "Extreme Tow Truckers S2 Ep4 POL" at bounding box center [121, 194] width 50 height 9
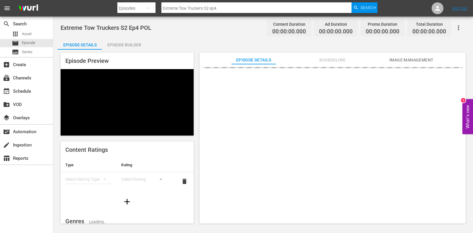
click at [126, 42] on div "Episode Builder" at bounding box center [124, 45] width 44 height 14
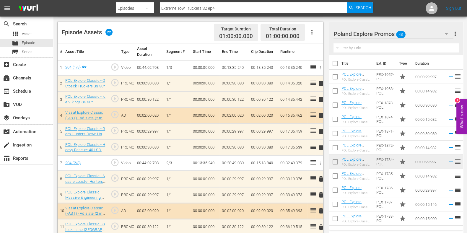
scroll to position [156, 0]
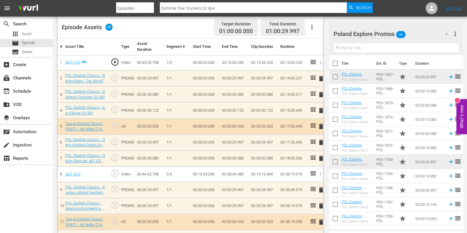
click at [320, 140] on span "delete" at bounding box center [321, 142] width 7 height 7
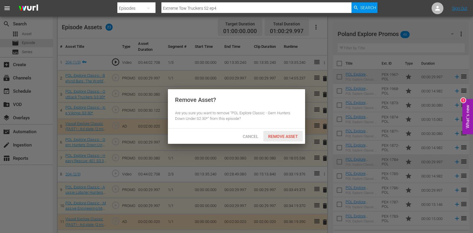
click at [283, 134] on span "Remove Asset" at bounding box center [282, 136] width 39 height 5
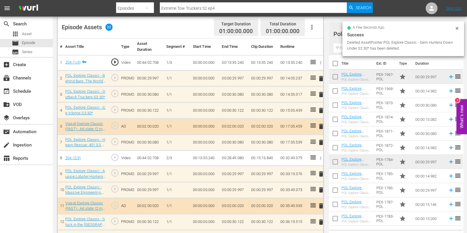
click at [322, 110] on span "delete" at bounding box center [321, 110] width 7 height 7
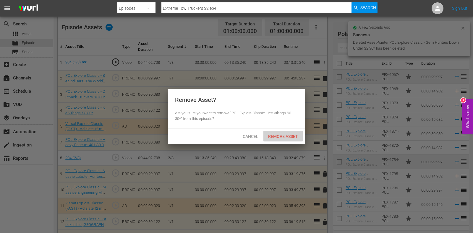
click at [277, 140] on div "Remove Asset" at bounding box center [282, 136] width 39 height 11
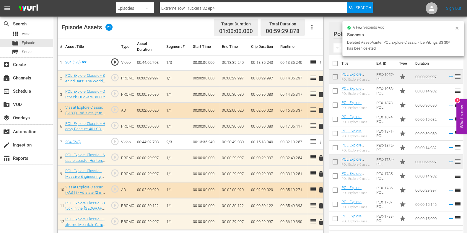
click at [320, 126] on span "delete" at bounding box center [321, 126] width 7 height 7
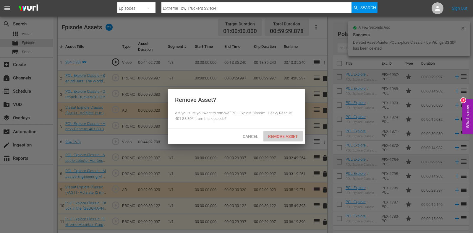
click at [287, 133] on div "Remove Asset" at bounding box center [282, 136] width 39 height 11
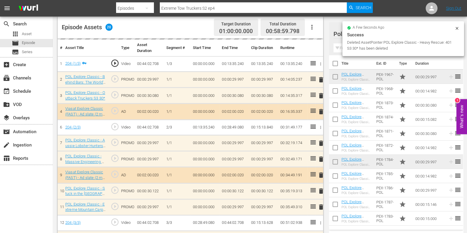
click at [340, 48] on input "text" at bounding box center [396, 47] width 125 height 9
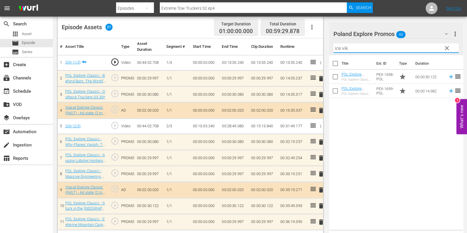
click at [364, 133] on div "Title Ext. ID Type Duration POL Explore Classic - Ice Vikings S3 30* POL Explor…" at bounding box center [396, 141] width 134 height 172
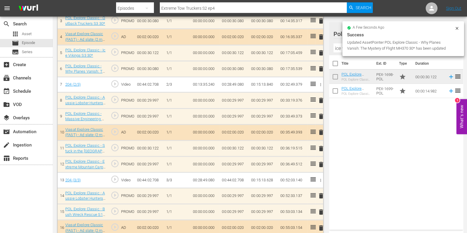
scroll to position [229, 0]
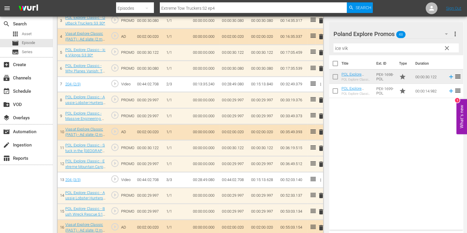
click at [321, 194] on span "delete" at bounding box center [321, 195] width 7 height 7
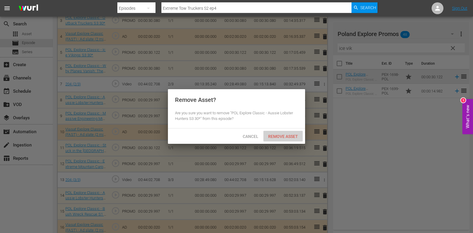
click at [277, 135] on span "Remove Asset" at bounding box center [282, 136] width 39 height 5
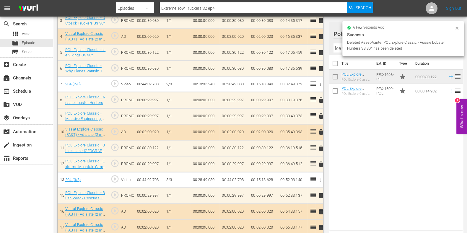
click at [321, 116] on span "delete" at bounding box center [321, 116] width 7 height 7
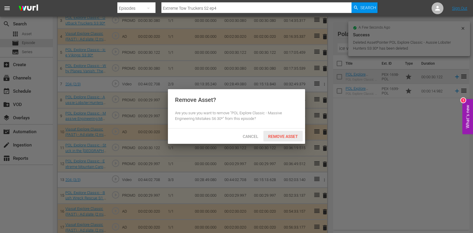
click at [288, 138] on span "Remove Asset" at bounding box center [282, 136] width 39 height 5
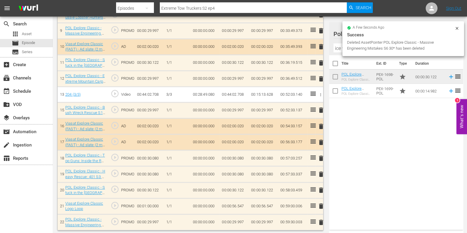
scroll to position [299, 0]
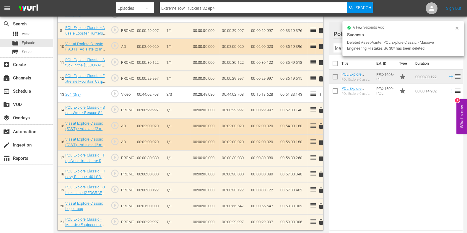
click at [321, 189] on span "delete" at bounding box center [321, 190] width 7 height 7
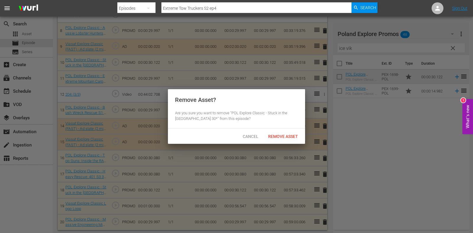
click at [290, 137] on span "Remove Asset" at bounding box center [282, 136] width 39 height 5
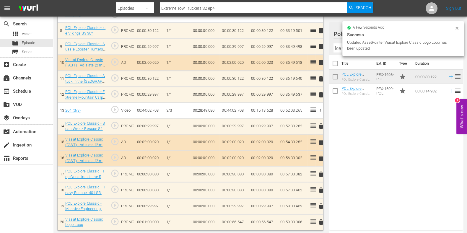
click at [338, 47] on input "ice vik" at bounding box center [396, 47] width 125 height 9
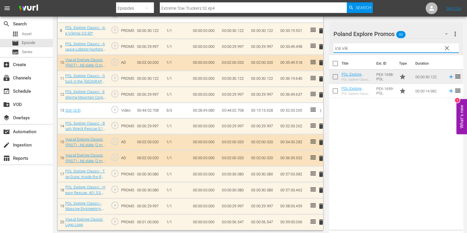
click at [338, 47] on input "ice vik" at bounding box center [396, 47] width 125 height 9
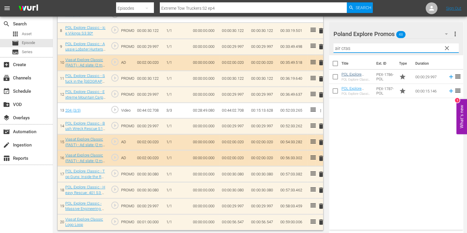
type input "air cras"
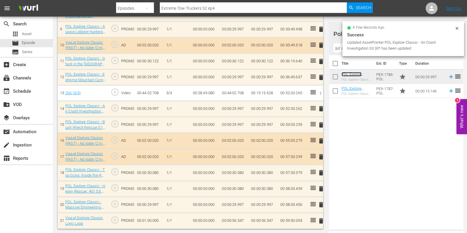
scroll to position [315, 0]
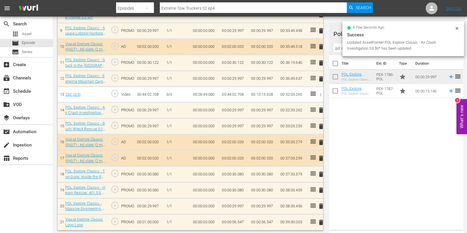
click at [321, 203] on span "delete" at bounding box center [321, 206] width 7 height 7
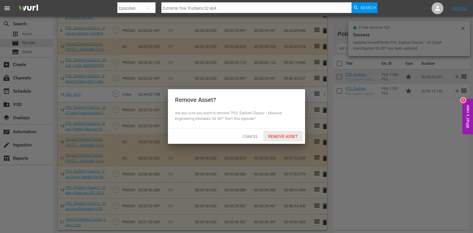
click at [285, 140] on div "Remove Asset" at bounding box center [282, 136] width 39 height 11
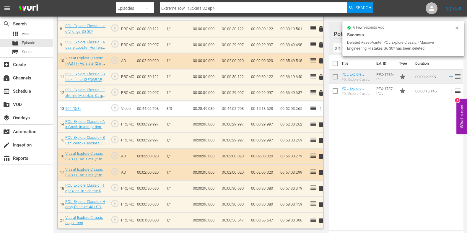
scroll to position [299, 0]
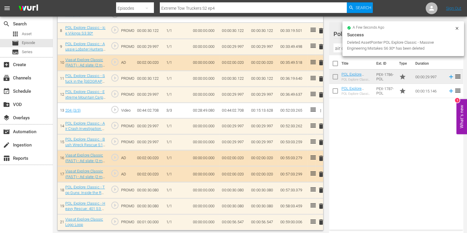
click at [322, 203] on span "delete" at bounding box center [321, 206] width 7 height 7
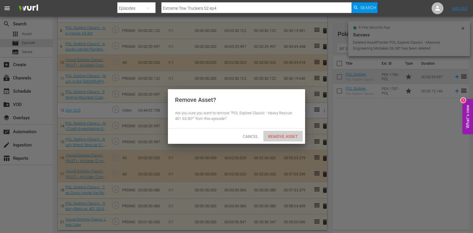
click at [276, 132] on div "Remove Asset" at bounding box center [282, 136] width 39 height 11
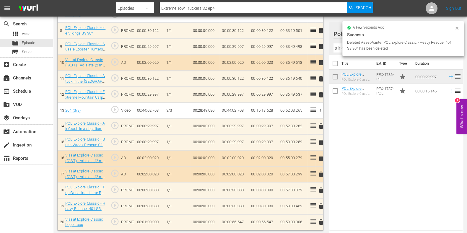
scroll to position [283, 0]
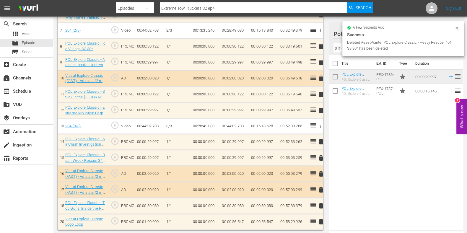
click at [455, 28] on icon at bounding box center [457, 28] width 5 height 5
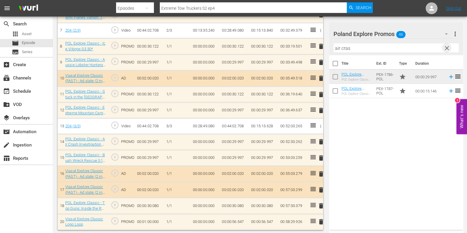
click at [446, 47] on span "clear" at bounding box center [447, 48] width 7 height 7
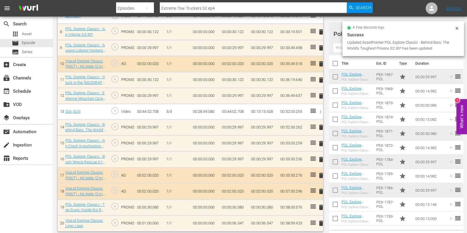
scroll to position [300, 0]
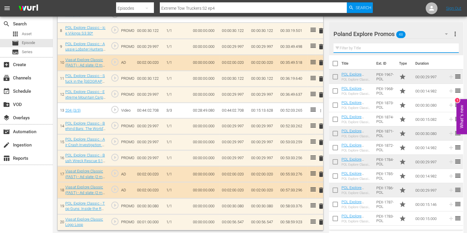
click at [344, 51] on input "text" at bounding box center [396, 47] width 125 height 9
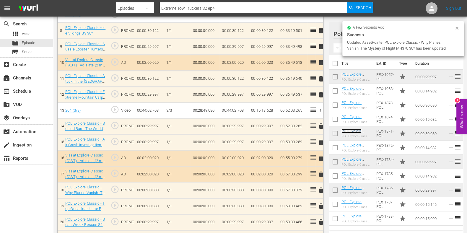
scroll to position [299, 0]
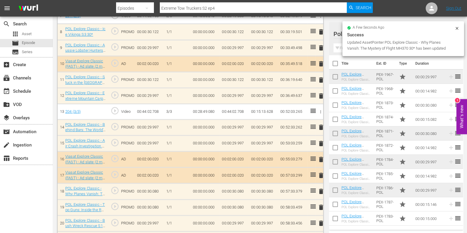
click at [321, 78] on span "delete" at bounding box center [321, 80] width 7 height 7
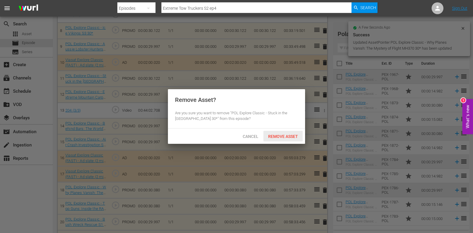
click at [275, 141] on div "Remove Asset" at bounding box center [282, 136] width 39 height 11
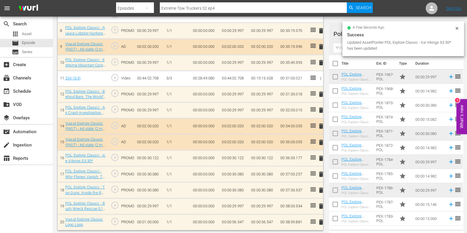
click at [341, 48] on input "text" at bounding box center [396, 47] width 125 height 9
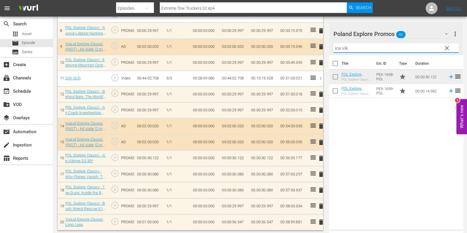
type input "ice vik"
click at [366, 142] on div "Title Ext. ID Type Duration POL Explore Classic - Ice Vikings S3 30* POL Explor…" at bounding box center [396, 141] width 134 height 172
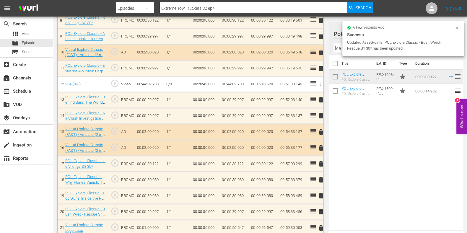
scroll to position [315, 0]
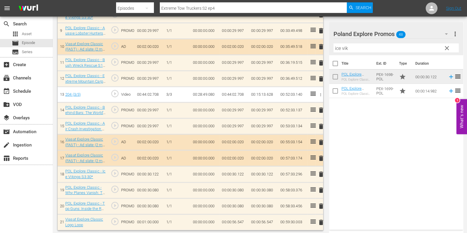
click at [445, 50] on span "clear" at bounding box center [447, 48] width 7 height 7
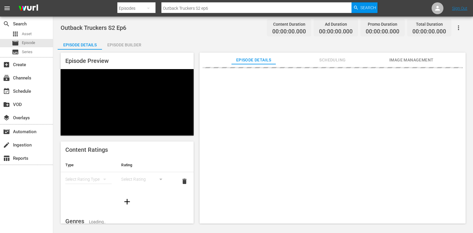
click at [124, 40] on div "Episode Builder" at bounding box center [124, 45] width 44 height 14
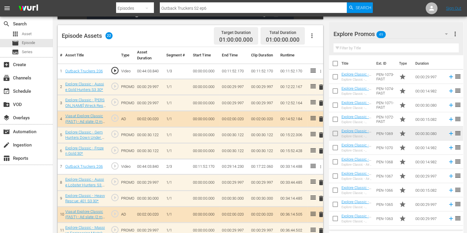
scroll to position [148, 0]
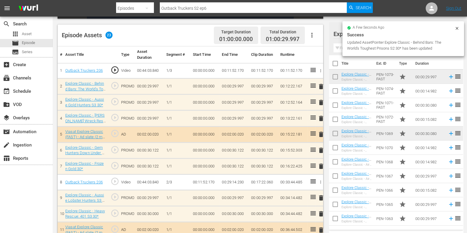
click at [321, 117] on span "delete" at bounding box center [321, 118] width 7 height 7
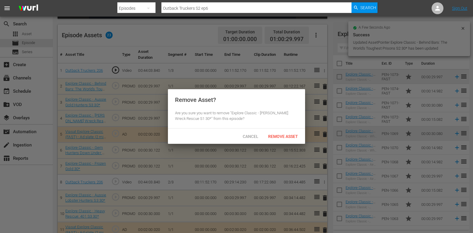
click at [285, 140] on div "Remove Asset" at bounding box center [282, 136] width 39 height 11
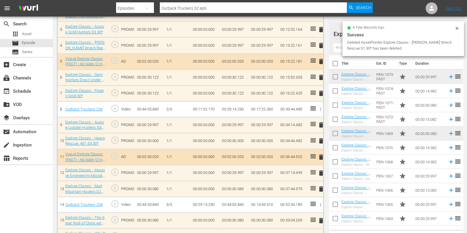
scroll to position [222, 0]
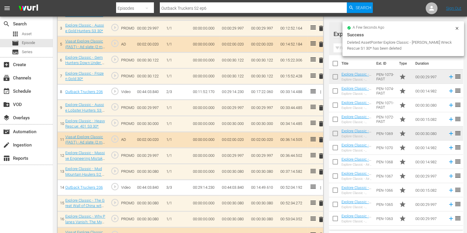
click at [320, 122] on span "delete" at bounding box center [321, 123] width 7 height 7
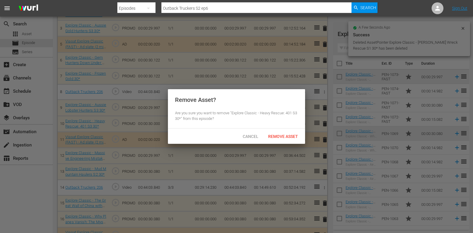
click at [290, 130] on div "Cancel Remove Asset" at bounding box center [236, 136] width 137 height 15
click at [289, 135] on span "Remove Asset" at bounding box center [282, 136] width 39 height 5
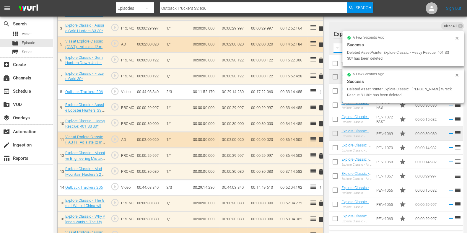
click at [340, 46] on input "text" at bounding box center [396, 47] width 125 height 9
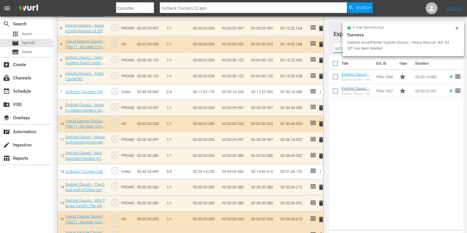
type input "air cr"
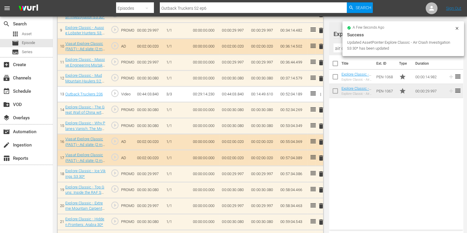
scroll to position [315, 0]
click at [340, 48] on input "air cr" at bounding box center [396, 47] width 125 height 9
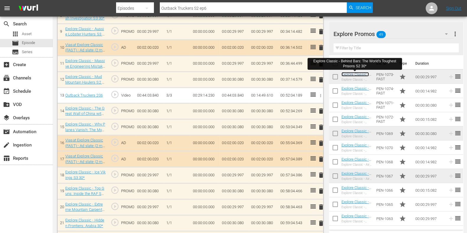
scroll to position [316, 0]
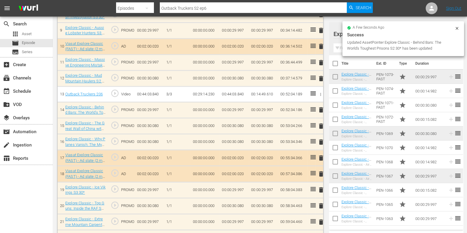
click at [341, 47] on input "text" at bounding box center [396, 47] width 125 height 9
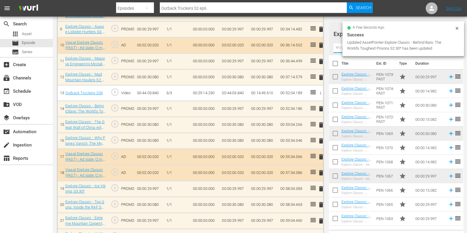
scroll to position [315, 0]
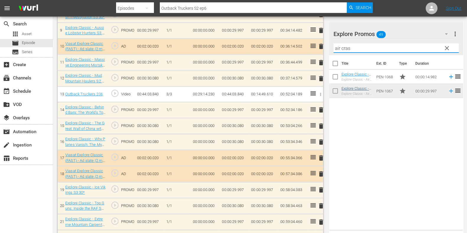
type input "air cras"
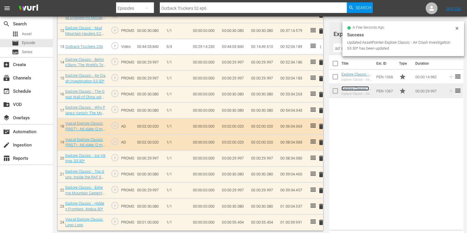
scroll to position [363, 0]
click at [322, 188] on span "delete" at bounding box center [321, 190] width 7 height 7
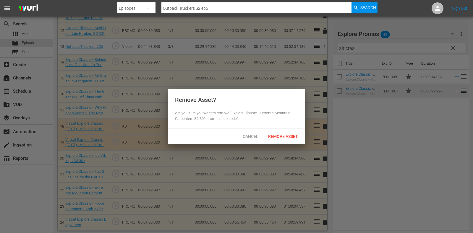
click at [279, 138] on span "Remove Asset" at bounding box center [282, 136] width 39 height 5
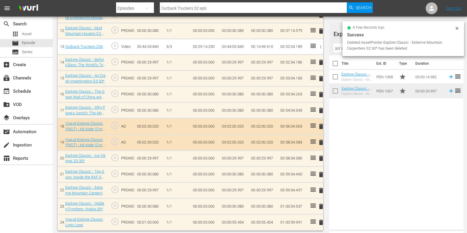
scroll to position [347, 0]
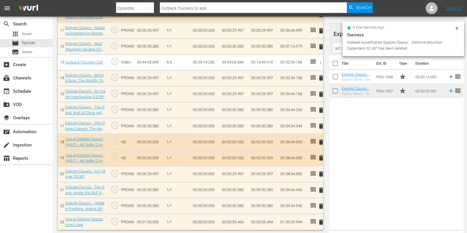
click at [321, 171] on span "delete" at bounding box center [321, 174] width 7 height 7
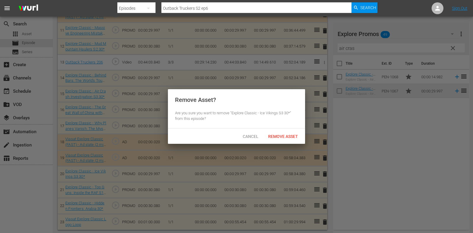
click at [286, 142] on div "Cancel Remove Asset" at bounding box center [236, 136] width 137 height 15
click at [281, 138] on span "Remove Asset" at bounding box center [282, 136] width 39 height 5
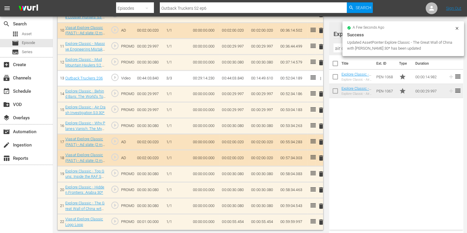
scroll to position [331, 0]
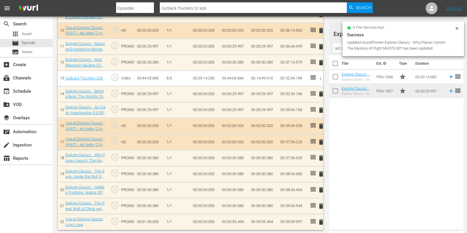
click at [242, 221] on td "00:00:55.454" at bounding box center [234, 222] width 29 height 16
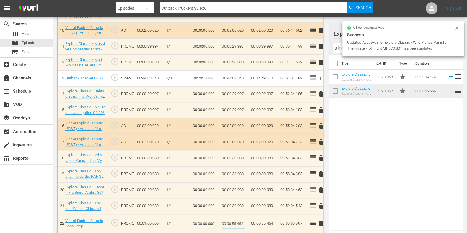
click at [242, 221] on input "00:00:55.454" at bounding box center [233, 224] width 23 height 14
click at [242, 222] on input "00:00:55.454" at bounding box center [233, 224] width 23 height 14
click at [242, 223] on input "00:00:55.454" at bounding box center [233, 224] width 23 height 14
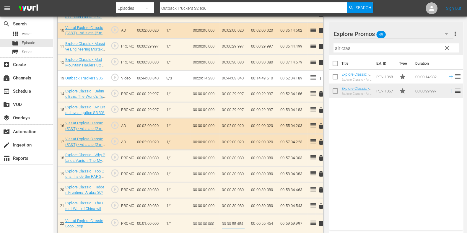
click at [244, 222] on input "00:00:55.454" at bounding box center [233, 224] width 23 height 14
type input "00:00:55.457"
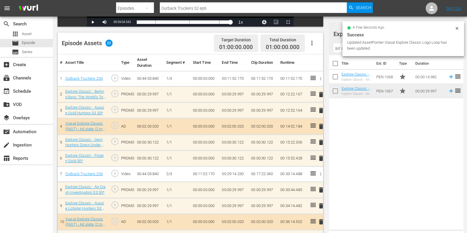
scroll to position [0, 0]
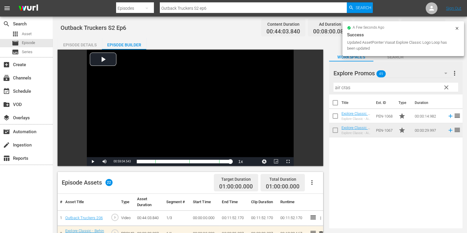
click at [215, 4] on input "Outback Truckers S2 ep6" at bounding box center [253, 8] width 187 height 14
type input "Outback Truckers S2 ep7"
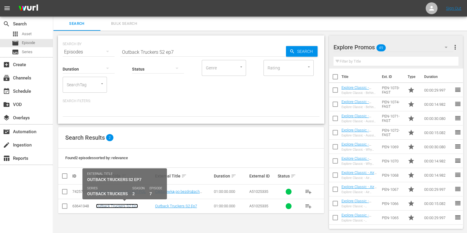
click at [117, 205] on link "Outback Truckers S2 Ep7" at bounding box center [117, 206] width 42 height 4
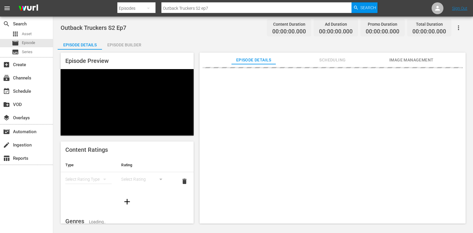
click at [135, 45] on div "Episode Builder" at bounding box center [124, 45] width 44 height 14
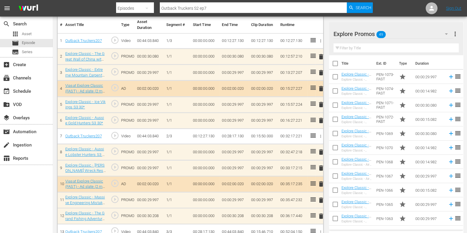
scroll to position [185, 0]
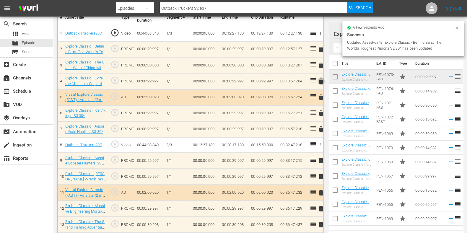
click at [323, 81] on span "delete" at bounding box center [321, 81] width 7 height 7
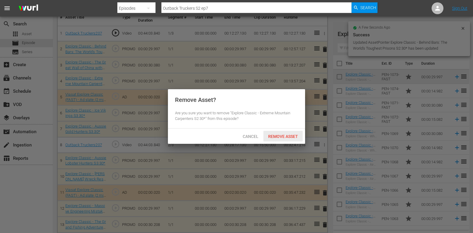
click at [279, 133] on div "Remove Asset" at bounding box center [282, 136] width 39 height 11
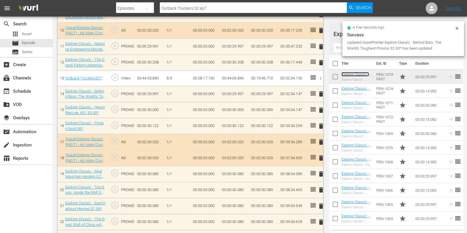
scroll to position [331, 0]
drag, startPoint x: 323, startPoint y: 109, endPoint x: 318, endPoint y: 110, distance: 5.1
click at [322, 109] on span "delete" at bounding box center [321, 110] width 7 height 7
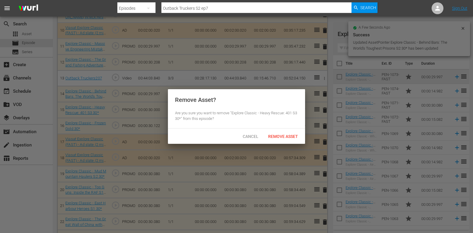
click at [278, 136] on span "Remove Asset" at bounding box center [282, 136] width 39 height 5
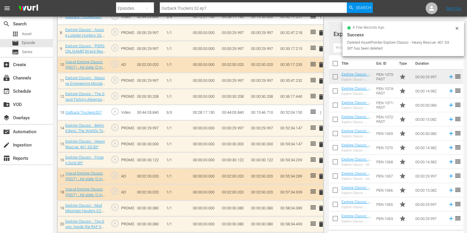
scroll to position [257, 0]
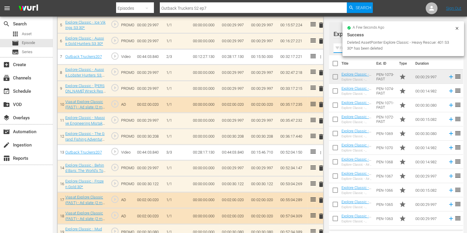
click at [341, 49] on input "text" at bounding box center [396, 47] width 125 height 9
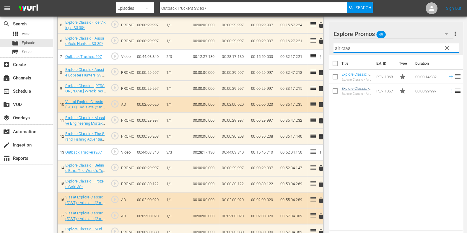
type input "air cras"
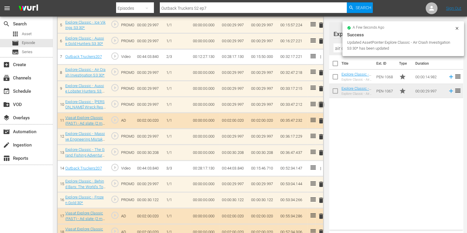
click at [322, 102] on span "delete" at bounding box center [321, 104] width 7 height 7
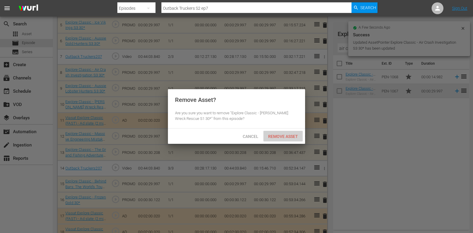
click at [291, 139] on div "Remove Asset" at bounding box center [282, 136] width 39 height 11
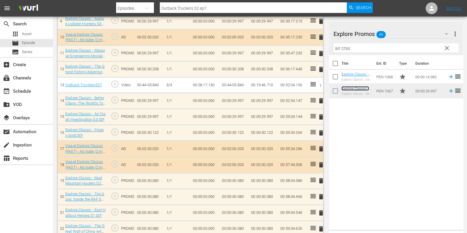
scroll to position [347, 0]
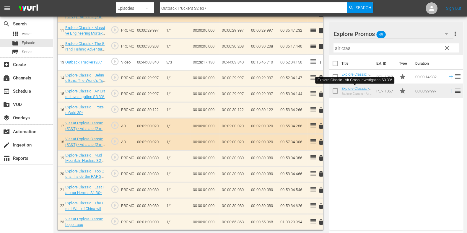
click at [322, 110] on span "delete" at bounding box center [321, 110] width 7 height 7
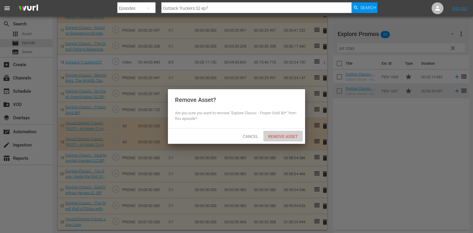
click at [284, 135] on span "Remove Asset" at bounding box center [282, 136] width 39 height 5
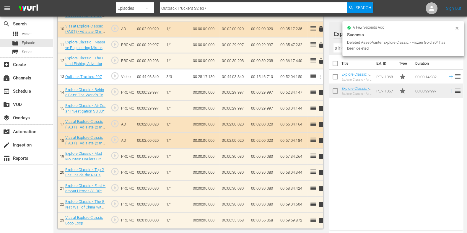
scroll to position [331, 0]
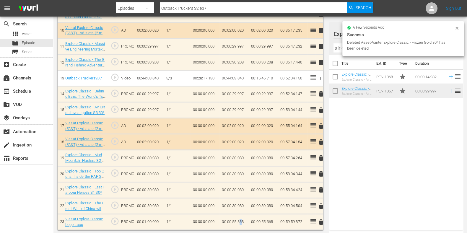
click at [241, 221] on td "00:00:55.368" at bounding box center [234, 222] width 29 height 16
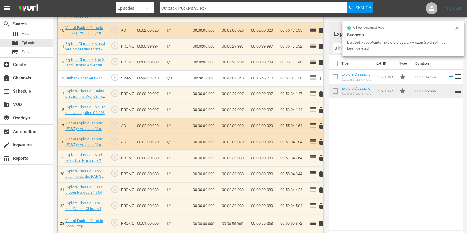
scroll to position [334, 0]
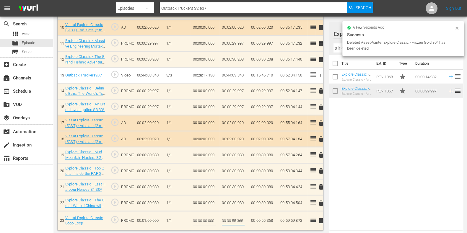
click at [239, 221] on input "00:00:55.368" at bounding box center [233, 221] width 23 height 14
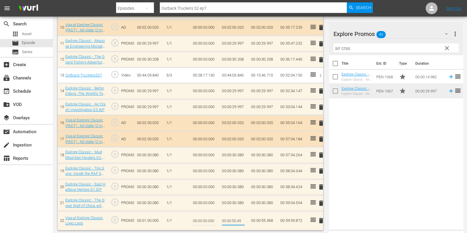
type input "00:00:55.496"
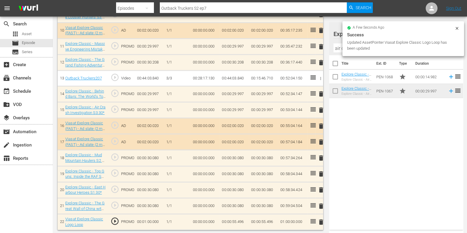
scroll to position [0, 0]
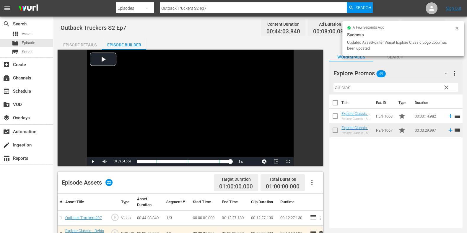
click at [229, 9] on input "Outback Truckers S2 ep7" at bounding box center [253, 8] width 187 height 14
type input "Outback Truckers S2 ep"
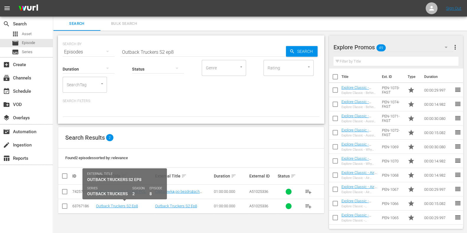
click at [127, 211] on td "Outback Truckers S2 Ep8" at bounding box center [124, 206] width 59 height 14
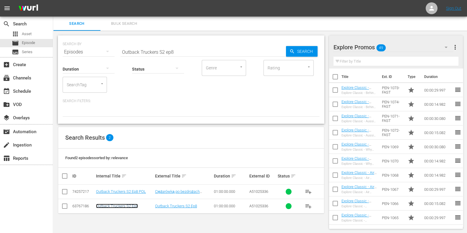
click at [127, 208] on link "Outback Truckers S2 Ep8" at bounding box center [117, 206] width 42 height 4
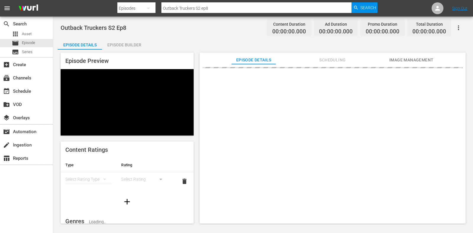
click at [143, 38] on div "Episode Builder" at bounding box center [124, 45] width 44 height 14
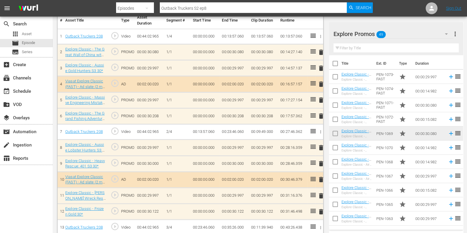
scroll to position [185, 0]
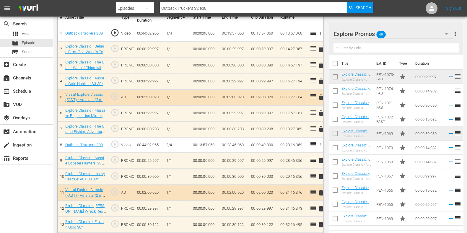
click at [322, 113] on span "delete" at bounding box center [321, 113] width 7 height 7
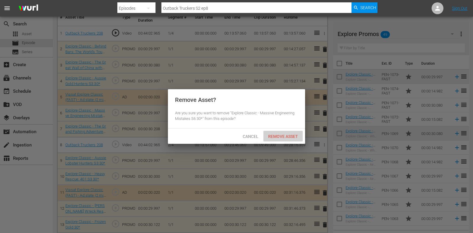
click at [284, 134] on span "Remove Asset" at bounding box center [282, 136] width 39 height 5
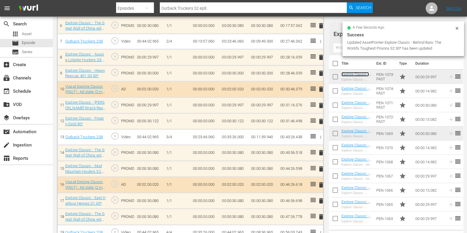
scroll to position [272, 0]
click at [319, 104] on span "delete" at bounding box center [321, 105] width 7 height 7
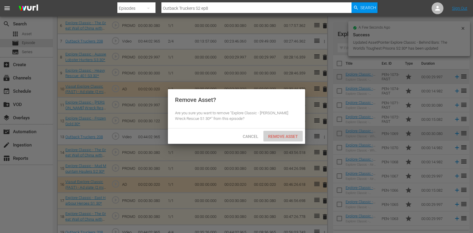
click at [278, 131] on div "Remove Asset" at bounding box center [282, 136] width 39 height 11
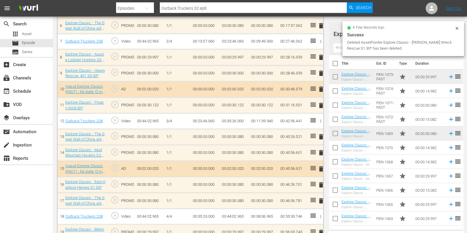
click at [322, 70] on span "delete" at bounding box center [321, 73] width 7 height 7
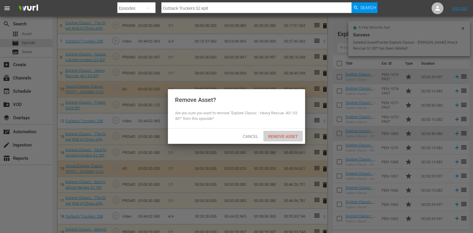
click at [278, 140] on div "Remove Asset" at bounding box center [282, 136] width 39 height 11
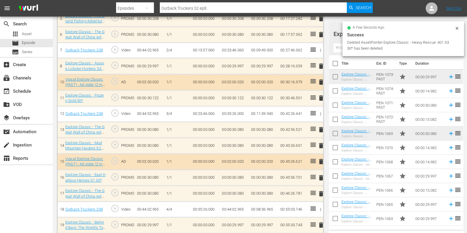
scroll to position [257, 0]
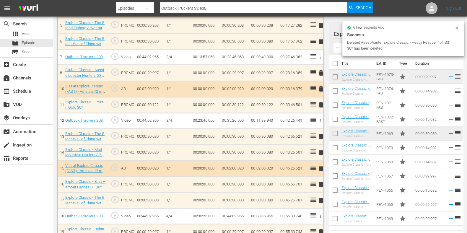
click at [340, 49] on input "text" at bounding box center [396, 47] width 125 height 9
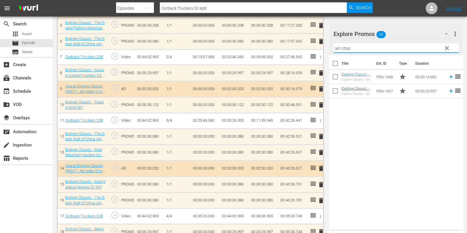
type input "air cras"
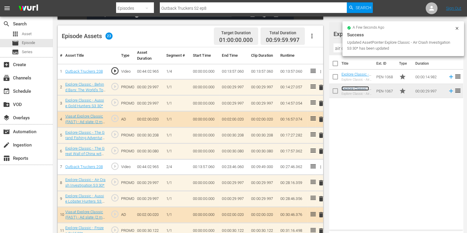
scroll to position [346, 0]
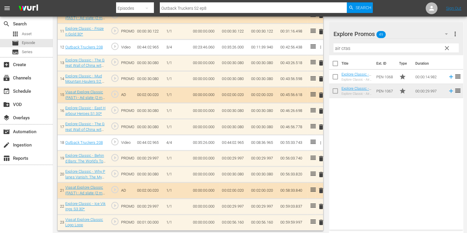
click at [242, 220] on td "00:00:56.160" at bounding box center [234, 223] width 29 height 16
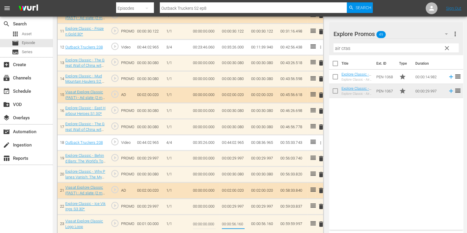
click at [244, 221] on input "00:00:56.160" at bounding box center [233, 224] width 23 height 14
type input "00:00:56.163"
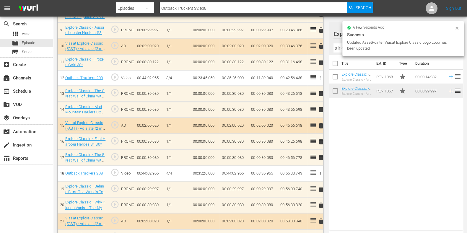
scroll to position [0, 0]
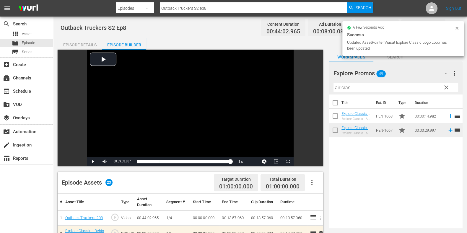
click at [219, 8] on input "Outback Truckers S2 ep8" at bounding box center [253, 8] width 187 height 14
type input "Outback Truckers S2 ep9"
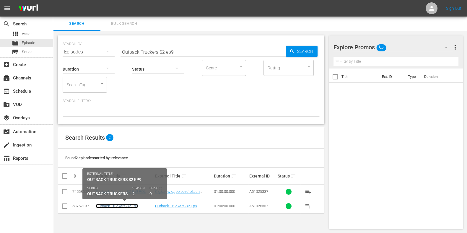
click at [124, 206] on link "Outback Truckers S2 Ep9" at bounding box center [117, 206] width 42 height 4
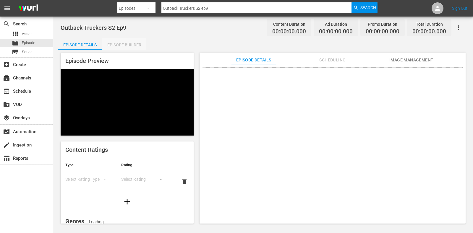
click at [142, 46] on div "Episode Builder" at bounding box center [124, 45] width 44 height 14
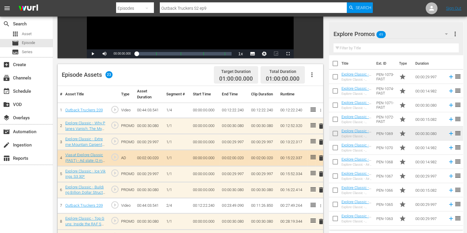
scroll to position [148, 0]
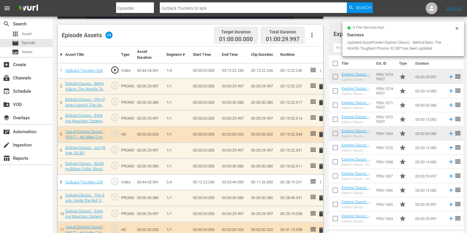
click at [321, 120] on span "delete" at bounding box center [321, 118] width 7 height 7
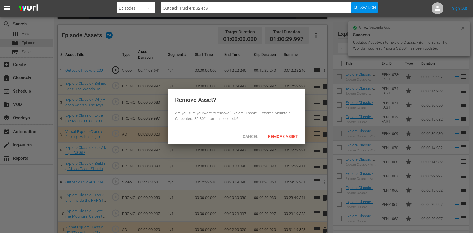
click at [295, 133] on div "Remove Asset" at bounding box center [282, 136] width 39 height 11
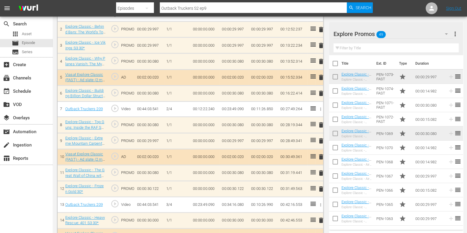
scroll to position [294, 0]
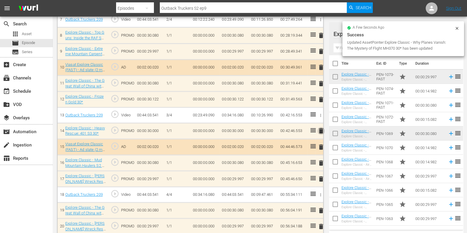
click at [319, 130] on span "delete" at bounding box center [321, 130] width 7 height 7
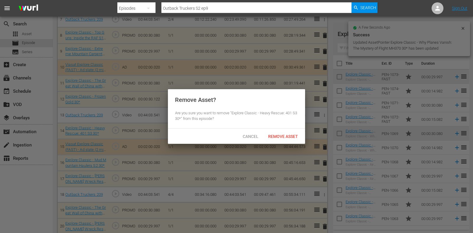
click at [282, 136] on span "Remove Asset" at bounding box center [282, 136] width 39 height 5
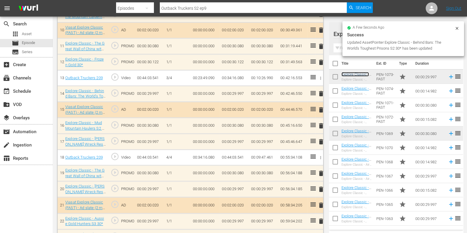
scroll to position [330, 0]
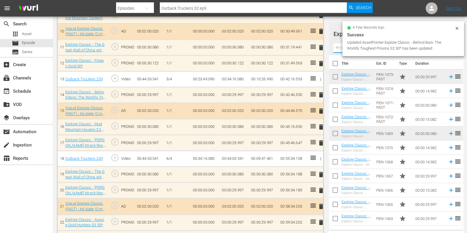
click at [341, 48] on input "text" at bounding box center [396, 47] width 125 height 9
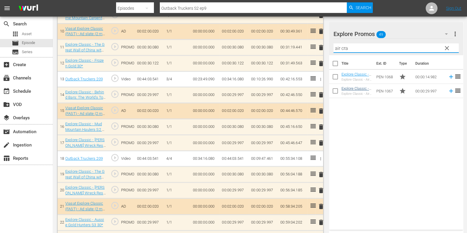
type input "air cra"
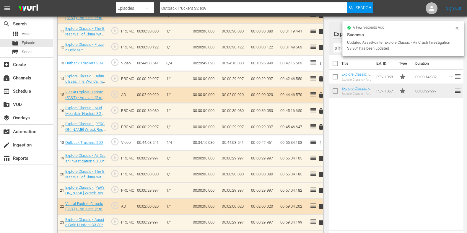
scroll to position [346, 0]
click at [322, 189] on span "delete" at bounding box center [321, 190] width 7 height 7
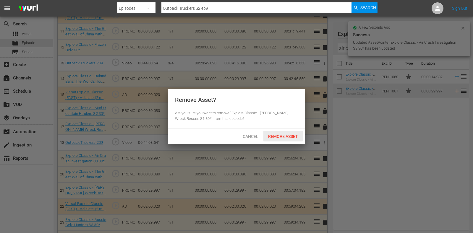
click at [287, 135] on span "Remove Asset" at bounding box center [282, 136] width 39 height 5
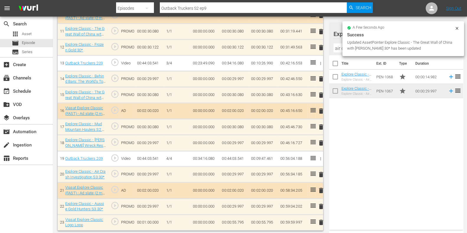
click at [246, 219] on td "00:00:55.795" at bounding box center [234, 223] width 29 height 16
click at [242, 221] on td "00:00:55.795" at bounding box center [234, 223] width 29 height 16
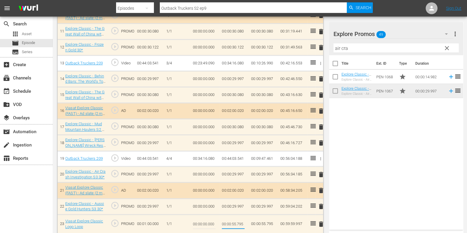
drag, startPoint x: 242, startPoint y: 221, endPoint x: 246, endPoint y: 222, distance: 3.5
click at [246, 222] on td "00:00:55.795" at bounding box center [234, 224] width 29 height 19
click at [242, 223] on input "00:00:55.795" at bounding box center [233, 224] width 23 height 14
drag, startPoint x: 241, startPoint y: 224, endPoint x: 245, endPoint y: 224, distance: 3.8
click at [245, 224] on td "00:00:55.795" at bounding box center [234, 224] width 29 height 19
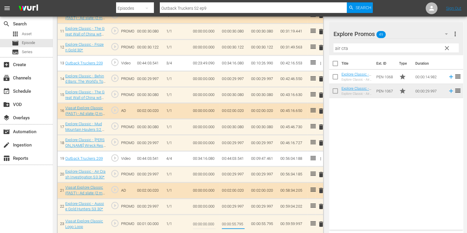
type input "00:00:55.798"
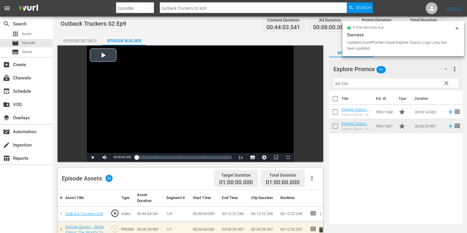
scroll to position [0, 0]
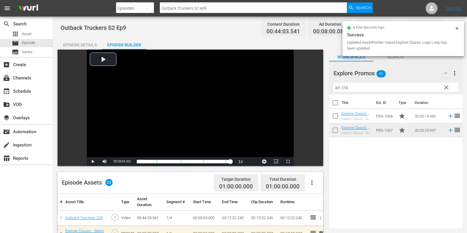
click at [65, 45] on div "Episode Details" at bounding box center [80, 45] width 44 height 14
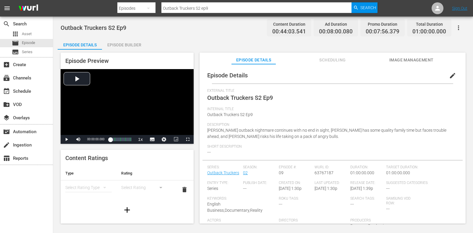
click at [336, 58] on span "Scheduling" at bounding box center [332, 59] width 44 height 7
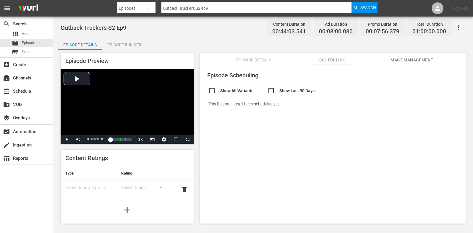
click at [140, 43] on div "Episode Builder" at bounding box center [124, 45] width 44 height 14
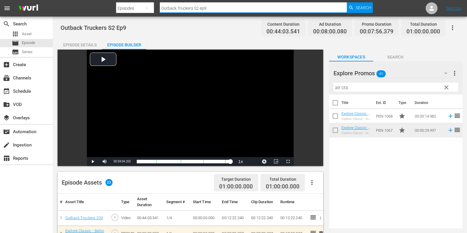
drag, startPoint x: 214, startPoint y: 4, endPoint x: 96, endPoint y: 5, distance: 118.0
click at [96, 5] on nav "menu Search By Episodes Search ID, Title, Description, Keywords, or Category Ou…" at bounding box center [233, 8] width 467 height 17
paste input "Air Crash Investigation S3E1"
type input "Air Crash Investigation S3 ep"
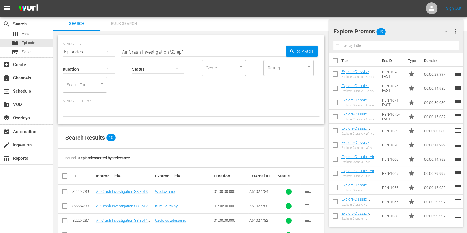
scroll to position [106, 0]
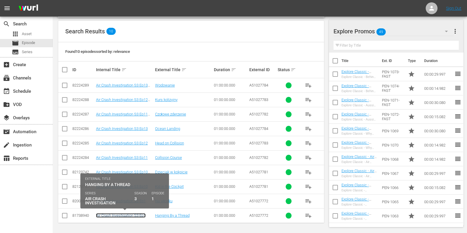
click at [137, 216] on link "Air Crash Investigation S3 Ep1" at bounding box center [121, 215] width 50 height 4
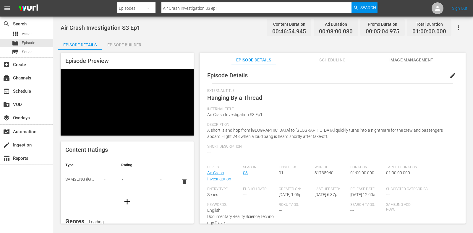
click at [112, 41] on div "Episode Builder" at bounding box center [124, 45] width 44 height 14
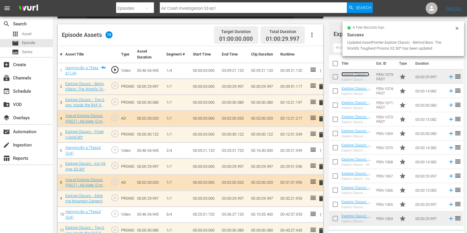
scroll to position [185, 0]
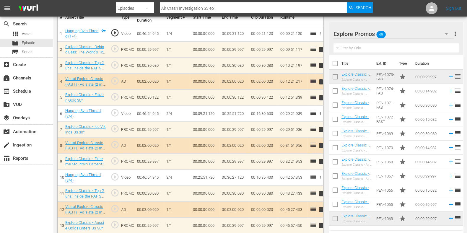
click at [319, 160] on span "delete" at bounding box center [321, 161] width 7 height 7
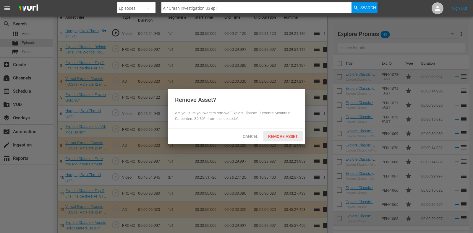
click at [285, 134] on span "Remove Asset" at bounding box center [282, 136] width 39 height 5
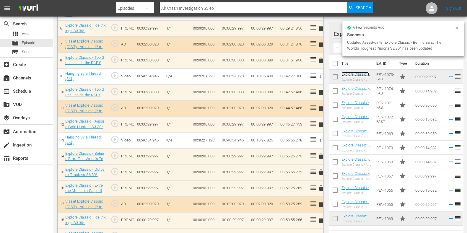
scroll to position [269, 0]
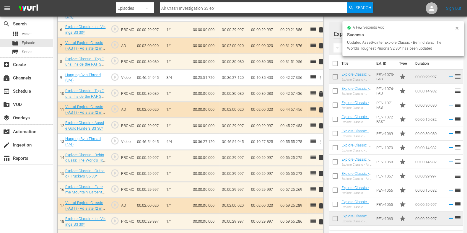
click at [321, 190] on span "delete" at bounding box center [321, 189] width 7 height 7
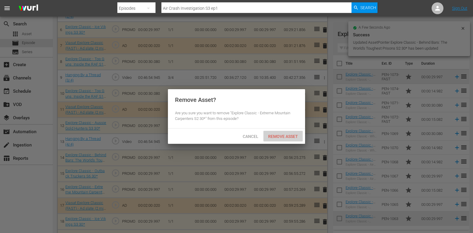
click at [281, 135] on span "Remove Asset" at bounding box center [282, 136] width 39 height 5
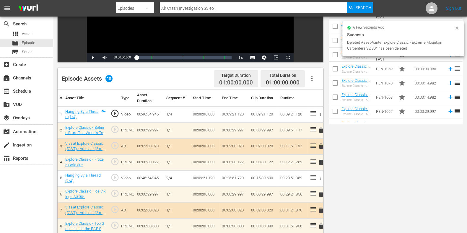
scroll to position [0, 0]
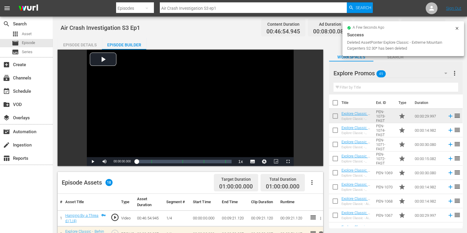
click at [228, 9] on input "Air Crash Investigation S3 ep1" at bounding box center [253, 8] width 187 height 14
type input "Air Crash Investigation S3 ep2"
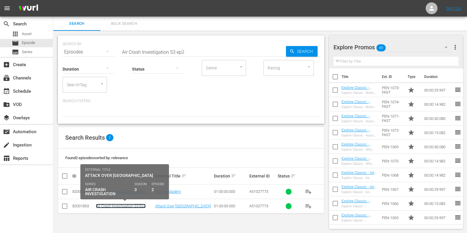
click at [109, 204] on link "Air Crash Investigation S3 Ep2" at bounding box center [121, 206] width 50 height 4
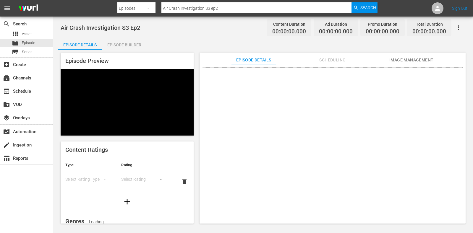
click at [113, 41] on div "Episode Builder" at bounding box center [124, 45] width 44 height 14
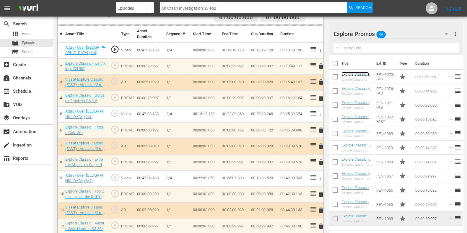
scroll to position [185, 0]
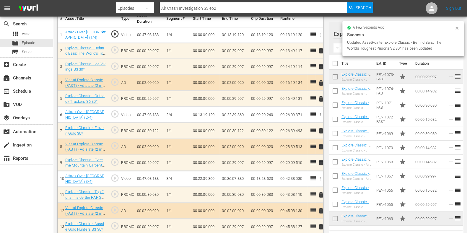
click at [322, 129] on td "delete" at bounding box center [319, 131] width 8 height 16
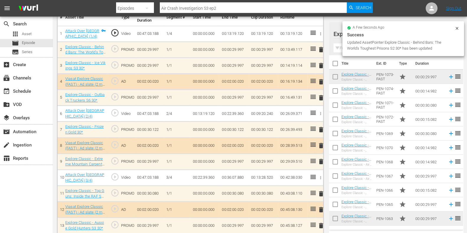
click at [320, 129] on span "delete" at bounding box center [321, 129] width 7 height 7
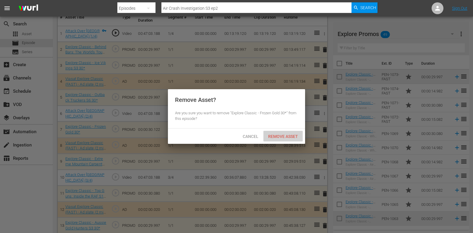
click at [287, 135] on span "Remove Asset" at bounding box center [282, 136] width 39 height 5
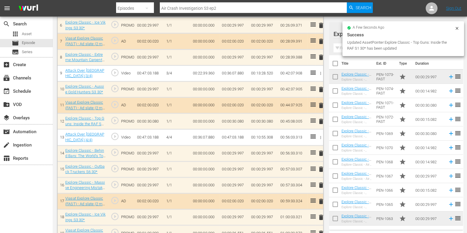
scroll to position [285, 0]
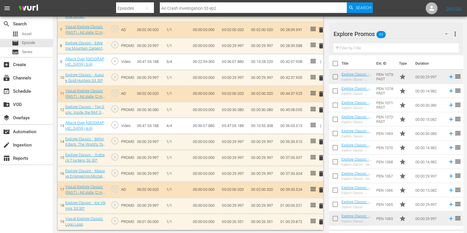
click at [322, 174] on span "delete" at bounding box center [321, 173] width 7 height 7
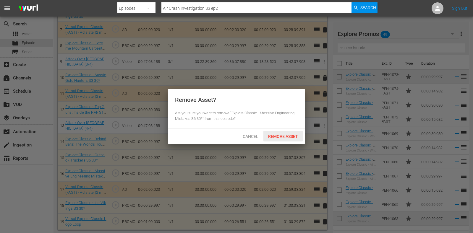
click at [287, 135] on span "Remove Asset" at bounding box center [282, 136] width 39 height 5
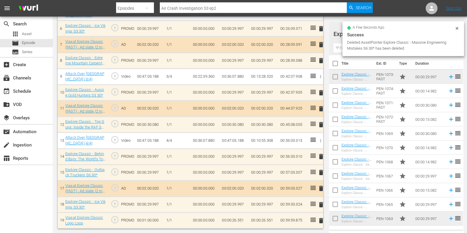
scroll to position [269, 0]
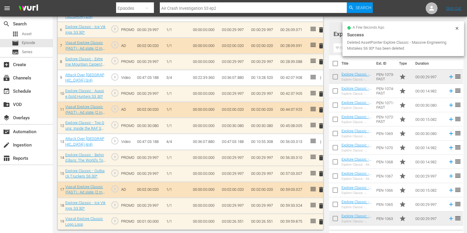
click at [242, 221] on td "00:00:26.551" at bounding box center [234, 222] width 29 height 16
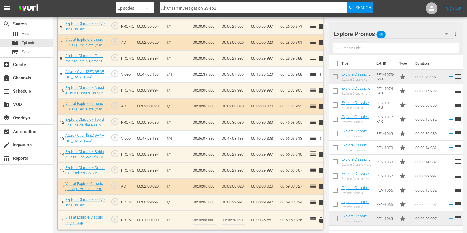
click at [240, 219] on input "00:00:26.551" at bounding box center [233, 220] width 23 height 14
type input "00:00:26.676"
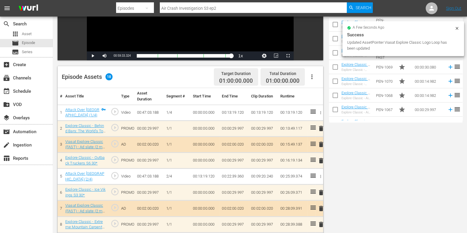
scroll to position [0, 0]
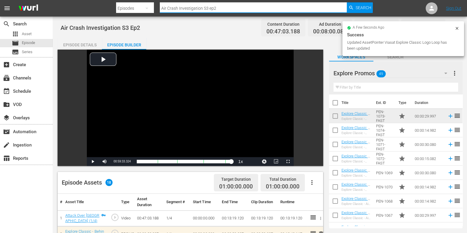
click at [234, 10] on input "Air Crash Investigation S3 ep2" at bounding box center [253, 8] width 187 height 14
type input "Air Crash Investigation S3 ep3"
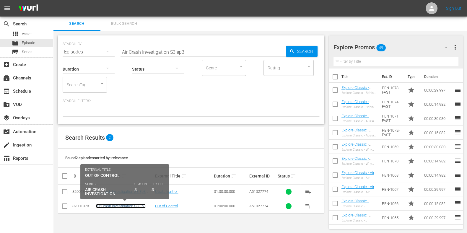
click at [128, 205] on link "Air Crash Investigation S3 Ep3" at bounding box center [121, 206] width 50 height 4
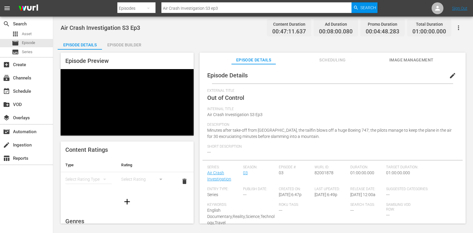
click at [130, 46] on div "Episode Builder" at bounding box center [124, 45] width 44 height 14
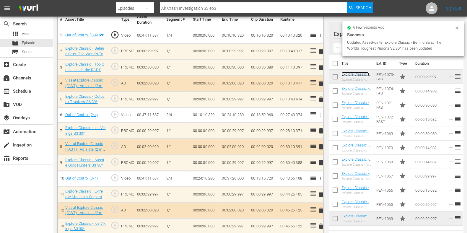
scroll to position [185, 0]
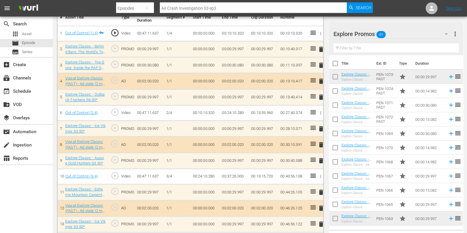
click at [322, 191] on span "delete" at bounding box center [321, 192] width 7 height 7
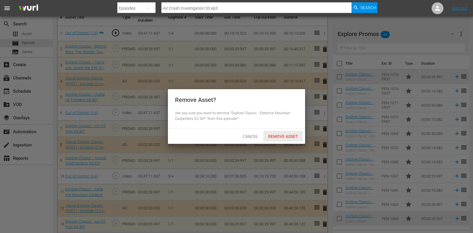
click at [289, 134] on span "Remove Asset" at bounding box center [282, 136] width 39 height 5
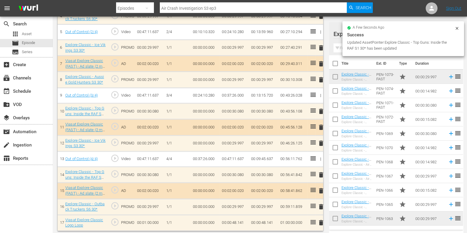
scroll to position [251, 0]
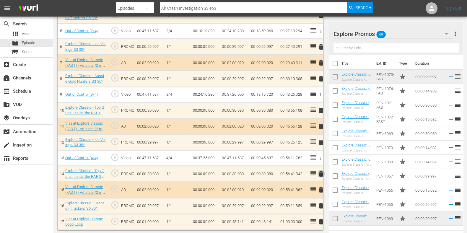
click at [324, 173] on span "delete" at bounding box center [321, 174] width 7 height 7
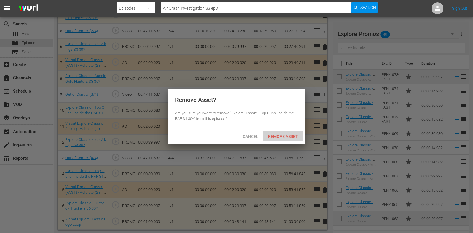
click at [289, 135] on span "Remove Asset" at bounding box center [282, 136] width 39 height 5
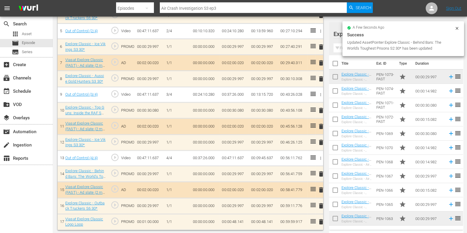
click at [238, 220] on td "00:00:48.141" at bounding box center [234, 222] width 29 height 16
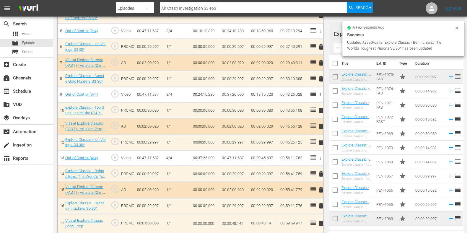
click at [241, 222] on input "00:00:48.141" at bounding box center [233, 224] width 23 height 14
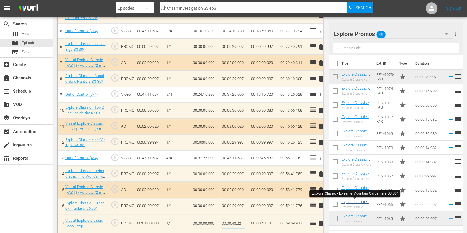
type input "00:00:48.224"
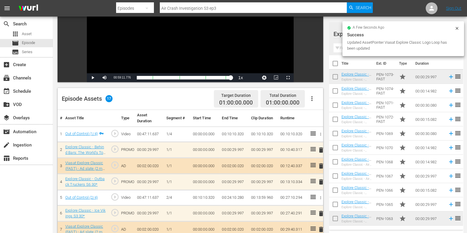
scroll to position [0, 0]
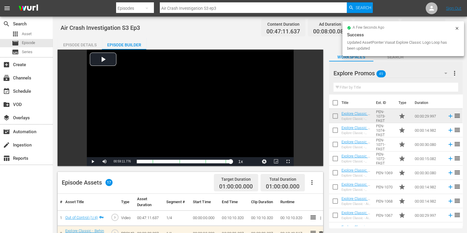
click at [229, 7] on input "Air Crash Investigation S3 ep3" at bounding box center [253, 8] width 187 height 14
type input "Air Crash Investigation S3 ep4"
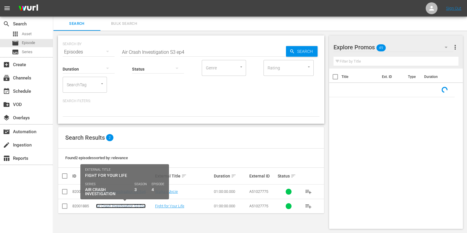
click at [121, 205] on link "Air Crash Investigation S3 Ep4" at bounding box center [121, 206] width 50 height 4
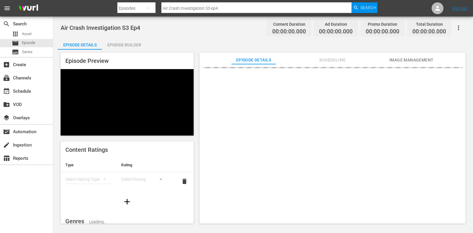
click at [131, 40] on div "Episode Builder" at bounding box center [124, 45] width 44 height 14
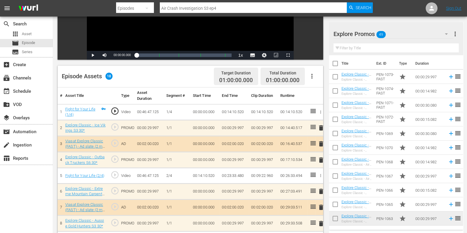
scroll to position [192, 0]
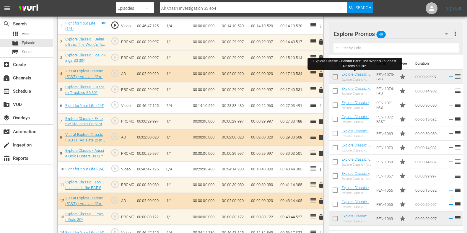
click at [319, 120] on span "delete" at bounding box center [321, 121] width 7 height 7
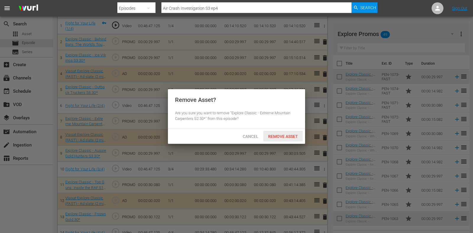
click at [281, 139] on div "Remove Asset" at bounding box center [282, 136] width 39 height 11
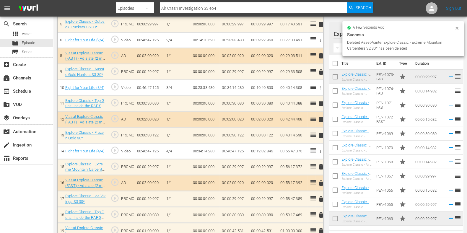
scroll to position [265, 0]
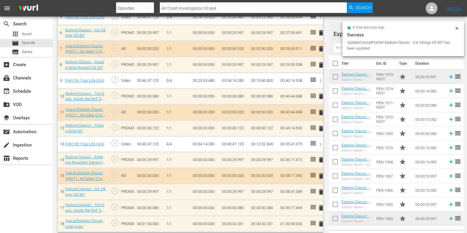
click at [319, 158] on span "delete" at bounding box center [321, 159] width 7 height 7
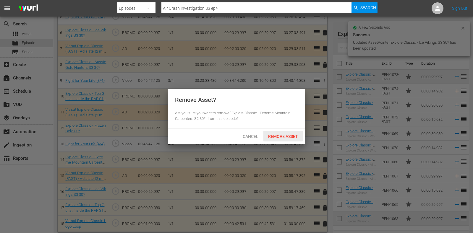
click at [280, 136] on span "Remove Asset" at bounding box center [282, 136] width 39 height 5
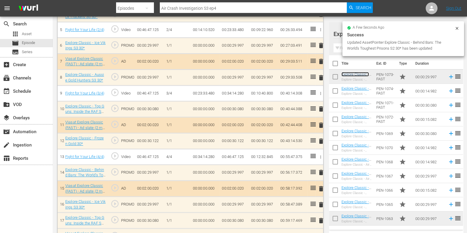
scroll to position [251, 0]
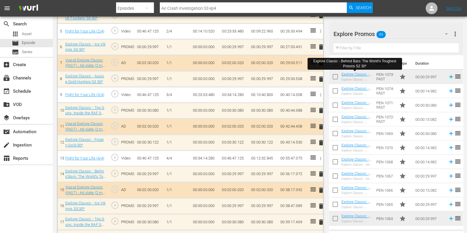
click at [358, 50] on input "text" at bounding box center [396, 47] width 125 height 9
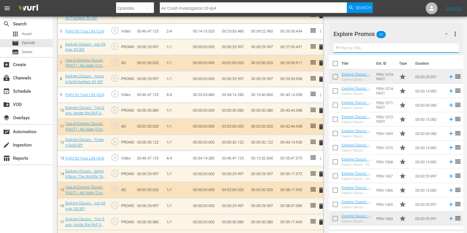
click at [412, 21] on div "Video Player is loading. Play Video Play Mute Current Time 00:00:00.000 / Durat…" at bounding box center [260, 23] width 405 height 448
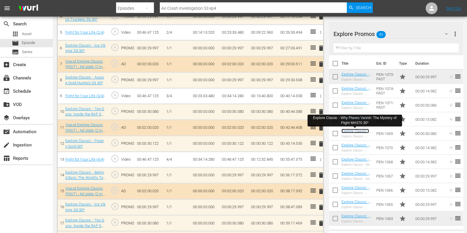
scroll to position [252, 0]
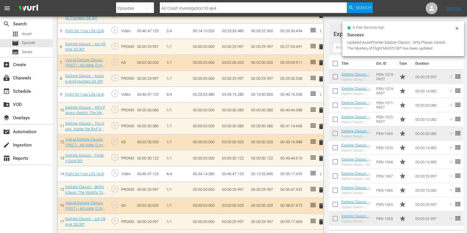
click at [320, 124] on div "delete" at bounding box center [319, 126] width 3 height 9
click at [320, 125] on span "delete" at bounding box center [321, 126] width 7 height 7
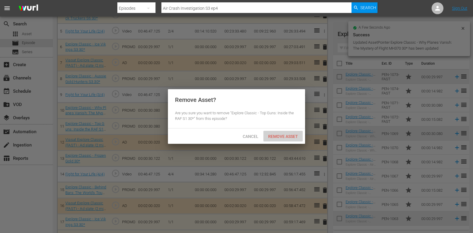
click at [290, 135] on span "Remove Asset" at bounding box center [282, 136] width 39 height 5
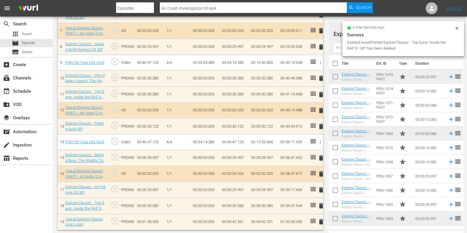
scroll to position [267, 0]
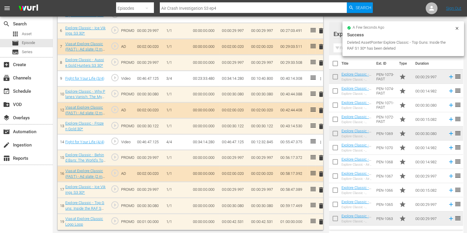
click at [320, 206] on span "delete" at bounding box center [321, 206] width 7 height 7
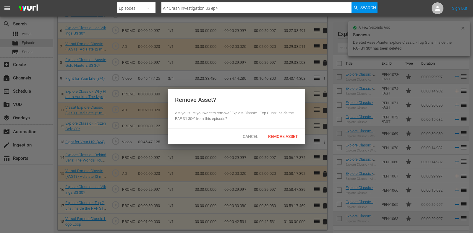
click at [288, 140] on div "Remove Asset" at bounding box center [282, 136] width 39 height 11
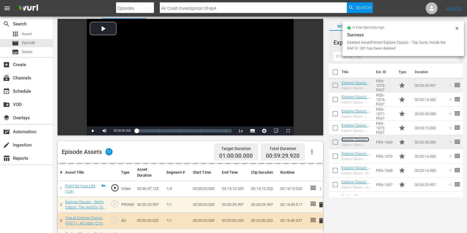
scroll to position [0, 0]
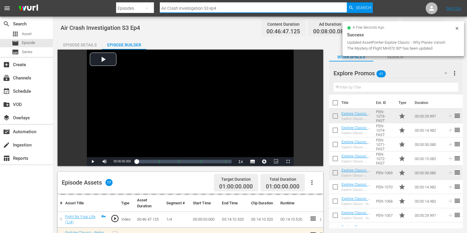
click at [231, 12] on input "Air Crash Investigation S3 ep4" at bounding box center [253, 8] width 187 height 14
type input "Air Crash Investigation S3 ep"
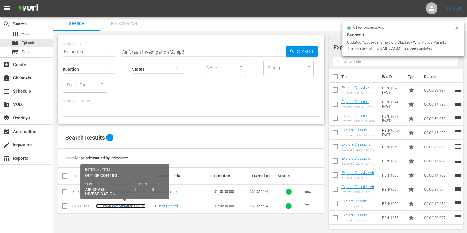
click at [120, 206] on link "Air Crash Investigation S3 Ep3" at bounding box center [121, 206] width 50 height 4
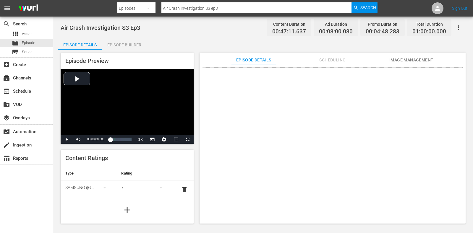
click at [118, 40] on div "Episode Builder" at bounding box center [124, 45] width 44 height 14
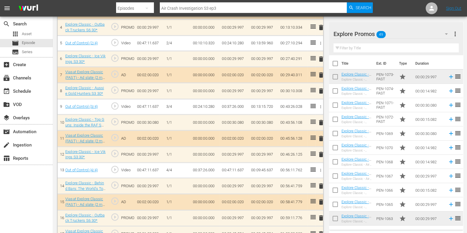
scroll to position [251, 0]
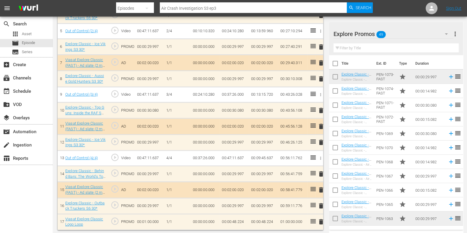
click at [321, 109] on span "delete" at bounding box center [321, 110] width 7 height 7
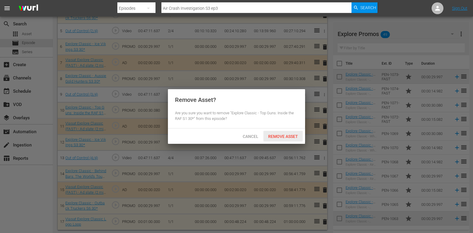
click at [296, 133] on div "Remove Asset" at bounding box center [282, 136] width 39 height 11
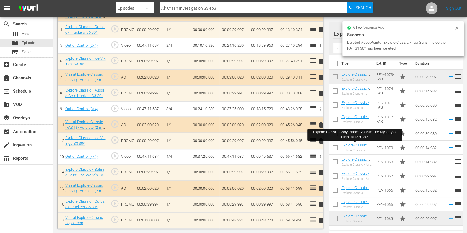
scroll to position [235, 0]
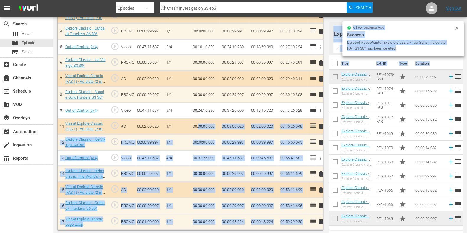
drag, startPoint x: 357, startPoint y: 131, endPoint x: 199, endPoint y: 123, distance: 158.3
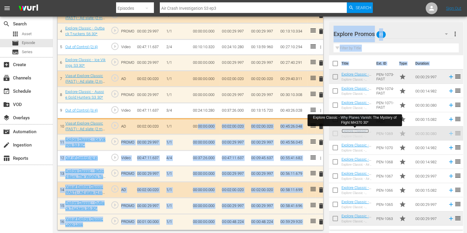
scroll to position [236, 0]
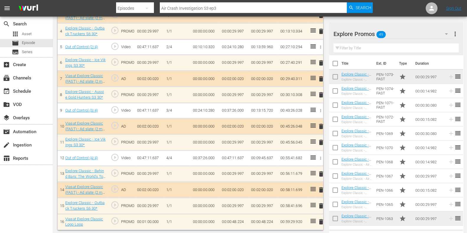
click at [49, 193] on div "search Search apps Asset movie Episode subtitles Series add_box Create subscrip…" at bounding box center [26, 133] width 53 height 233
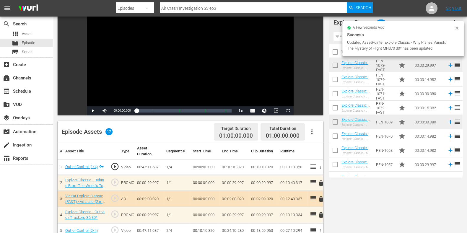
scroll to position [0, 0]
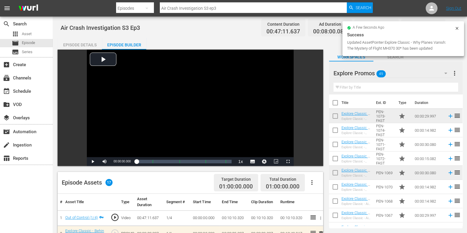
click at [222, 11] on input "Air Crash Investigation S3 ep3" at bounding box center [253, 8] width 187 height 14
type input "Air Crash Investigation S3 ep2"
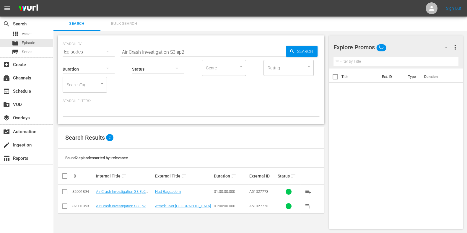
scroll to position [0, 0]
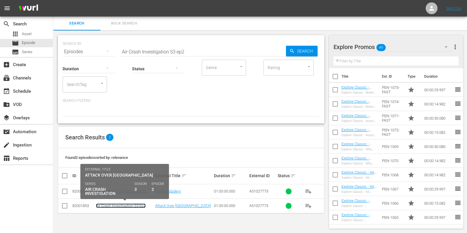
click at [137, 204] on link "Air Crash Investigation S3 Ep2" at bounding box center [121, 206] width 50 height 4
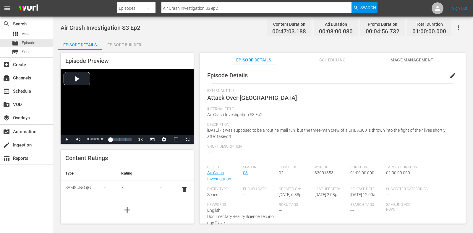
click at [135, 47] on div "Episode Builder" at bounding box center [124, 45] width 44 height 14
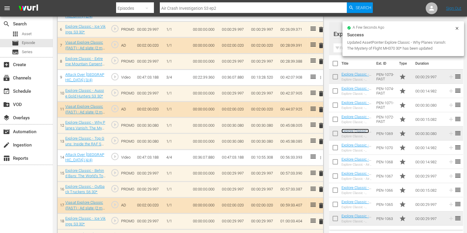
scroll to position [269, 0]
click at [319, 138] on div "delete" at bounding box center [319, 142] width 3 height 9
click at [320, 140] on span "delete" at bounding box center [321, 141] width 7 height 7
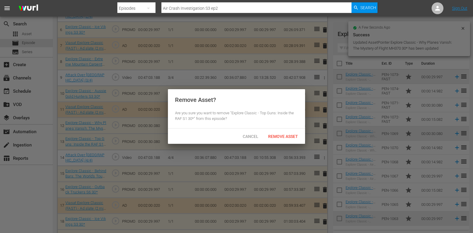
click at [290, 134] on span "Remove Asset" at bounding box center [282, 136] width 39 height 5
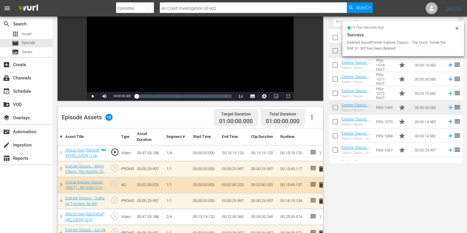
scroll to position [0, 0]
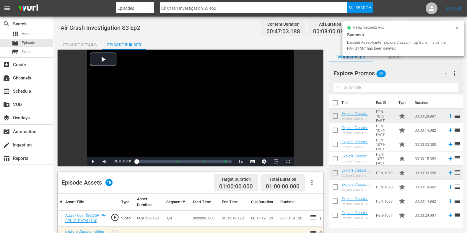
click at [249, 1] on nav "menu Search By Episodes Search ID, Title, Description, Keywords, or Category Ai…" at bounding box center [233, 8] width 467 height 17
click at [250, 3] on input "Air Crash Investigation S3 ep2" at bounding box center [253, 8] width 187 height 14
type input "Air Crash Investigation S3 ep1"
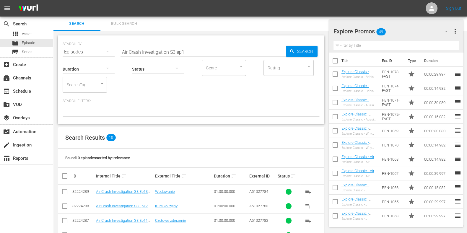
scroll to position [106, 0]
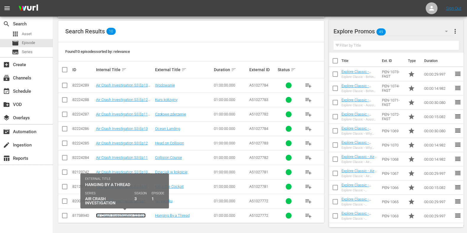
click at [129, 216] on link "Air Crash Investigation S3 Ep1" at bounding box center [121, 215] width 50 height 4
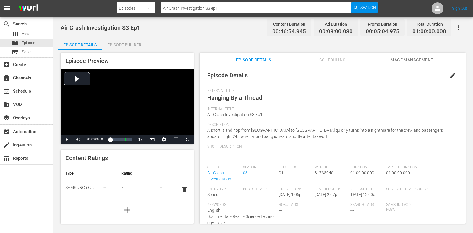
click at [140, 45] on div "Episode Builder" at bounding box center [124, 45] width 44 height 14
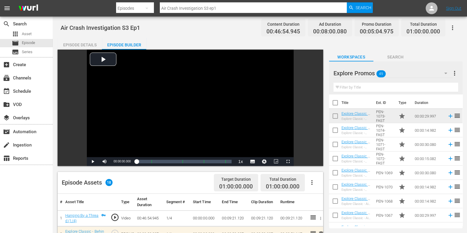
scroll to position [74, 0]
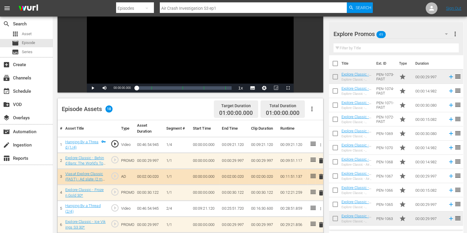
click at [354, 47] on input "text" at bounding box center [396, 47] width 125 height 9
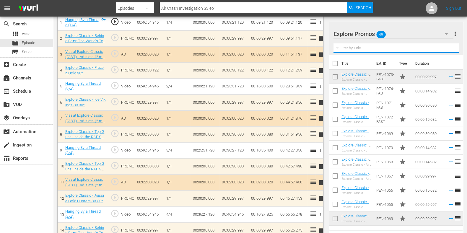
scroll to position [195, 0]
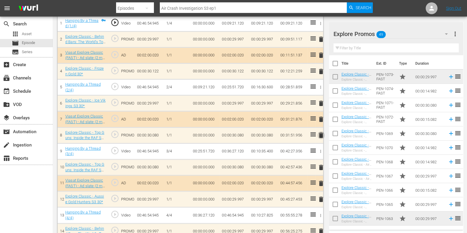
click at [323, 134] on span "delete" at bounding box center [321, 135] width 7 height 7
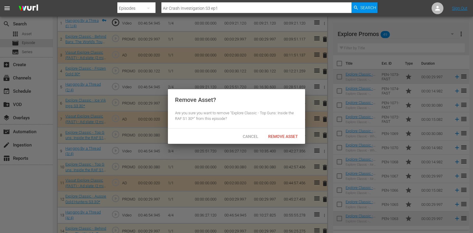
click at [257, 133] on div "Cancel" at bounding box center [250, 136] width 26 height 11
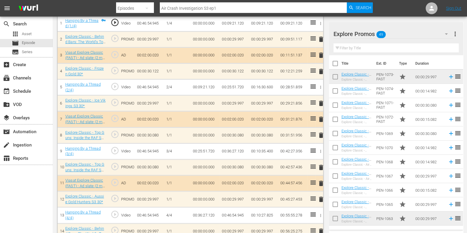
click at [321, 166] on span "delete" at bounding box center [321, 167] width 7 height 7
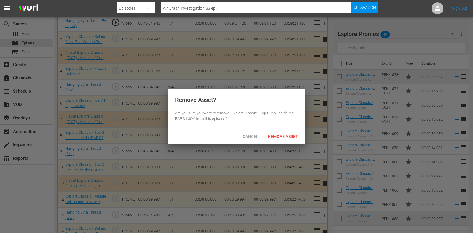
click at [283, 134] on span "Remove Asset" at bounding box center [282, 136] width 39 height 5
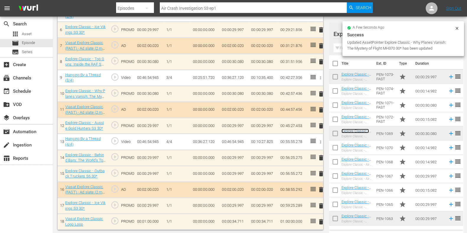
scroll to position [0, 0]
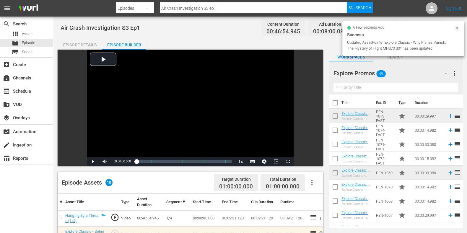
click at [223, 9] on input "Air Crash Investigation S3 ep1" at bounding box center [253, 8] width 187 height 14
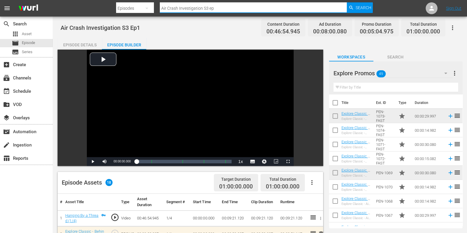
type input "Air Crash Investigation S3 ep5"
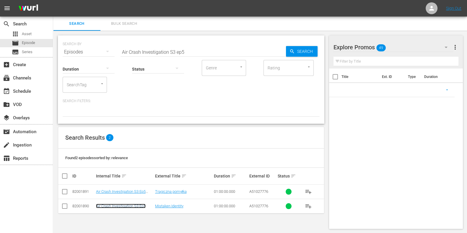
click at [135, 206] on link "Air Crash Investigation S3 Ep5" at bounding box center [121, 206] width 50 height 4
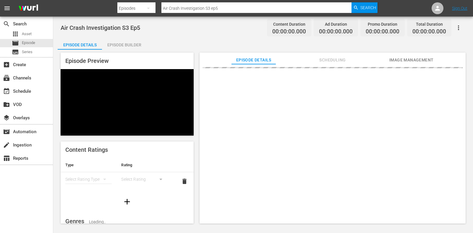
click at [125, 46] on div "Episode Builder" at bounding box center [124, 45] width 44 height 14
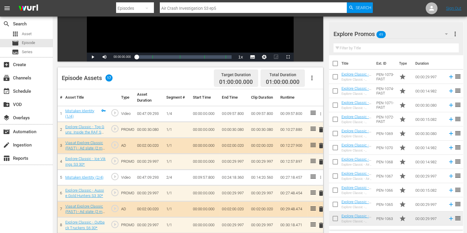
scroll to position [148, 0]
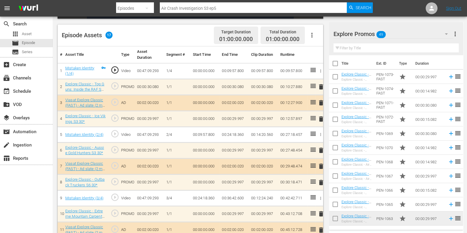
click at [320, 87] on span "delete" at bounding box center [321, 86] width 7 height 7
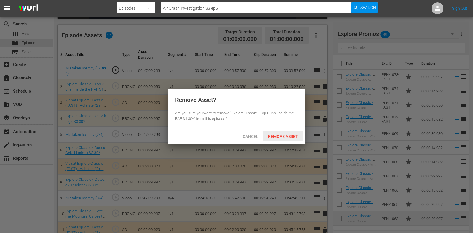
click at [284, 135] on span "Remove Asset" at bounding box center [282, 136] width 39 height 5
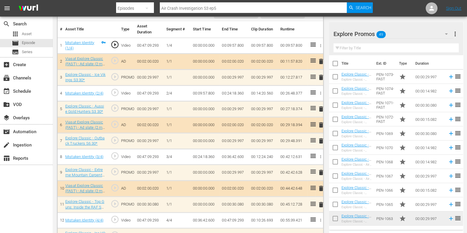
scroll to position [185, 0]
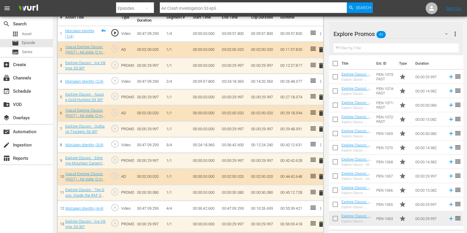
click at [320, 162] on span "delete" at bounding box center [321, 160] width 7 height 7
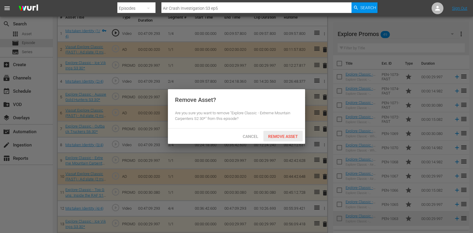
click at [284, 135] on span "Remove Asset" at bounding box center [282, 136] width 39 height 5
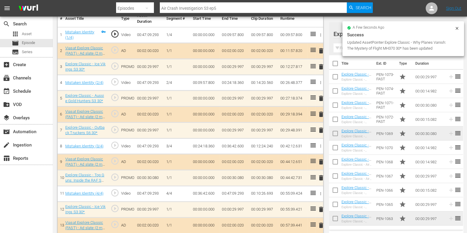
click at [342, 48] on input "text" at bounding box center [396, 47] width 125 height 9
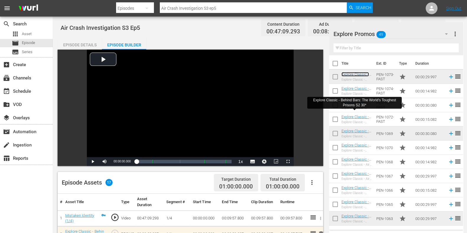
scroll to position [251, 0]
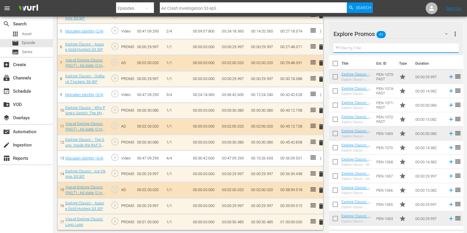
click at [365, 45] on input "text" at bounding box center [396, 47] width 125 height 9
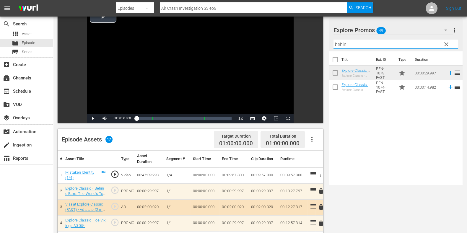
scroll to position [0, 0]
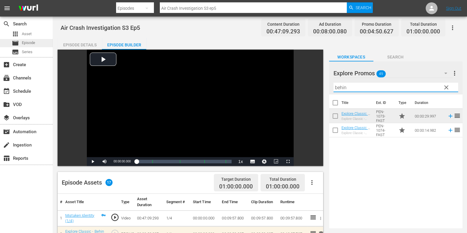
type input "behin"
click at [37, 42] on div "movie Episode" at bounding box center [26, 43] width 53 height 8
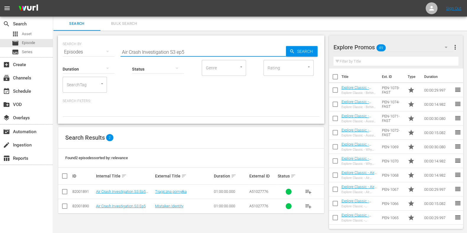
drag, startPoint x: 206, startPoint y: 48, endPoint x: 103, endPoint y: 43, distance: 102.8
click at [103, 43] on div "SEARCH BY Search By Episodes Search ID, Title, Description, Keywords, or Catego…" at bounding box center [191, 48] width 257 height 21
paste input "ussie Gold Hunters S3E2"
type input "Aussie Gold Hunters S3 ep2"
click at [124, 211] on td "Aussie Gold Hunters S3 Ep2" at bounding box center [124, 206] width 59 height 14
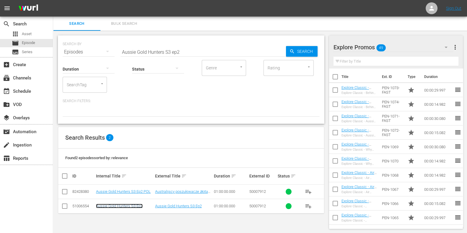
click at [125, 206] on link "Aussie Gold Hunters S3 Ep2" at bounding box center [119, 206] width 47 height 4
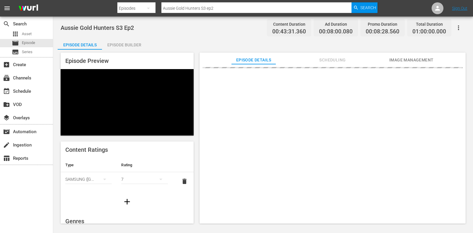
click at [141, 41] on div "Episode Builder" at bounding box center [124, 45] width 44 height 14
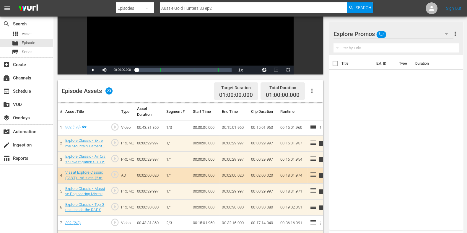
scroll to position [119, 0]
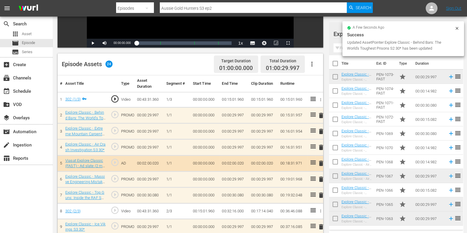
click at [321, 129] on span "delete" at bounding box center [321, 131] width 7 height 7
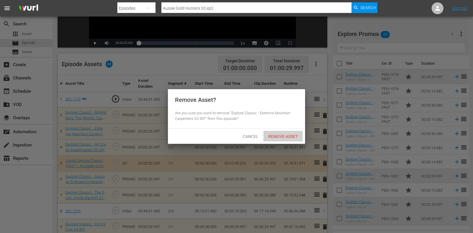
click at [277, 139] on div "Remove Asset" at bounding box center [282, 136] width 39 height 11
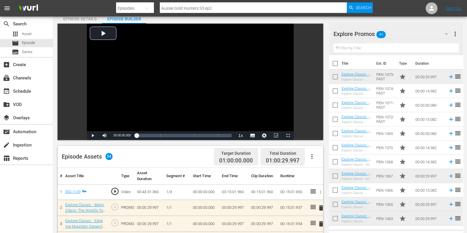
scroll to position [0, 0]
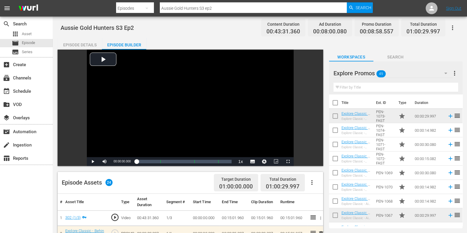
click at [91, 45] on div "Episode Details" at bounding box center [80, 45] width 44 height 14
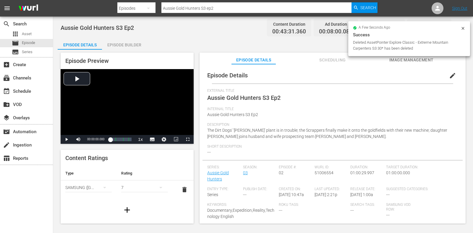
click at [323, 59] on span "Scheduling" at bounding box center [332, 59] width 44 height 7
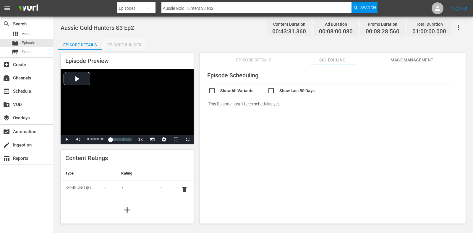
click at [131, 46] on div "Episode Builder" at bounding box center [124, 45] width 44 height 14
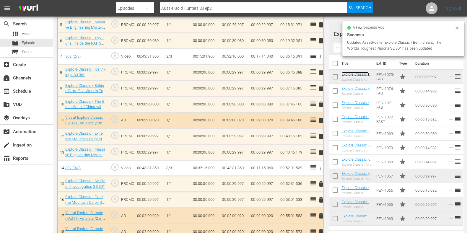
scroll to position [257, 0]
click at [320, 151] on span "delete" at bounding box center [321, 152] width 7 height 7
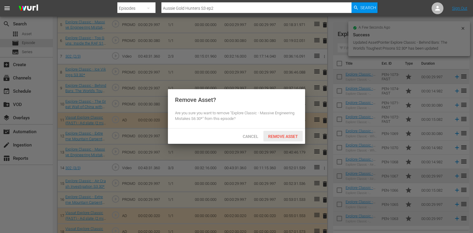
click at [291, 137] on span "Remove Asset" at bounding box center [282, 136] width 39 height 5
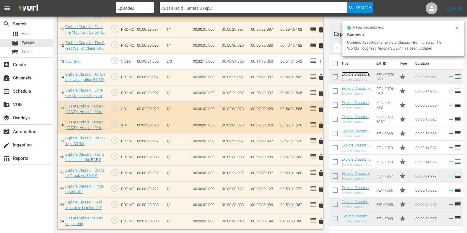
scroll to position [347, 0]
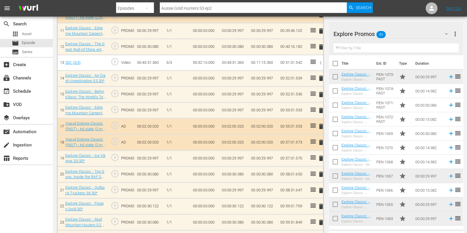
click at [322, 110] on span "delete" at bounding box center [321, 110] width 7 height 7
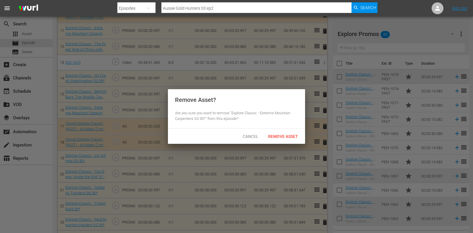
click at [289, 138] on span "Remove Asset" at bounding box center [282, 136] width 39 height 5
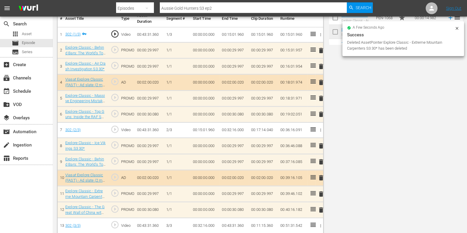
scroll to position [0, 0]
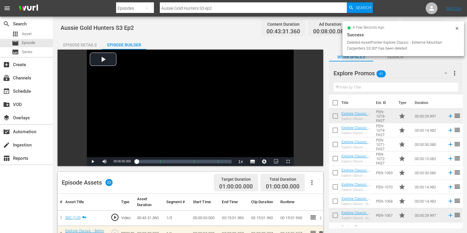
click at [225, 11] on input "Aussie Gold Hunters S3 ep2" at bounding box center [253, 8] width 187 height 14
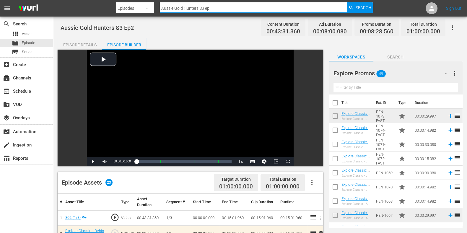
type input "Aussie Gold Hunters S3 ep3"
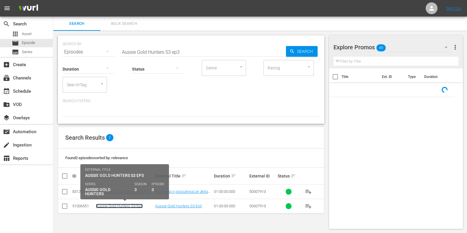
click at [129, 205] on link "Aussie Gold Hunters S3 Ep3" at bounding box center [119, 206] width 47 height 4
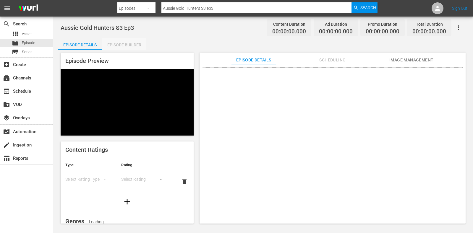
click at [143, 38] on div "Episode Builder" at bounding box center [124, 45] width 44 height 14
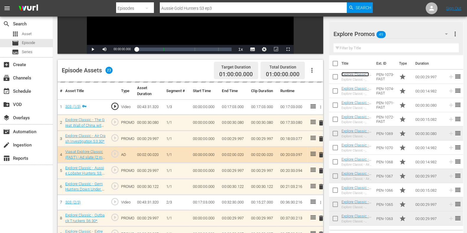
scroll to position [156, 0]
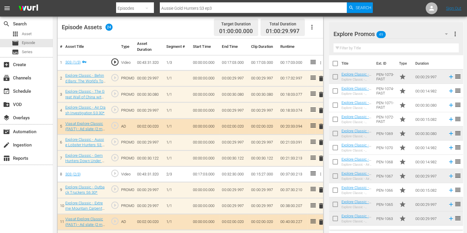
drag, startPoint x: 318, startPoint y: 107, endPoint x: 315, endPoint y: 110, distance: 4.2
click at [315, 110] on tr "4 Explore Classic - Air Crash Investigation S3 30* play_circle_outline PROMO 00…" at bounding box center [191, 111] width 266 height 16
click at [319, 140] on span "delete" at bounding box center [321, 142] width 7 height 7
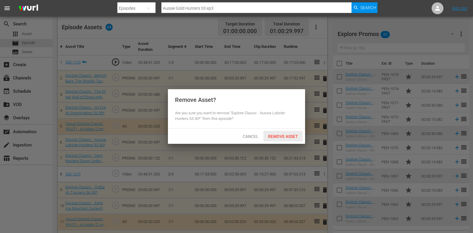
click at [275, 136] on span "Remove Asset" at bounding box center [282, 136] width 39 height 5
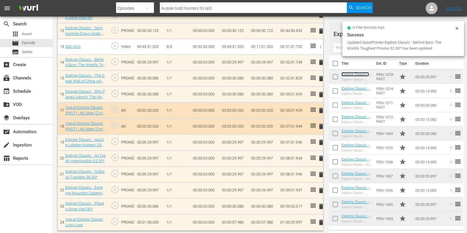
scroll to position [363, 0]
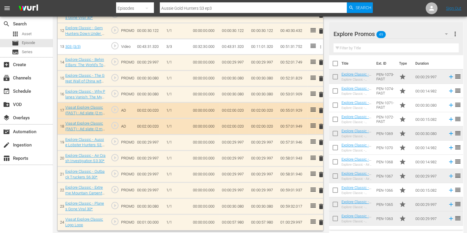
click at [319, 141] on span "delete" at bounding box center [321, 142] width 7 height 7
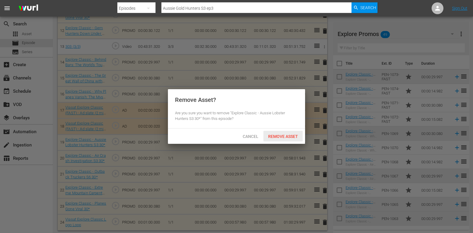
click at [272, 134] on span "Remove Asset" at bounding box center [282, 136] width 39 height 5
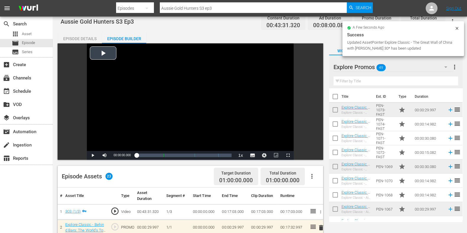
scroll to position [0, 0]
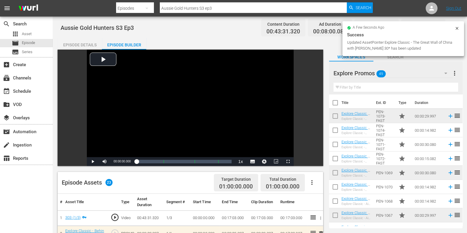
click at [219, 9] on input "Aussie Gold Hunters S3 ep3" at bounding box center [253, 8] width 187 height 14
type input "Aussie Gold Hunters S3 ep4"
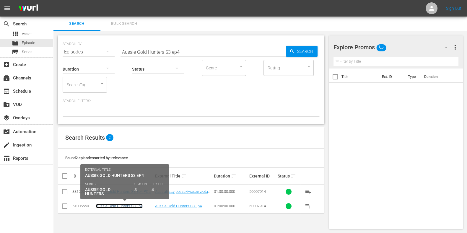
drag, startPoint x: 129, startPoint y: 204, endPoint x: 125, endPoint y: 205, distance: 4.5
click at [125, 205] on link "Aussie Gold Hunters S3 Ep4" at bounding box center [119, 206] width 47 height 4
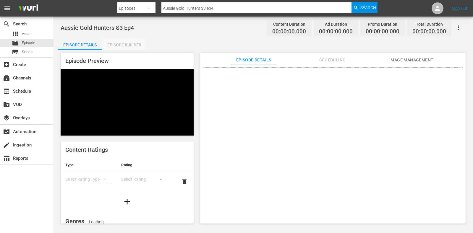
click at [124, 43] on div "Episode Builder" at bounding box center [124, 45] width 44 height 14
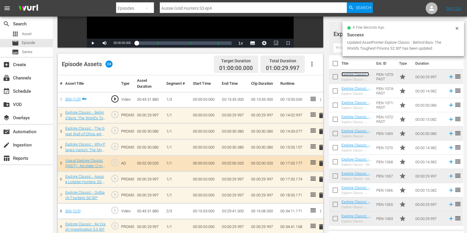
scroll to position [156, 0]
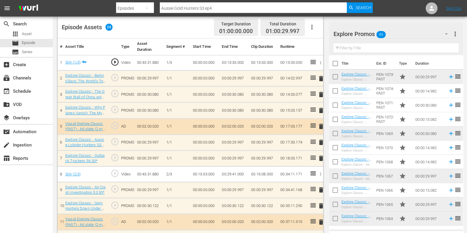
click at [320, 140] on span "delete" at bounding box center [321, 142] width 7 height 7
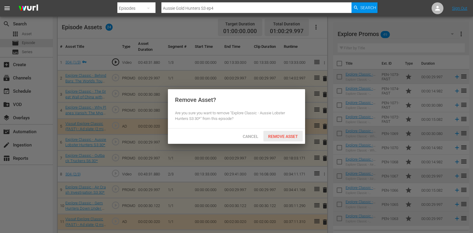
click at [284, 137] on span "Remove Asset" at bounding box center [282, 136] width 39 height 5
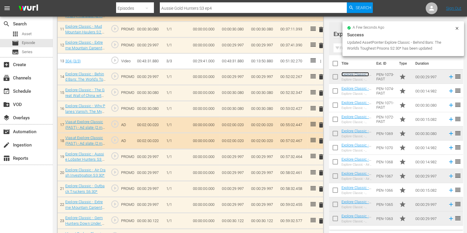
scroll to position [347, 0]
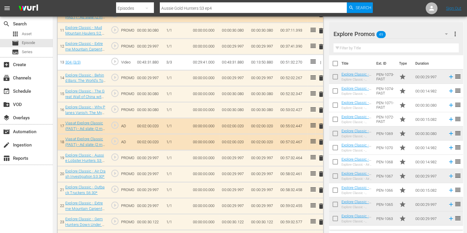
click at [319, 158] on span "delete" at bounding box center [321, 158] width 7 height 7
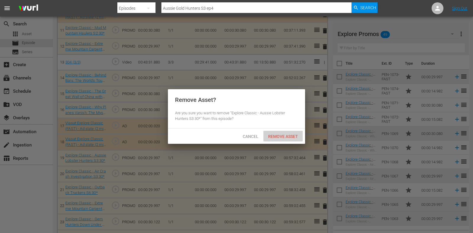
click at [287, 136] on span "Remove Asset" at bounding box center [282, 136] width 39 height 5
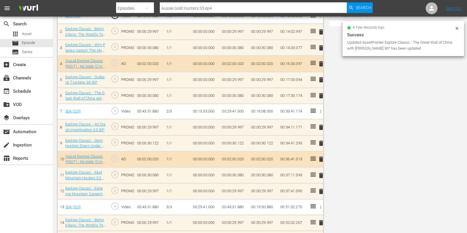
scroll to position [0, 0]
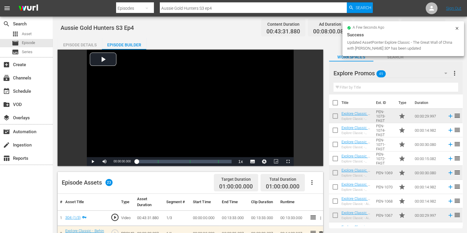
click at [223, 9] on input "Aussie Gold Hunters S3 ep4" at bounding box center [253, 8] width 187 height 14
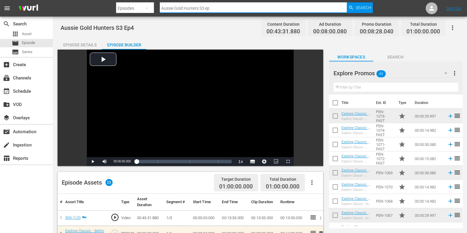
type input "Aussie Gold Hunters S3 ep5"
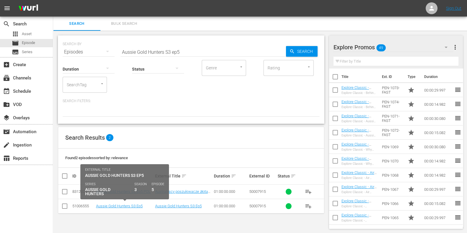
click at [122, 209] on td "Aussie Gold Hunters S3 Ep5" at bounding box center [124, 206] width 59 height 14
click at [122, 206] on link "Aussie Gold Hunters S3 Ep5" at bounding box center [119, 206] width 47 height 4
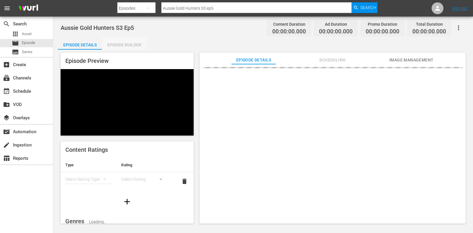
click at [127, 43] on div "Episode Builder" at bounding box center [124, 45] width 44 height 14
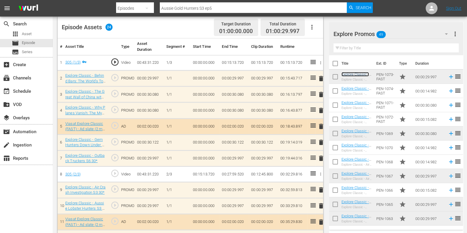
scroll to position [192, 0]
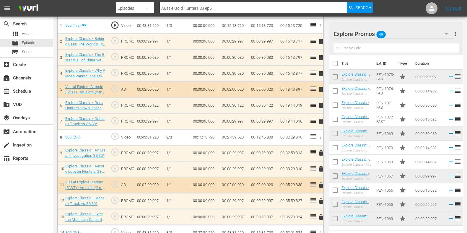
click at [321, 171] on span "delete" at bounding box center [321, 169] width 7 height 7
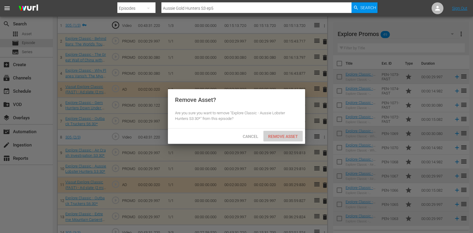
click at [287, 136] on span "Remove Asset" at bounding box center [282, 136] width 39 height 5
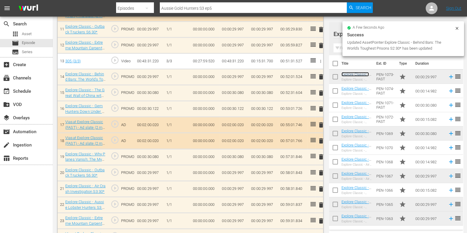
scroll to position [347, 0]
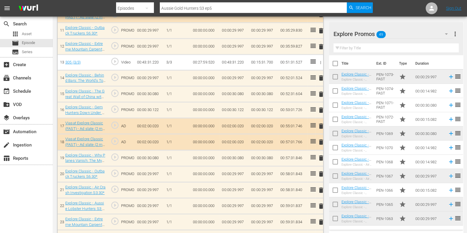
click at [322, 204] on span "delete" at bounding box center [321, 206] width 7 height 7
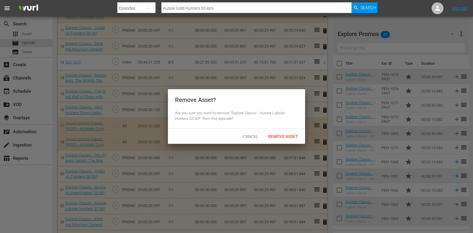
click at [285, 129] on div "Cancel Remove Asset" at bounding box center [236, 136] width 137 height 15
click at [285, 143] on div "Cancel Remove Asset" at bounding box center [236, 136] width 137 height 15
click at [285, 138] on span "Remove Asset" at bounding box center [282, 136] width 39 height 5
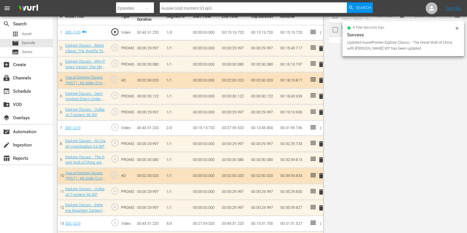
scroll to position [0, 0]
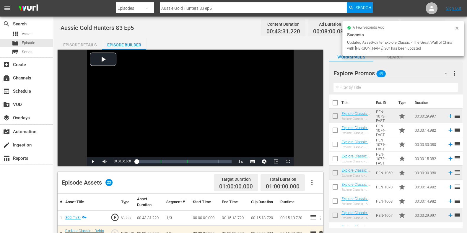
click at [223, 11] on input "Aussie Gold Hunters S3 ep5" at bounding box center [253, 8] width 187 height 14
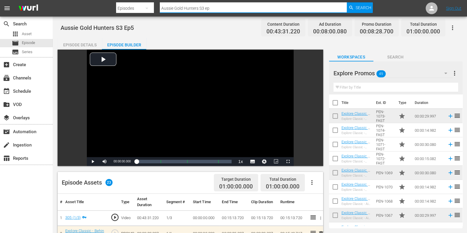
type input "Aussie Gold Hunters S3 ep6"
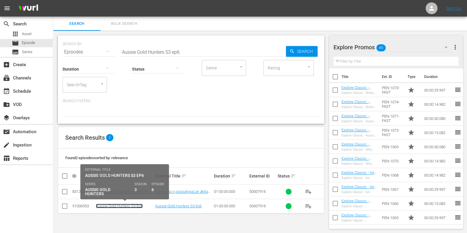
click at [137, 208] on link "Aussie Gold Hunters S3 Ep6" at bounding box center [119, 206] width 47 height 4
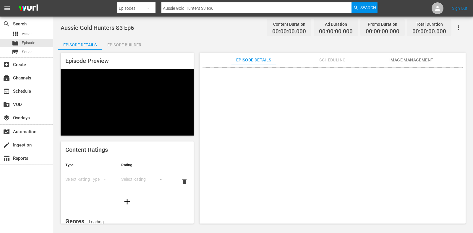
click at [121, 43] on div "Episode Builder" at bounding box center [124, 45] width 44 height 14
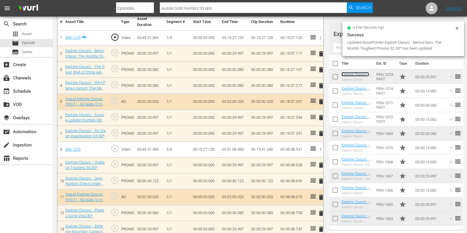
scroll to position [185, 0]
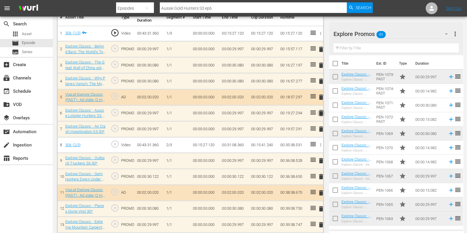
click at [320, 112] on span "delete" at bounding box center [321, 113] width 7 height 7
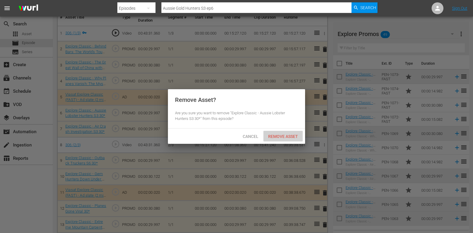
click at [282, 134] on span "Remove Asset" at bounding box center [282, 136] width 39 height 5
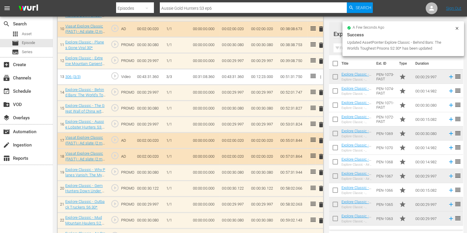
scroll to position [331, 0]
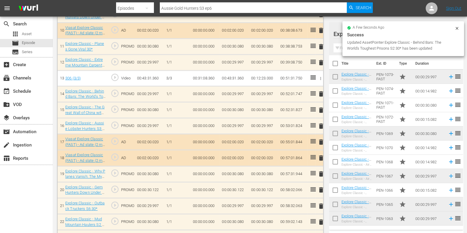
click at [321, 124] on span "delete" at bounding box center [321, 126] width 7 height 7
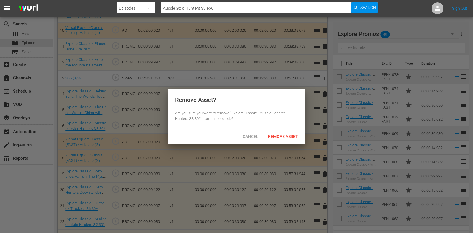
click at [278, 138] on span "Remove Asset" at bounding box center [282, 136] width 39 height 5
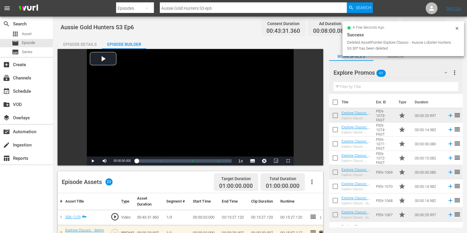
scroll to position [0, 0]
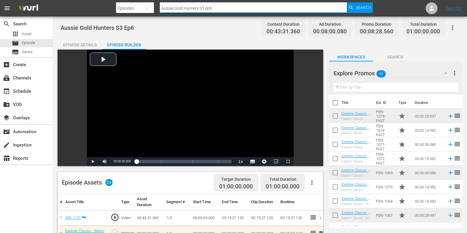
drag, startPoint x: 226, startPoint y: 7, endPoint x: 93, endPoint y: -1, distance: 133.5
click at [93, 0] on html "menu Search By Episodes Search ID, Title, Description, Keywords, or Category Au…" at bounding box center [233, 116] width 467 height 233
paste input "Extreme Tow Truckers S1 ep9"
type input "Extreme Tow Truckers S1 ep9"
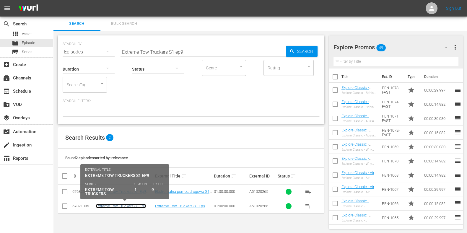
click at [124, 206] on link "Extreme Tow Truckers S1 Ep9" at bounding box center [121, 206] width 50 height 4
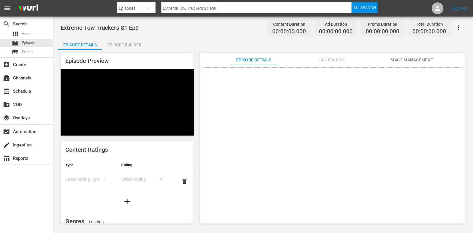
click at [129, 41] on div "Episode Builder" at bounding box center [124, 45] width 44 height 14
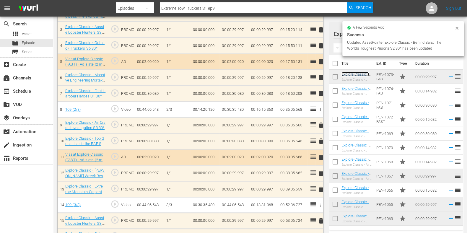
scroll to position [146, 0]
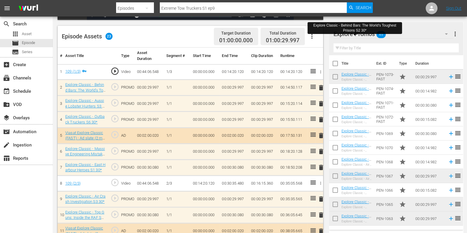
click at [319, 106] on span "delete" at bounding box center [321, 103] width 7 height 7
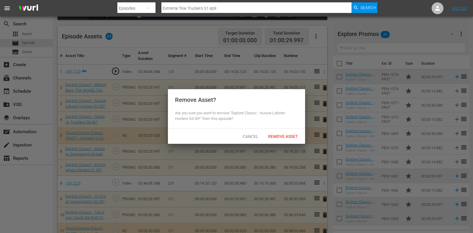
click at [276, 134] on span "Remove Asset" at bounding box center [282, 136] width 39 height 5
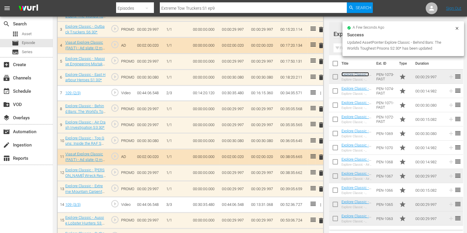
scroll to position [220, 0]
click at [319, 189] on span "delete" at bounding box center [321, 189] width 7 height 7
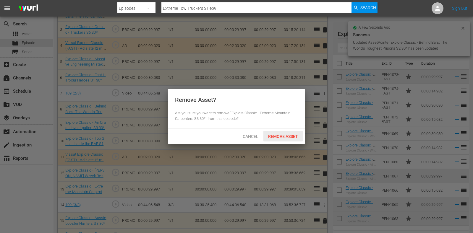
click at [283, 139] on div "Remove Asset" at bounding box center [282, 136] width 39 height 11
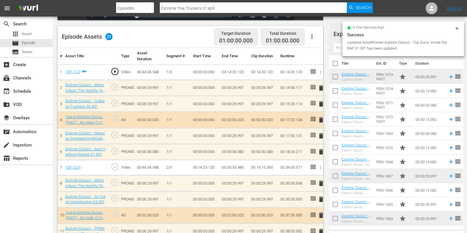
scroll to position [331, 0]
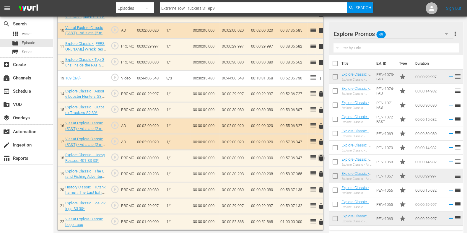
click at [319, 159] on span "delete" at bounding box center [321, 158] width 7 height 7
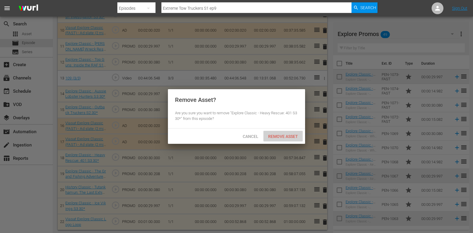
click at [283, 137] on span "Remove Asset" at bounding box center [282, 136] width 39 height 5
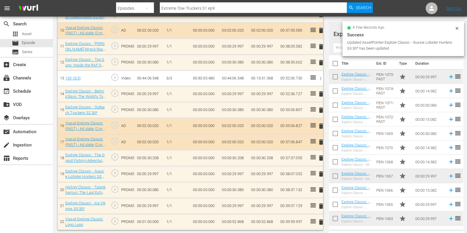
click at [241, 222] on td "00:00:52.868" at bounding box center [234, 222] width 29 height 16
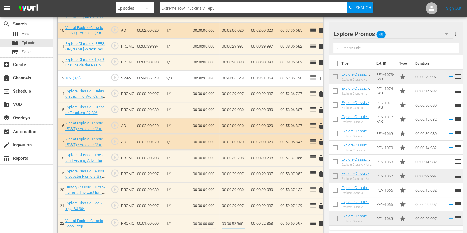
drag, startPoint x: 240, startPoint y: 221, endPoint x: 247, endPoint y: 224, distance: 7.5
click at [247, 224] on td "00:00:52.868" at bounding box center [234, 223] width 29 height 19
type input "00:00:52.871"
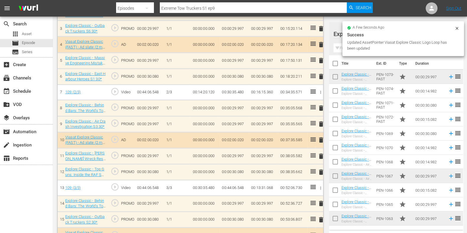
scroll to position [0, 0]
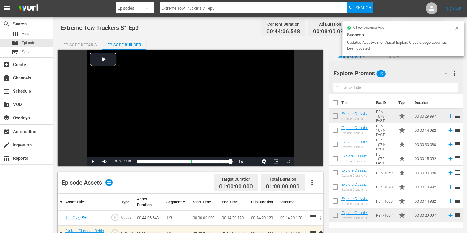
click at [226, 3] on input "Extreme Tow Truckers S1 ep9" at bounding box center [253, 8] width 187 height 14
type input "Extreme Tow Truckers S1 ep10"
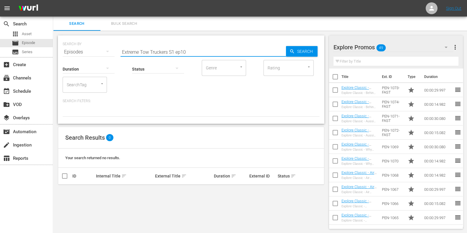
click at [189, 51] on input "Extreme Tow Truckers S1 ep10" at bounding box center [204, 52] width 166 height 14
type input "Extreme Tow Truckers S2 ep1"
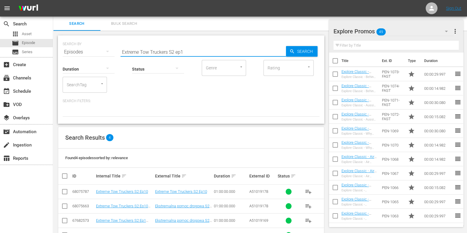
scroll to position [20, 0]
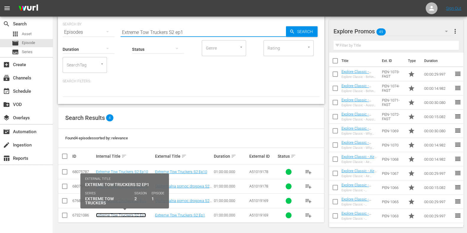
click at [137, 216] on link "Extreme Tow Truckers S2 Ep1" at bounding box center [121, 215] width 50 height 4
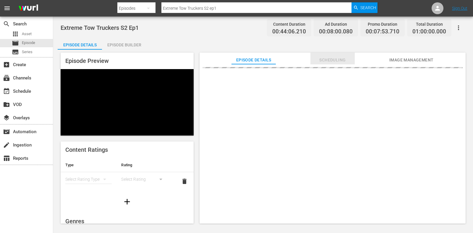
click at [321, 60] on span "Scheduling" at bounding box center [332, 59] width 44 height 7
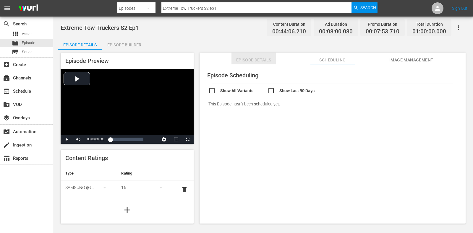
click at [269, 60] on span "Episode Details" at bounding box center [253, 59] width 44 height 7
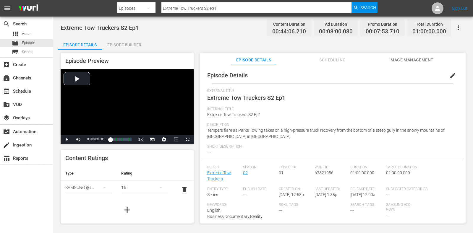
click at [127, 58] on div "Episode Preview Video Player is loading. Play Video Play Mute Current Time 00:0…" at bounding box center [127, 98] width 133 height 91
click at [127, 45] on div "Episode Builder" at bounding box center [124, 45] width 44 height 14
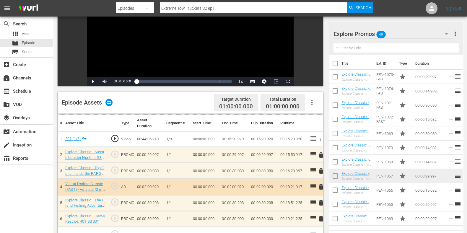
scroll to position [185, 0]
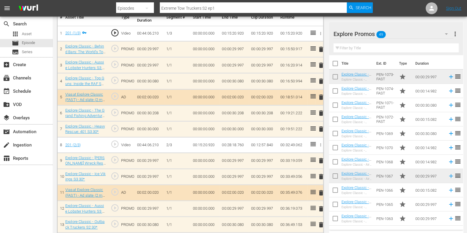
click at [322, 65] on span "delete" at bounding box center [321, 65] width 7 height 7
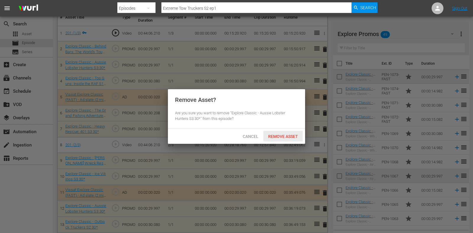
click at [292, 139] on div "Remove Asset" at bounding box center [282, 136] width 39 height 11
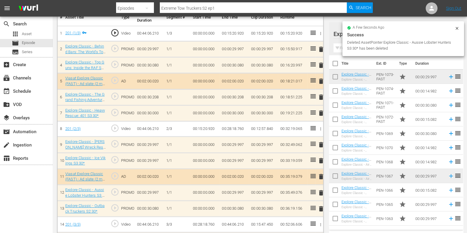
click at [322, 66] on span "delete" at bounding box center [321, 65] width 7 height 7
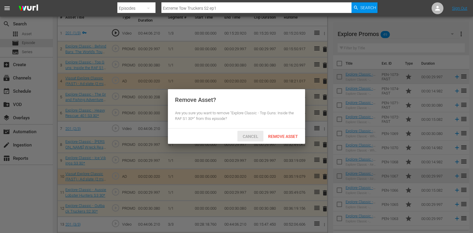
click at [252, 135] on span "Cancel" at bounding box center [250, 136] width 25 height 5
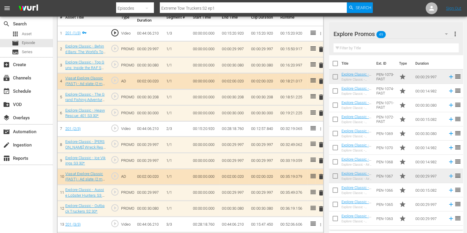
click at [324, 111] on span "delete" at bounding box center [321, 113] width 7 height 7
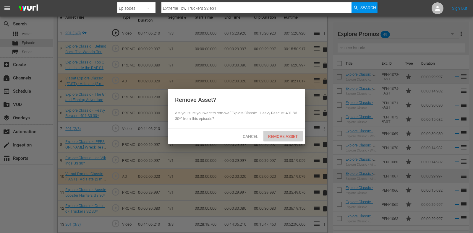
click at [276, 135] on span "Remove Asset" at bounding box center [282, 136] width 39 height 5
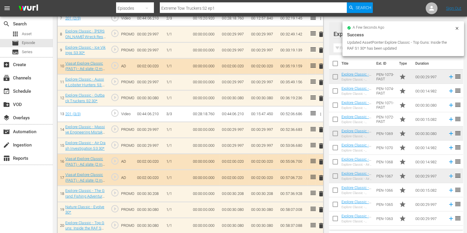
scroll to position [294, 0]
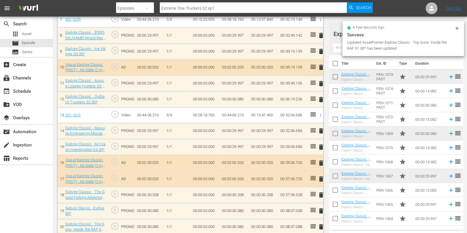
click at [322, 129] on span "delete" at bounding box center [321, 130] width 7 height 7
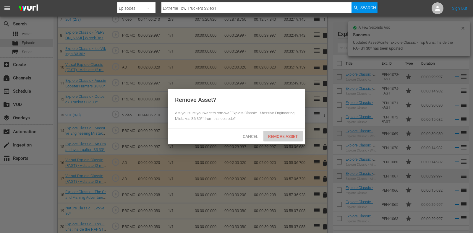
click at [285, 132] on div "Remove Asset" at bounding box center [282, 136] width 39 height 11
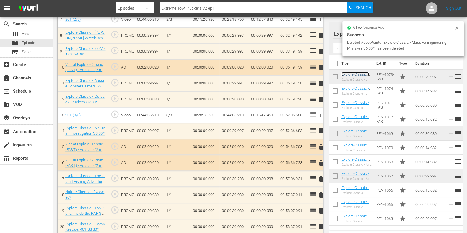
scroll to position [316, 0]
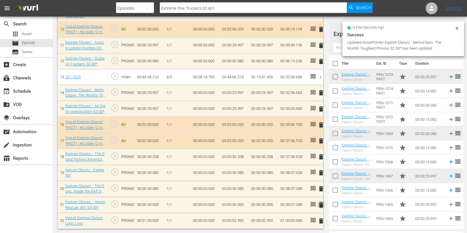
click at [320, 207] on span "delete" at bounding box center [321, 205] width 7 height 7
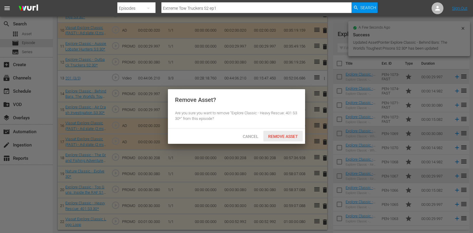
click at [284, 134] on span "Remove Asset" at bounding box center [282, 136] width 39 height 5
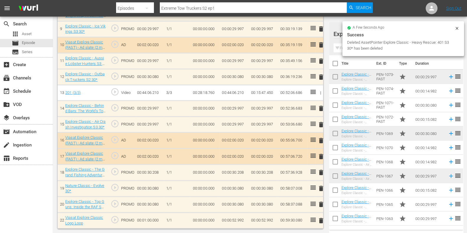
scroll to position [315, 0]
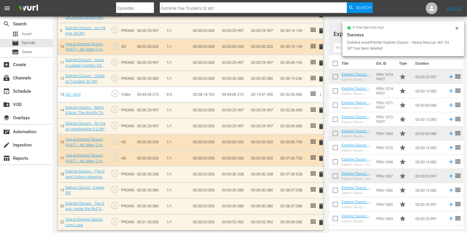
click at [340, 49] on input "text" at bounding box center [396, 47] width 125 height 9
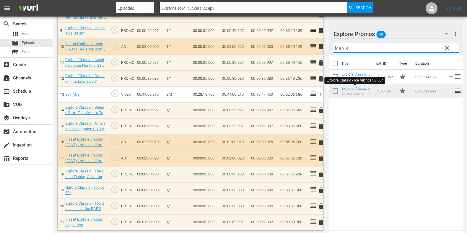
type input "ice vik"
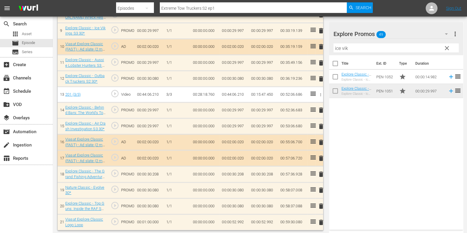
click at [367, 160] on div "Title Ext. ID Type Duration Explore Classic - Ice Vikings S3 15* Explore Classi…" at bounding box center [396, 141] width 134 height 172
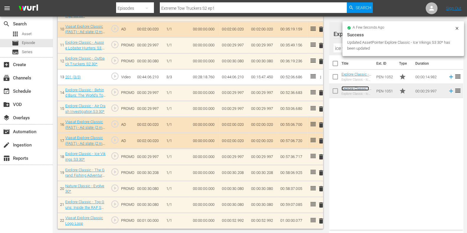
scroll to position [331, 0]
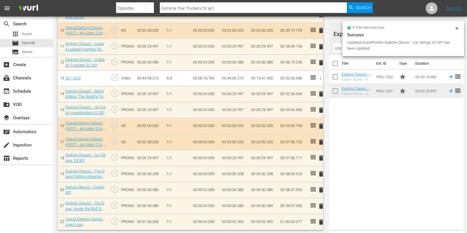
click at [241, 220] on td "00:00:52.992" at bounding box center [234, 222] width 29 height 16
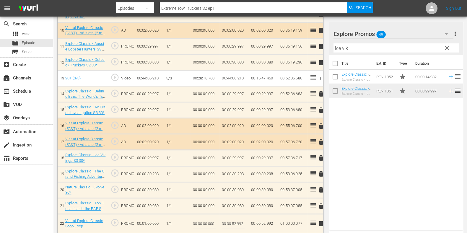
click at [242, 223] on input "00:00:52.992" at bounding box center [233, 224] width 23 height 14
type input "00:00:52.915"
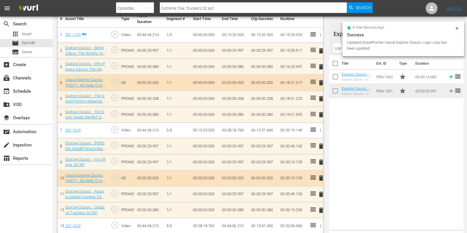
scroll to position [0, 0]
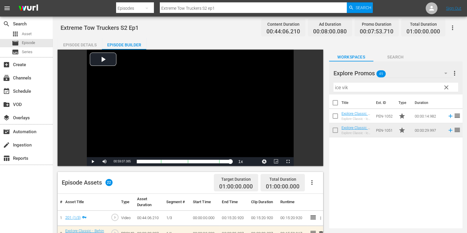
click at [246, 4] on input "Extreme Tow Truckers S2 ep1" at bounding box center [253, 8] width 187 height 14
type input "Extreme Tow Truckers S2 ep2"
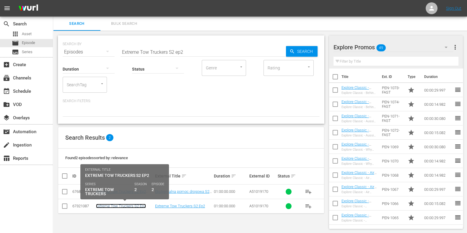
click at [137, 206] on link "Extreme Tow Truckers S2 Ep2" at bounding box center [121, 206] width 50 height 4
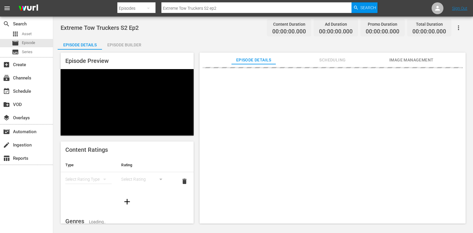
click at [131, 38] on div "Extreme Tow Truckers S2 Ep2 Content Duration 00:00:00.000 Ad Duration 00:00:00.…" at bounding box center [263, 121] width 420 height 208
click at [132, 46] on div "Episode Builder" at bounding box center [124, 45] width 44 height 14
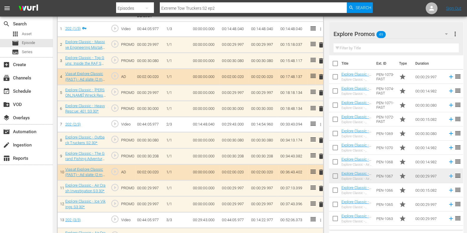
scroll to position [192, 0]
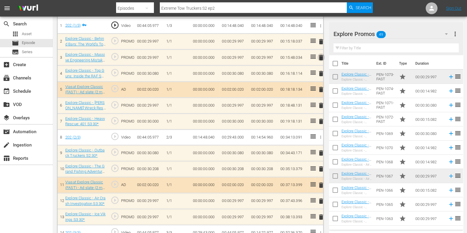
click at [322, 59] on span "delete" at bounding box center [321, 57] width 7 height 7
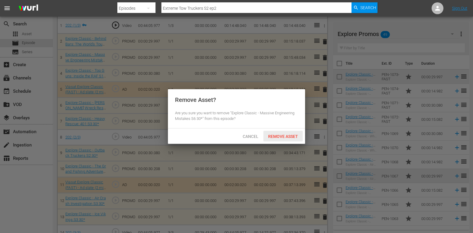
click at [273, 141] on div "Remove Asset" at bounding box center [282, 136] width 39 height 11
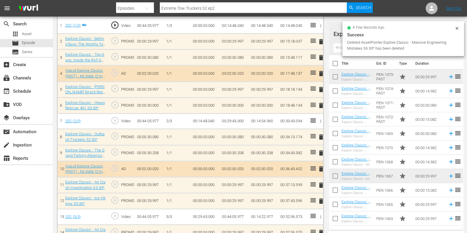
click at [318, 108] on span "delete" at bounding box center [321, 105] width 7 height 7
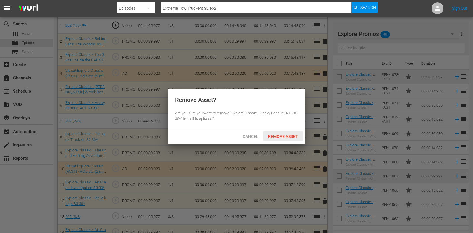
click at [289, 135] on span "Remove Asset" at bounding box center [282, 136] width 39 height 5
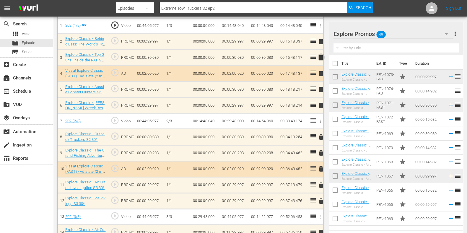
click at [322, 58] on span "delete" at bounding box center [321, 57] width 7 height 7
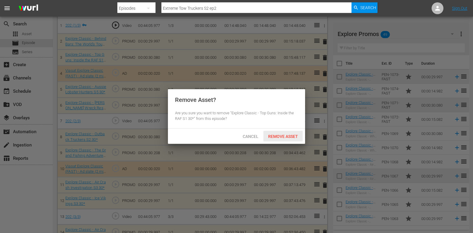
click at [278, 137] on span "Remove Asset" at bounding box center [282, 136] width 39 height 5
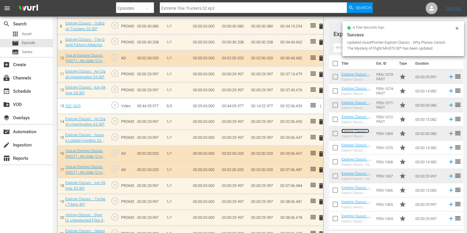
scroll to position [302, 0]
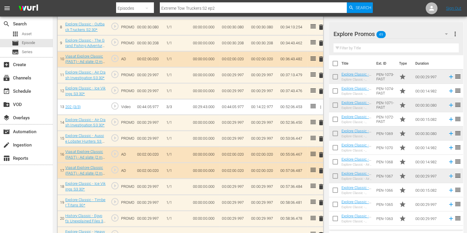
click at [320, 138] on span "delete" at bounding box center [321, 138] width 7 height 7
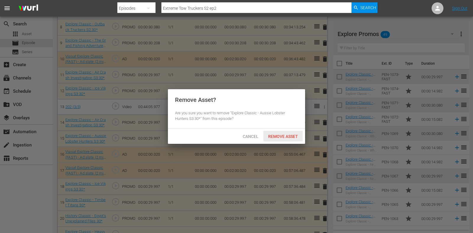
click at [292, 138] on span "Remove Asset" at bounding box center [282, 136] width 39 height 5
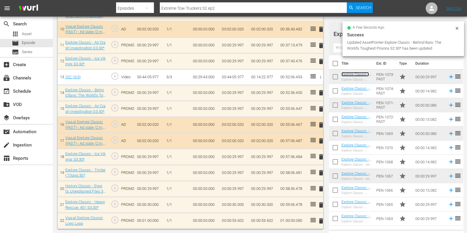
scroll to position [331, 0]
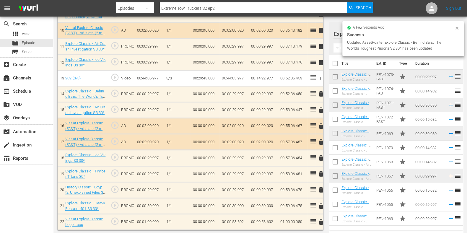
click at [320, 203] on span "delete" at bounding box center [321, 206] width 7 height 7
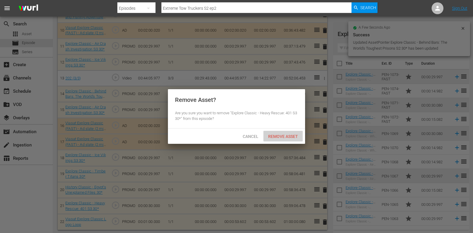
click at [271, 134] on span "Remove Asset" at bounding box center [282, 136] width 39 height 5
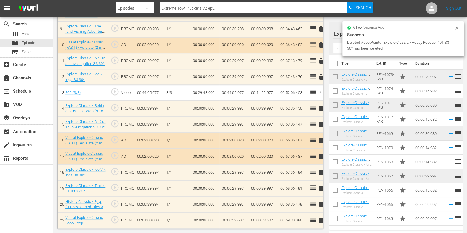
scroll to position [315, 0]
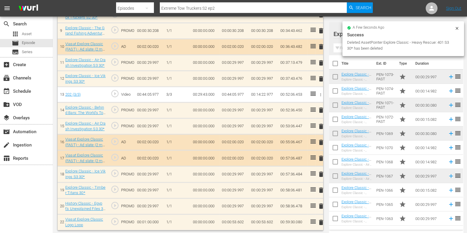
click at [340, 48] on input "text" at bounding box center [396, 47] width 125 height 9
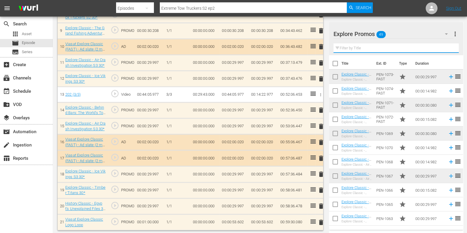
click at [352, 48] on input "text" at bounding box center [396, 47] width 125 height 9
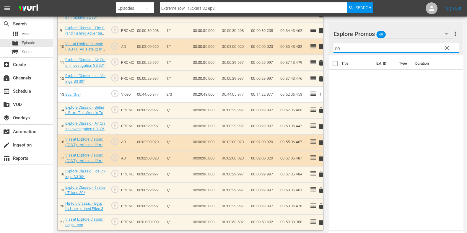
type input "c"
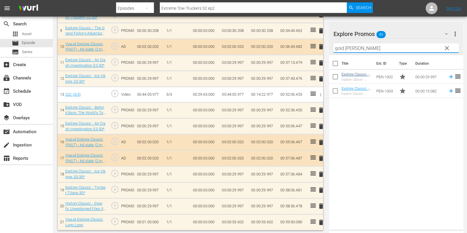
type input "gold hunte"
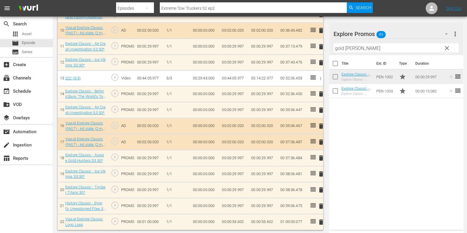
scroll to position [331, 0]
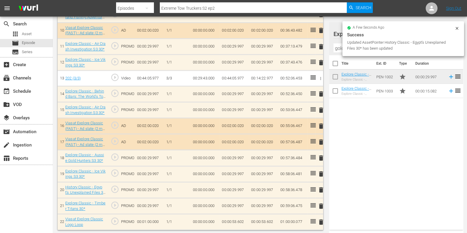
click at [238, 220] on td "00:00:53.602" at bounding box center [234, 222] width 29 height 16
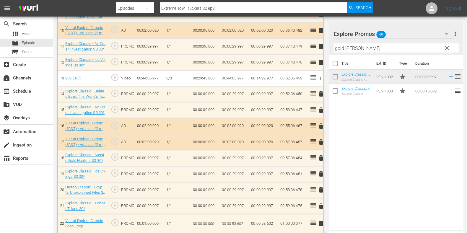
click at [242, 220] on input "00:00:53.602" at bounding box center [233, 224] width 23 height 14
click at [244, 223] on input "00:00:53.602" at bounding box center [233, 224] width 23 height 14
type input "00:00:53.525"
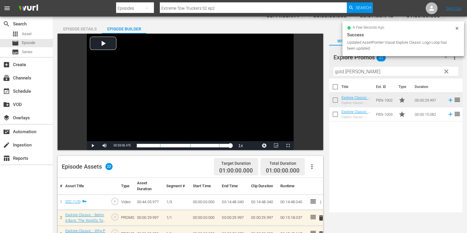
scroll to position [0, 0]
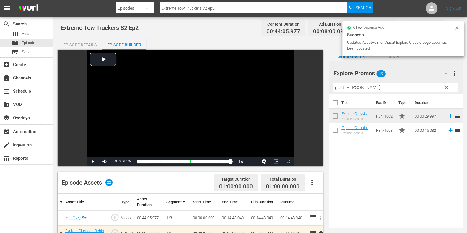
click at [228, 8] on input "Extreme Tow Truckers S2 ep2" at bounding box center [253, 8] width 187 height 14
type input "Extreme Tow Truckers S2 ep3"
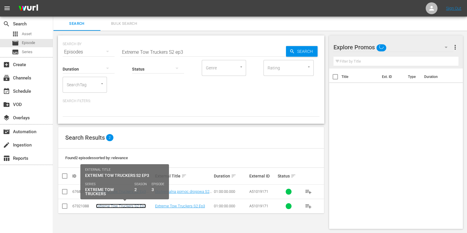
click at [111, 205] on link "Extreme Tow Truckers S2 Ep3" at bounding box center [121, 206] width 50 height 4
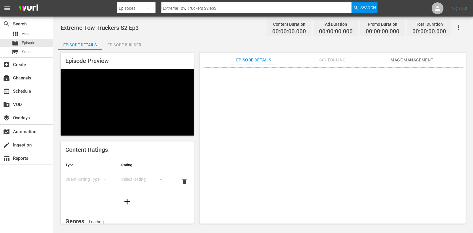
click at [127, 43] on div "Episode Builder" at bounding box center [124, 45] width 44 height 14
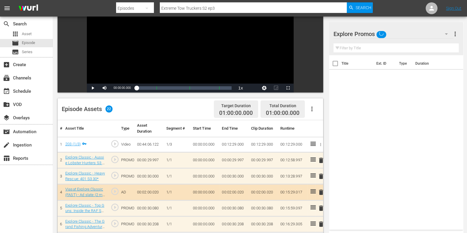
scroll to position [111, 0]
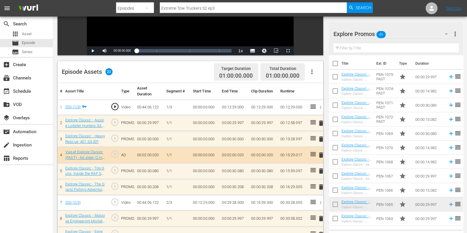
click at [322, 140] on span "delete" at bounding box center [321, 139] width 7 height 7
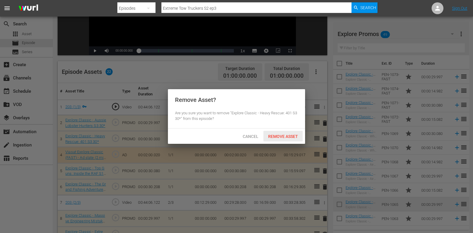
click at [290, 136] on span "Remove Asset" at bounding box center [282, 136] width 39 height 5
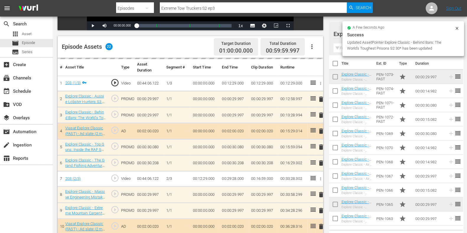
scroll to position [148, 0]
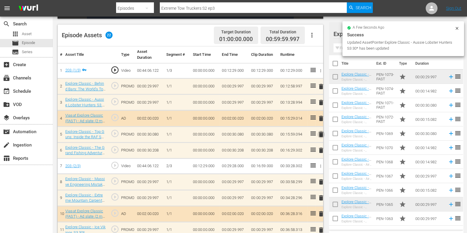
click at [322, 137] on span "delete" at bounding box center [321, 134] width 7 height 7
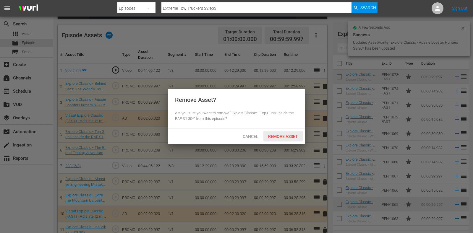
click at [290, 136] on span "Remove Asset" at bounding box center [282, 136] width 39 height 5
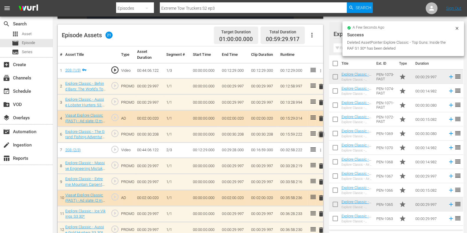
click at [322, 133] on span "delete" at bounding box center [321, 134] width 7 height 7
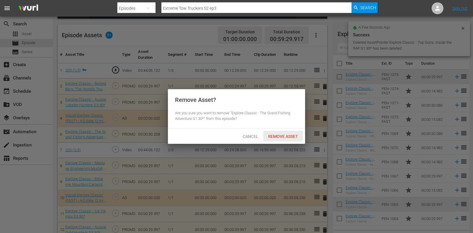
click at [291, 131] on div "Remove Asset" at bounding box center [282, 136] width 39 height 11
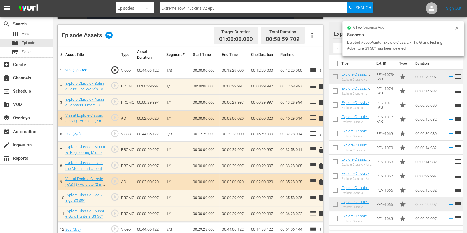
click at [343, 47] on div "a few seconds ago Success Deleted AssetPointer Explore Classic - The Grand Fish…" at bounding box center [404, 38] width 122 height 35
click at [340, 49] on input "text" at bounding box center [396, 47] width 125 height 9
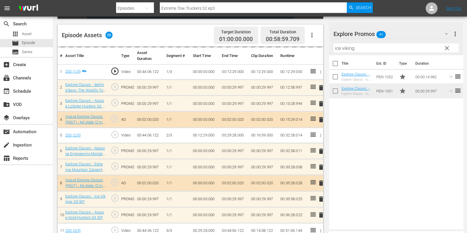
click at [343, 47] on input "ice viking" at bounding box center [396, 47] width 125 height 9
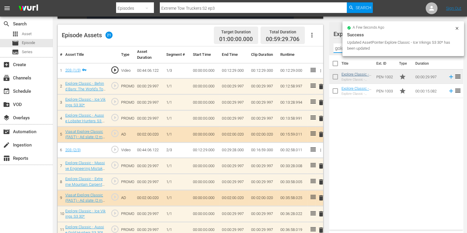
type input "gold hunters"
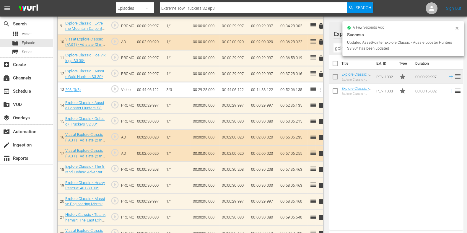
scroll to position [331, 0]
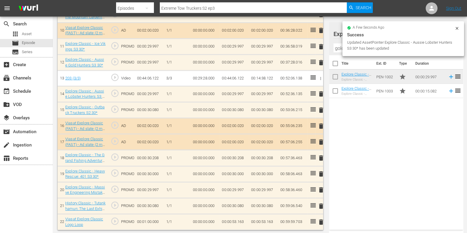
click at [459, 30] on icon at bounding box center [457, 28] width 5 height 5
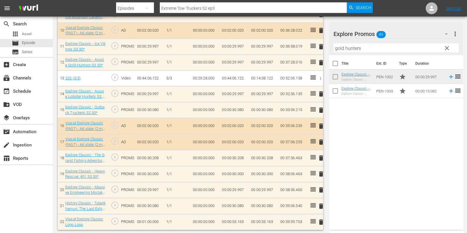
click at [445, 48] on span "clear" at bounding box center [447, 48] width 7 height 7
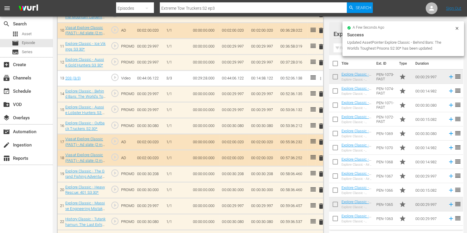
click at [318, 107] on span "delete" at bounding box center [321, 110] width 7 height 7
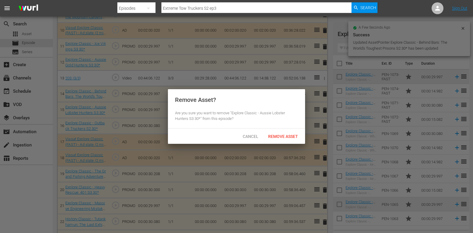
click at [291, 132] on div "Remove Asset" at bounding box center [282, 136] width 39 height 11
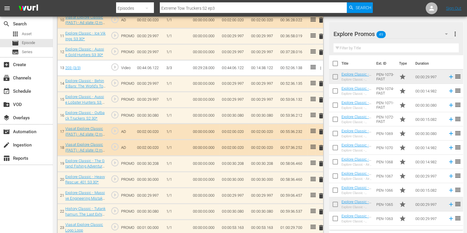
scroll to position [347, 0]
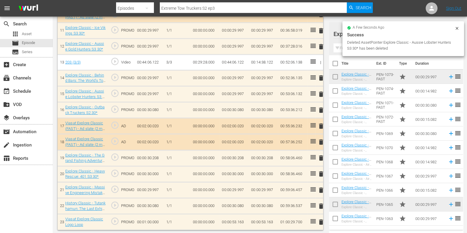
click at [319, 173] on span "delete" at bounding box center [321, 174] width 7 height 7
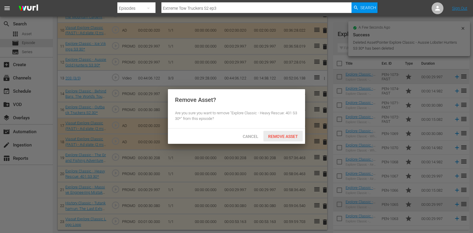
click at [279, 140] on div "Remove Asset" at bounding box center [282, 136] width 39 height 11
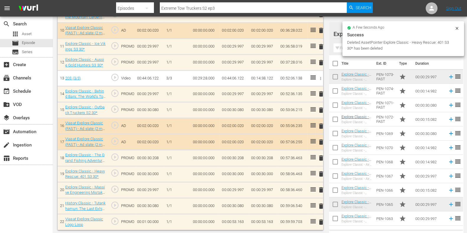
scroll to position [315, 0]
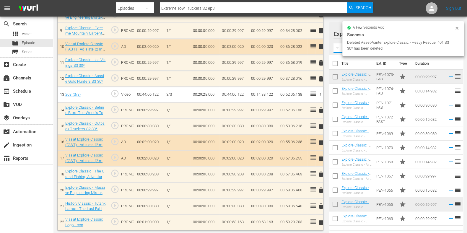
click at [342, 48] on input "text" at bounding box center [396, 47] width 125 height 9
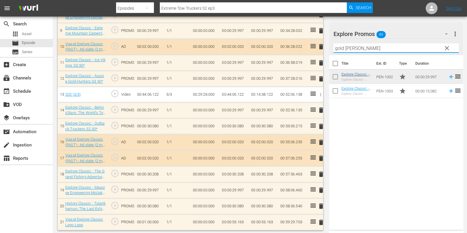
type input "gold hunt"
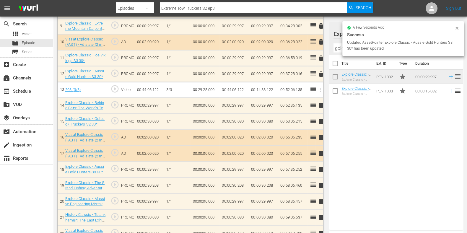
scroll to position [331, 0]
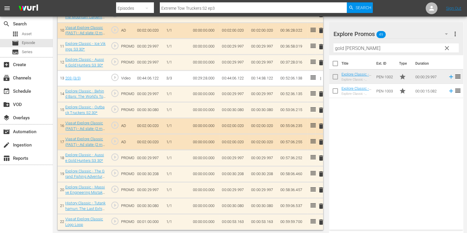
click at [227, 221] on td "00:00:53.163" at bounding box center [234, 222] width 29 height 16
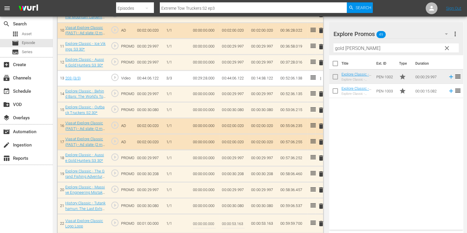
click at [239, 224] on input "00:00:53.163" at bounding box center [233, 224] width 23 height 14
type input "00:00:53.63"
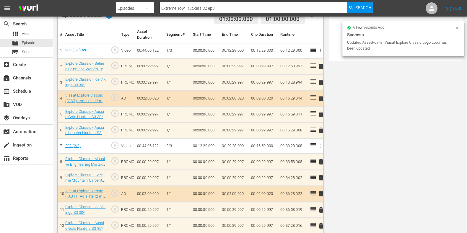
scroll to position [0, 0]
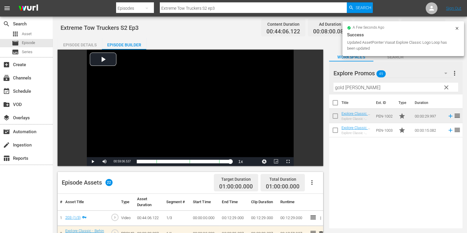
click at [235, 7] on input "Extreme Tow Truckers S2 ep3" at bounding box center [253, 8] width 187 height 14
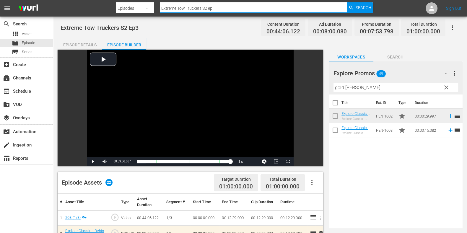
type input "Extreme Tow Truckers S2 ep4"
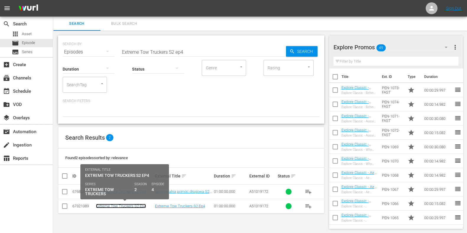
click at [129, 205] on link "Extreme Tow Truckers S2 Ep4" at bounding box center [121, 206] width 50 height 4
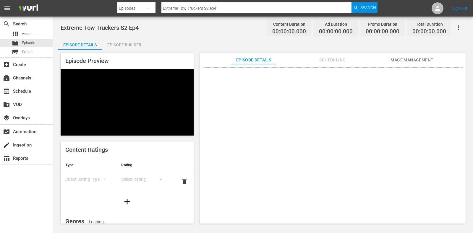
click at [135, 52] on div "Episode Preview Content Ratings Type Rating Select Rating Type Select Rating de…" at bounding box center [263, 139] width 411 height 179
click at [132, 43] on div "Episode Builder" at bounding box center [124, 45] width 44 height 14
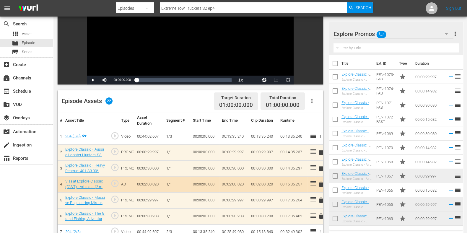
scroll to position [154, 0]
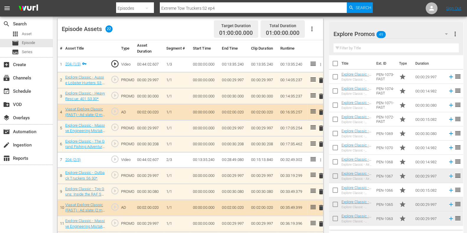
click at [322, 94] on span "delete" at bounding box center [321, 96] width 7 height 7
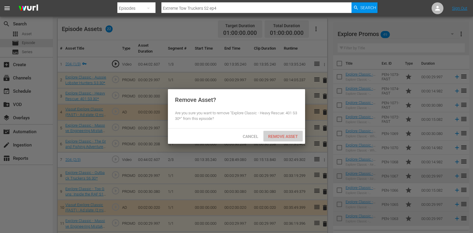
click at [266, 135] on span "Remove Asset" at bounding box center [282, 136] width 39 height 5
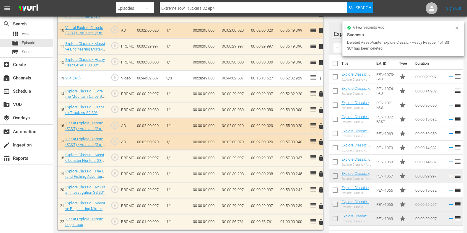
scroll to position [315, 0]
click at [321, 62] on span "delete" at bounding box center [321, 62] width 7 height 7
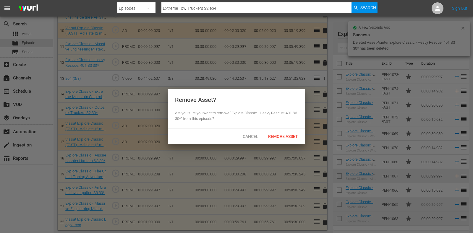
click at [279, 134] on span "Remove Asset" at bounding box center [282, 136] width 39 height 5
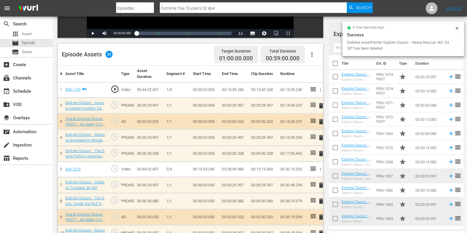
scroll to position [130, 0]
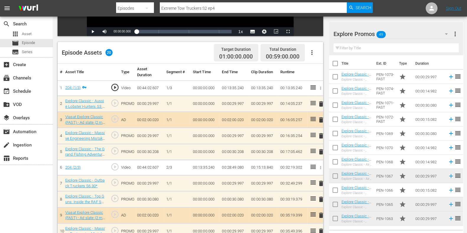
click at [322, 134] on span "delete" at bounding box center [321, 135] width 7 height 7
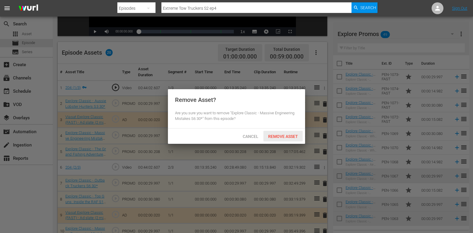
click at [280, 136] on span "Remove Asset" at bounding box center [282, 136] width 39 height 5
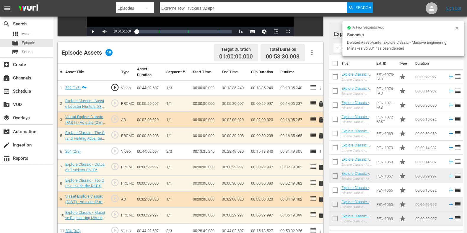
click at [319, 132] on span "delete" at bounding box center [321, 135] width 7 height 7
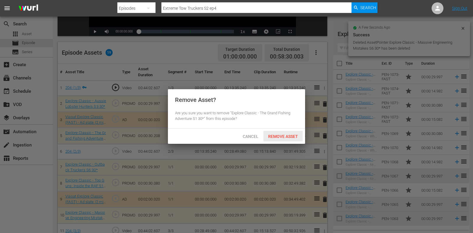
click at [292, 135] on span "Remove Asset" at bounding box center [282, 136] width 39 height 5
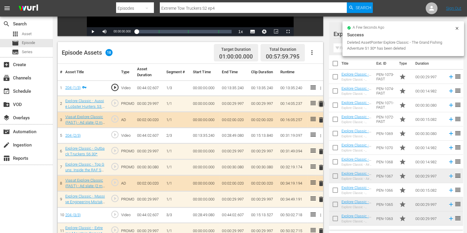
click at [321, 105] on span "delete" at bounding box center [321, 104] width 7 height 7
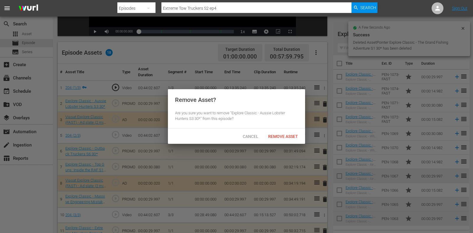
click at [292, 133] on div "Remove Asset" at bounding box center [282, 136] width 39 height 11
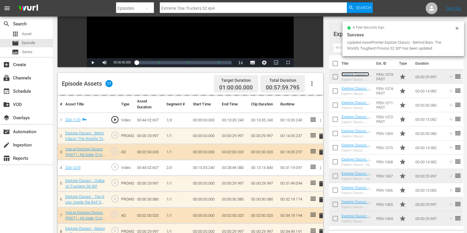
scroll to position [111, 0]
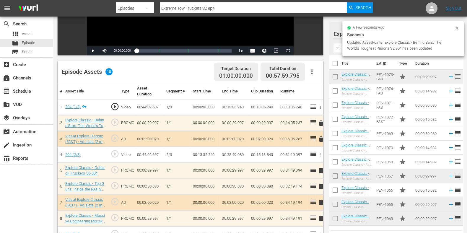
click at [344, 49] on div "a few seconds ago Success Updated AssetPointer Explore Classic - Behind Bars: T…" at bounding box center [404, 38] width 122 height 35
click at [343, 49] on div "a few seconds ago Success Updated AssetPointer Explore Classic - Behind Bars: T…" at bounding box center [404, 38] width 122 height 35
click at [340, 51] on input "text" at bounding box center [396, 47] width 125 height 9
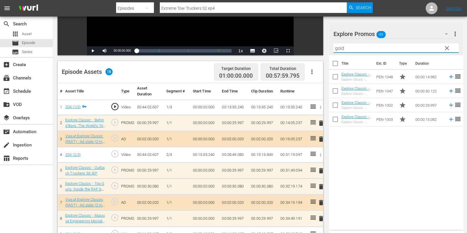
drag, startPoint x: 363, startPoint y: 168, endPoint x: 352, endPoint y: 96, distance: 72.4
click at [362, 168] on div "Title Ext. ID Type Duration Explore Classic - Frozen Gold 15* Explore Classic -…" at bounding box center [396, 141] width 134 height 172
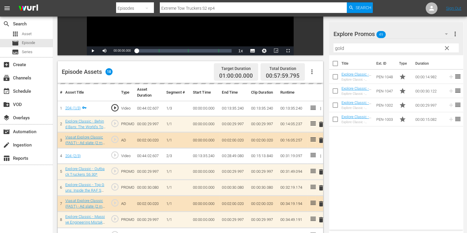
click at [352, 44] on input "gold" at bounding box center [396, 47] width 125 height 9
click at [351, 44] on input "gold" at bounding box center [396, 47] width 125 height 9
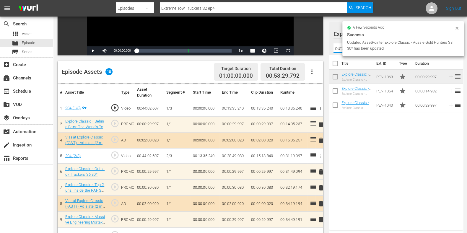
type input "outback"
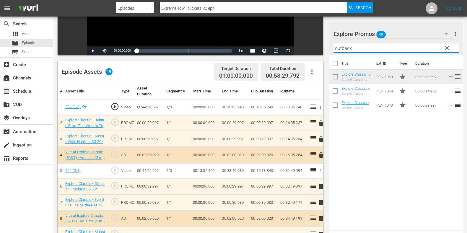
click at [338, 46] on input "outback" at bounding box center [396, 47] width 125 height 9
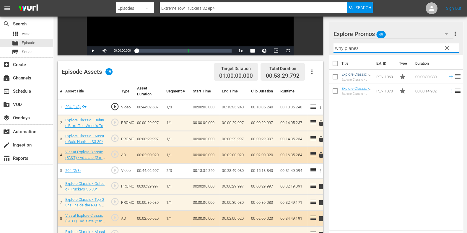
type input "why planes"
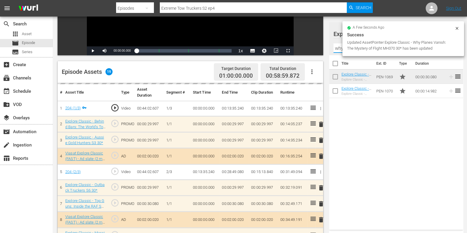
click at [339, 49] on input "why planes" at bounding box center [396, 47] width 125 height 9
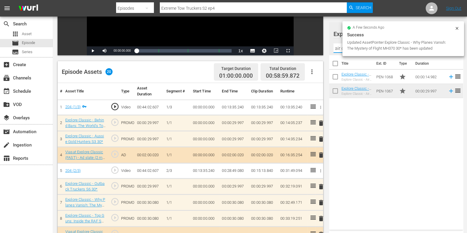
type input "air cras"
click at [366, 120] on div "Title Ext. ID Type Duration Explore Classic - Air Crash Investigation S3 15* Ex…" at bounding box center [396, 141] width 134 height 172
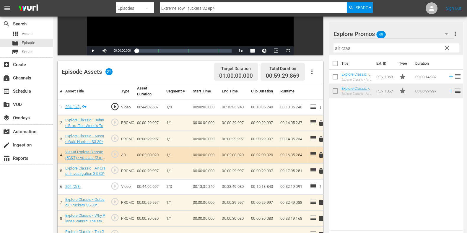
click at [344, 43] on input "air cras" at bounding box center [396, 47] width 125 height 9
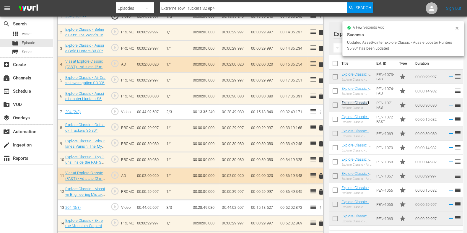
scroll to position [241, 0]
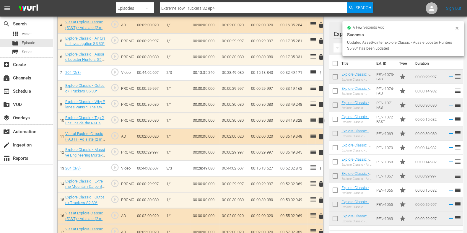
click at [321, 119] on span "delete" at bounding box center [321, 120] width 7 height 7
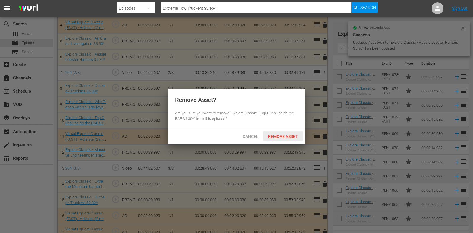
click at [284, 131] on div "Remove Asset" at bounding box center [282, 136] width 39 height 11
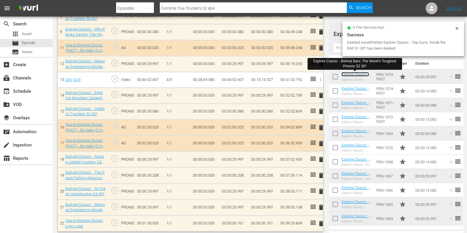
scroll to position [316, 0]
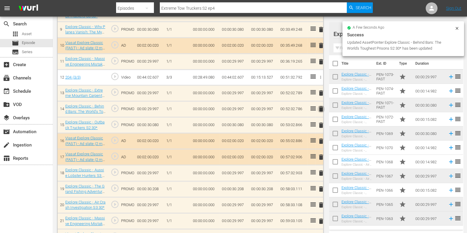
click at [320, 110] on span "delete" at bounding box center [321, 109] width 7 height 7
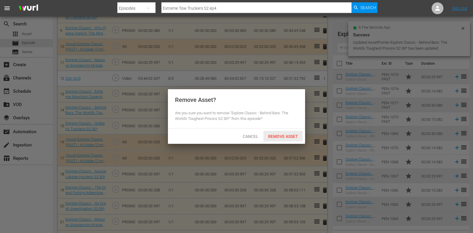
click at [284, 139] on div "Remove Asset" at bounding box center [282, 136] width 39 height 11
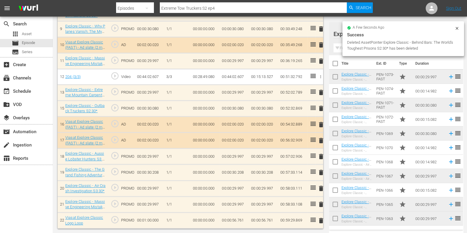
scroll to position [315, 0]
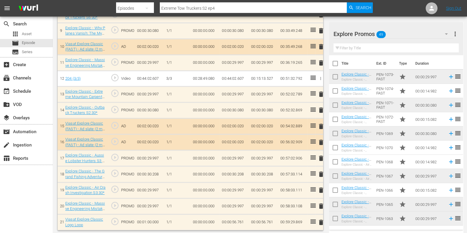
click at [357, 51] on input "text" at bounding box center [396, 47] width 125 height 9
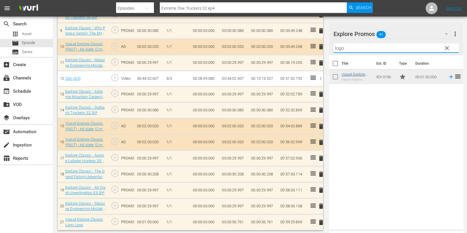
type input "logo"
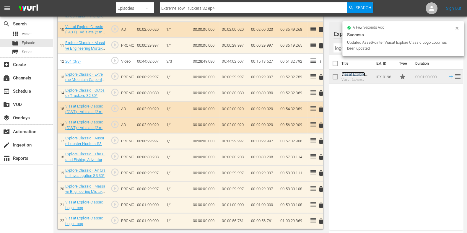
scroll to position [331, 0]
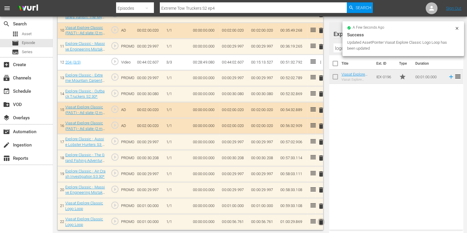
click at [321, 220] on span "delete" at bounding box center [321, 222] width 7 height 7
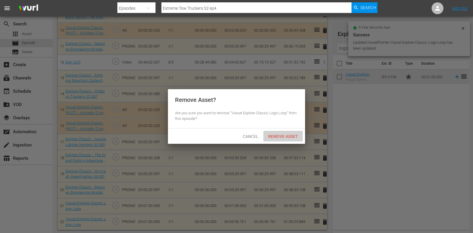
click at [276, 139] on div "Remove Asset" at bounding box center [282, 136] width 39 height 11
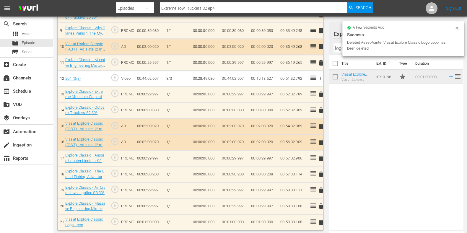
click at [231, 220] on td "00:01:00.000" at bounding box center [234, 222] width 29 height 16
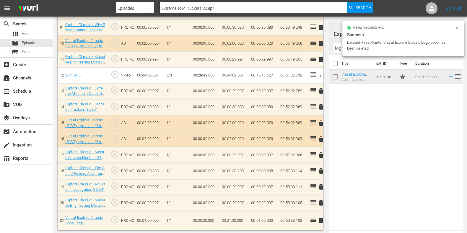
click at [231, 218] on input "00:01:00.000" at bounding box center [233, 221] width 23 height 14
click at [360, 203] on div "Title Ext. ID Type Duration Viasat Explore Classic Logo Loop Viasat Explore Cla…" at bounding box center [396, 141] width 134 height 172
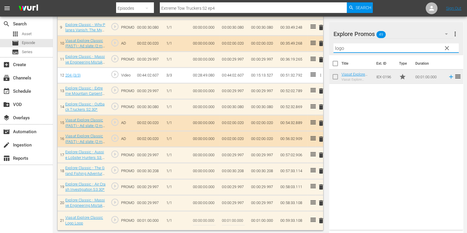
click at [408, 49] on input "logo" at bounding box center [396, 47] width 125 height 9
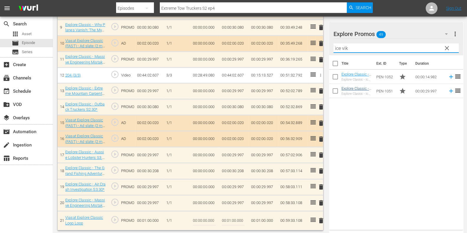
type input "ice vik"
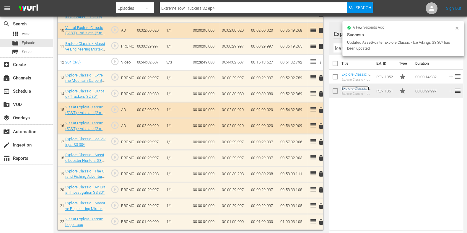
scroll to position [331, 0]
click at [232, 221] on td "00:01:00.000" at bounding box center [234, 222] width 29 height 16
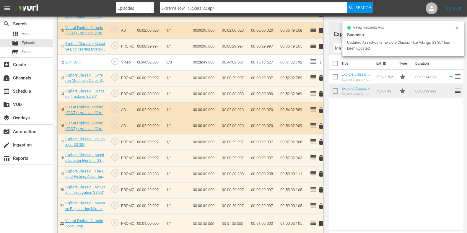
click at [232, 222] on input "00:01:00.000" at bounding box center [233, 224] width 23 height 14
click at [231, 223] on input "00:01:00.000" at bounding box center [233, 224] width 23 height 14
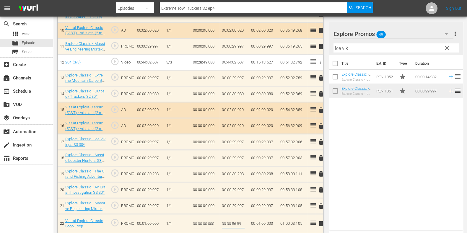
type input "00:00:56.895"
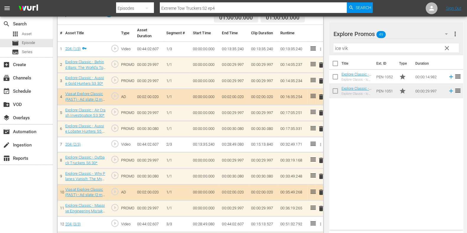
scroll to position [0, 0]
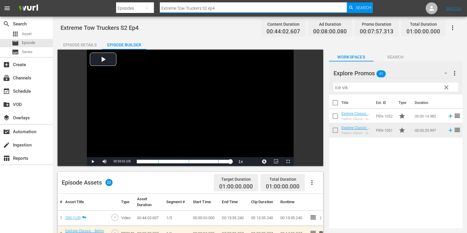
drag, startPoint x: 233, startPoint y: 7, endPoint x: 131, endPoint y: 6, distance: 102.3
click at [114, 6] on nav "menu Search By Episodes Search ID, Title, Description, Keywords, or Category Ex…" at bounding box center [233, 8] width 467 height 17
paste input "Coastguard: Search and Rescue SOS E2"
type input "Coastguard: Search and Rescue SOS ep2"
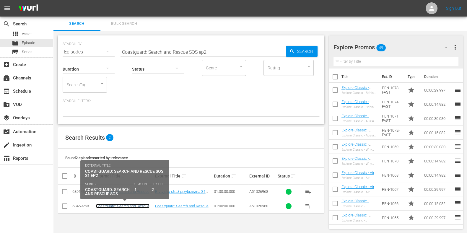
click at [133, 206] on link "Coastguard: Search and Rescue SOS S1 Ep2" at bounding box center [123, 208] width 54 height 9
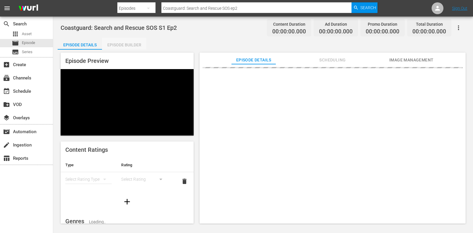
click at [120, 42] on div "Episode Builder" at bounding box center [124, 45] width 44 height 14
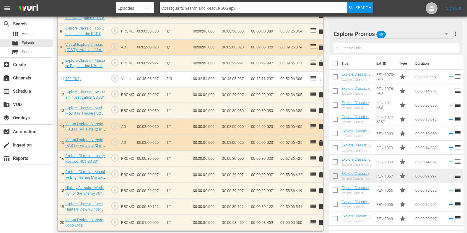
scroll to position [299, 0]
drag, startPoint x: 321, startPoint y: 156, endPoint x: 298, endPoint y: 146, distance: 24.6
click at [321, 157] on span "delete" at bounding box center [321, 158] width 7 height 7
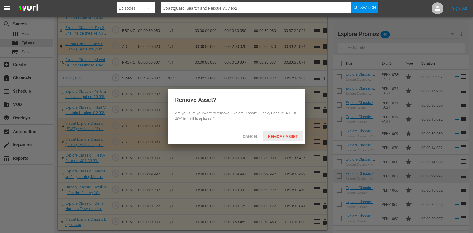
click at [271, 129] on div "Cancel Remove Asset" at bounding box center [236, 136] width 137 height 15
click at [272, 135] on span "Remove Asset" at bounding box center [282, 136] width 39 height 5
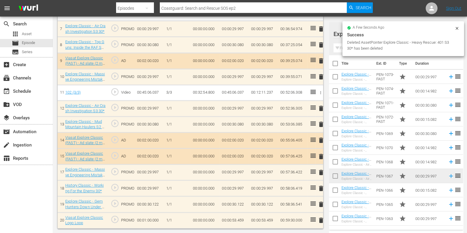
scroll to position [283, 0]
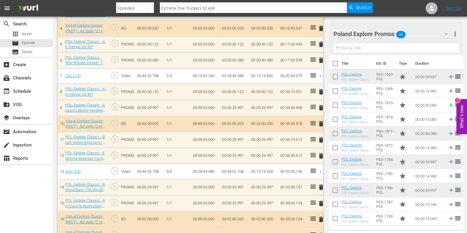
scroll to position [315, 0]
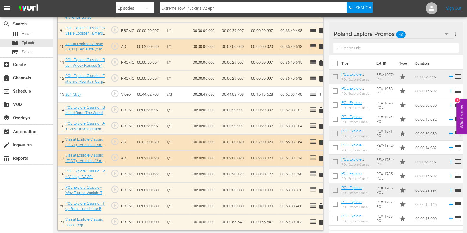
click at [348, 49] on input "text" at bounding box center [396, 47] width 125 height 9
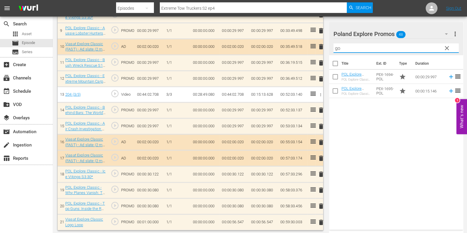
type input "g"
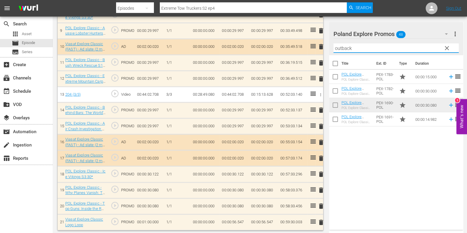
type input "outback"
click at [364, 167] on div "Title Ext. ID Type Duration POL Explore Classic - Outback Truckers S6 15* POL E…" at bounding box center [396, 141] width 134 height 172
click at [446, 48] on span "clear" at bounding box center [447, 48] width 7 height 7
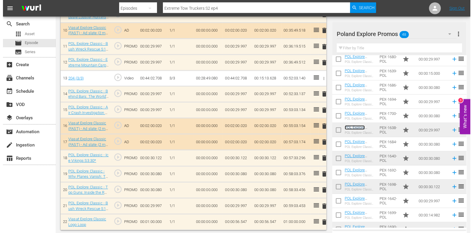
scroll to position [0, 0]
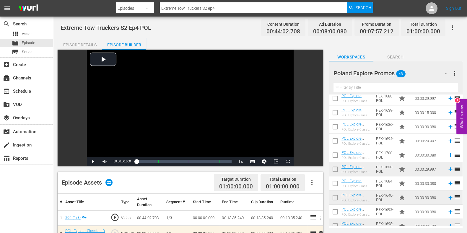
click at [93, 42] on div "Episode Details" at bounding box center [80, 45] width 44 height 14
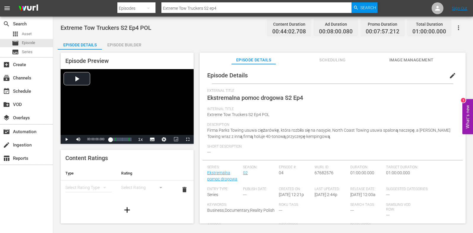
click at [399, 120] on div "Internal Title Extreme Tow Truckers S2 Ep4 POL" at bounding box center [332, 115] width 251 height 16
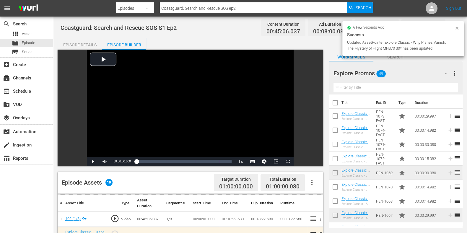
click at [82, 42] on div "Episode Details" at bounding box center [80, 45] width 44 height 14
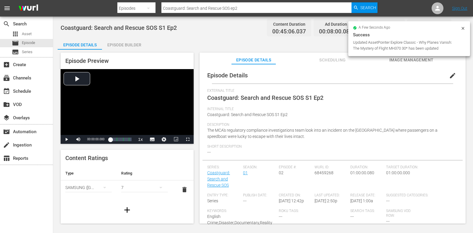
click at [310, 57] on div "Episode Details Scheduling Image Management" at bounding box center [332, 59] width 237 height 12
click at [318, 61] on span "Scheduling" at bounding box center [332, 59] width 44 height 7
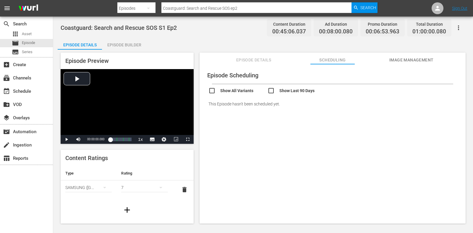
click at [127, 47] on div "Episode Builder" at bounding box center [124, 45] width 44 height 14
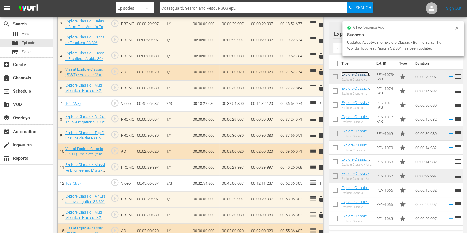
scroll to position [222, 0]
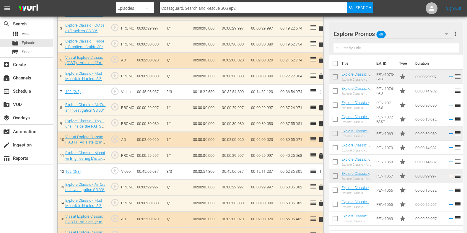
click at [322, 156] on span "delete" at bounding box center [321, 156] width 7 height 7
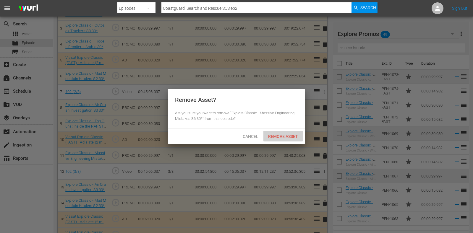
click at [291, 137] on span "Remove Asset" at bounding box center [282, 136] width 39 height 5
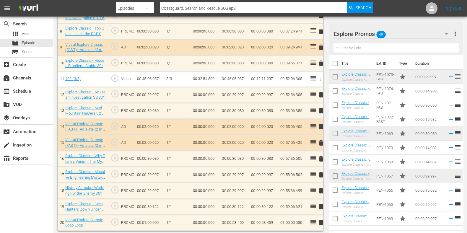
scroll to position [299, 0]
click at [321, 175] on span "delete" at bounding box center [321, 174] width 7 height 7
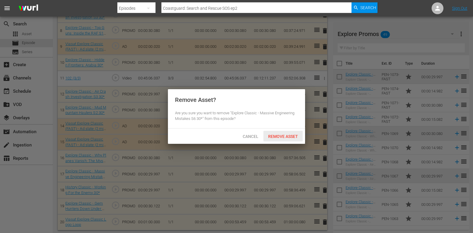
click at [287, 140] on div "Remove Asset" at bounding box center [282, 136] width 39 height 11
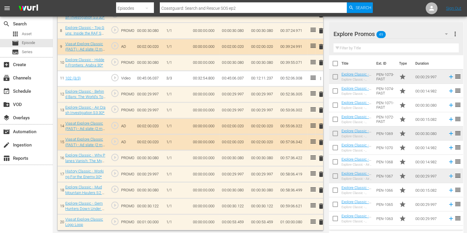
click at [245, 222] on td "00:00:53.459" at bounding box center [234, 222] width 29 height 16
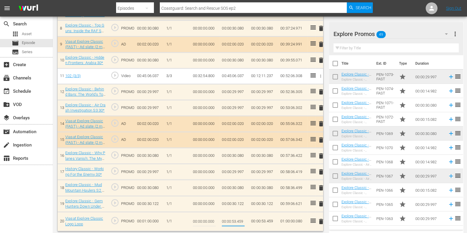
scroll to position [302, 0]
click at [241, 221] on input "00:00:53.459" at bounding box center [233, 221] width 23 height 14
click at [242, 219] on input "00:00:53.459" at bounding box center [233, 221] width 23 height 14
type input "00:00:53.539"
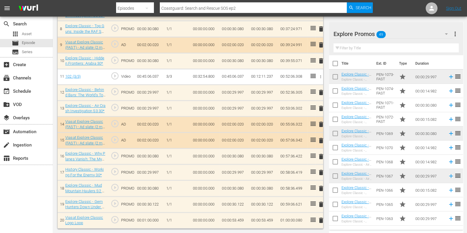
scroll to position [299, 0]
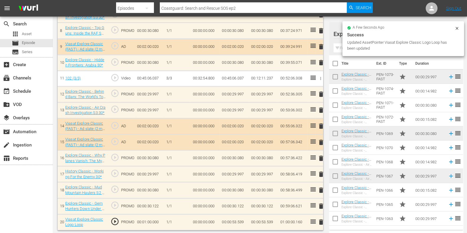
click at [239, 221] on td "00:00:53.539" at bounding box center [234, 222] width 29 height 16
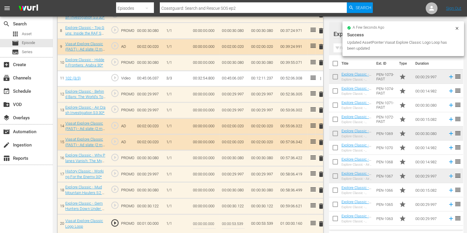
scroll to position [302, 0]
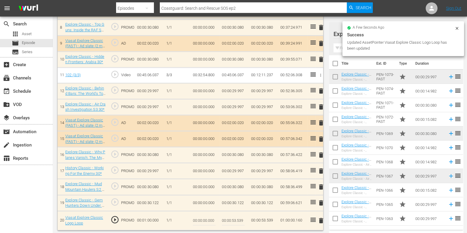
click at [240, 220] on input "00:00:53.539" at bounding box center [233, 221] width 23 height 14
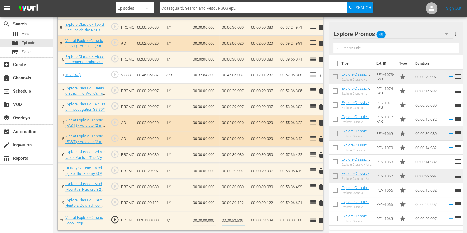
click at [241, 218] on input "00:00:53.539" at bounding box center [233, 221] width 23 height 14
type input "00:00:53.379"
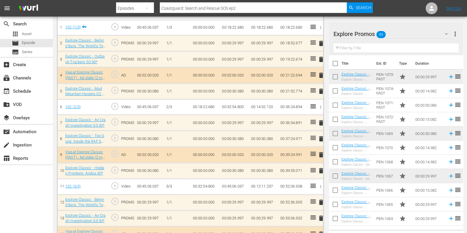
scroll to position [127, 0]
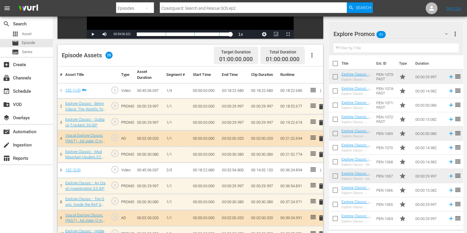
click at [196, 108] on td "00:00:00.000" at bounding box center [205, 107] width 29 height 16
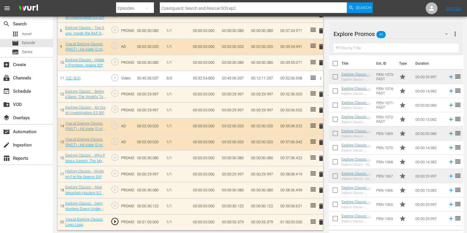
scroll to position [0, 0]
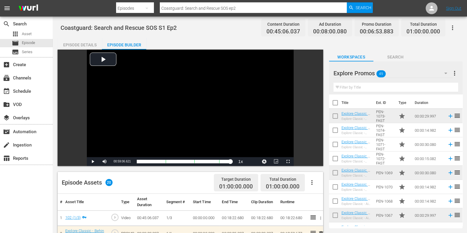
click at [246, 10] on input "Coastguard: Search and Rescue SOS ep2" at bounding box center [253, 8] width 187 height 14
type input "Coastguard: Search and Rescue SOS ep"
